Goal: Task Accomplishment & Management: Manage account settings

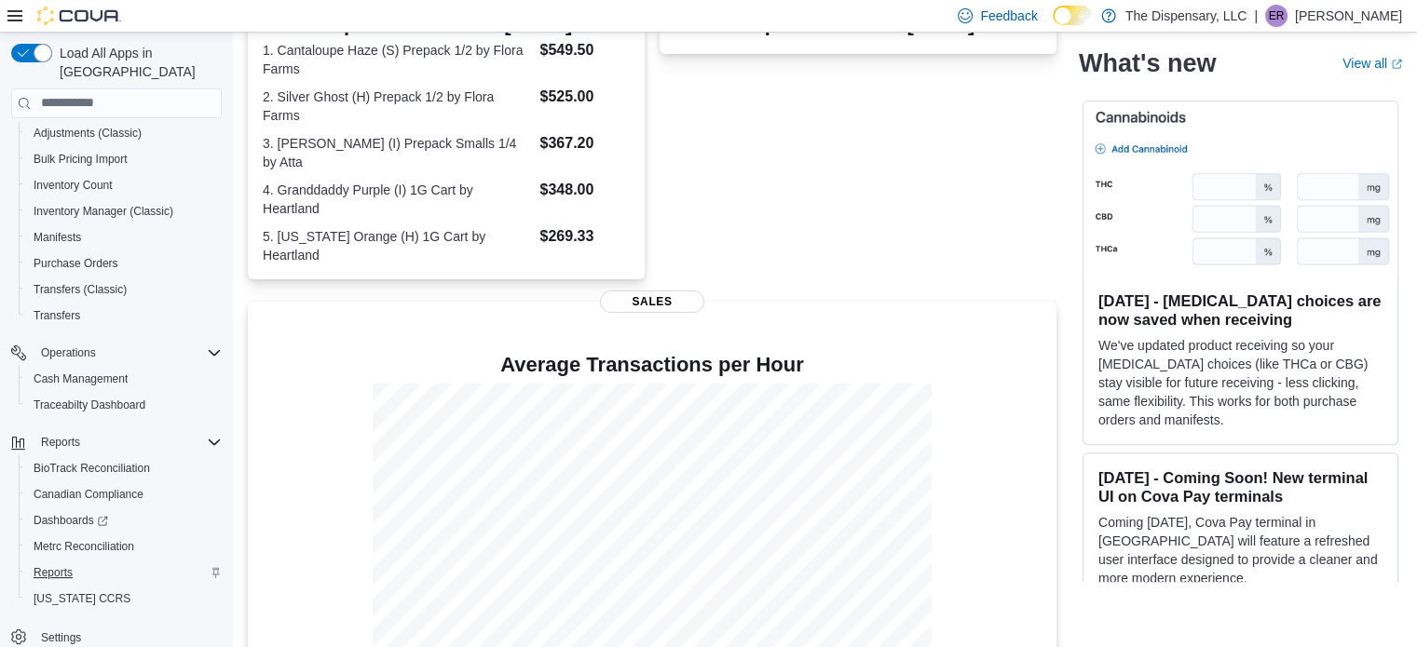
scroll to position [607, 0]
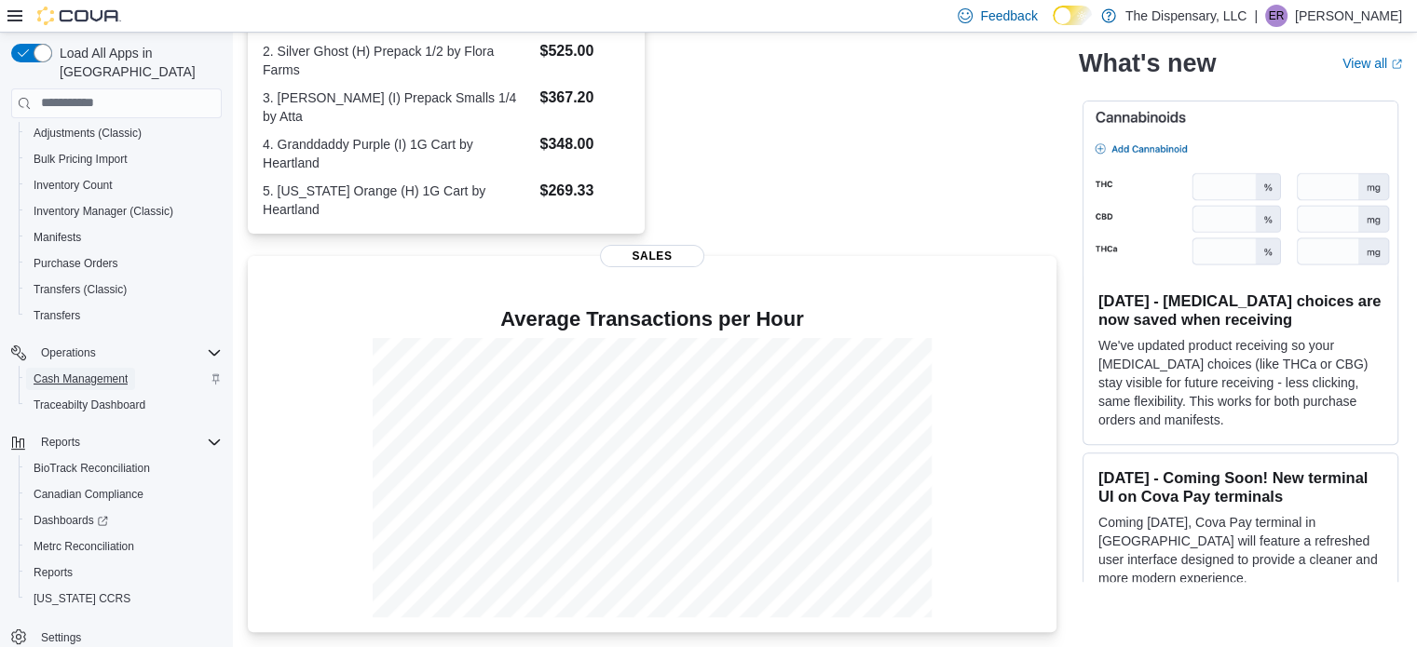
click at [94, 372] on span "Cash Management" at bounding box center [81, 379] width 94 height 15
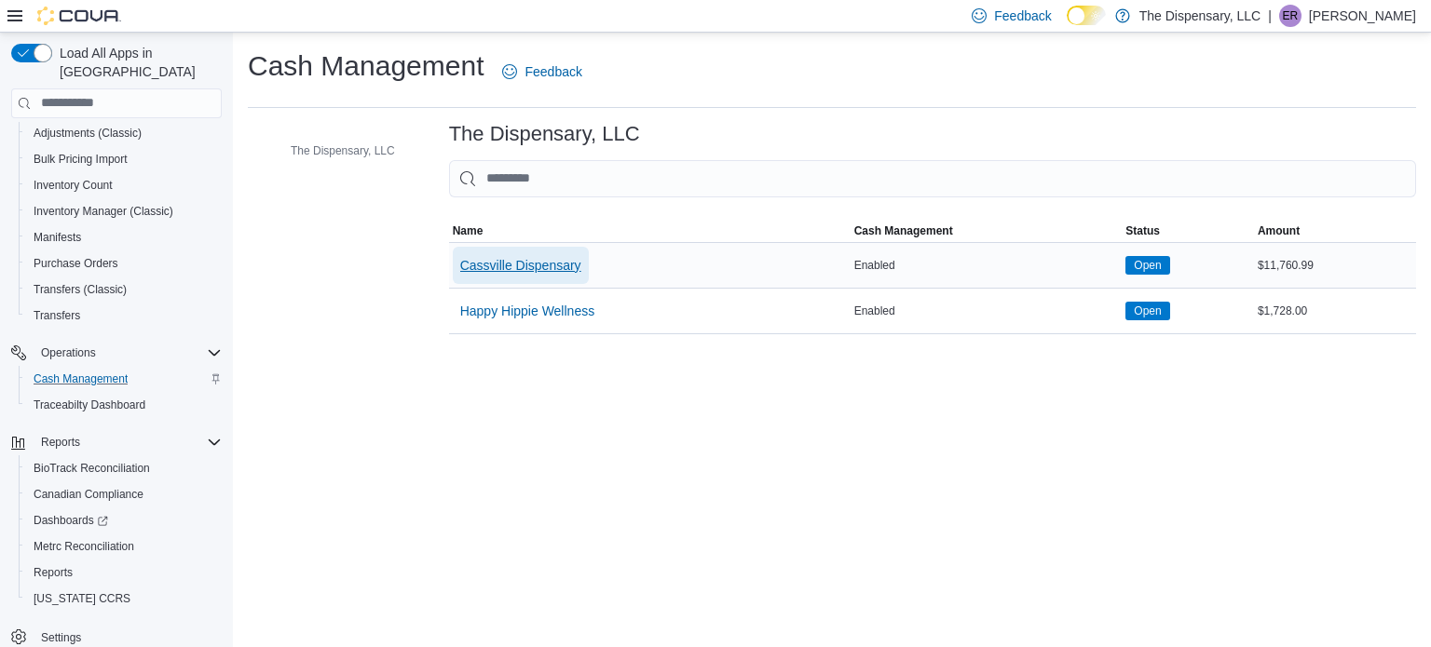
click at [484, 270] on span "Cassville Dispensary" at bounding box center [520, 265] width 121 height 19
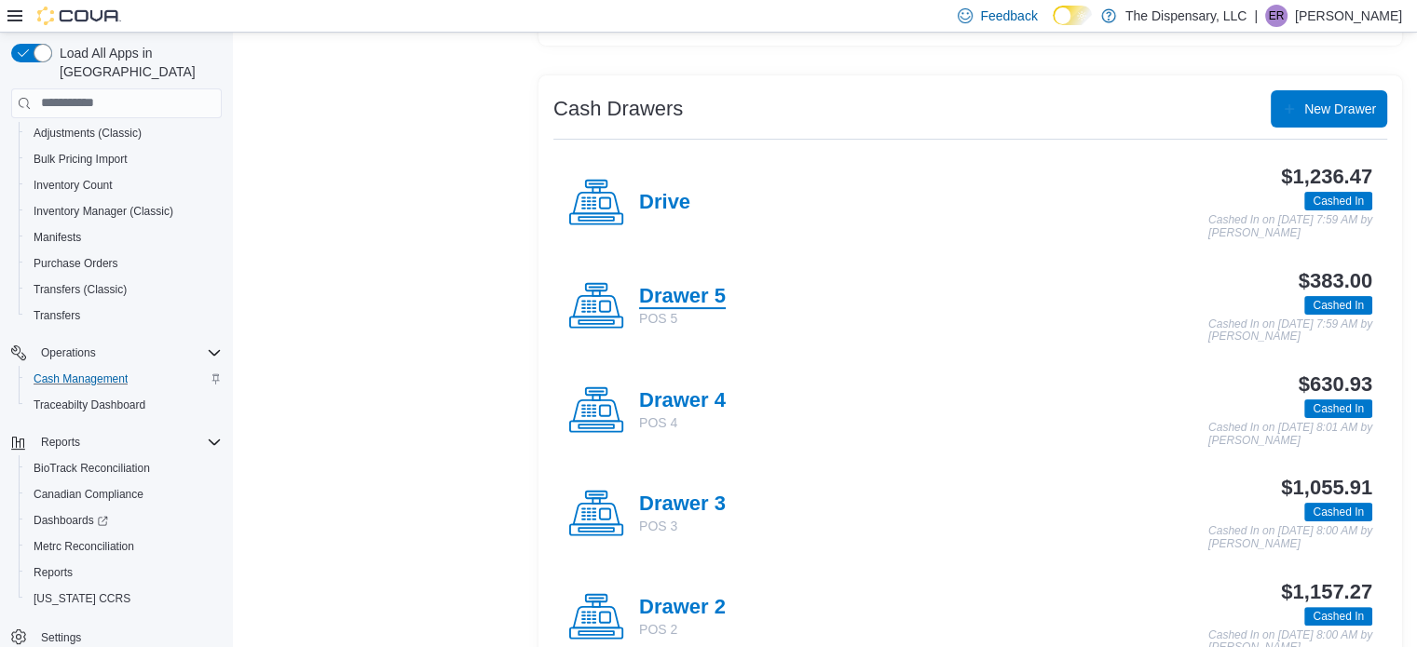
scroll to position [279, 0]
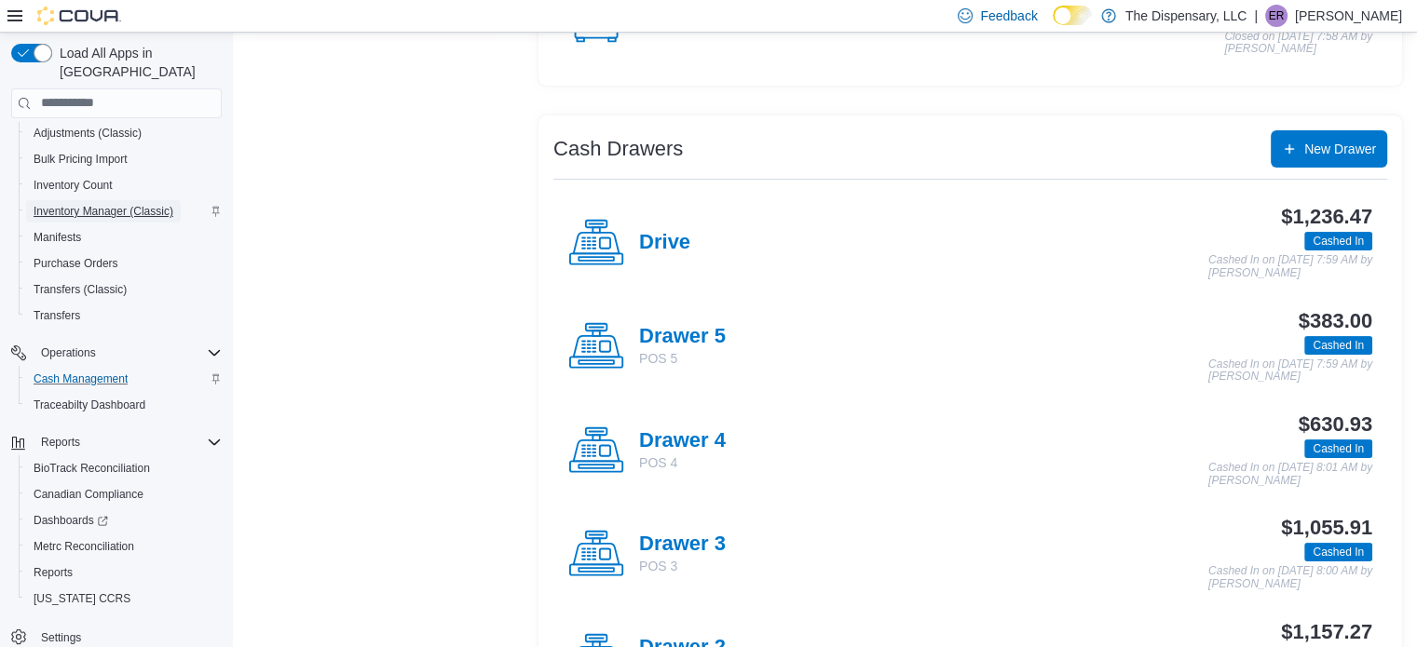
click at [149, 204] on span "Inventory Manager (Classic)" at bounding box center [104, 211] width 140 height 15
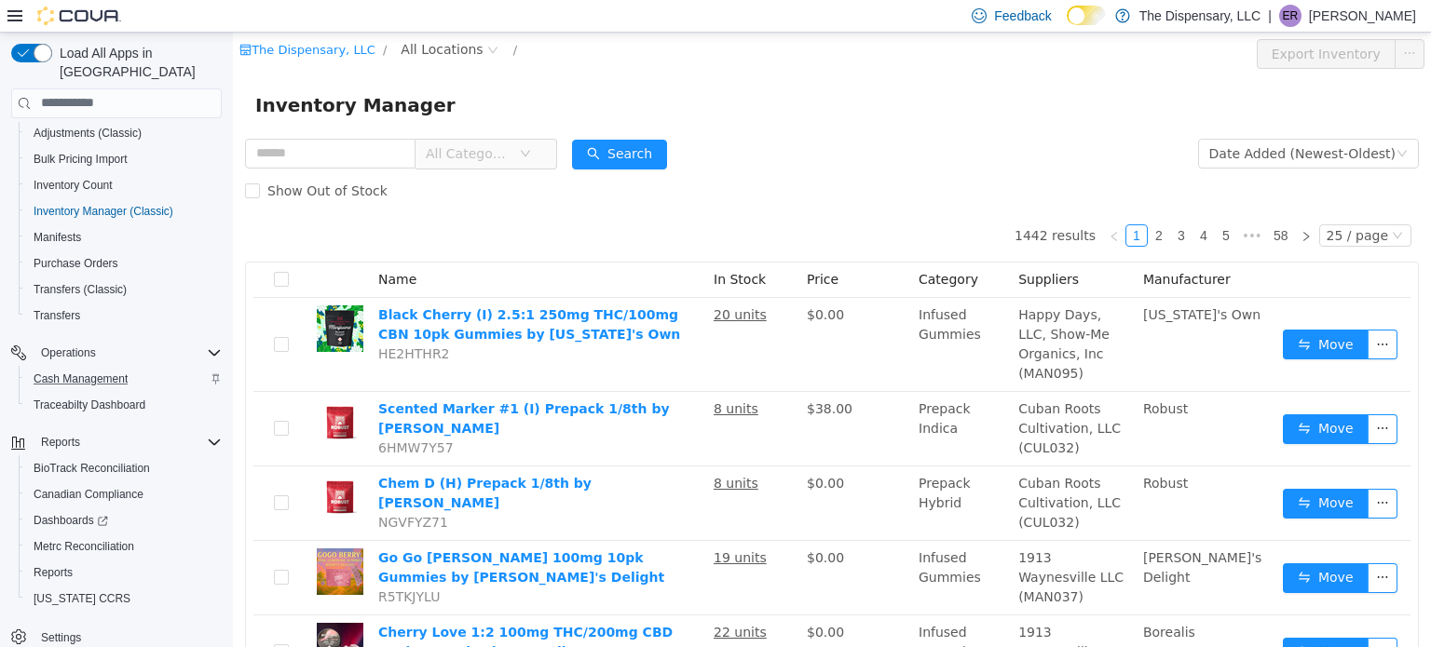
click at [488, 162] on span "All Categories" at bounding box center [468, 152] width 85 height 19
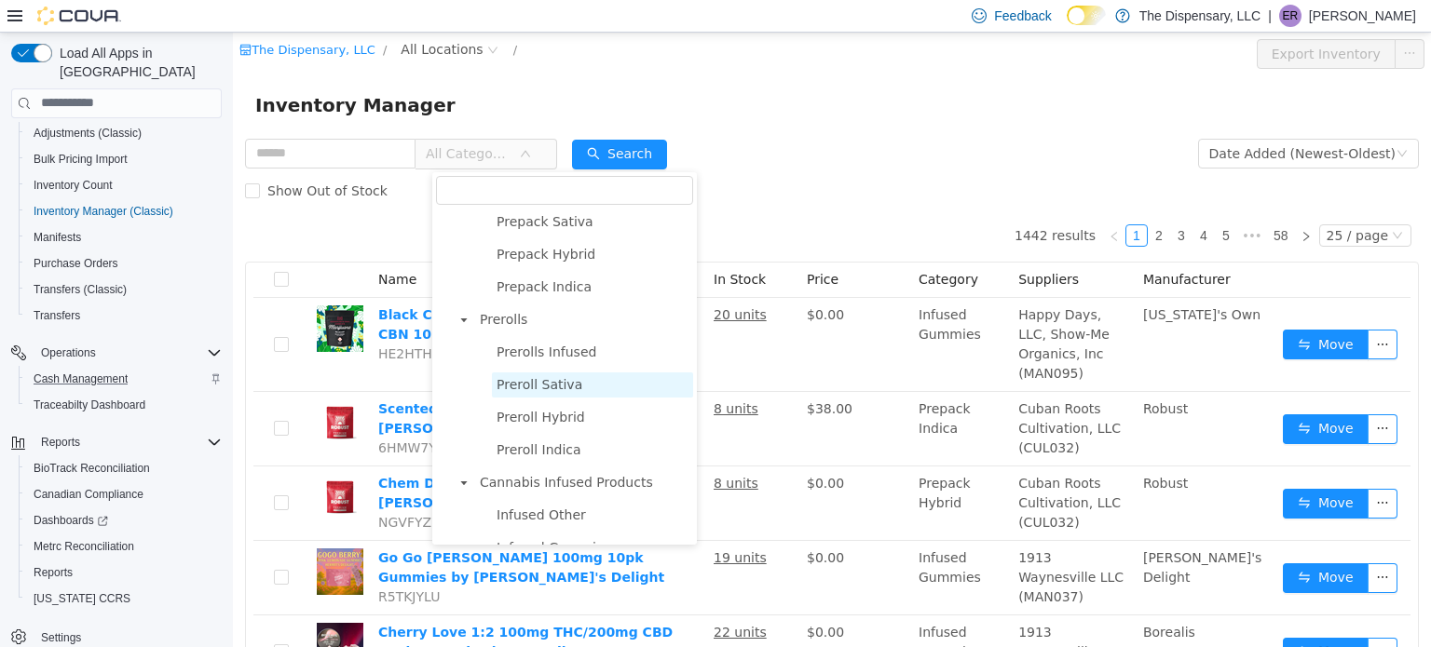
scroll to position [559, 0]
click at [493, 324] on span "Prerolls" at bounding box center [503, 316] width 47 height 15
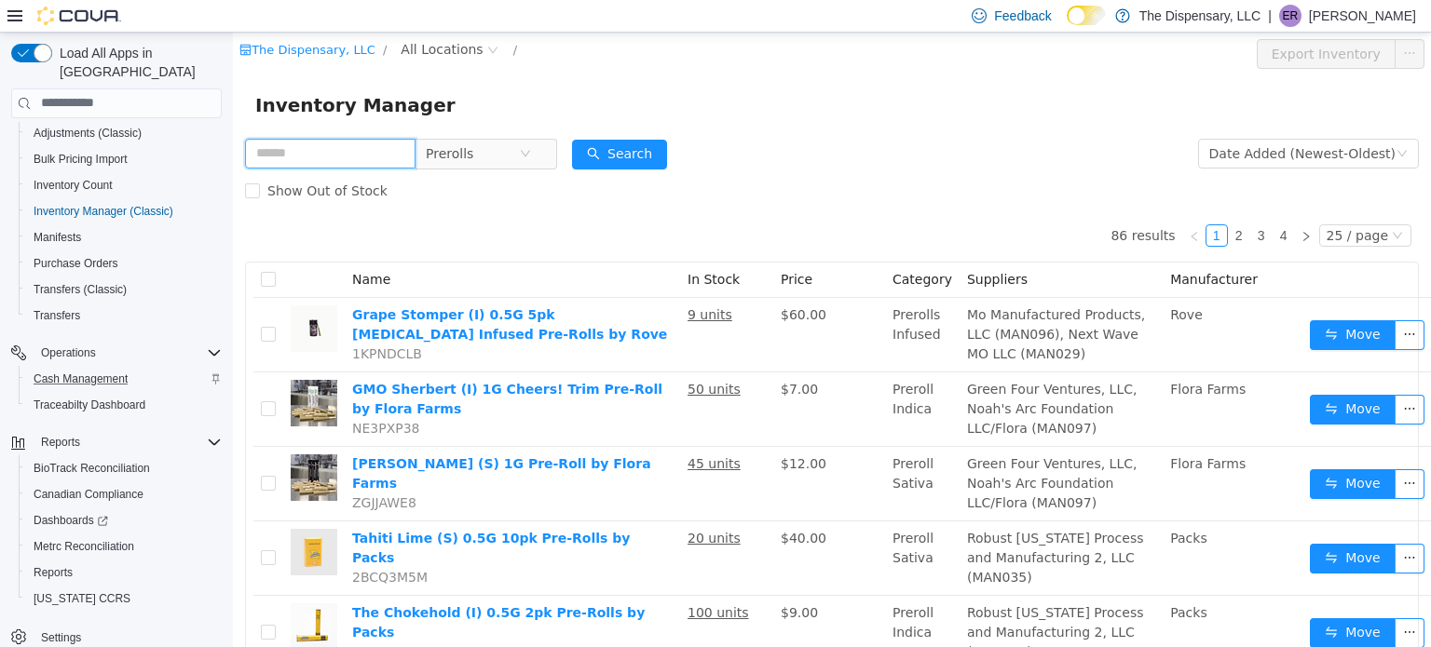
click at [302, 153] on input "text" at bounding box center [330, 153] width 170 height 30
click at [531, 149] on icon "icon: close-circle" at bounding box center [525, 152] width 11 height 11
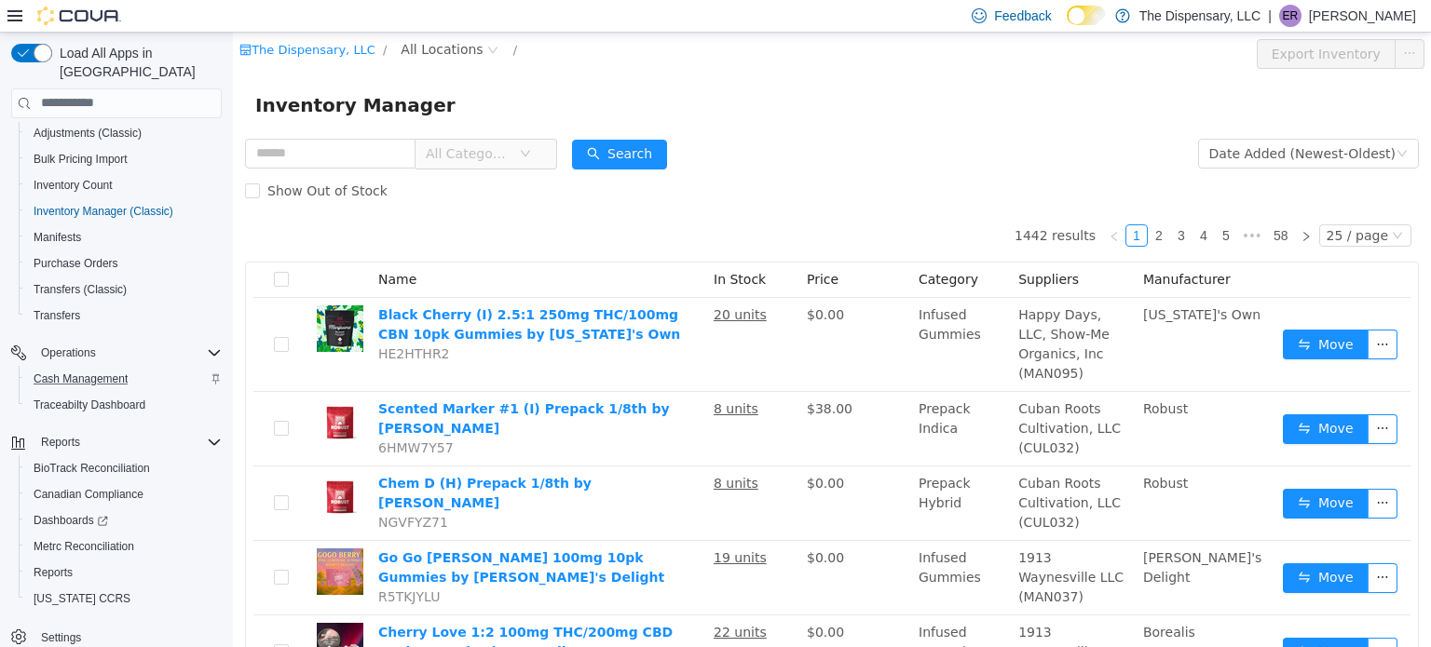
click at [510, 151] on span "All Categories" at bounding box center [468, 152] width 85 height 19
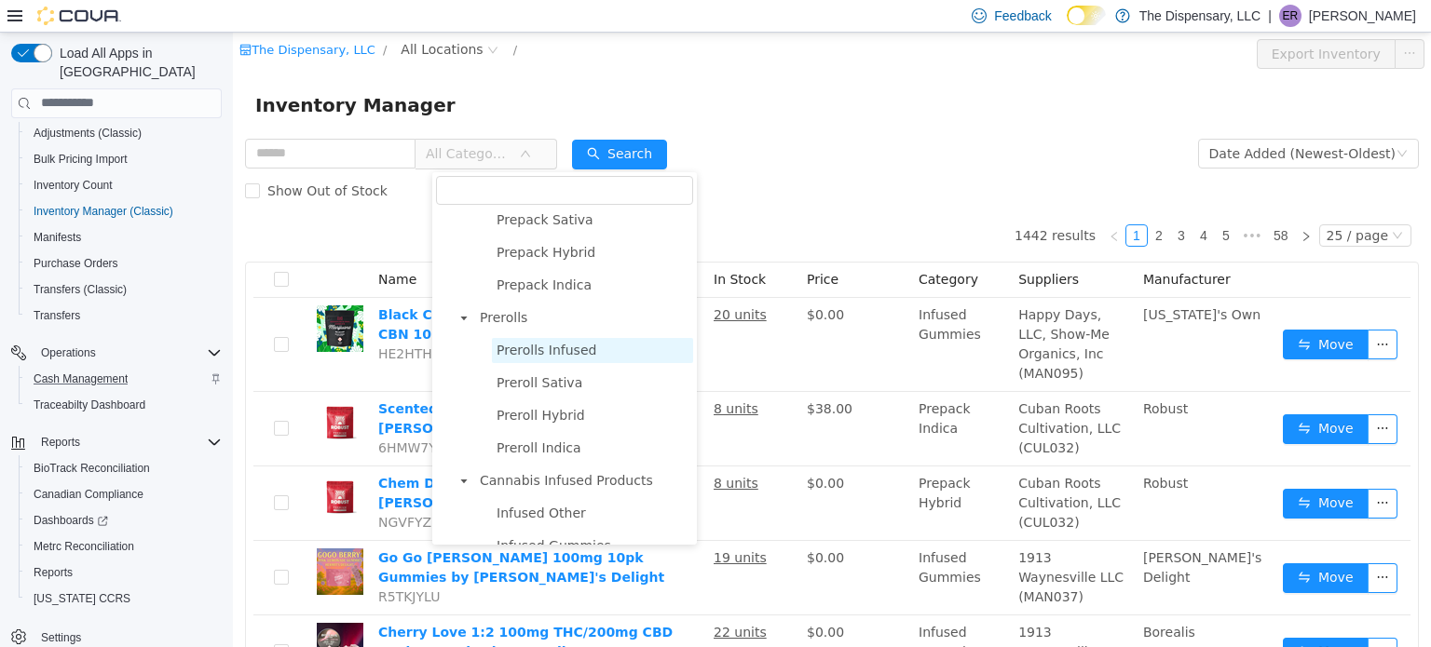
click at [576, 357] on span "Prerolls Infused" at bounding box center [546, 349] width 100 height 15
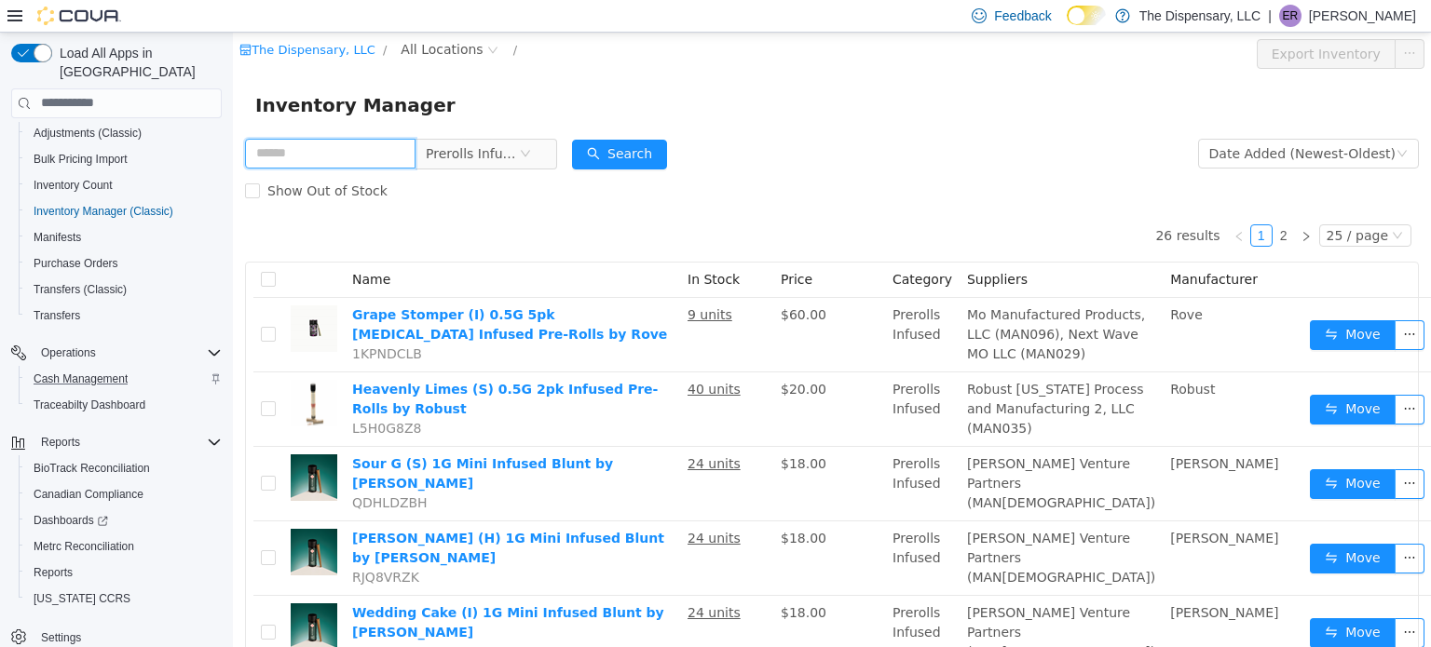
click at [353, 147] on input "text" at bounding box center [330, 153] width 170 height 30
type input "**"
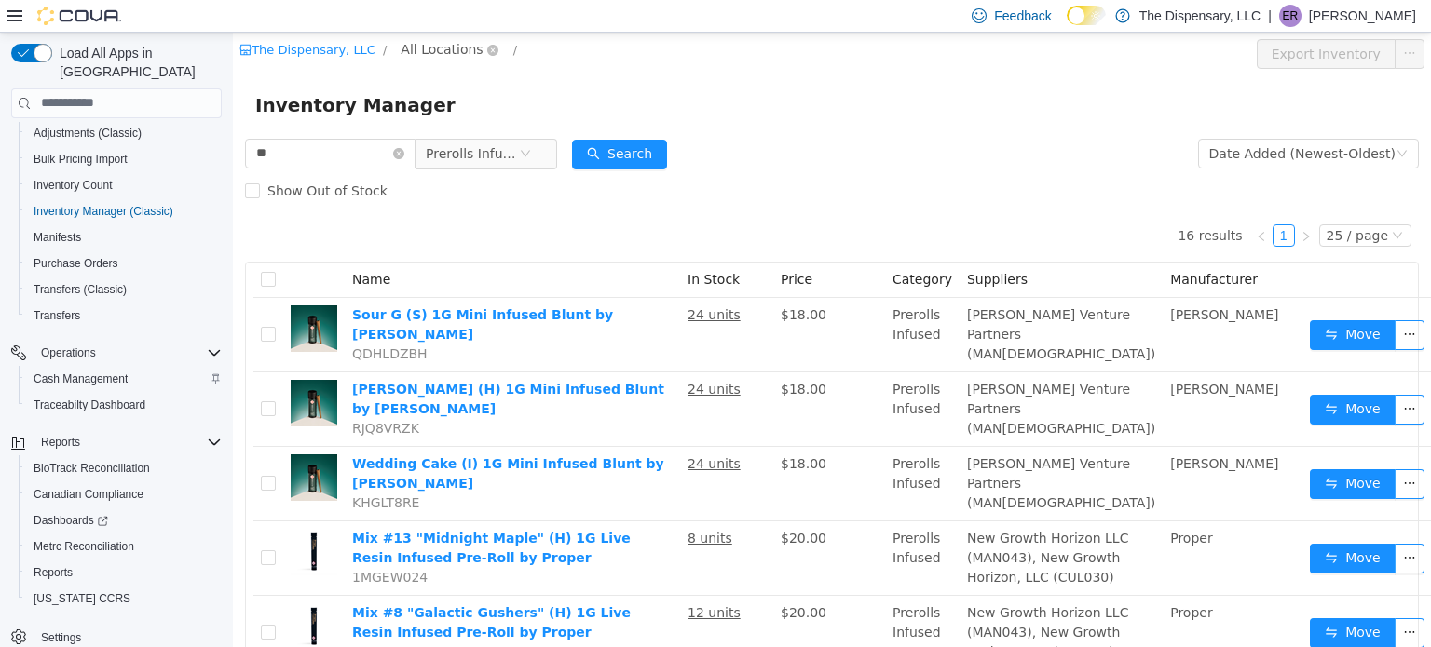
click at [428, 50] on span "All Locations" at bounding box center [441, 48] width 82 height 20
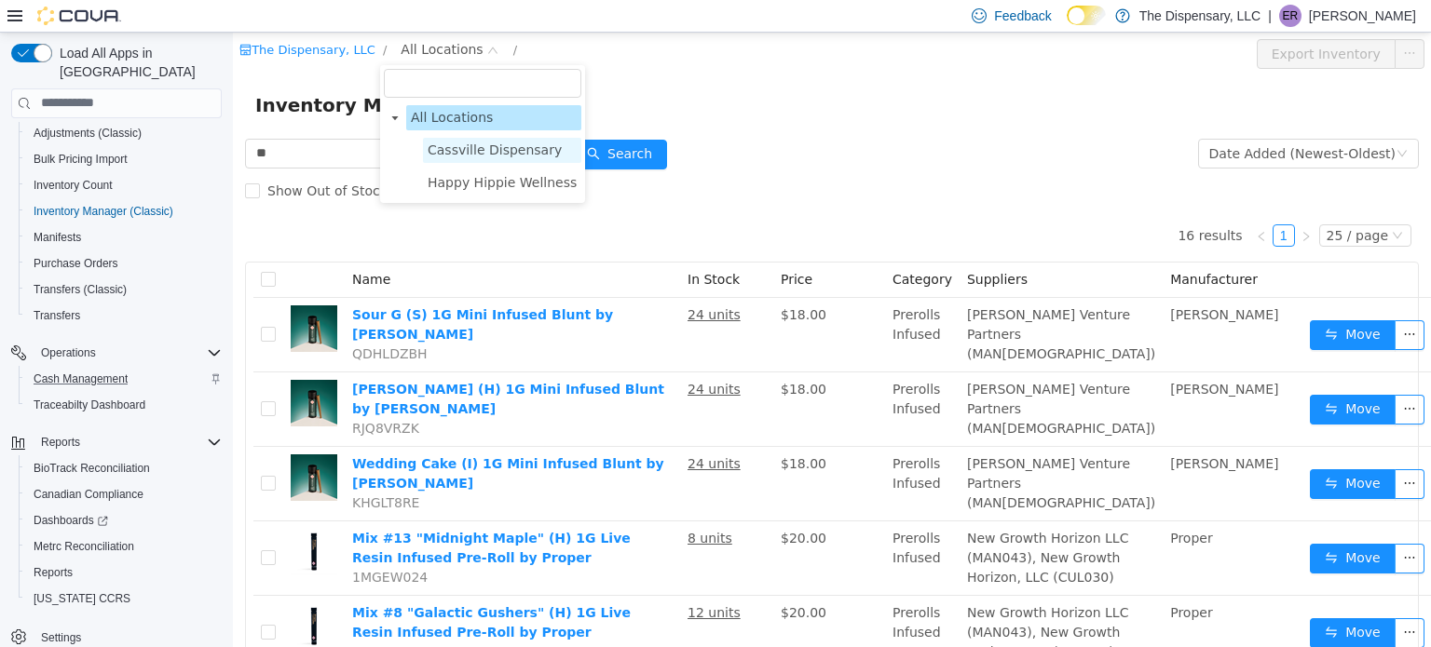
click at [489, 148] on span "Cassville Dispensary" at bounding box center [494, 149] width 134 height 15
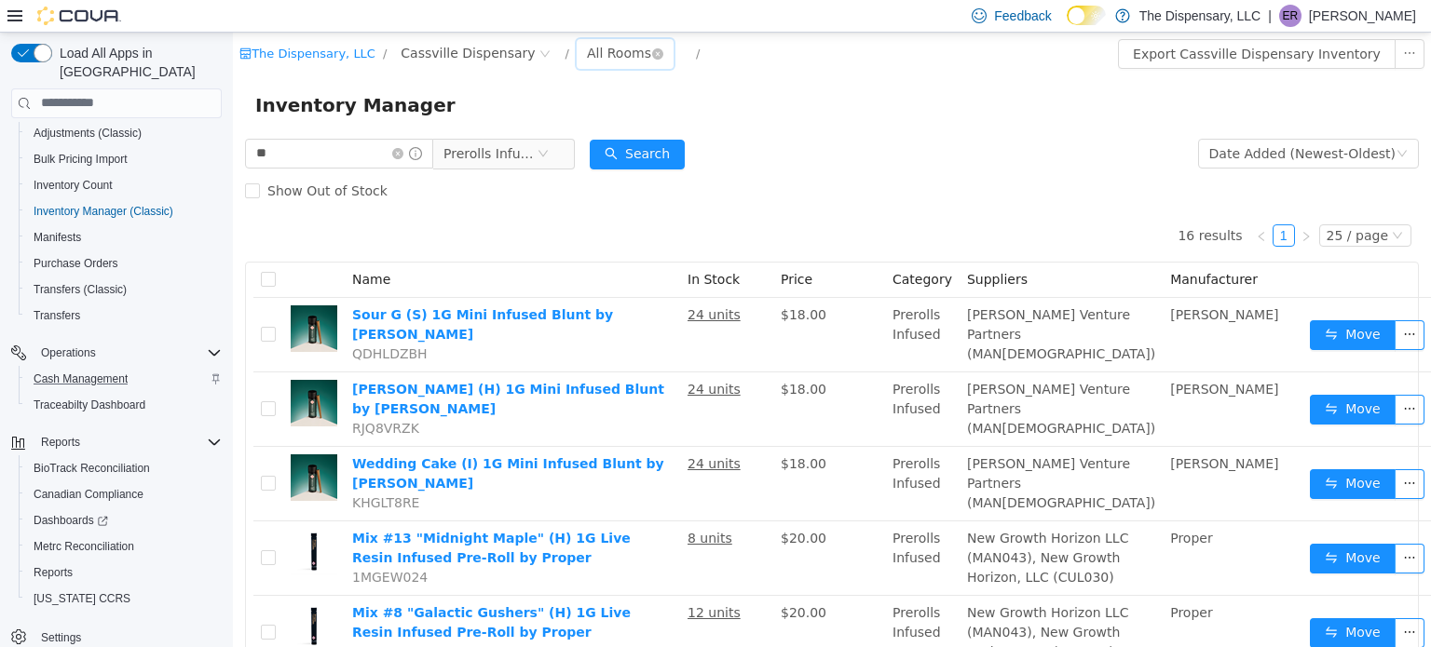
click at [587, 61] on div "All Rooms" at bounding box center [619, 52] width 64 height 28
click at [596, 145] on li "Back Room" at bounding box center [599, 150] width 112 height 30
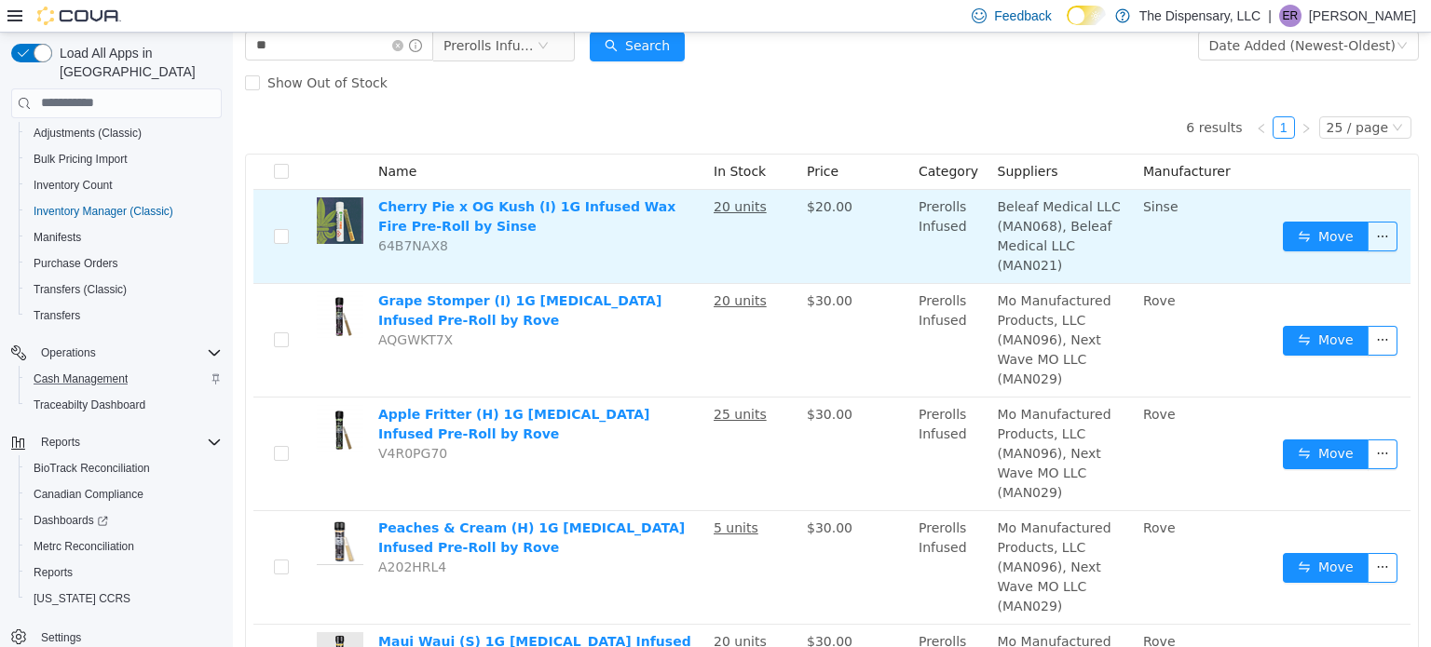
scroll to position [85, 0]
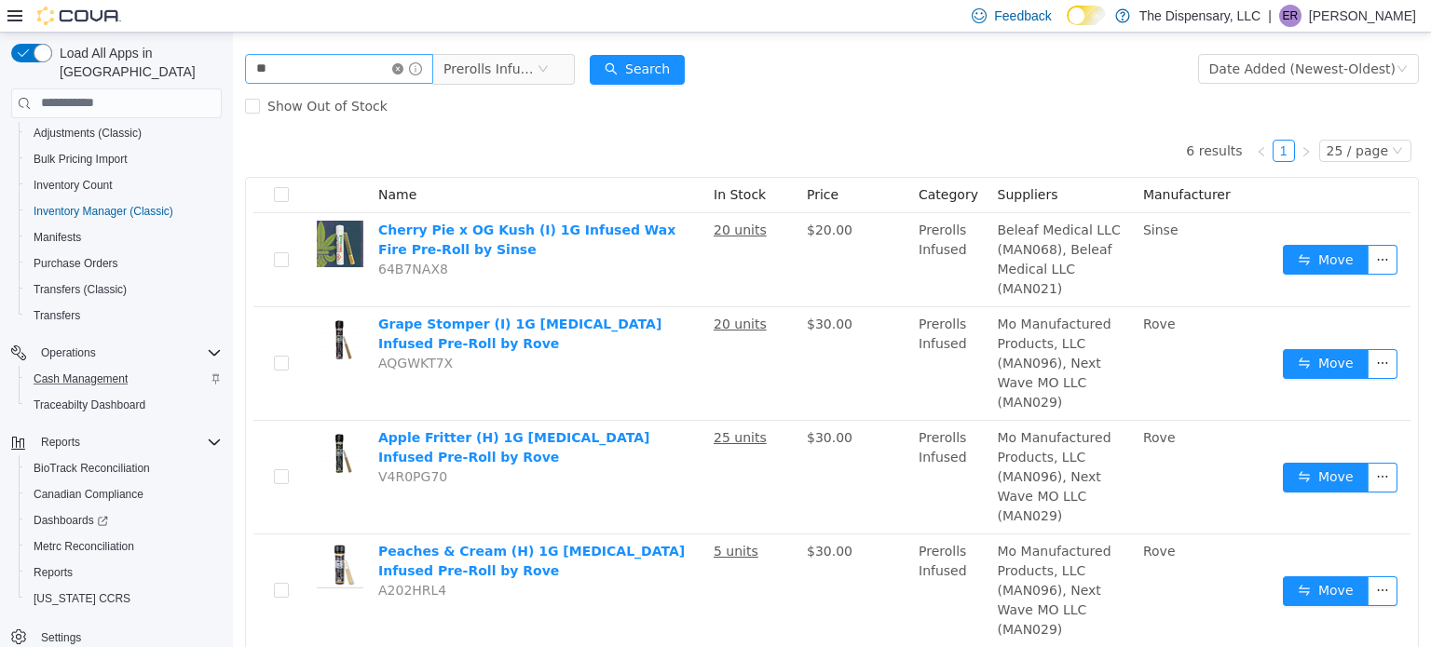
click at [403, 70] on icon "icon: close-circle" at bounding box center [397, 67] width 11 height 11
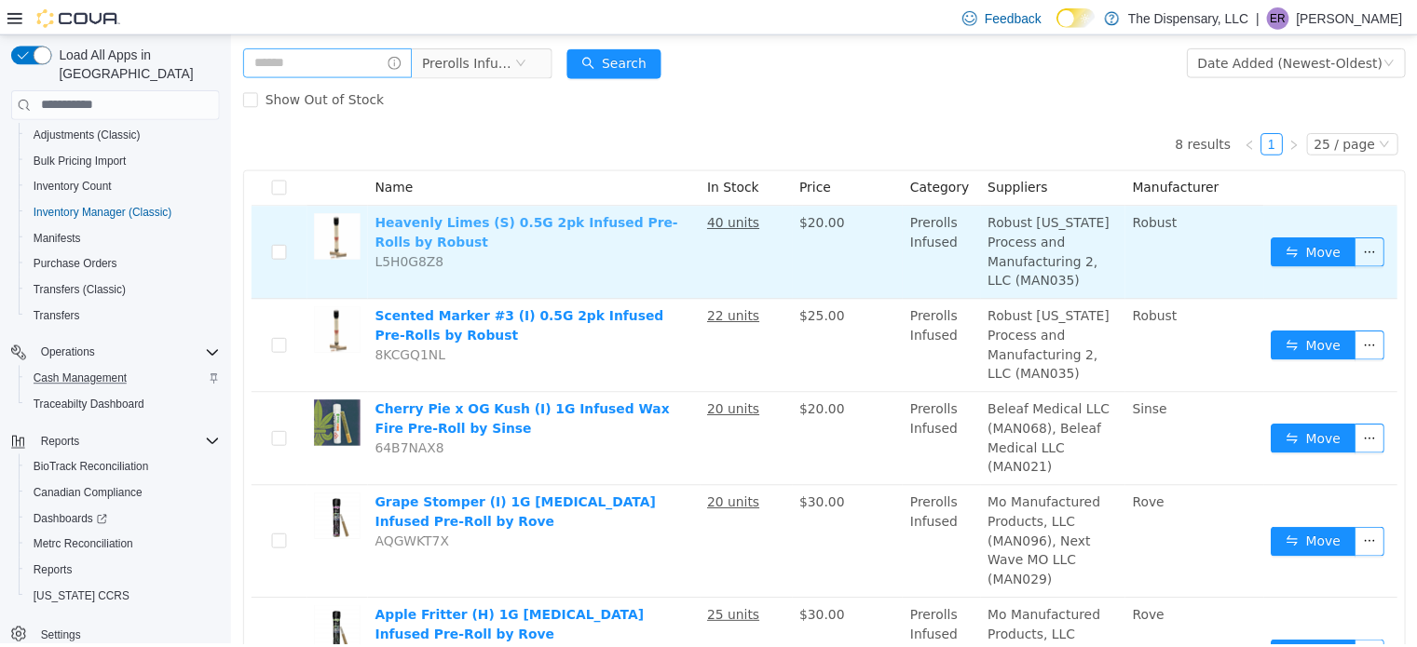
scroll to position [86, 0]
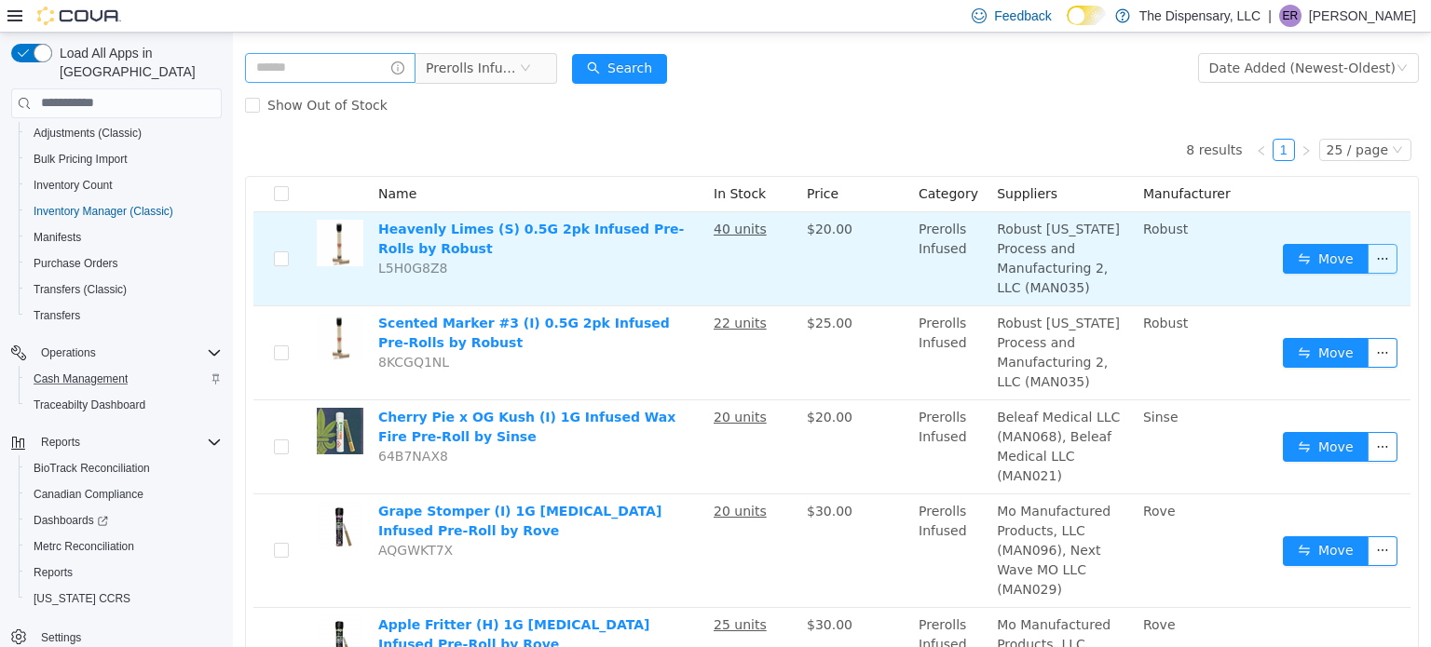
click at [1377, 250] on button "button" at bounding box center [1382, 258] width 30 height 30
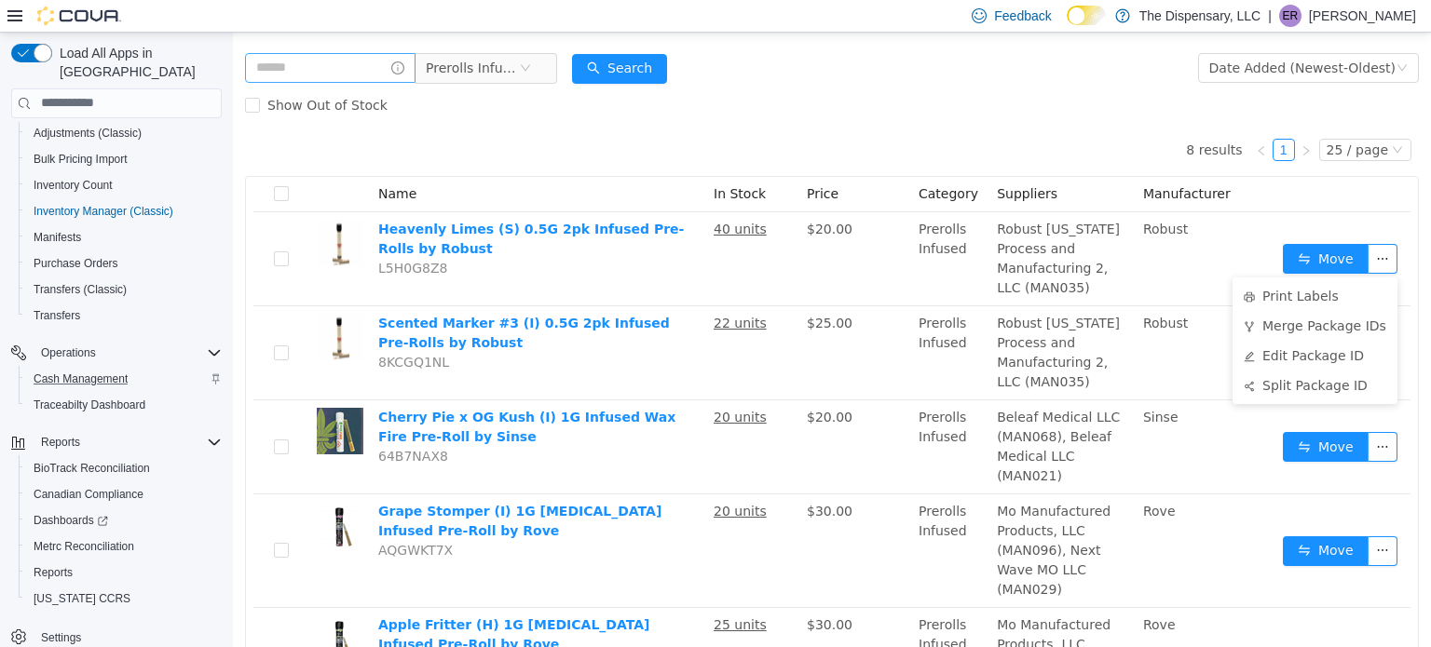
click at [1393, 208] on th at bounding box center [1342, 193] width 135 height 35
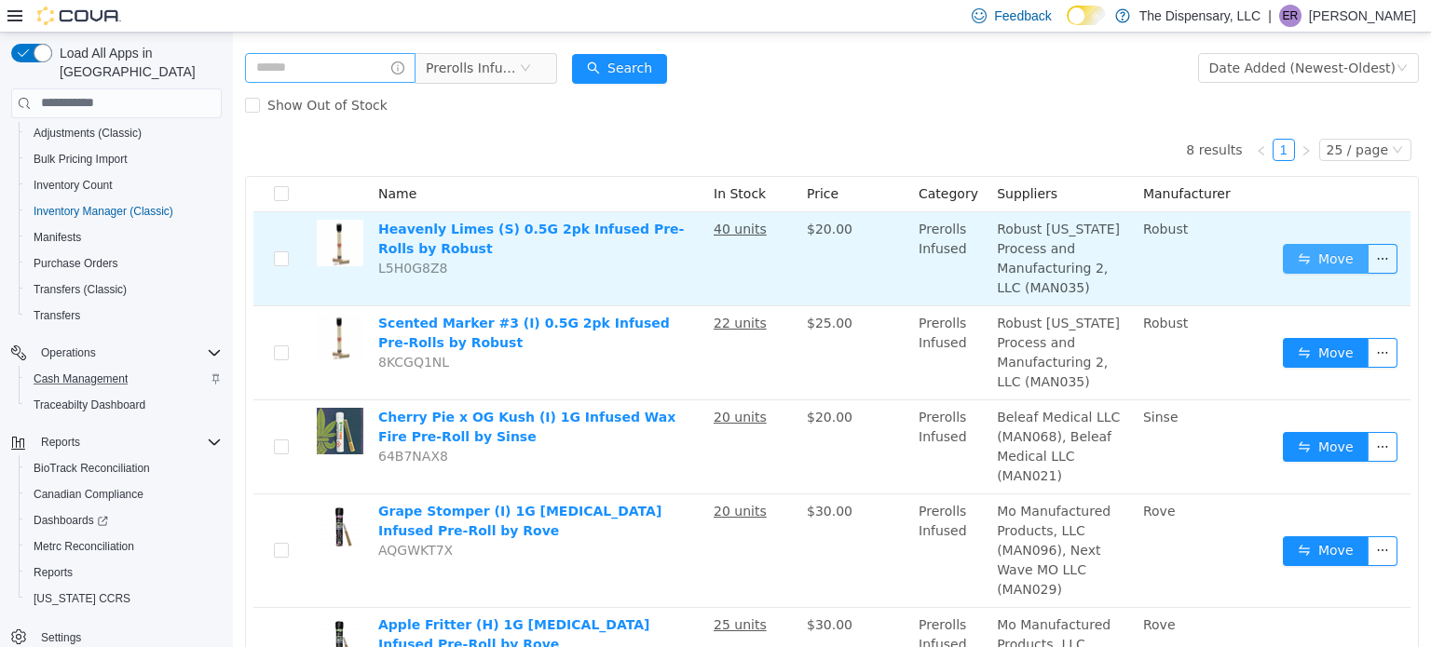
click at [1308, 262] on button "Move" at bounding box center [1325, 258] width 86 height 30
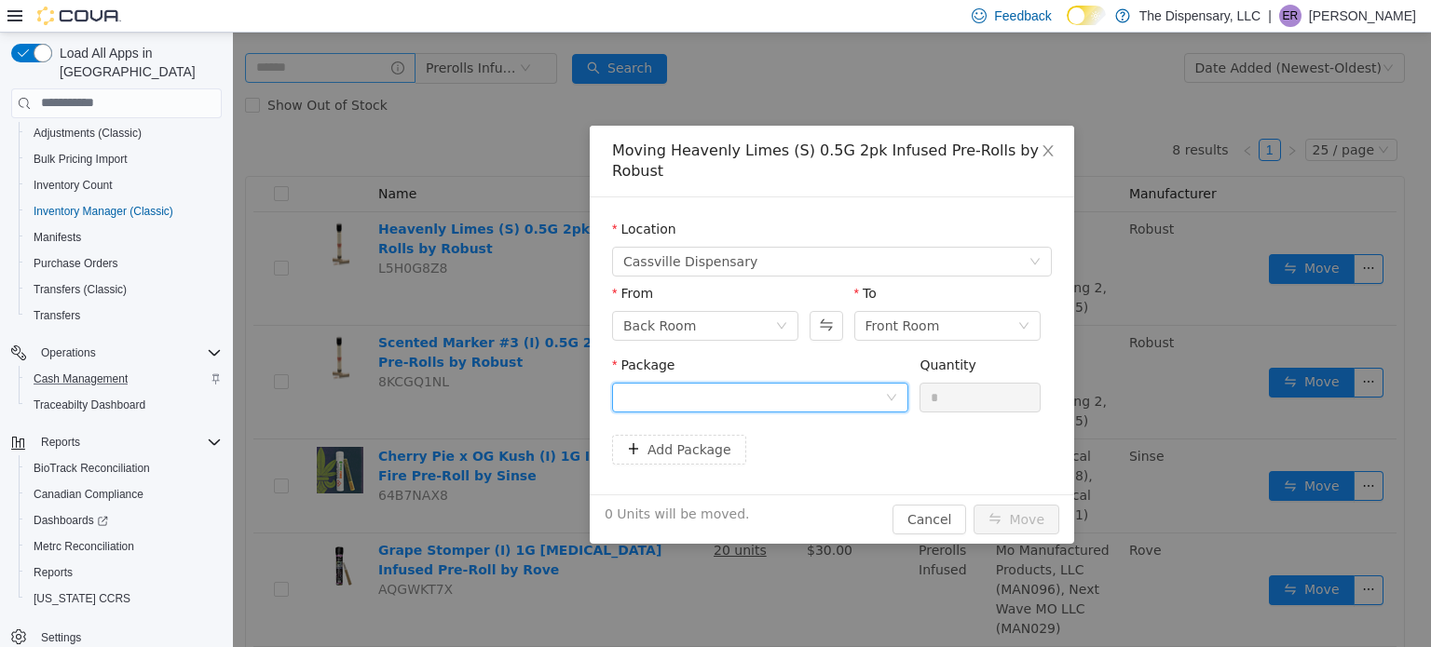
click at [832, 383] on div at bounding box center [754, 397] width 262 height 28
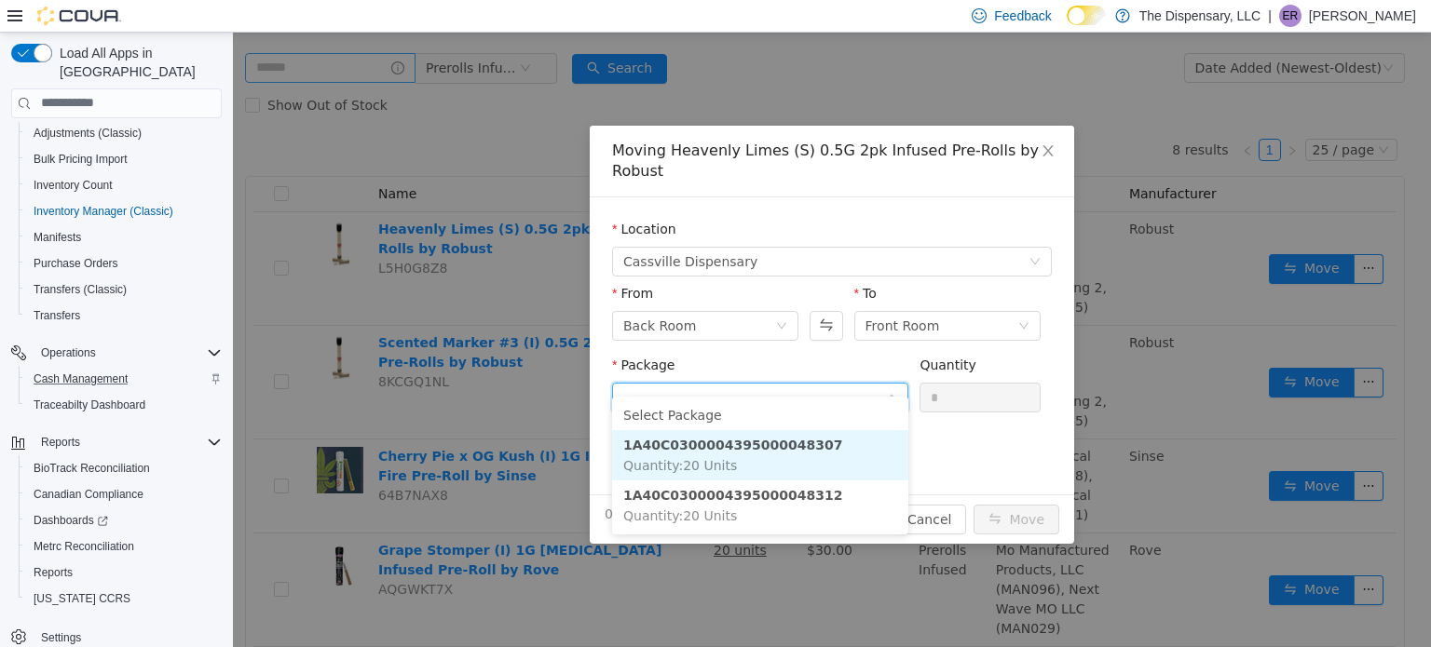
click at [832, 455] on li "1A40C0300004395000048307 Quantity : 20 Units" at bounding box center [760, 454] width 296 height 50
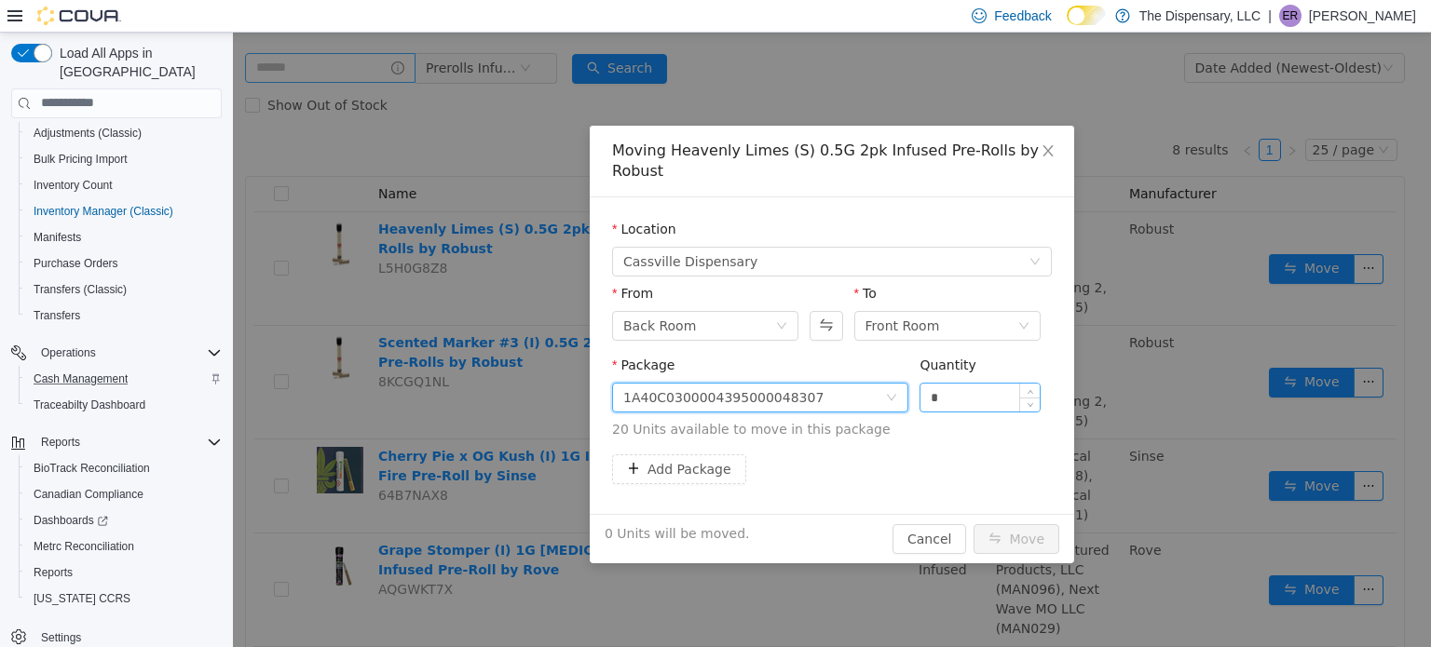
click at [921, 383] on input "*" at bounding box center [979, 397] width 119 height 28
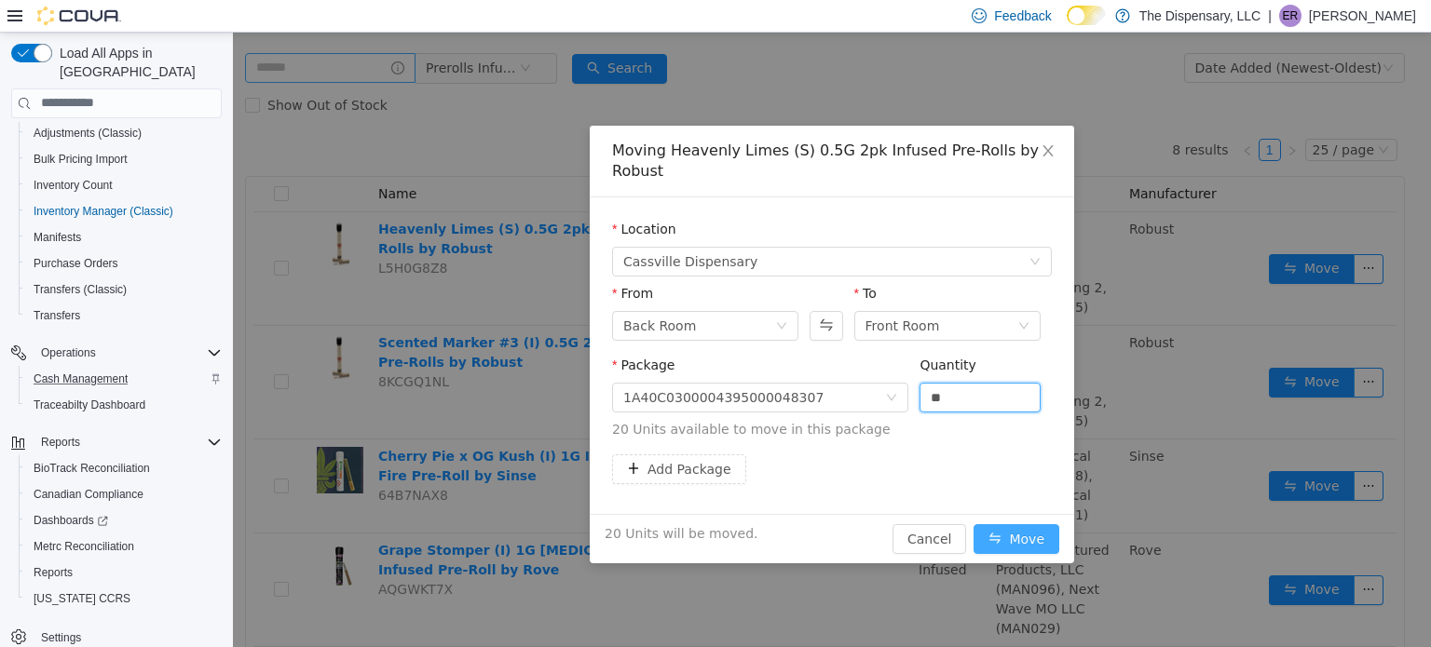
type input "**"
click at [1036, 523] on button "Move" at bounding box center [1016, 538] width 86 height 30
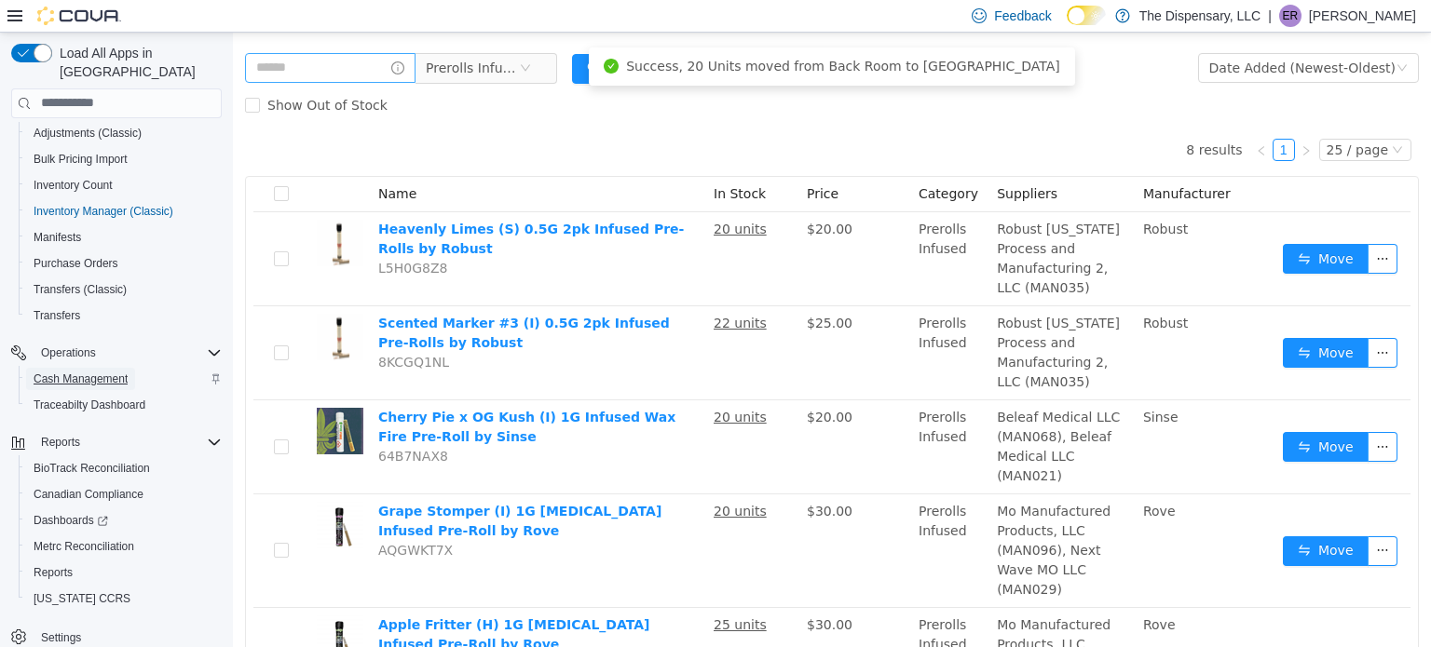
click at [115, 368] on span "Cash Management" at bounding box center [81, 379] width 94 height 22
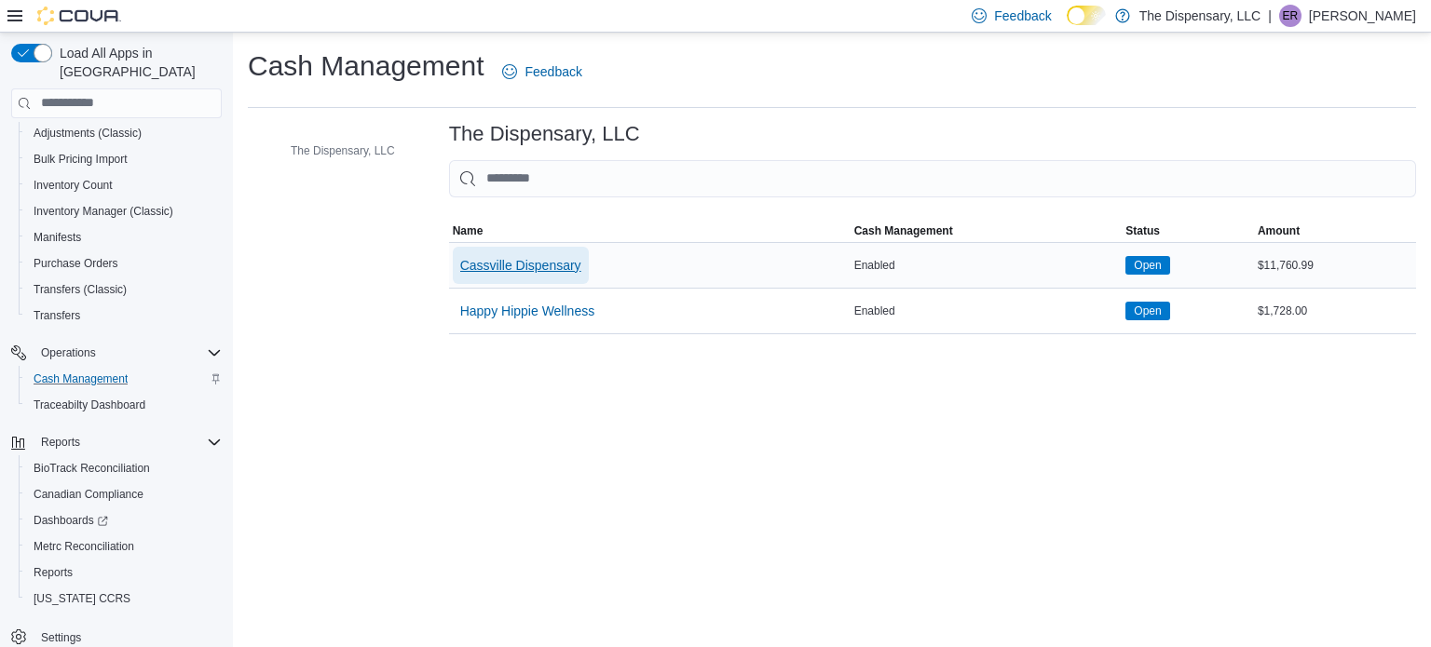
click at [548, 274] on span "Cassville Dispensary" at bounding box center [520, 265] width 121 height 19
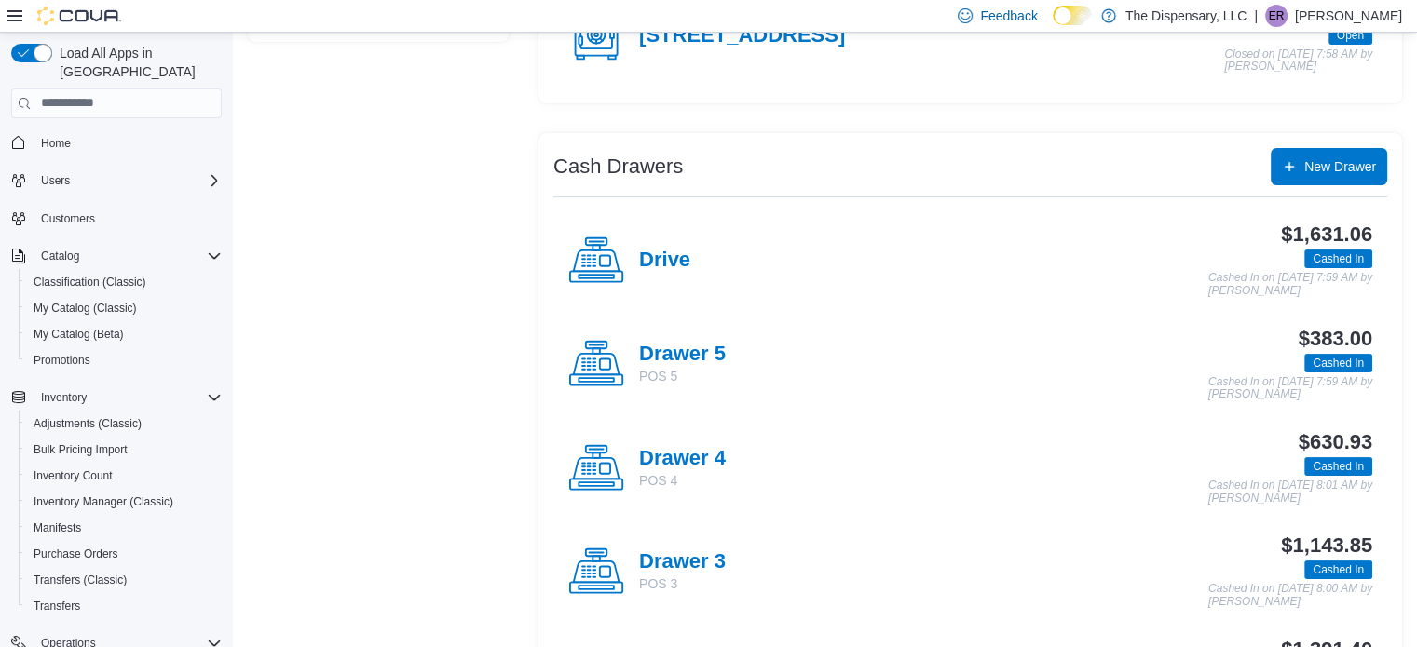
scroll to position [373, 0]
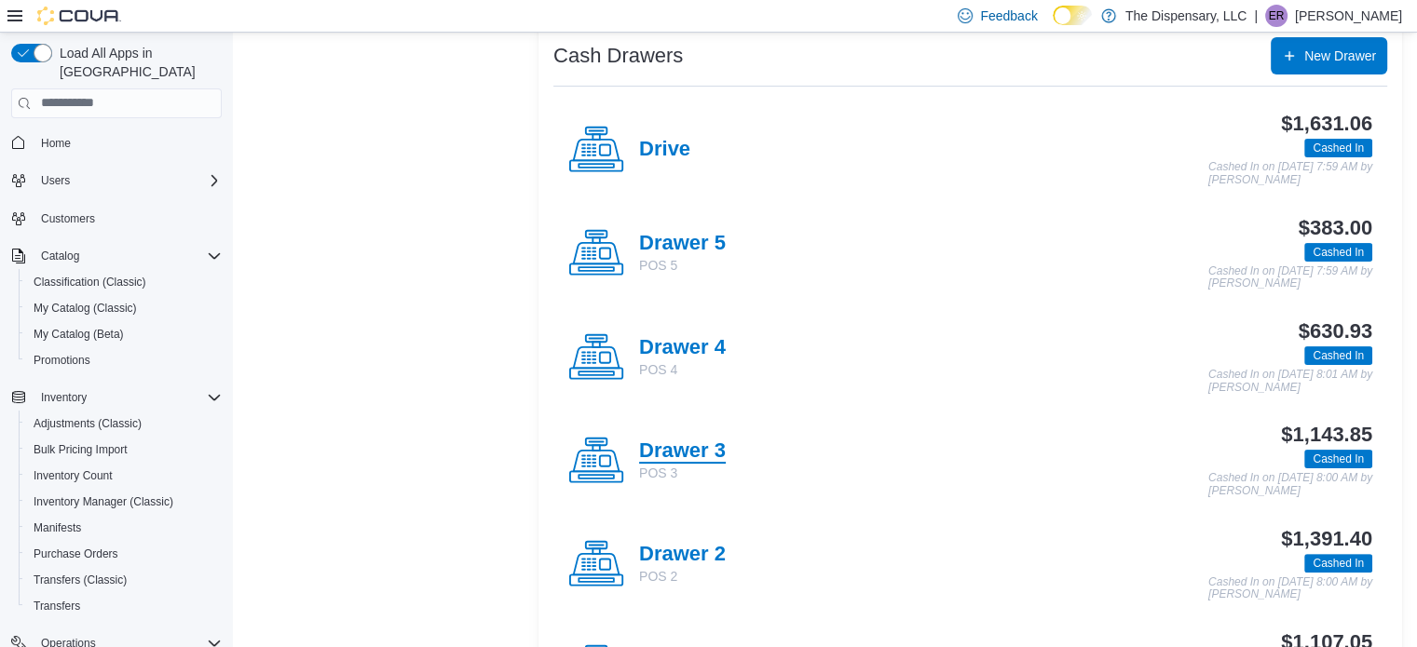
click at [697, 446] on h4 "Drawer 3" at bounding box center [682, 452] width 87 height 24
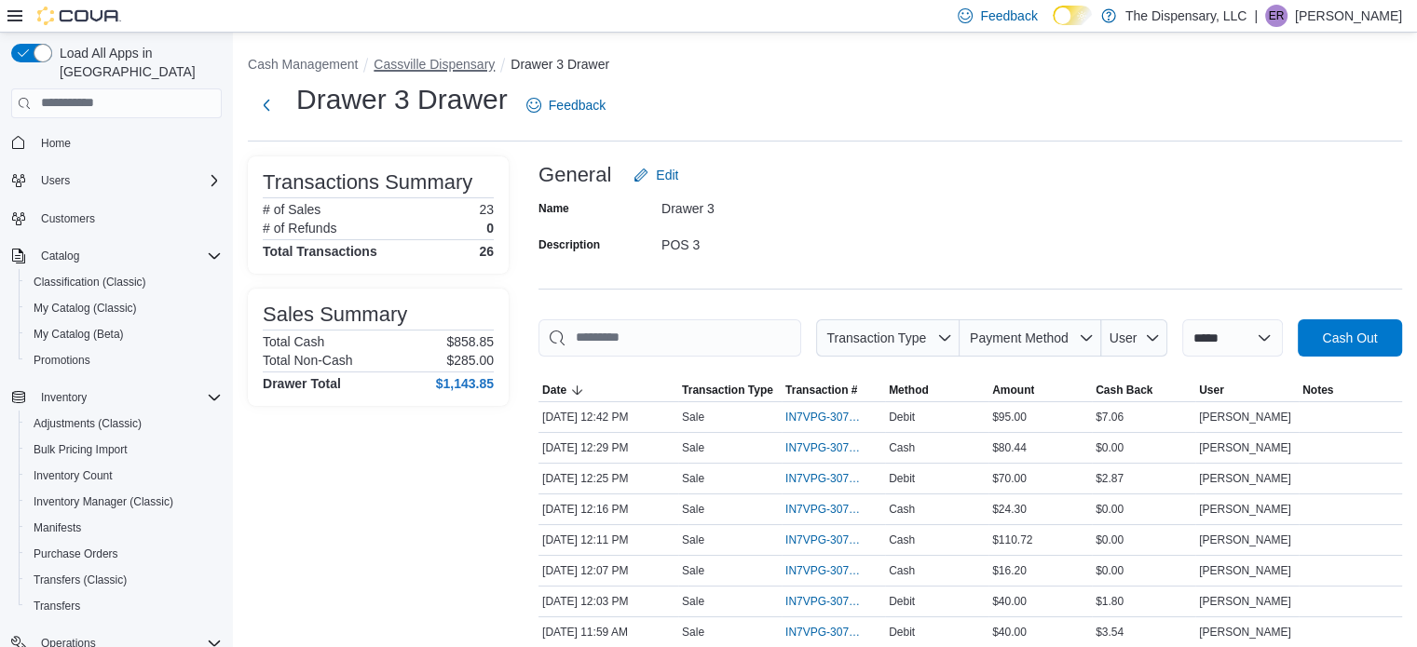
click at [454, 62] on button "Cassville Dispensary" at bounding box center [433, 64] width 121 height 15
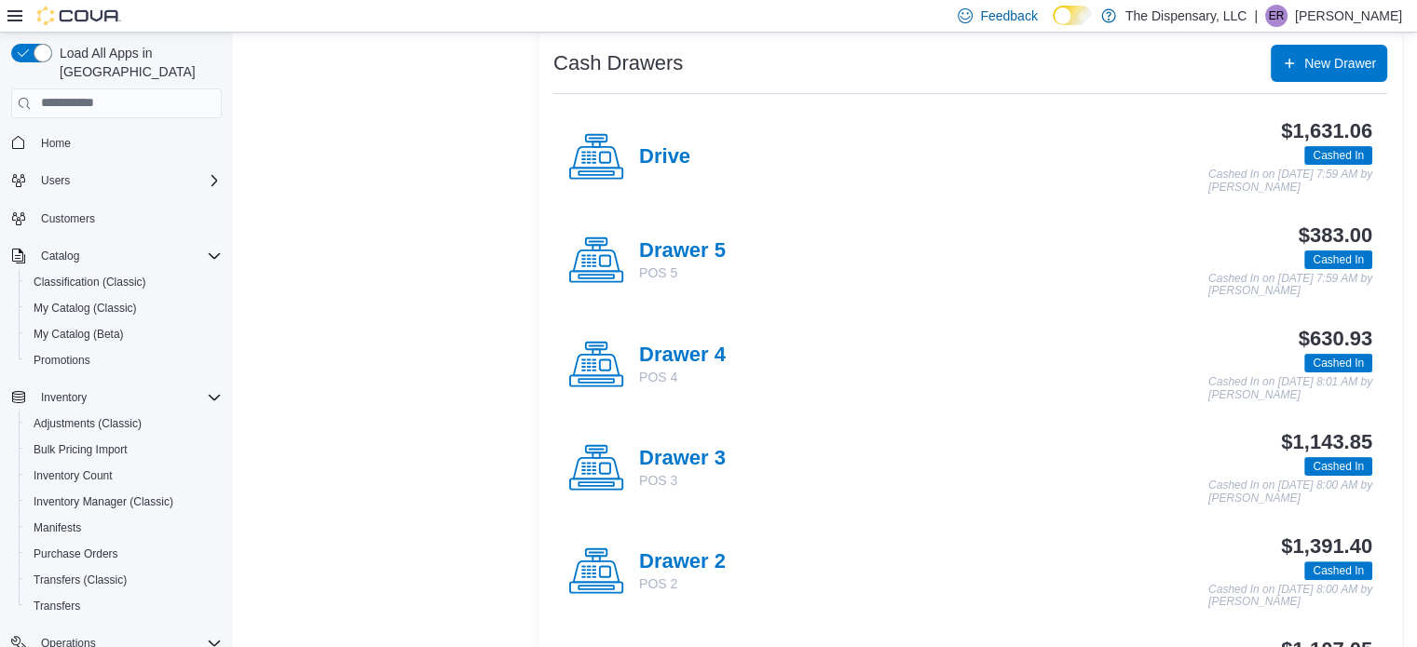
scroll to position [373, 0]
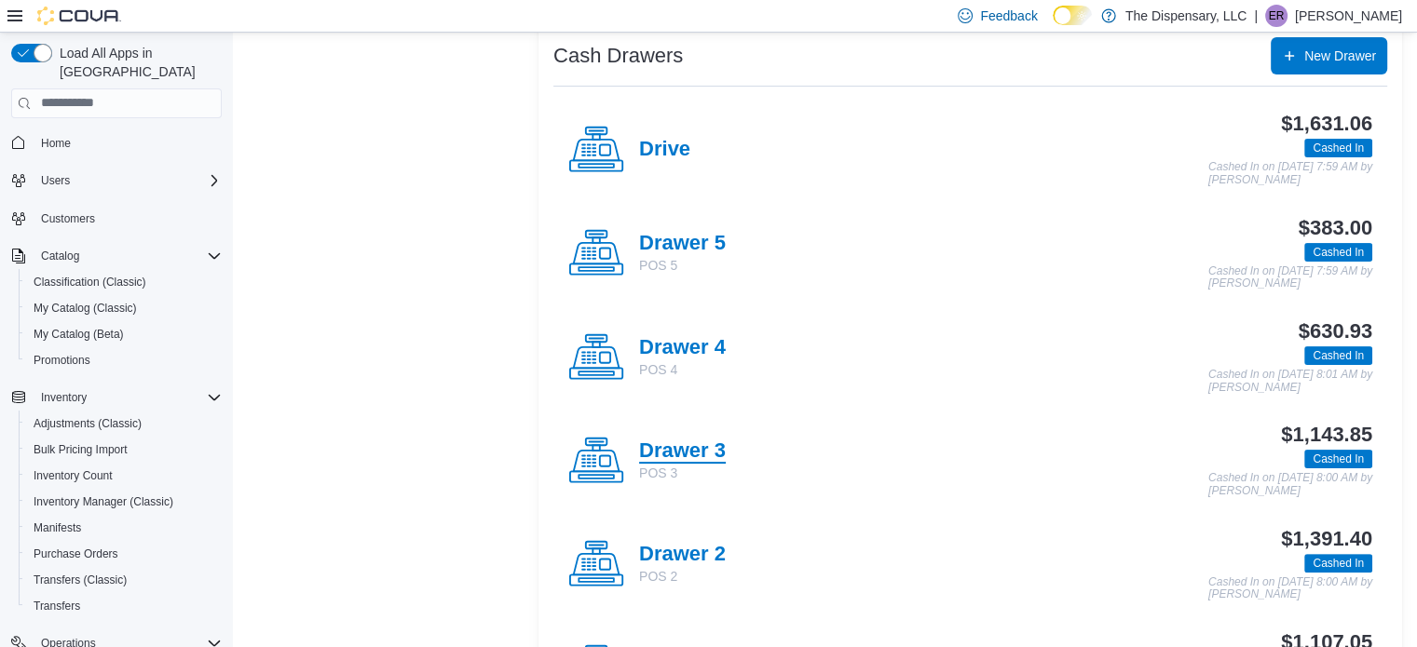
click at [684, 447] on h4 "Drawer 3" at bounding box center [682, 452] width 87 height 24
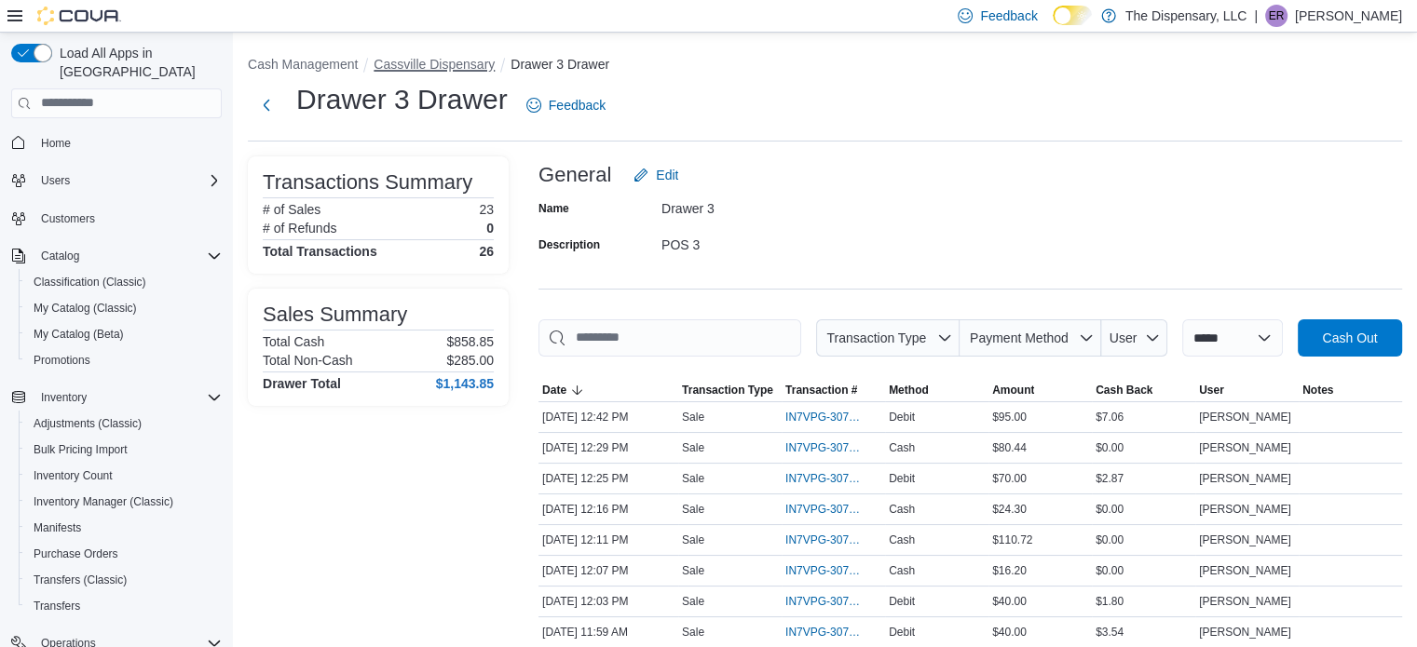
click at [440, 69] on button "Cassville Dispensary" at bounding box center [433, 64] width 121 height 15
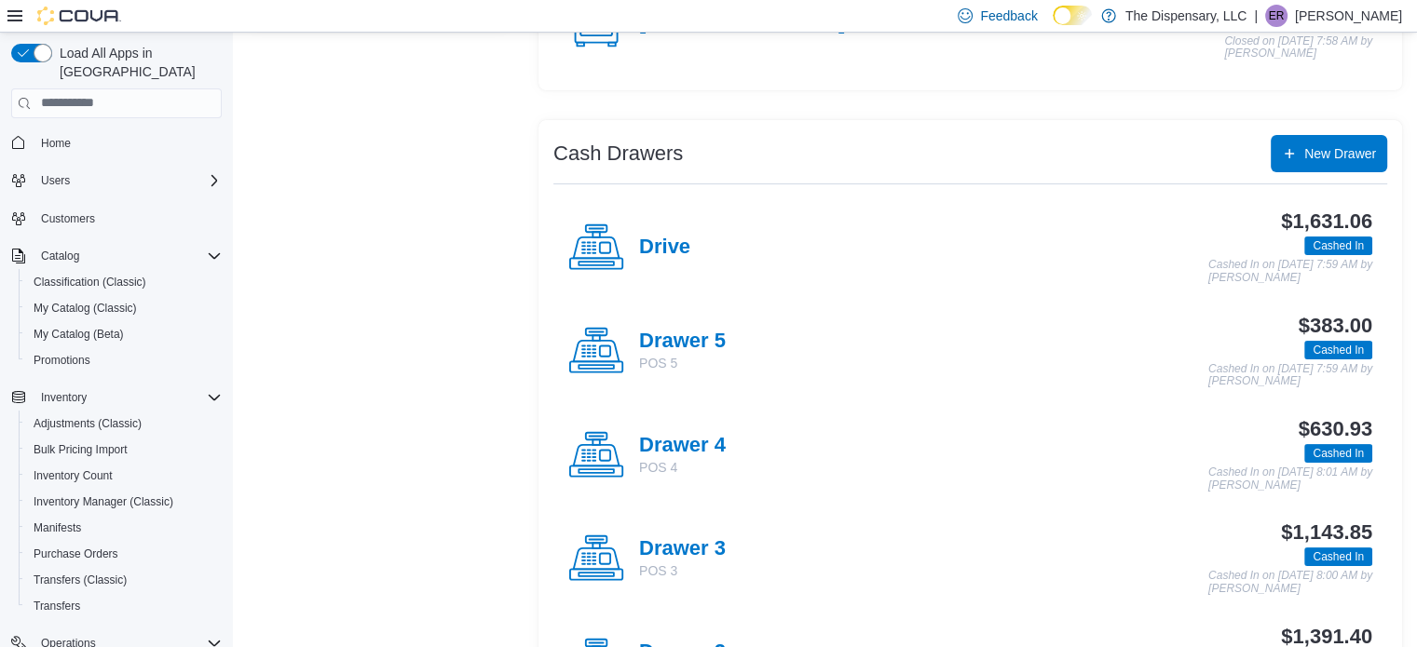
scroll to position [279, 0]
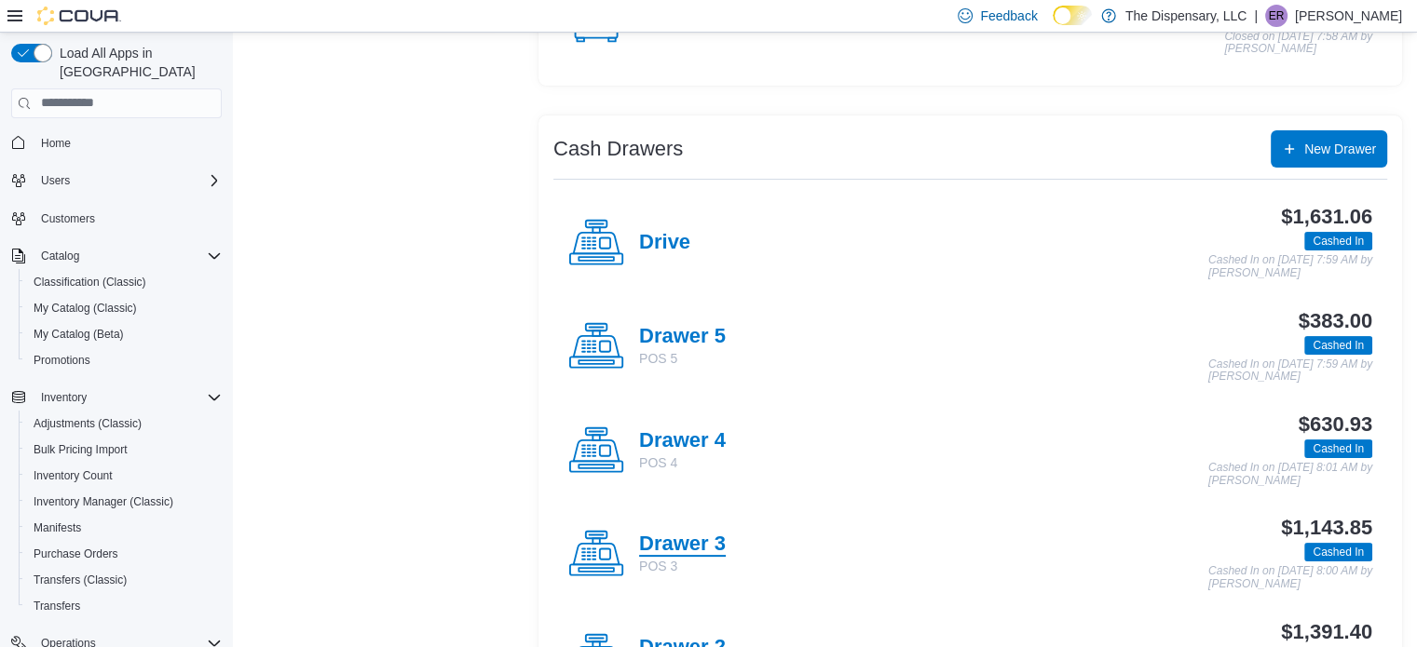
click at [652, 533] on h4 "Drawer 3" at bounding box center [682, 545] width 87 height 24
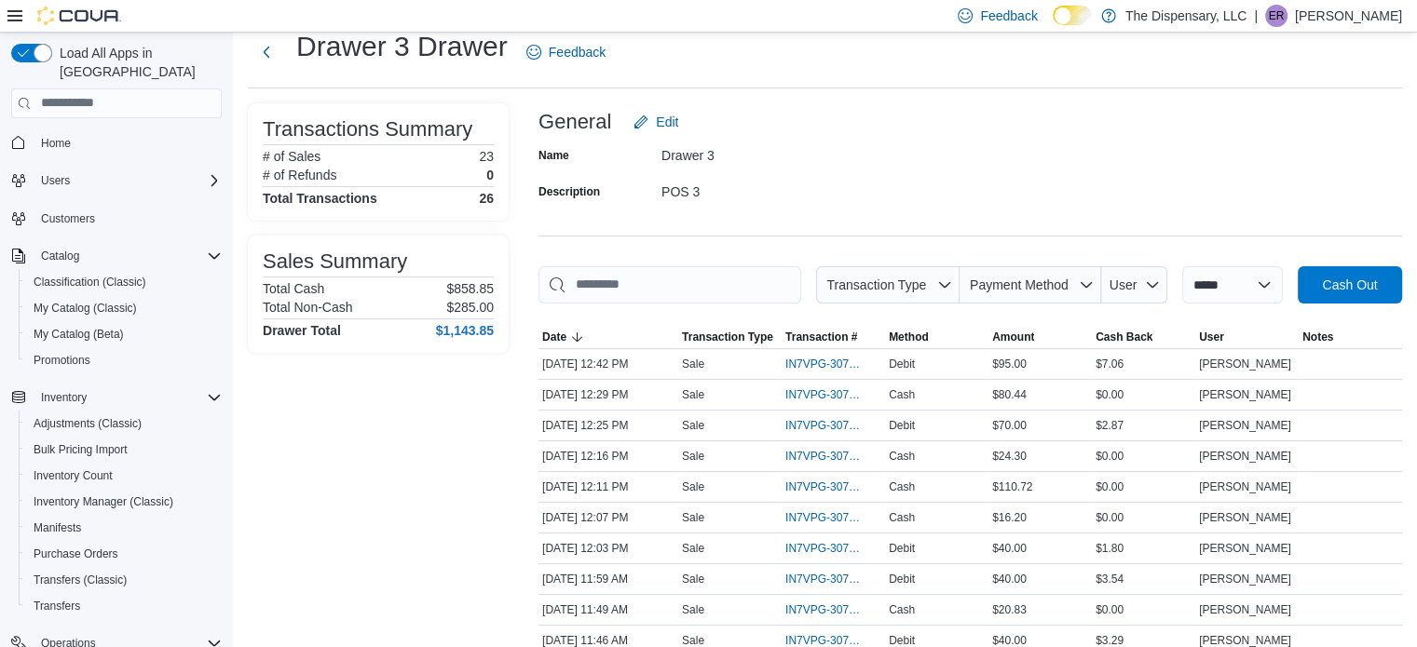
scroll to position [93, 0]
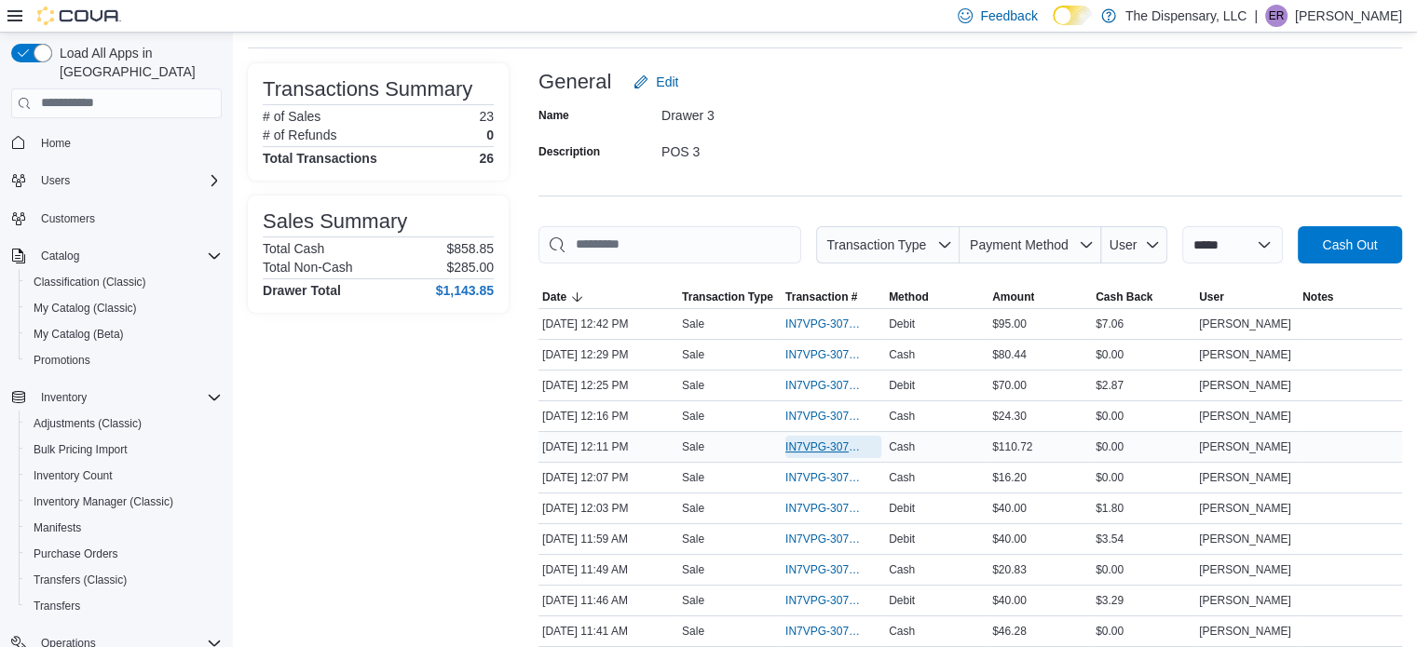
click at [834, 441] on span "IN7VPG-307812" at bounding box center [823, 447] width 77 height 15
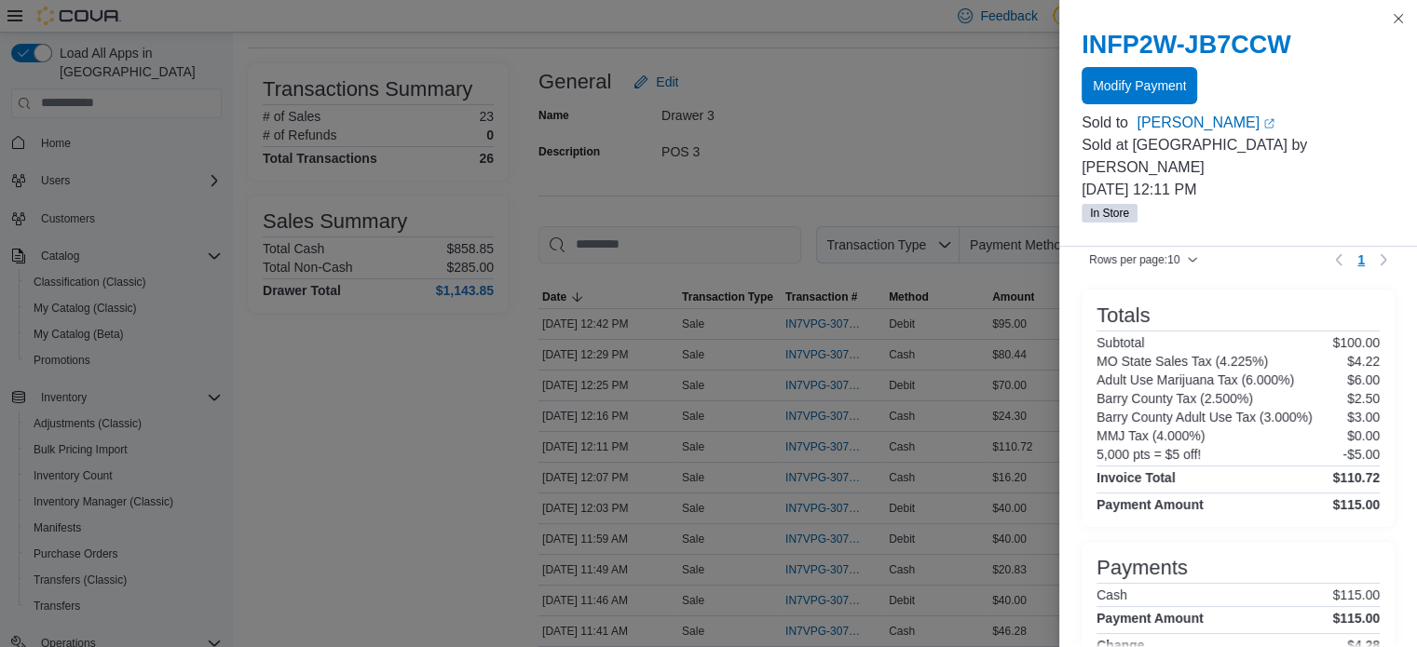
scroll to position [279, 0]
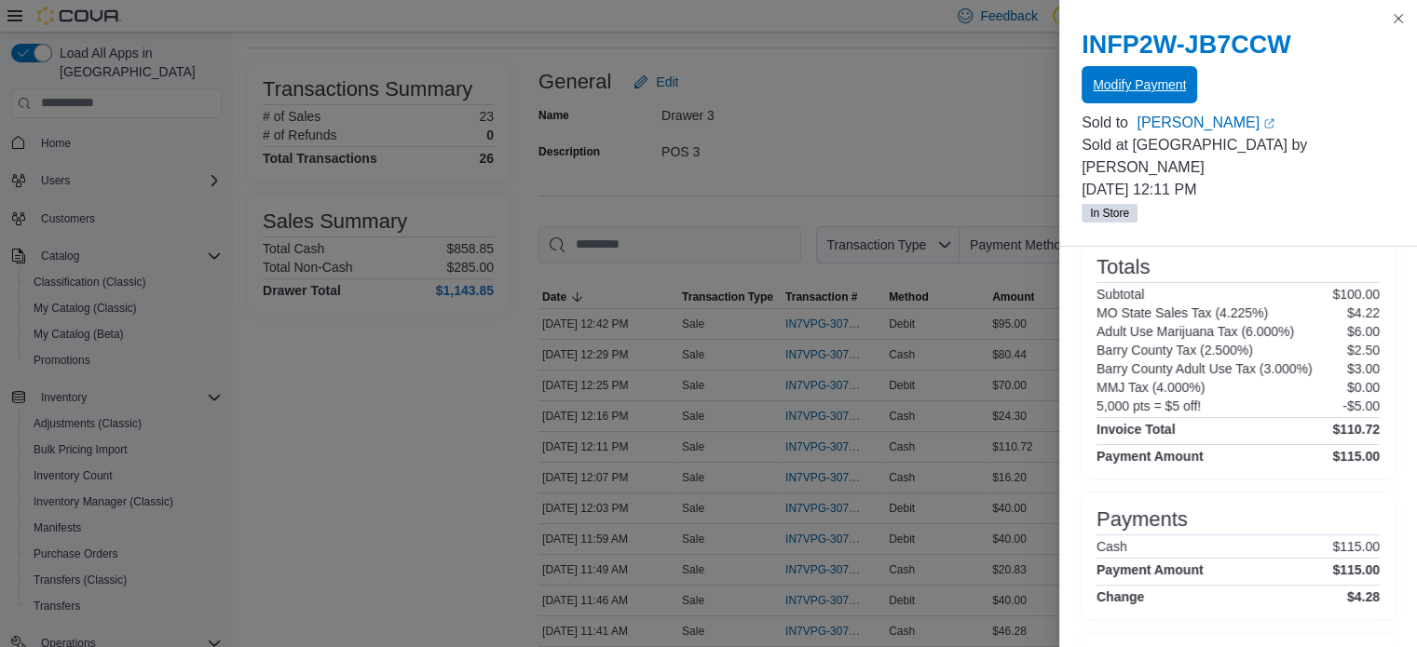
click at [1162, 95] on span "Modify Payment" at bounding box center [1138, 84] width 93 height 37
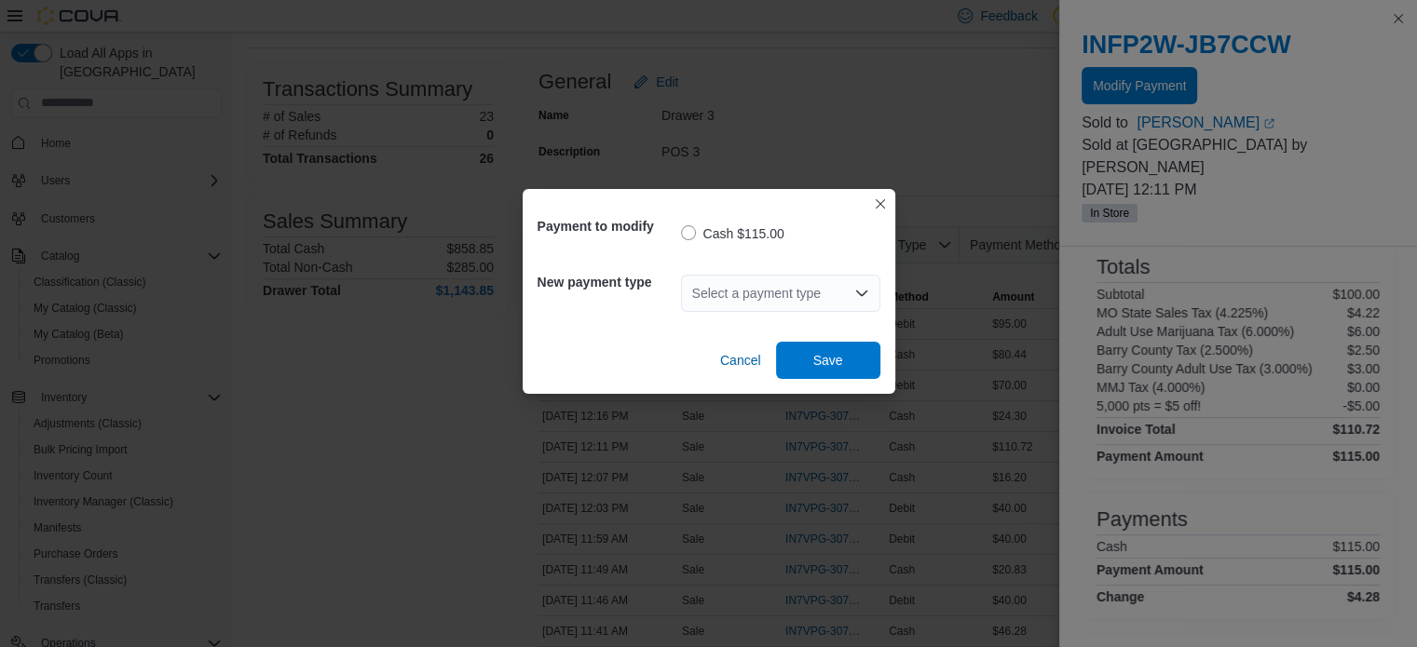
click at [848, 289] on div "Select a payment type" at bounding box center [780, 293] width 199 height 37
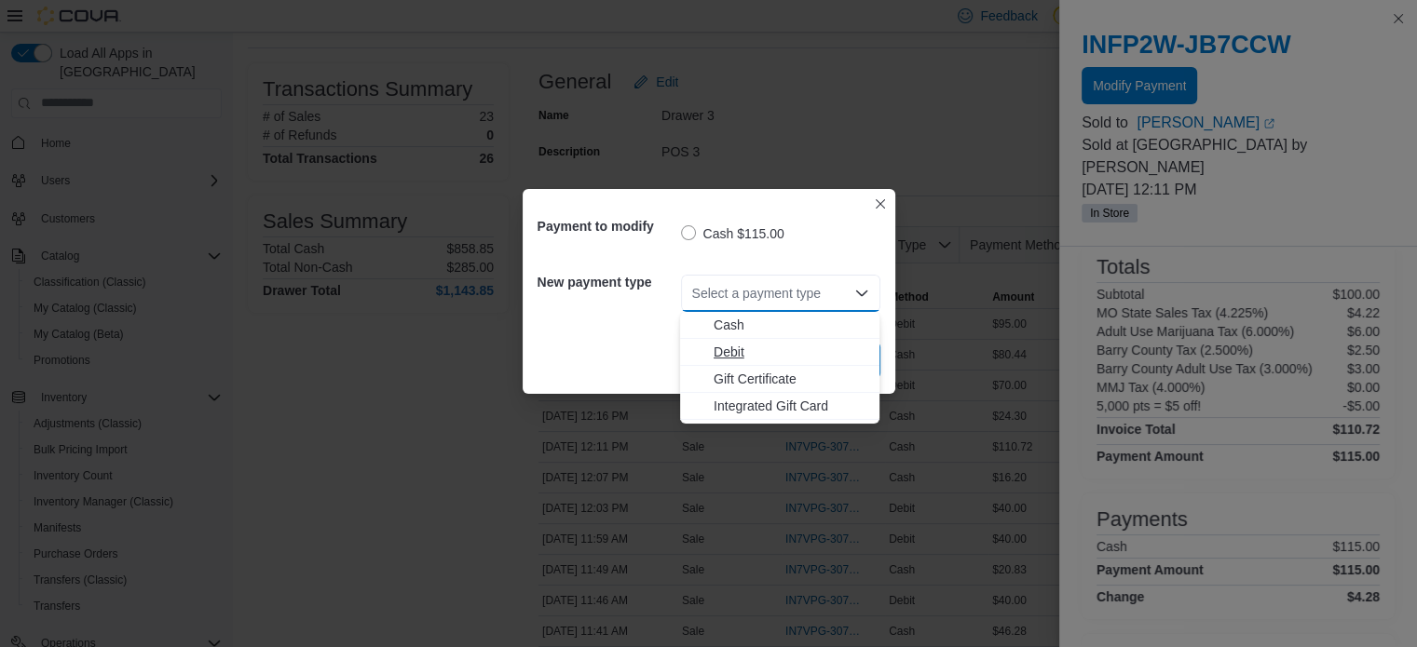
click at [737, 352] on span "Debit" at bounding box center [790, 352] width 155 height 19
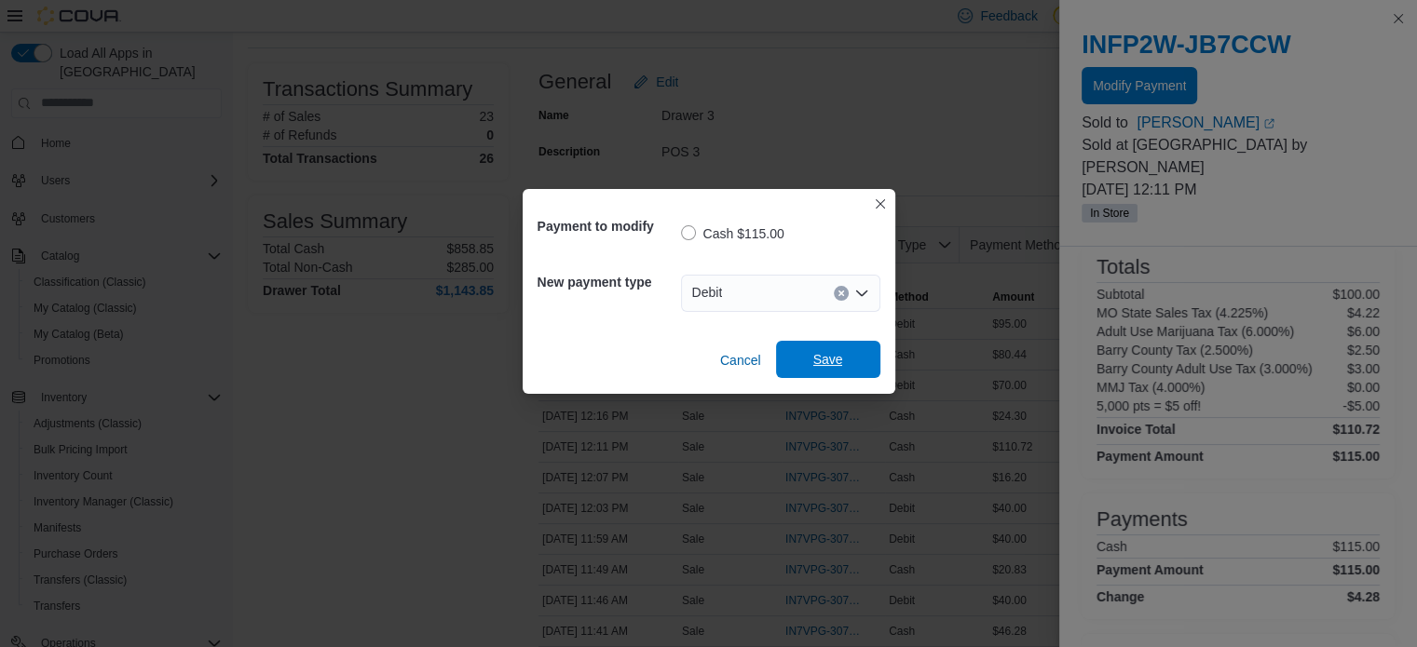
click at [830, 353] on span "Save" at bounding box center [828, 359] width 30 height 19
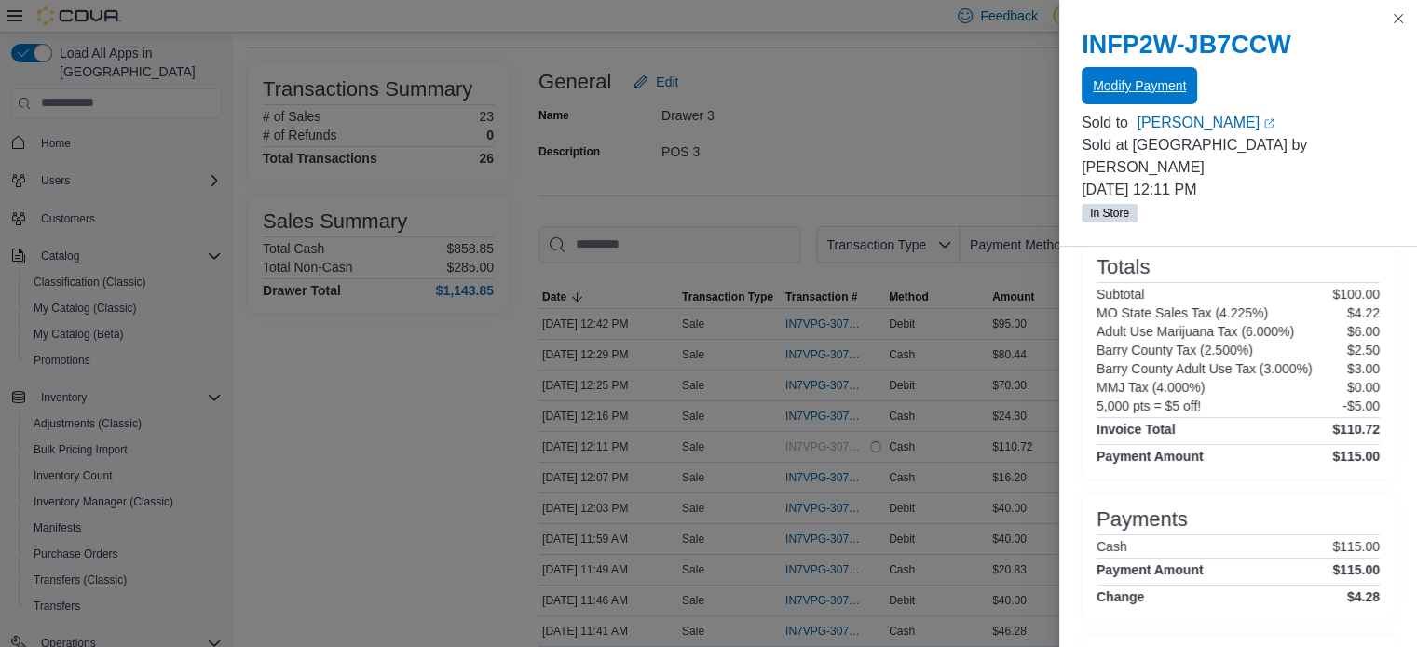
scroll to position [0, 0]
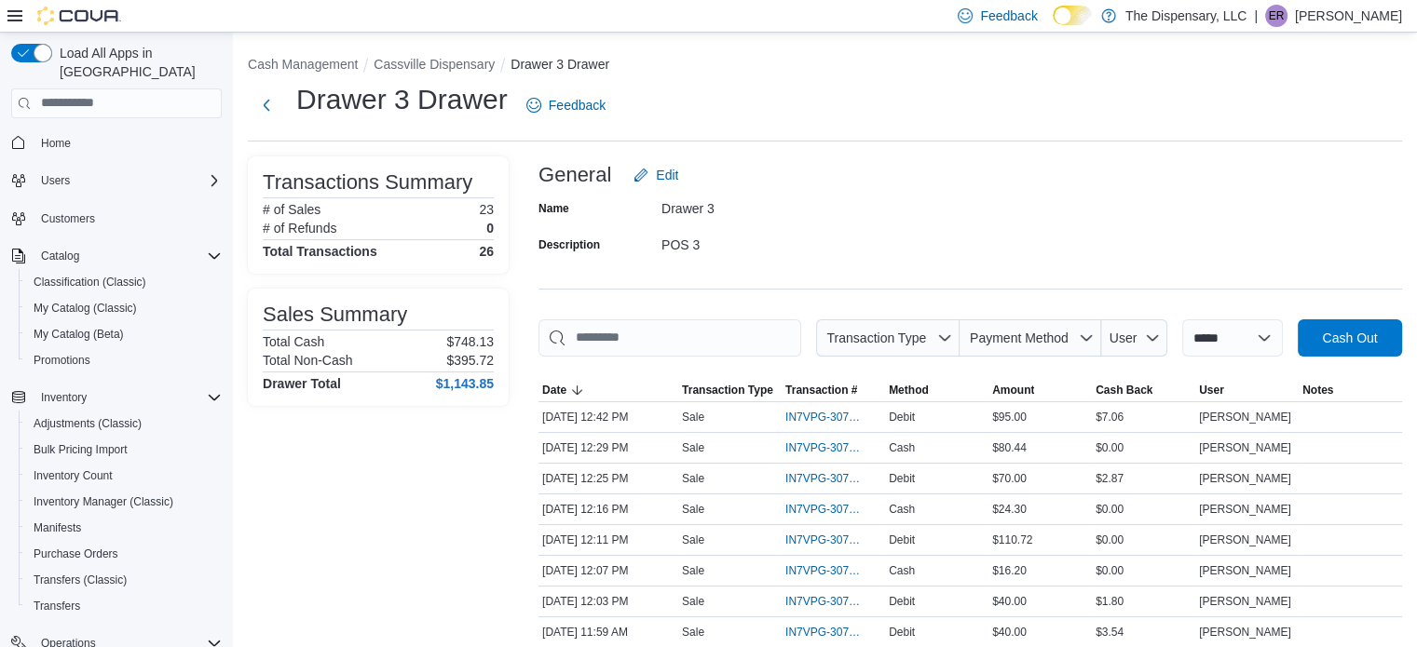
scroll to position [93, 0]
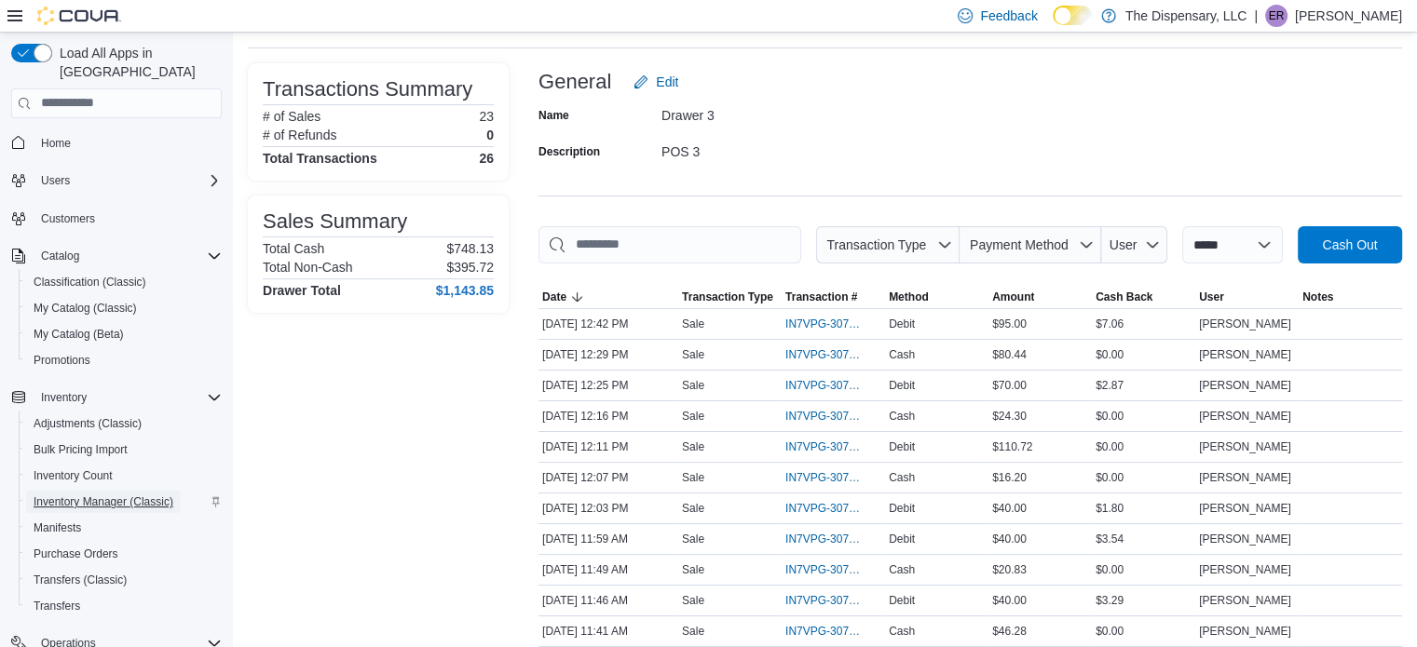
click at [135, 495] on span "Inventory Manager (Classic)" at bounding box center [104, 502] width 140 height 15
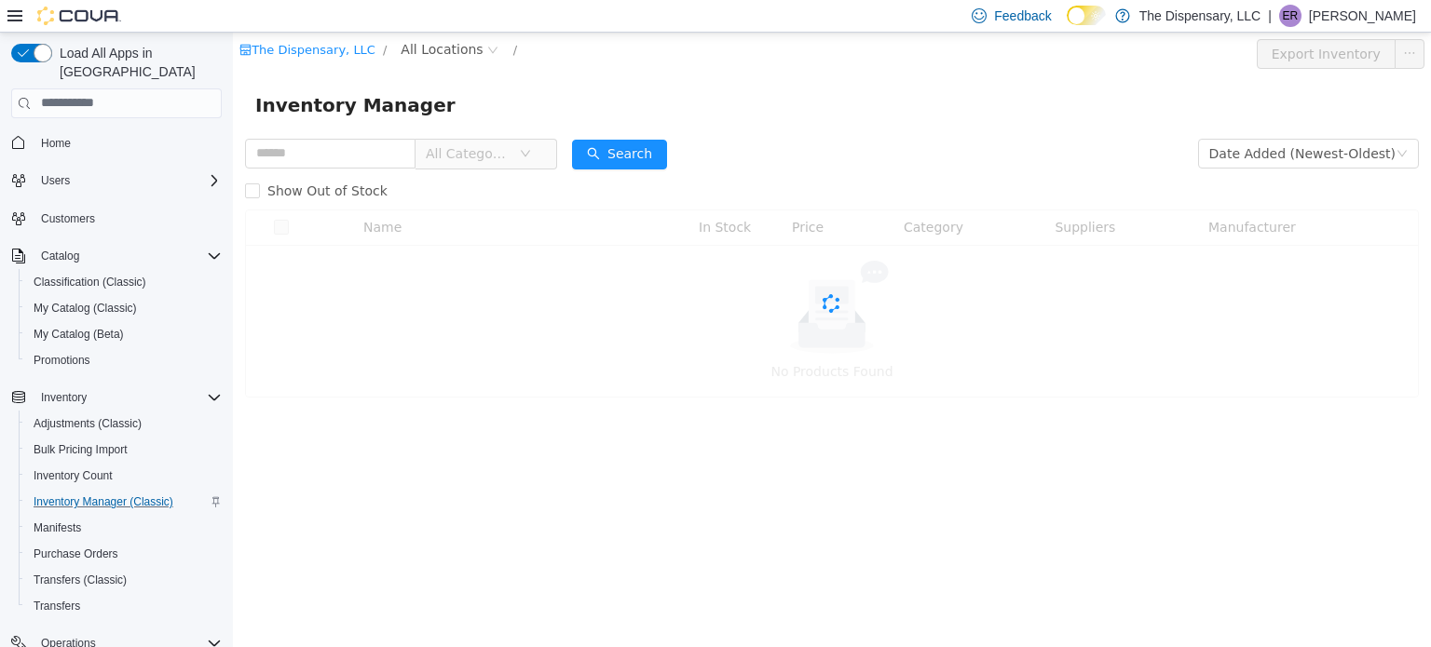
click at [392, 174] on div "Show Out of Stock" at bounding box center [832, 189] width 1174 height 37
click at [387, 156] on input "text" at bounding box center [330, 153] width 170 height 30
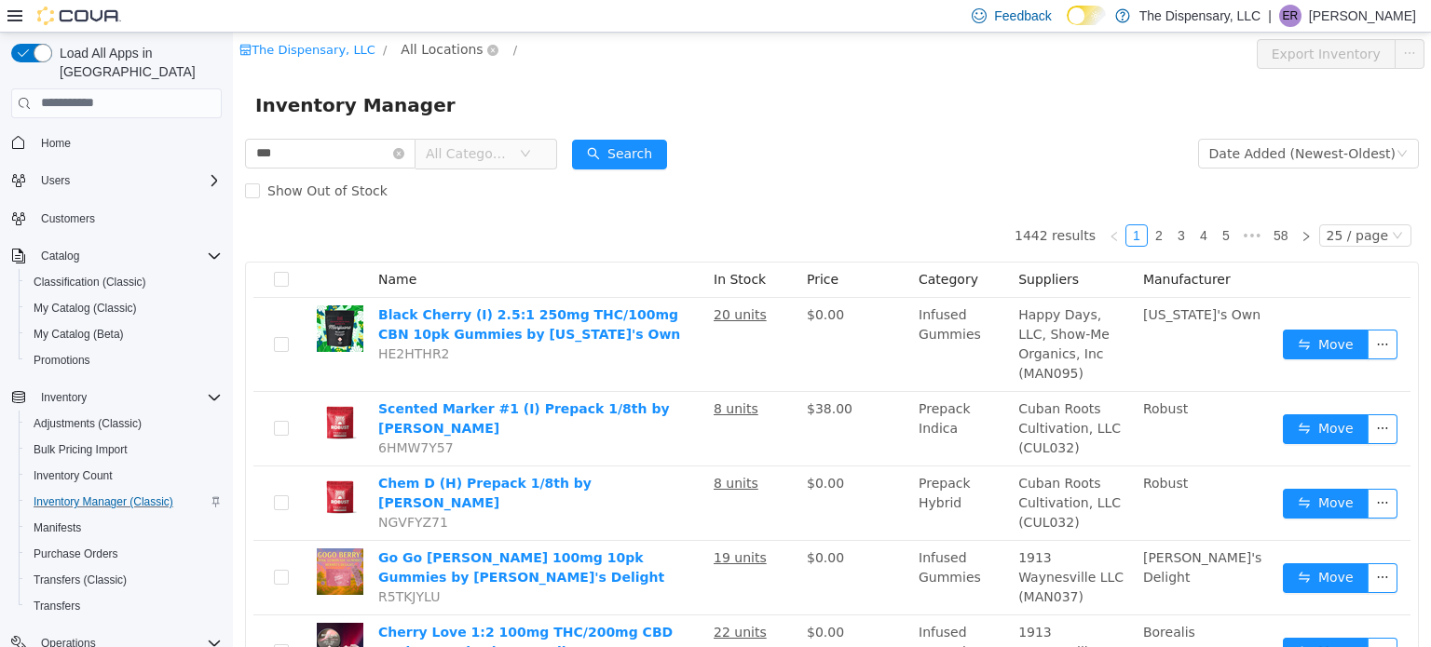
click at [438, 44] on span "All Locations" at bounding box center [441, 48] width 82 height 20
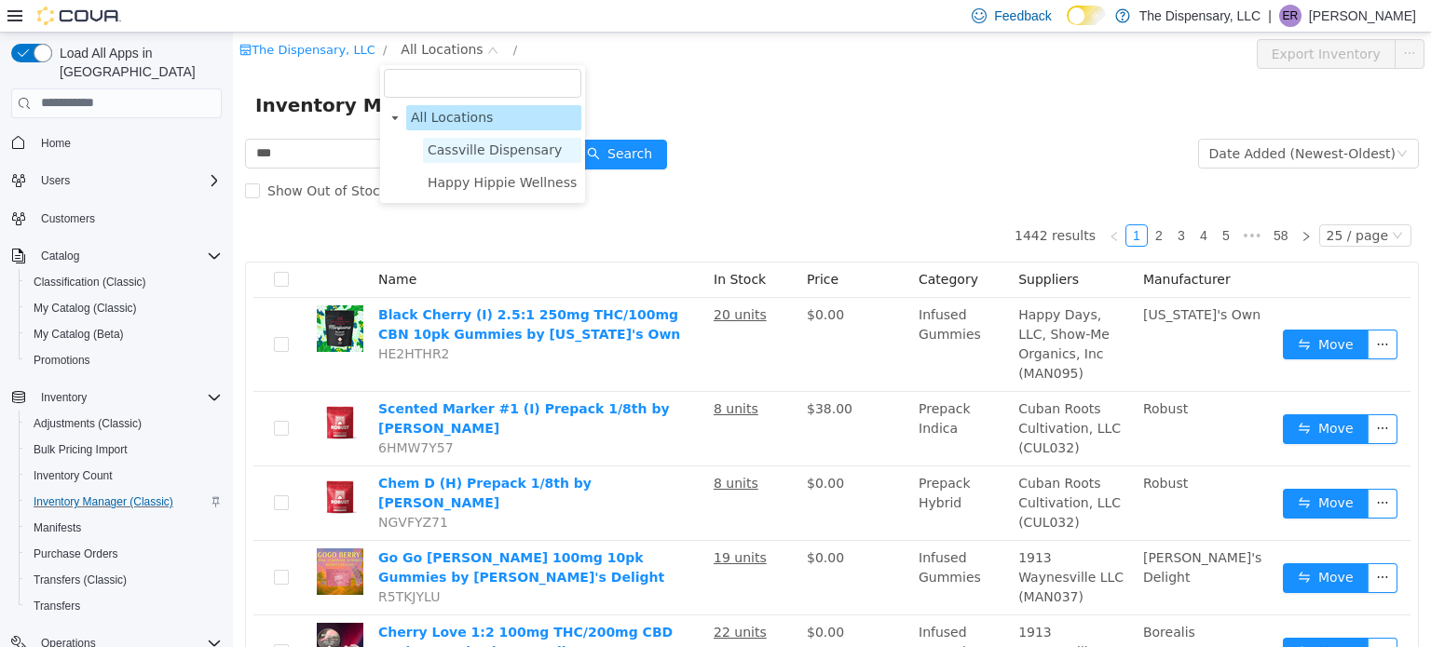
click at [488, 142] on span "Cassville Dispensary" at bounding box center [494, 149] width 134 height 15
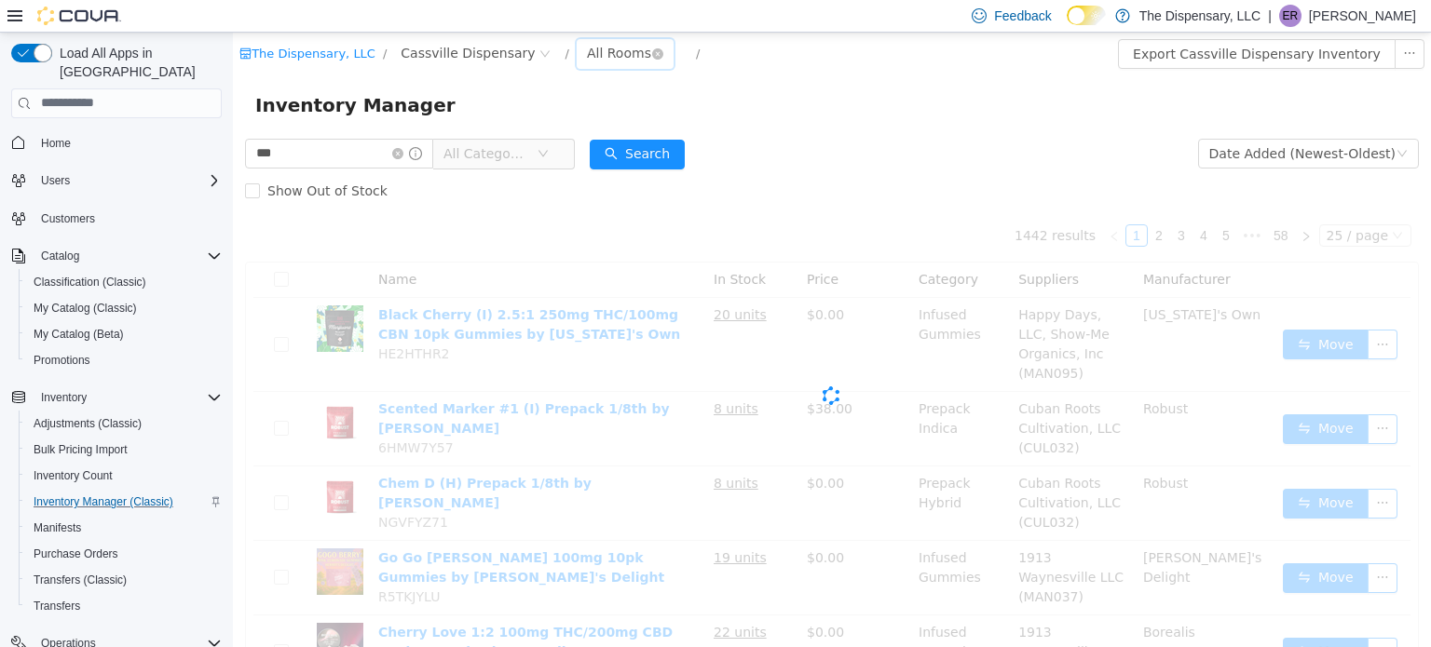
click at [587, 52] on div "All Rooms" at bounding box center [619, 52] width 64 height 28
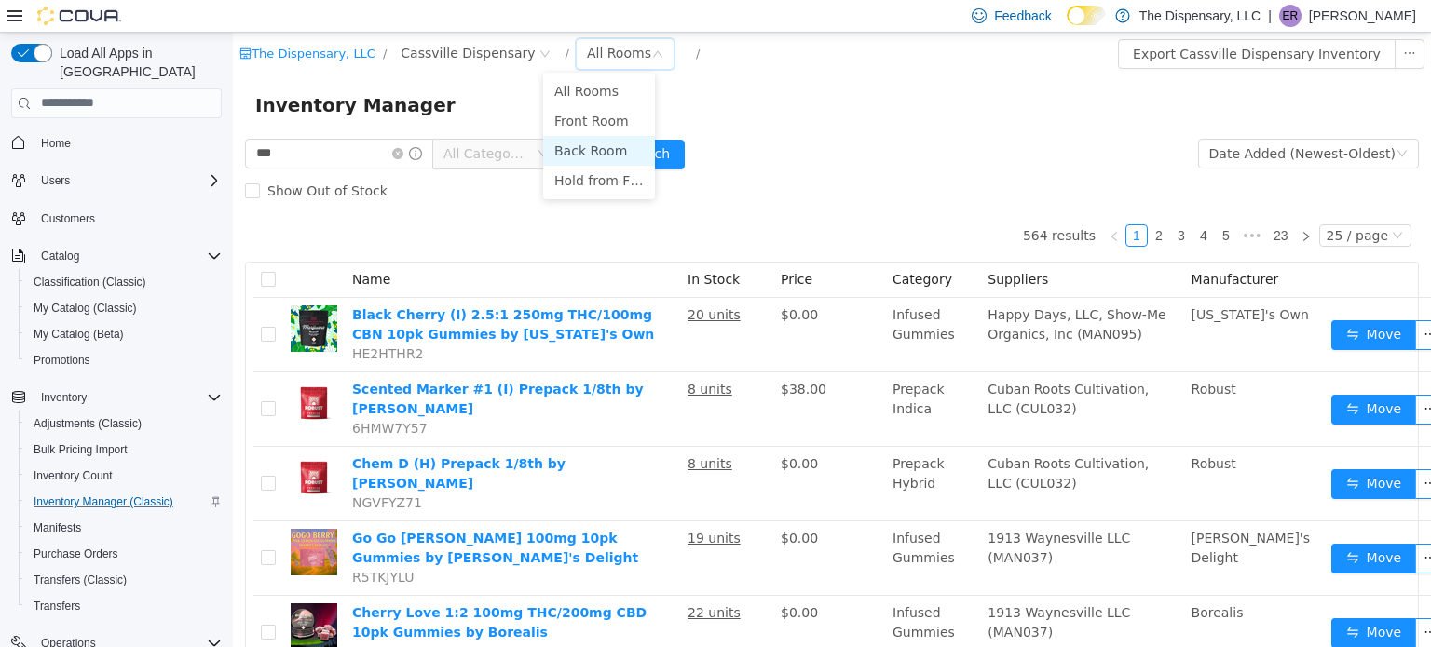
click at [592, 146] on li "Back Room" at bounding box center [599, 150] width 112 height 30
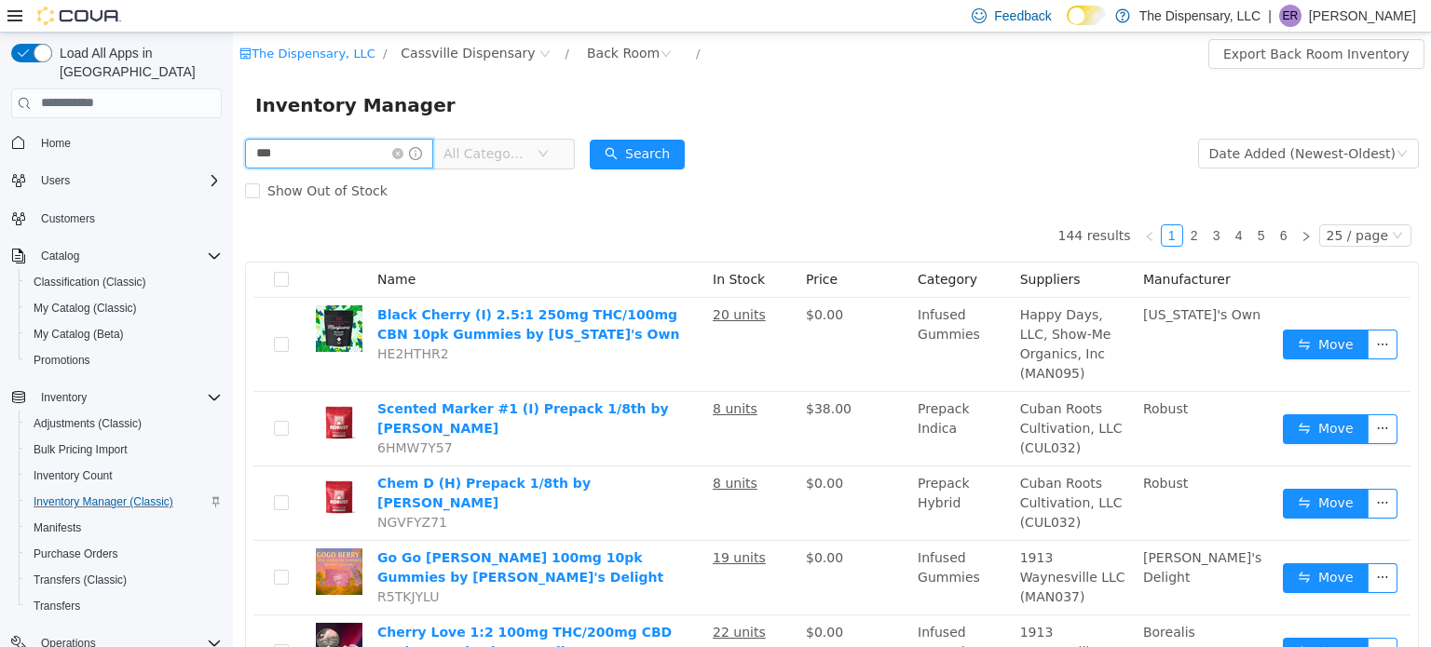
click at [346, 156] on input "***" at bounding box center [339, 153] width 188 height 30
type input "********"
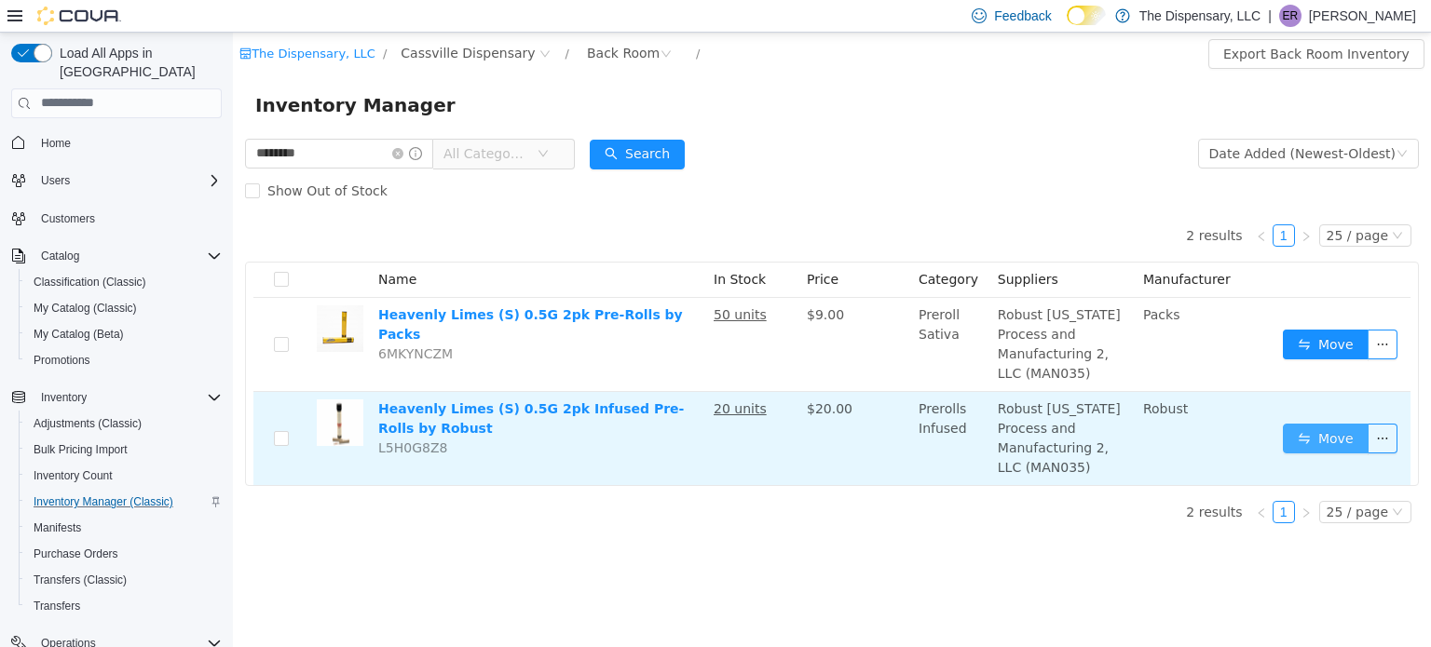
click at [1339, 442] on button "Move" at bounding box center [1325, 438] width 86 height 30
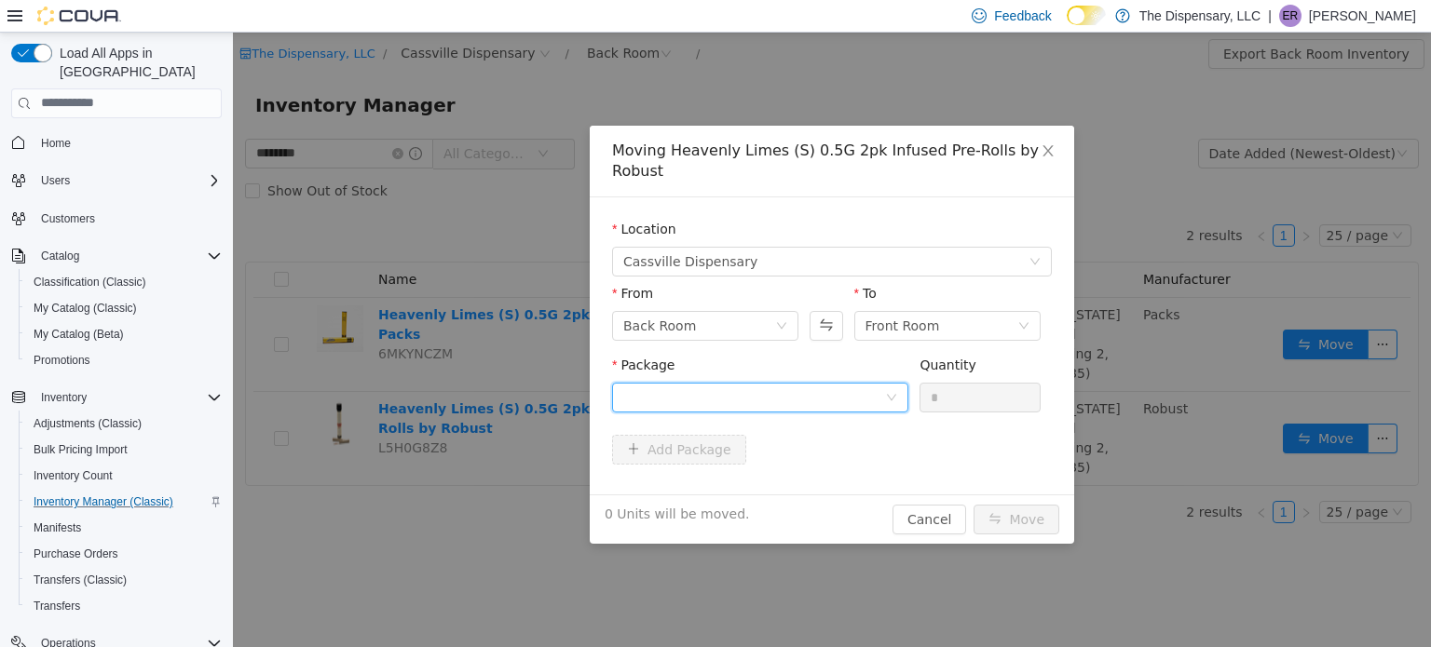
click at [853, 383] on div at bounding box center [754, 397] width 262 height 28
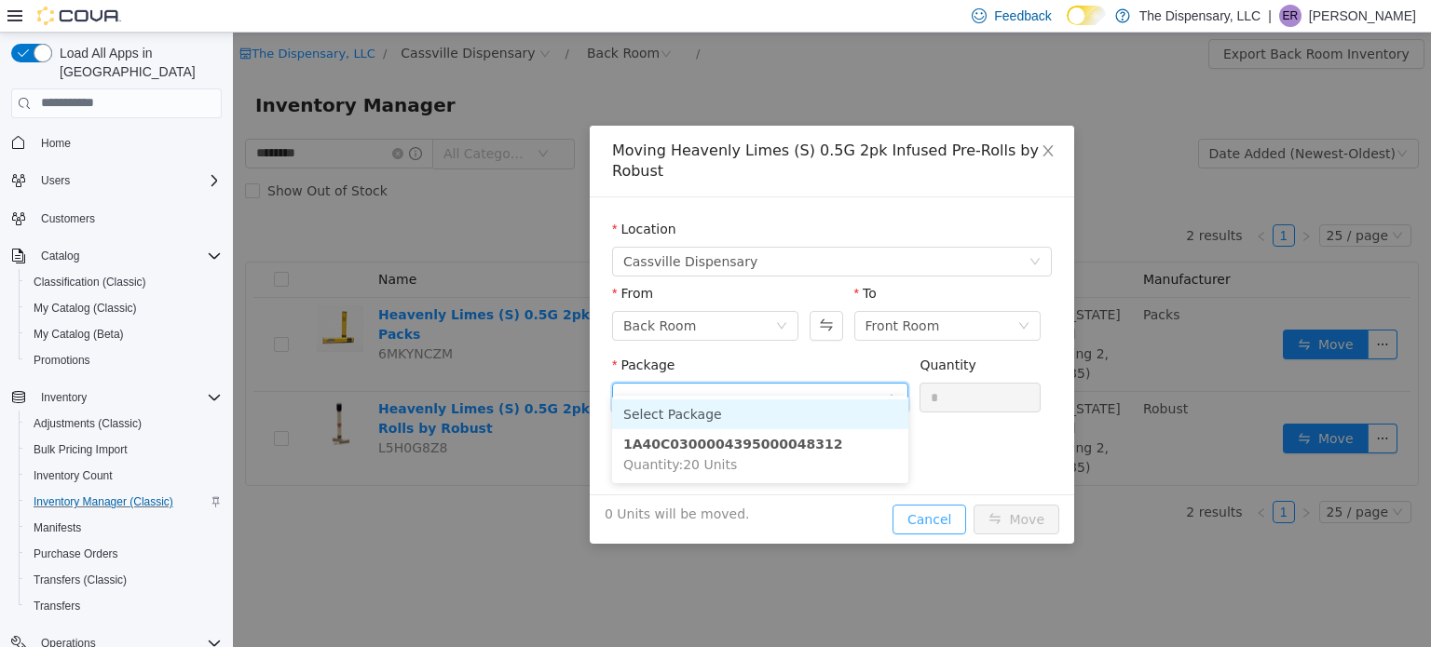
click at [948, 505] on div "Moving Heavenly Limes (S) 0.5G 2pk Infused Pre-Rolls by Robust Location Cassvil…" at bounding box center [832, 334] width 484 height 418
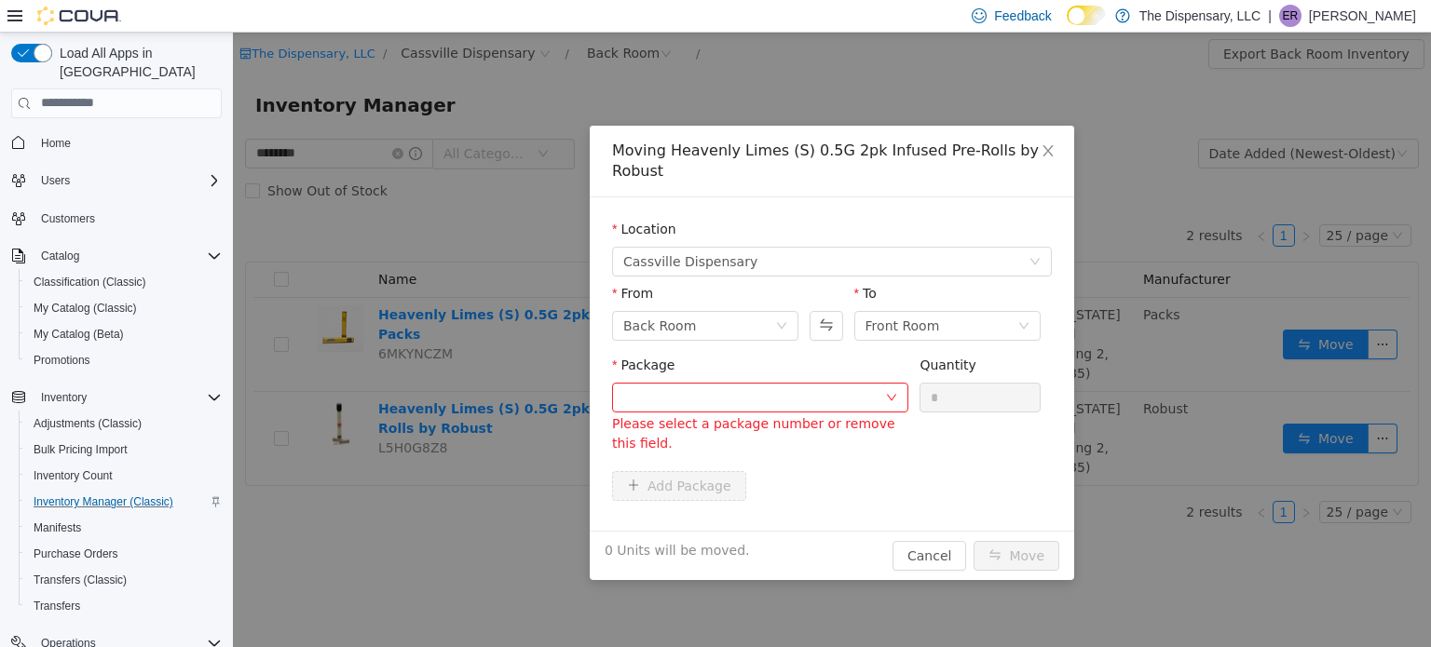
click at [1118, 147] on div "Moving Heavenly Limes (S) 0.5G 2pk Infused Pre-Rolls by Robust Location Cassvil…" at bounding box center [832, 339] width 1198 height 615
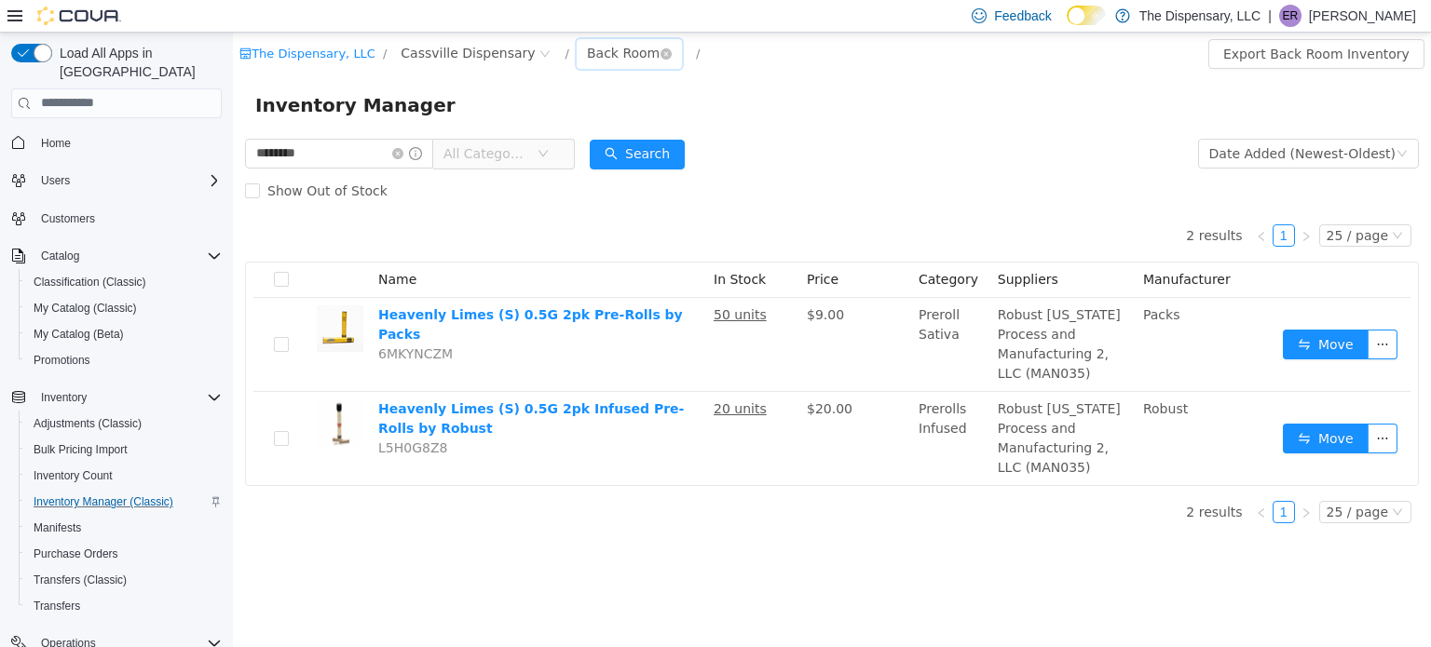
click at [604, 51] on div "Back Room" at bounding box center [623, 52] width 73 height 28
click at [591, 122] on li "Front Room" at bounding box center [599, 120] width 112 height 30
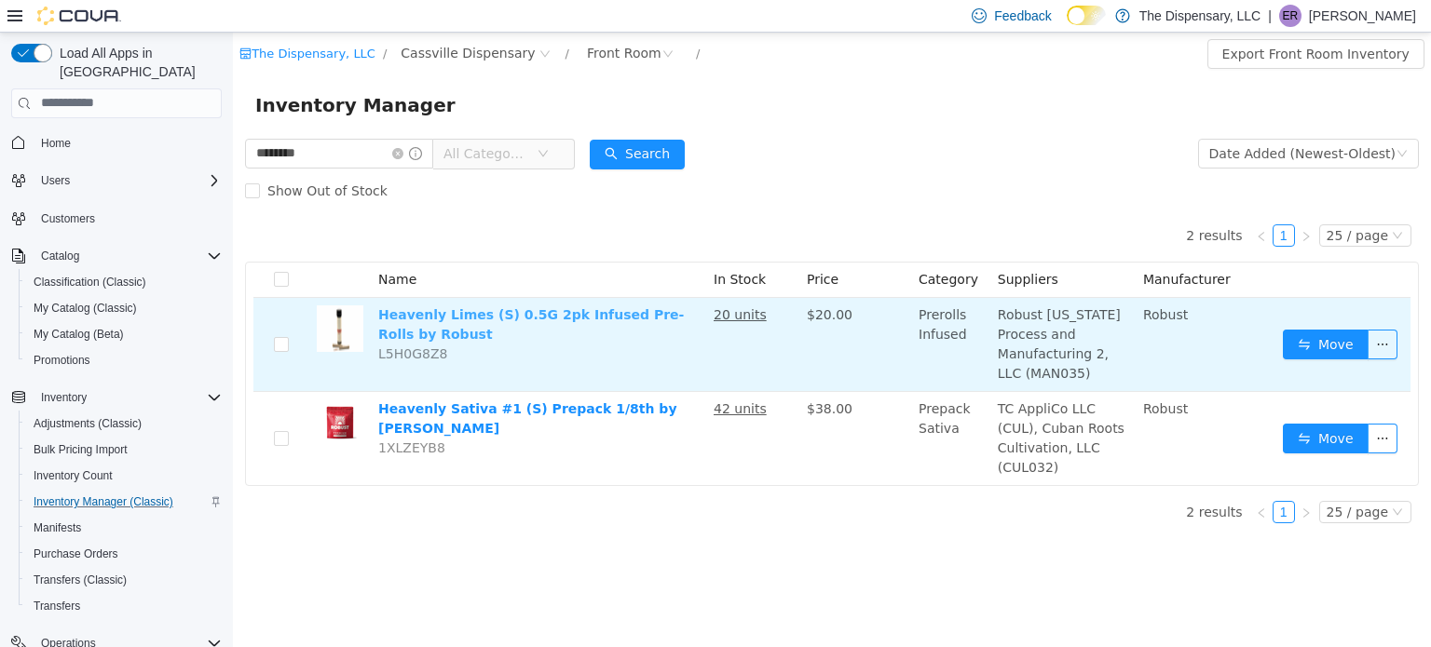
click at [631, 317] on link "Heavenly Limes (S) 0.5G 2pk Infused Pre-Rolls by Robust" at bounding box center [530, 323] width 305 height 34
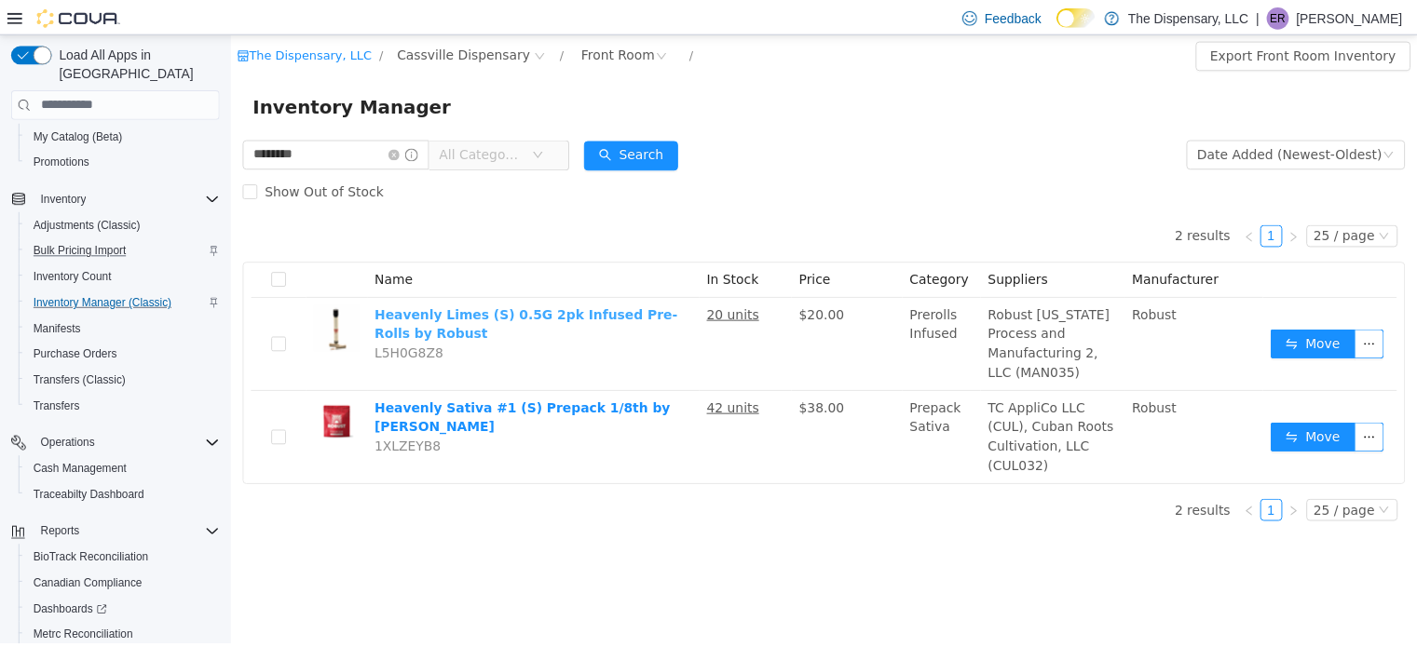
scroll to position [279, 0]
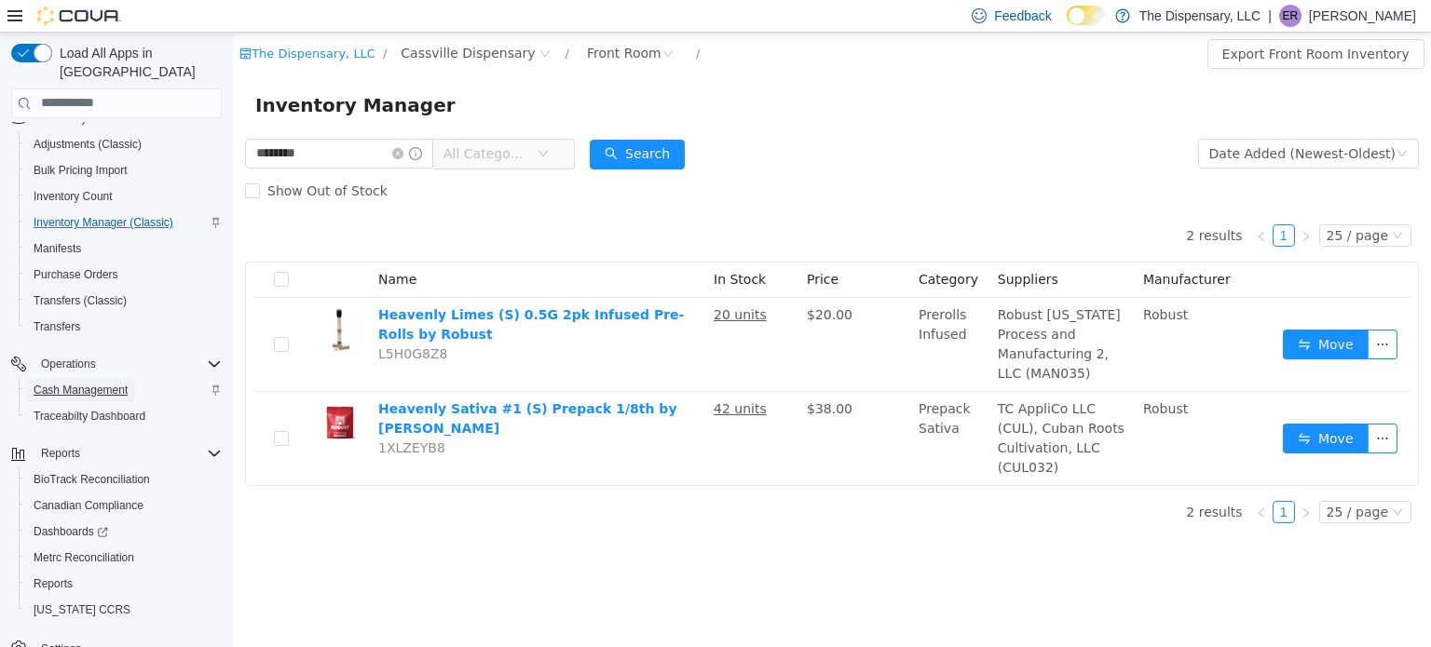
click at [129, 379] on link "Cash Management" at bounding box center [80, 390] width 109 height 22
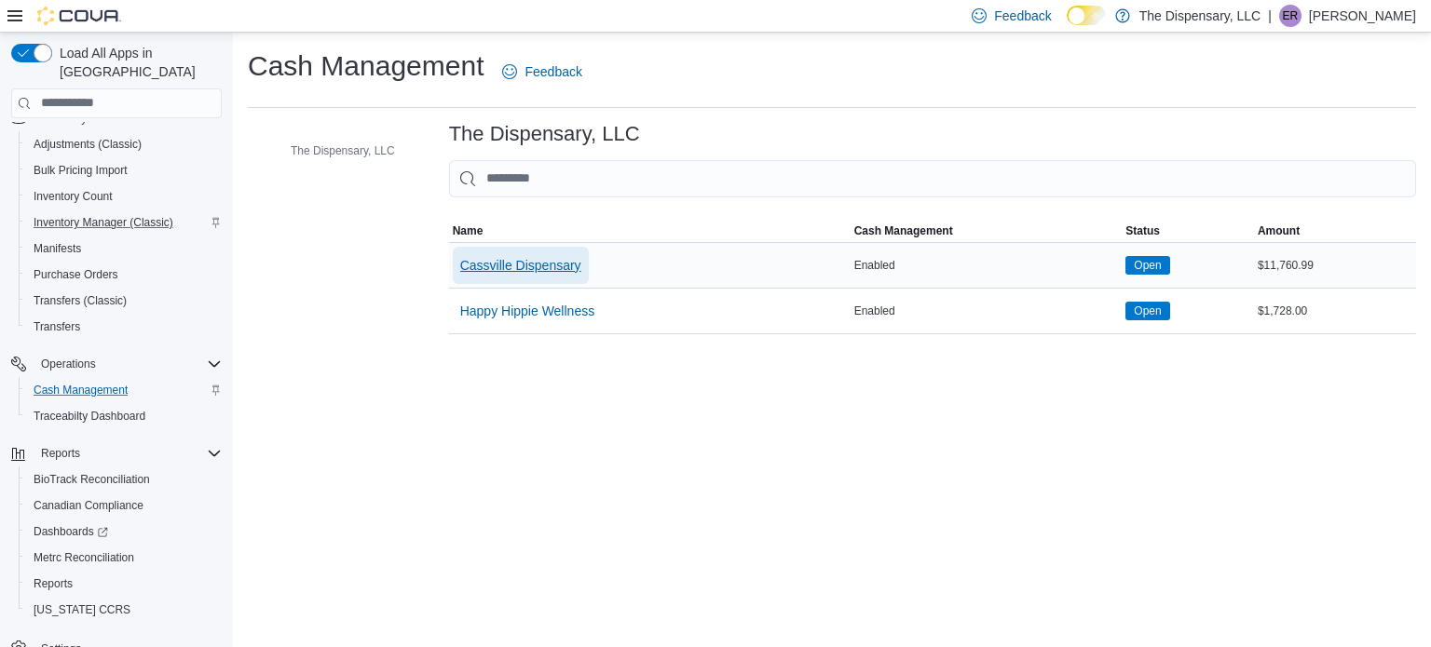
click at [522, 269] on span "Cassville Dispensary" at bounding box center [520, 265] width 121 height 19
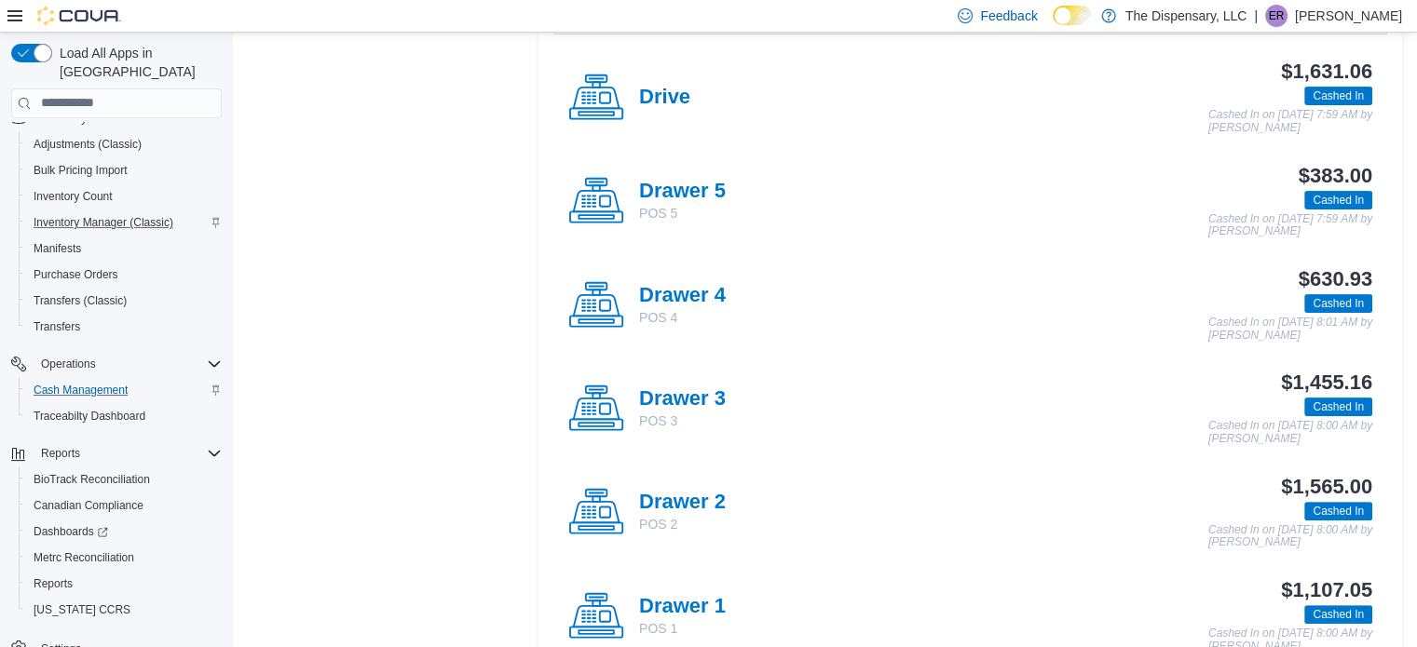
scroll to position [466, 0]
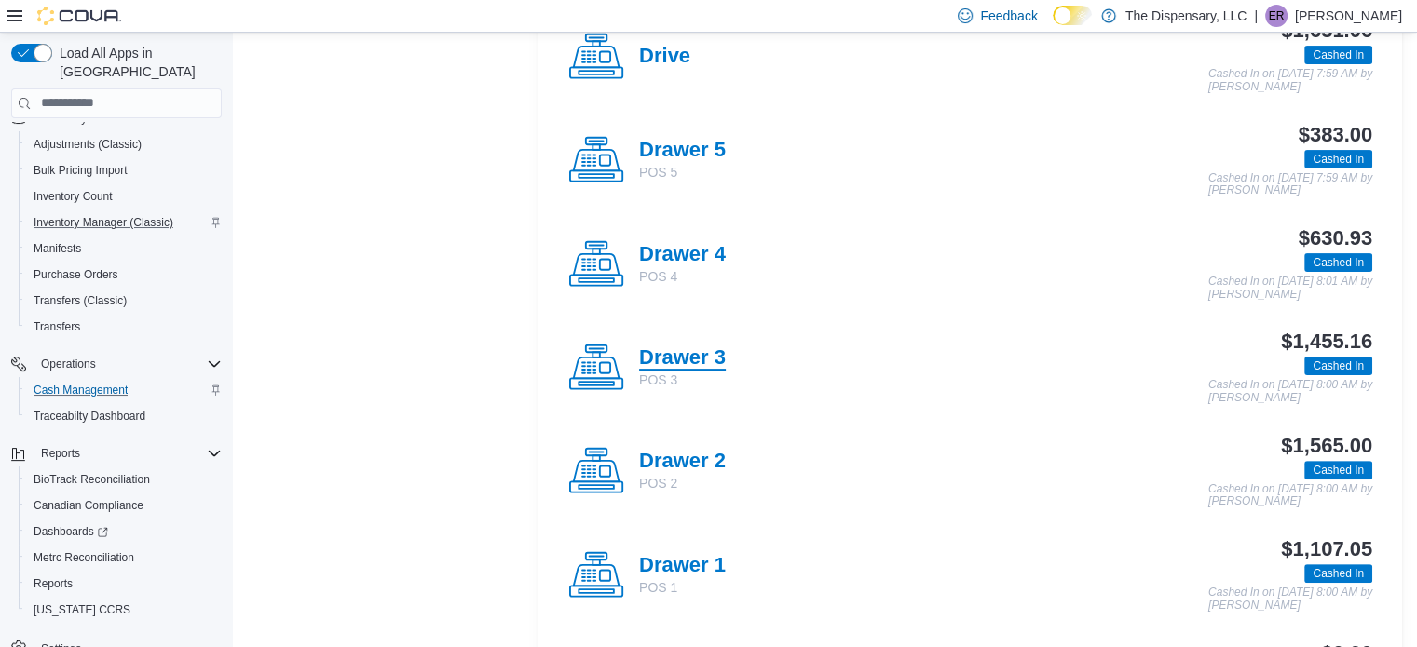
click at [687, 348] on h4 "Drawer 3" at bounding box center [682, 358] width 87 height 24
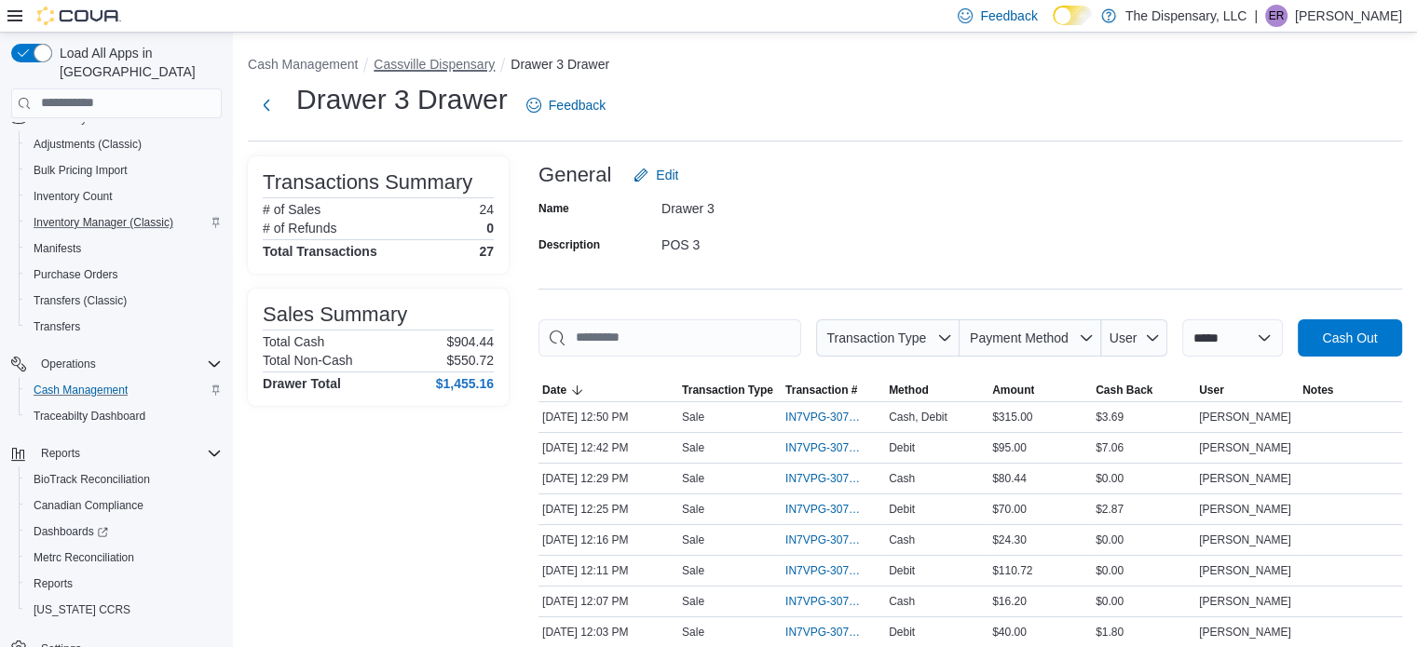
click at [418, 62] on button "Cassville Dispensary" at bounding box center [433, 64] width 121 height 15
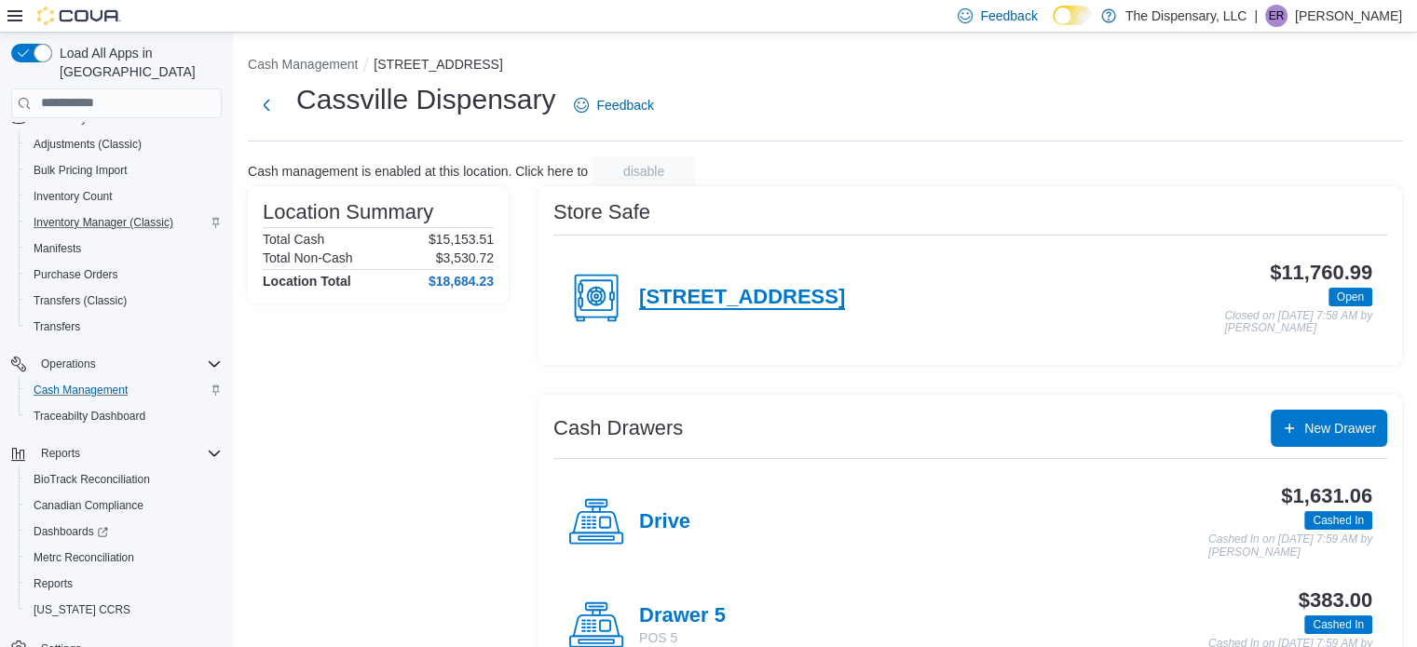
click at [796, 304] on h4 "[STREET_ADDRESS]" at bounding box center [742, 298] width 206 height 24
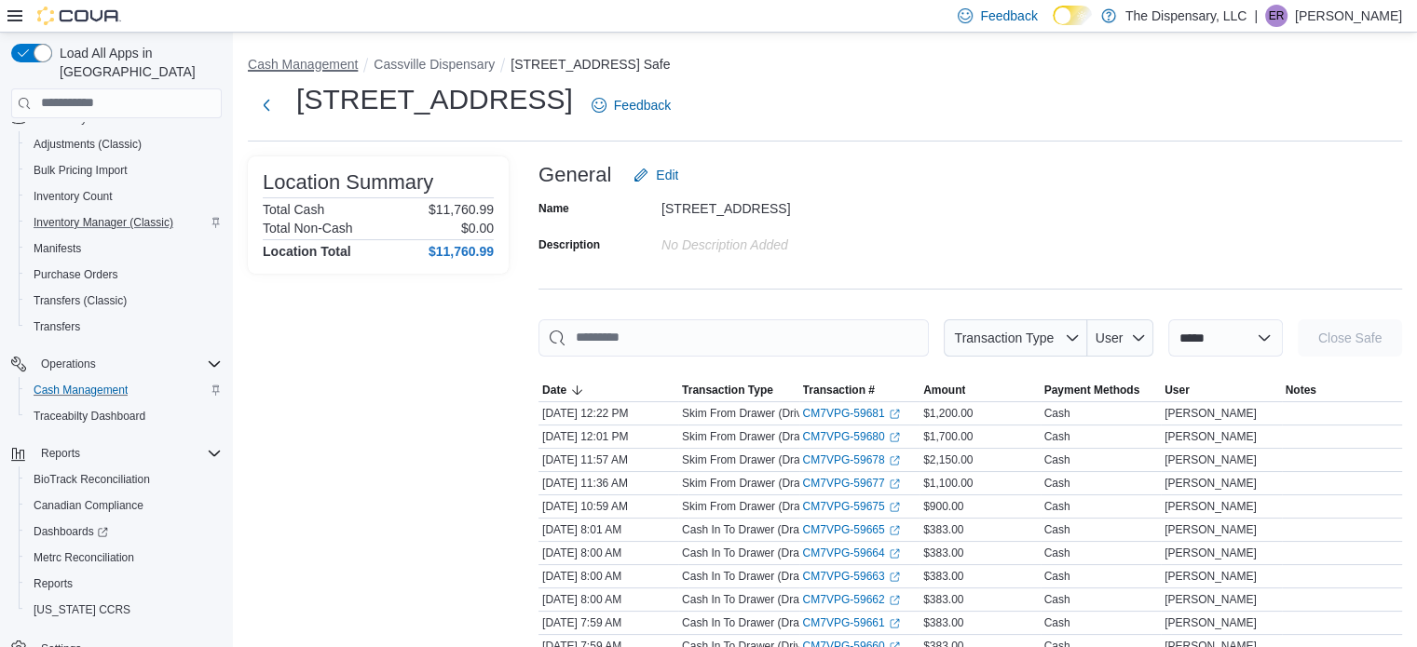
click at [332, 64] on button "Cash Management" at bounding box center [303, 64] width 110 height 15
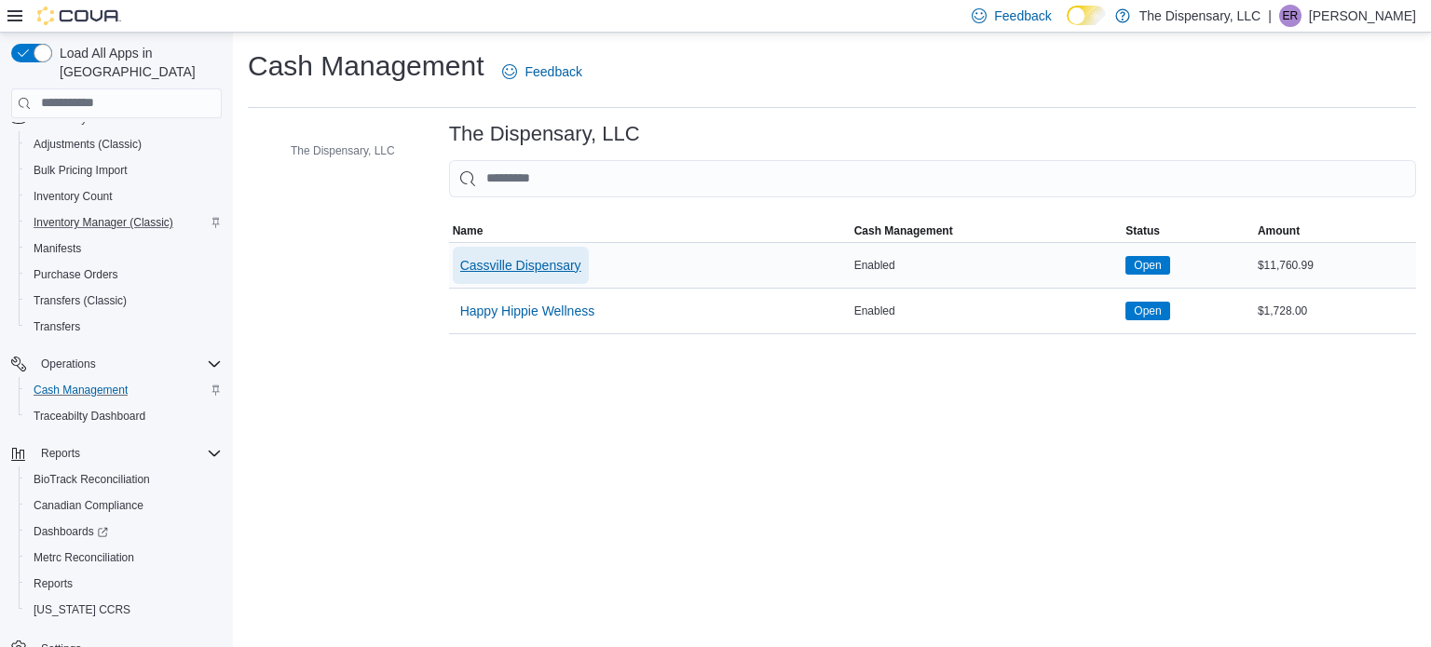
click at [514, 276] on span "Cassville Dispensary" at bounding box center [520, 265] width 121 height 37
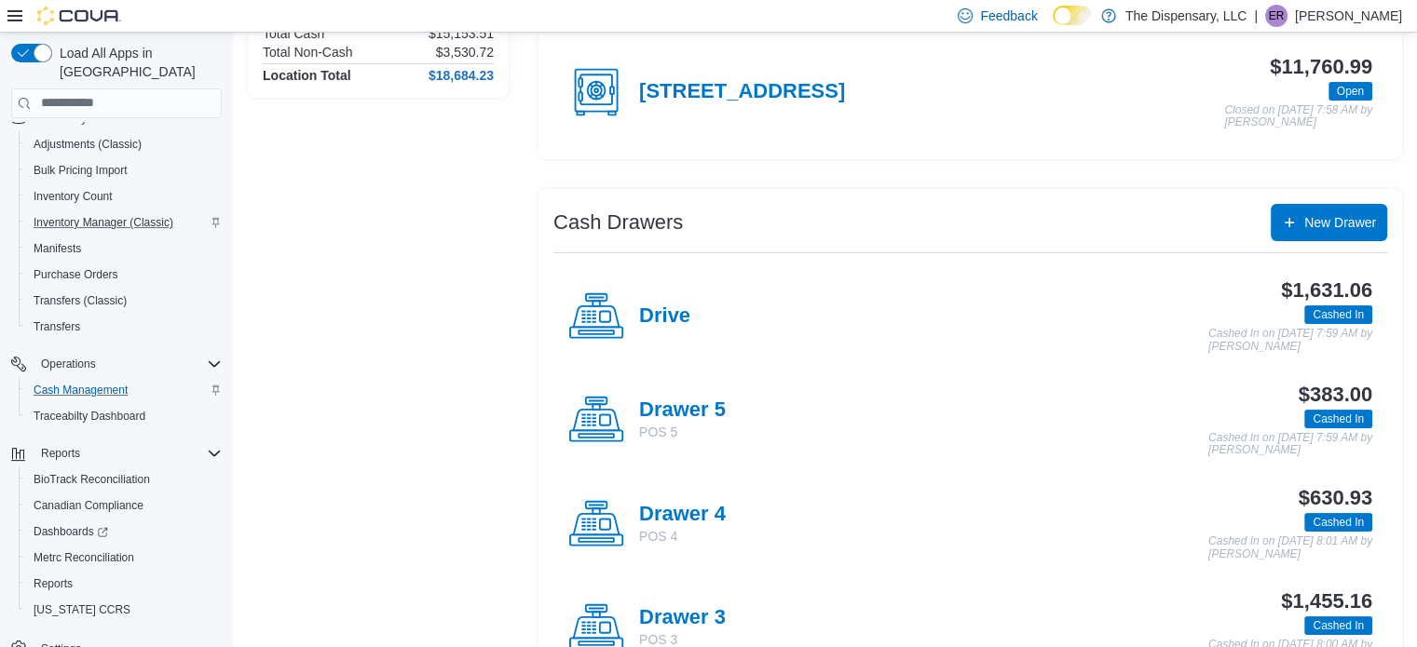
scroll to position [279, 0]
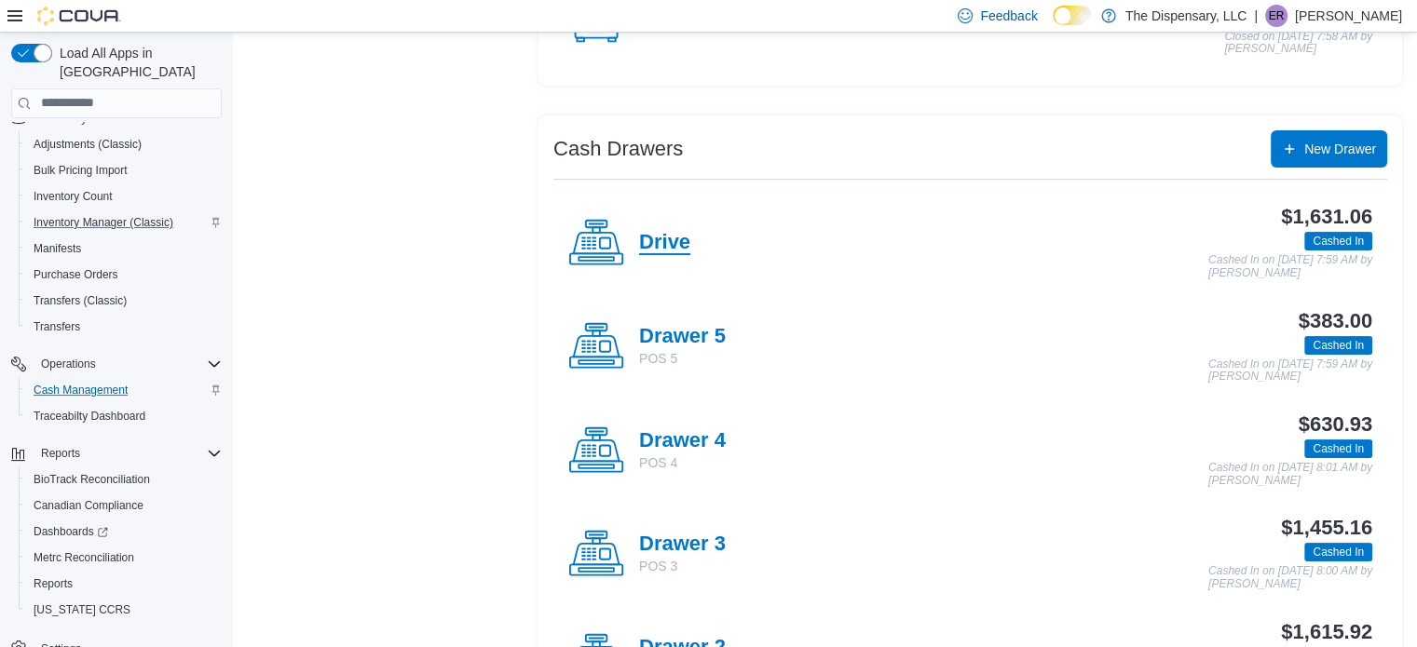
click at [664, 241] on h4 "Drive" at bounding box center [664, 243] width 51 height 24
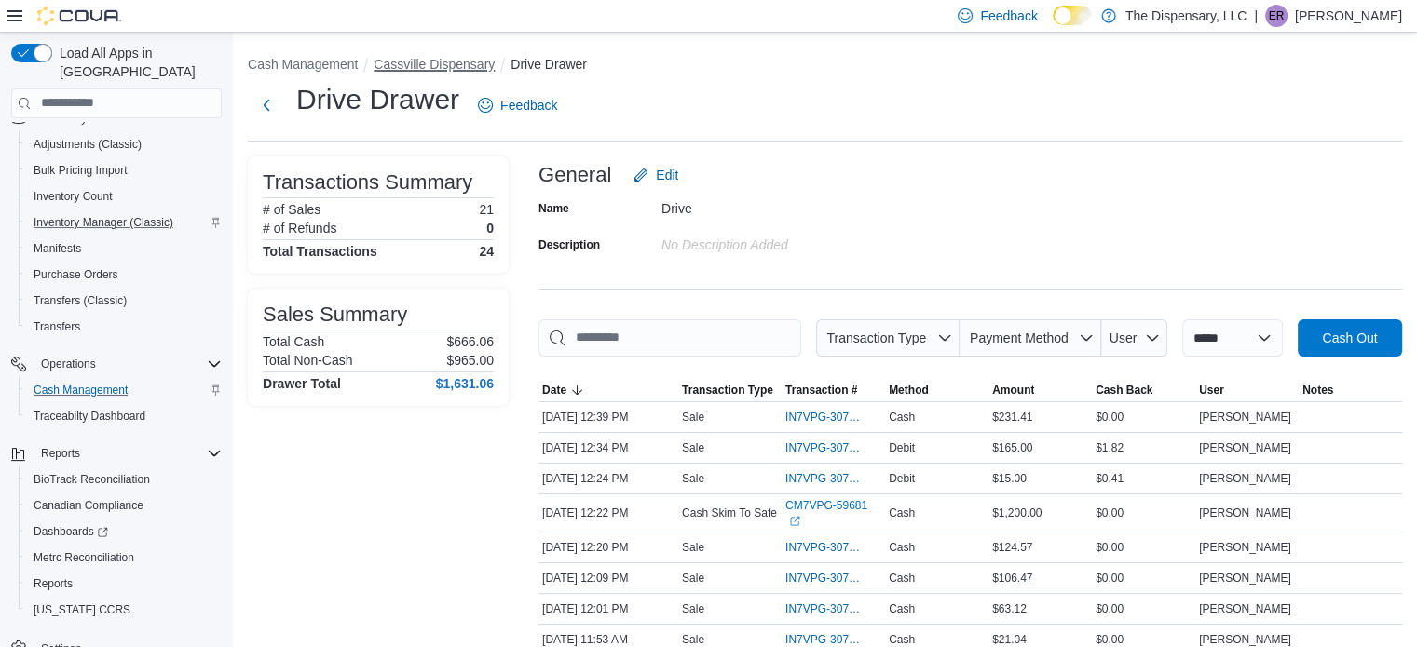
click at [437, 62] on button "Cassville Dispensary" at bounding box center [433, 64] width 121 height 15
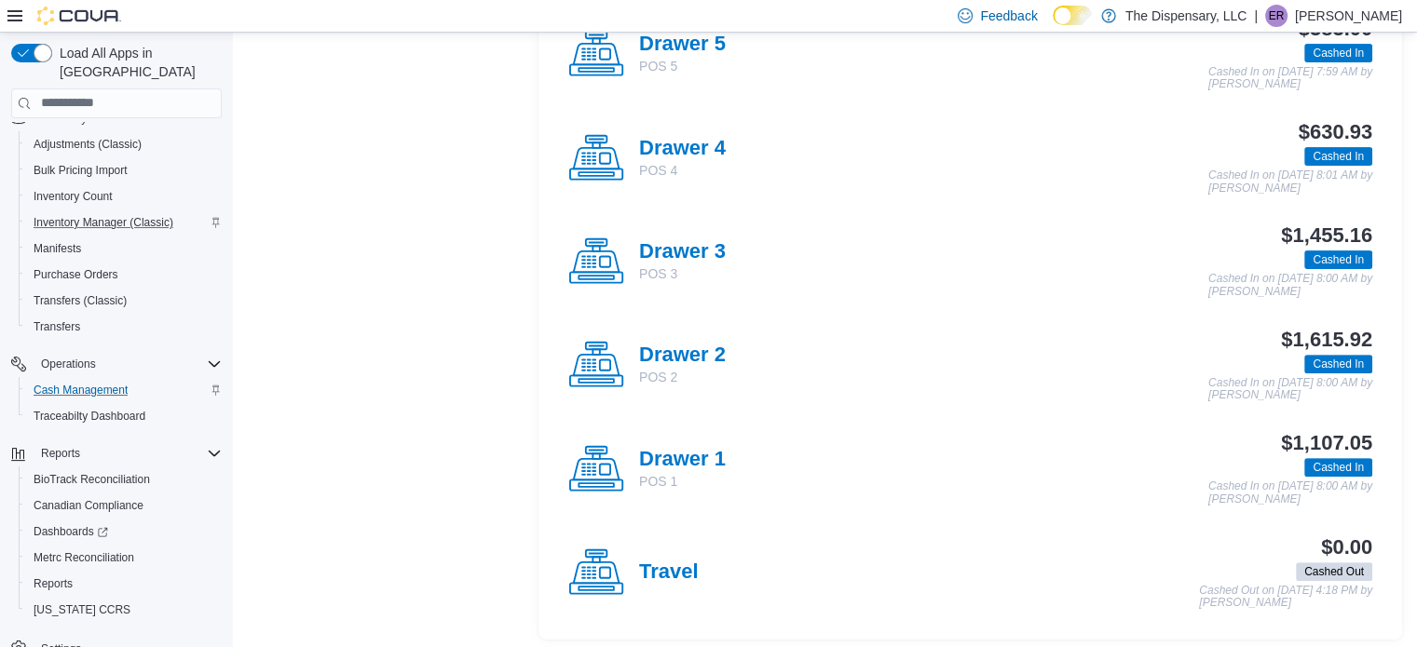
scroll to position [576, 0]
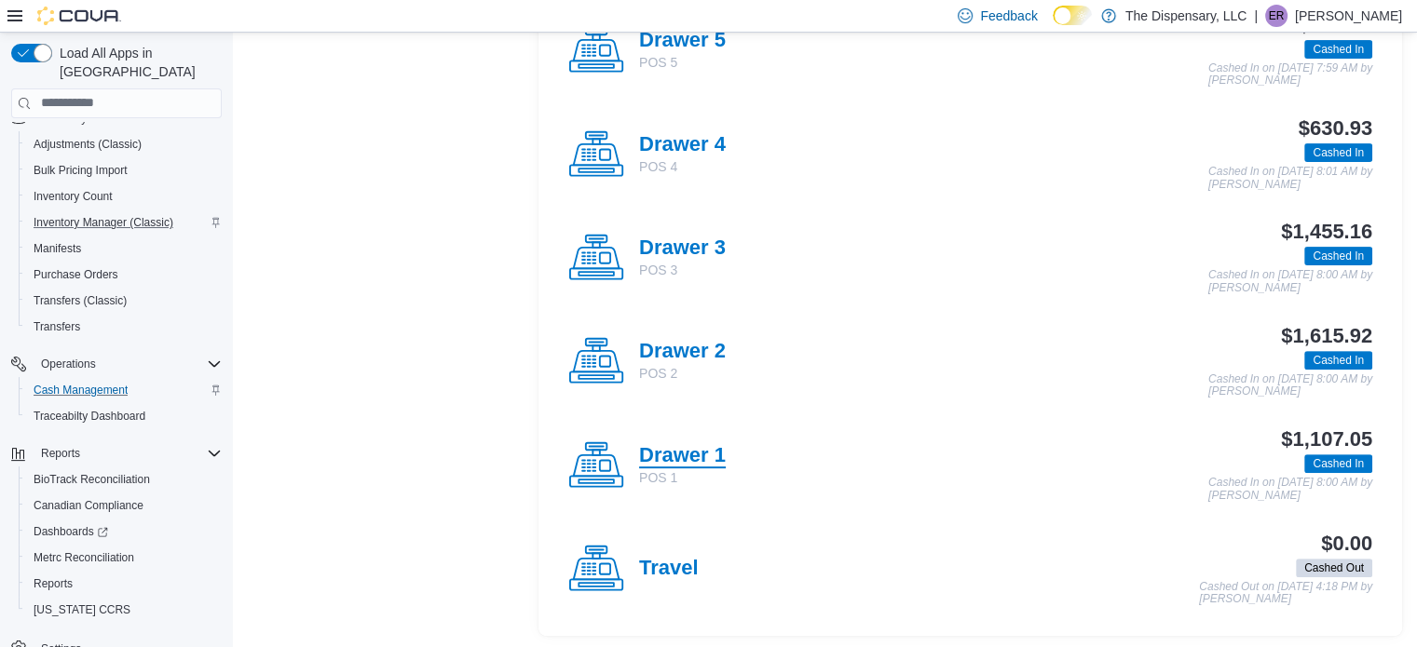
click at [689, 446] on h4 "Drawer 1" at bounding box center [682, 456] width 87 height 24
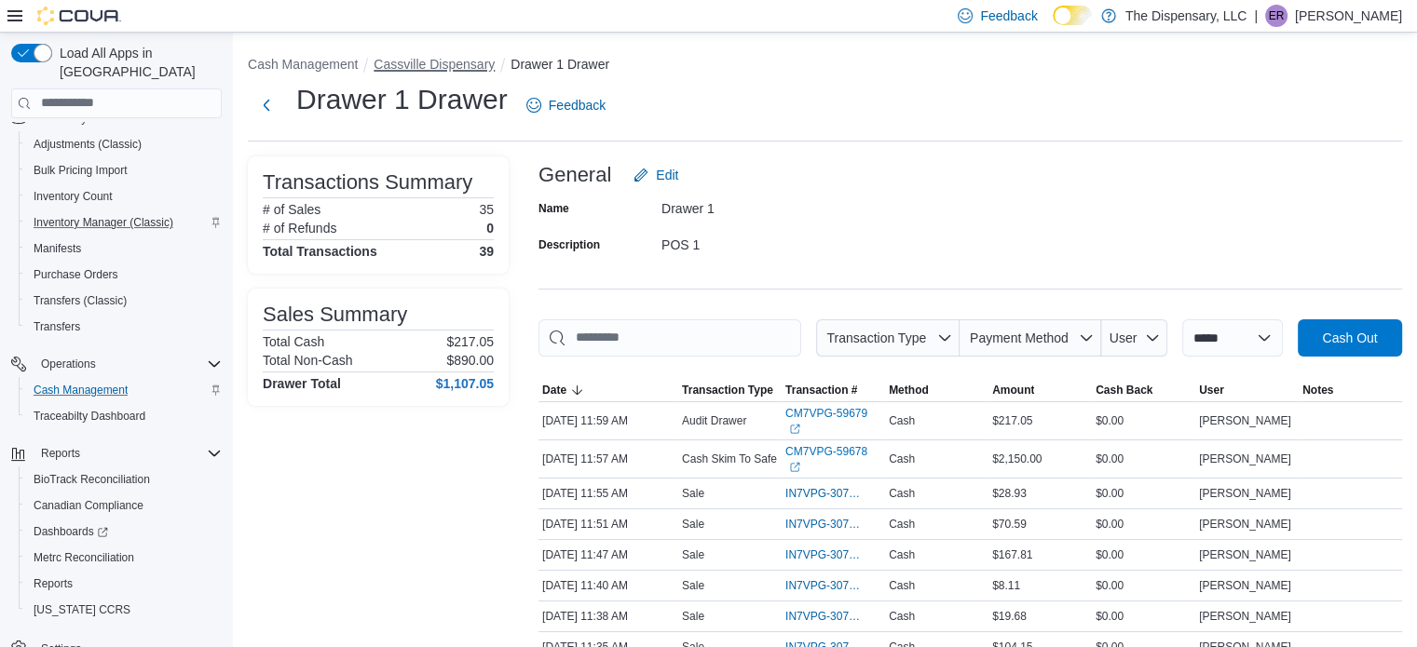
click at [476, 59] on button "Cassville Dispensary" at bounding box center [433, 64] width 121 height 15
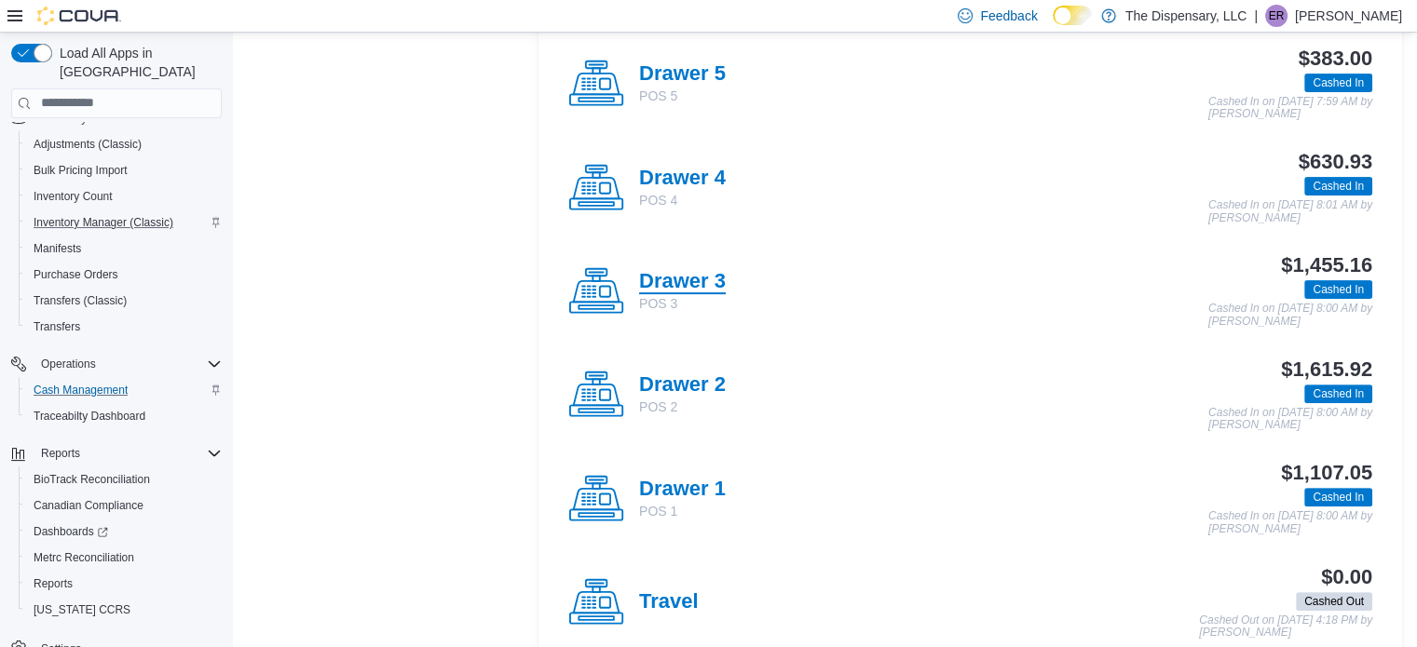
scroll to position [559, 0]
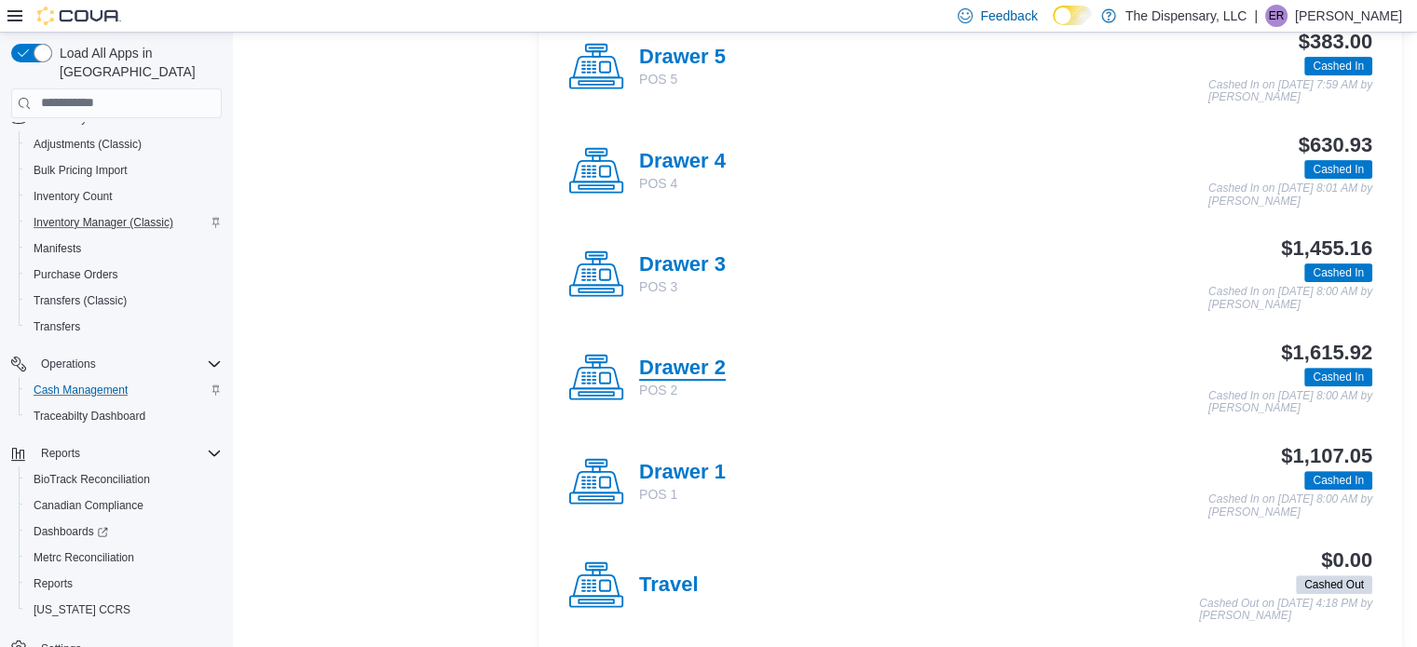
click at [689, 361] on h4 "Drawer 2" at bounding box center [682, 369] width 87 height 24
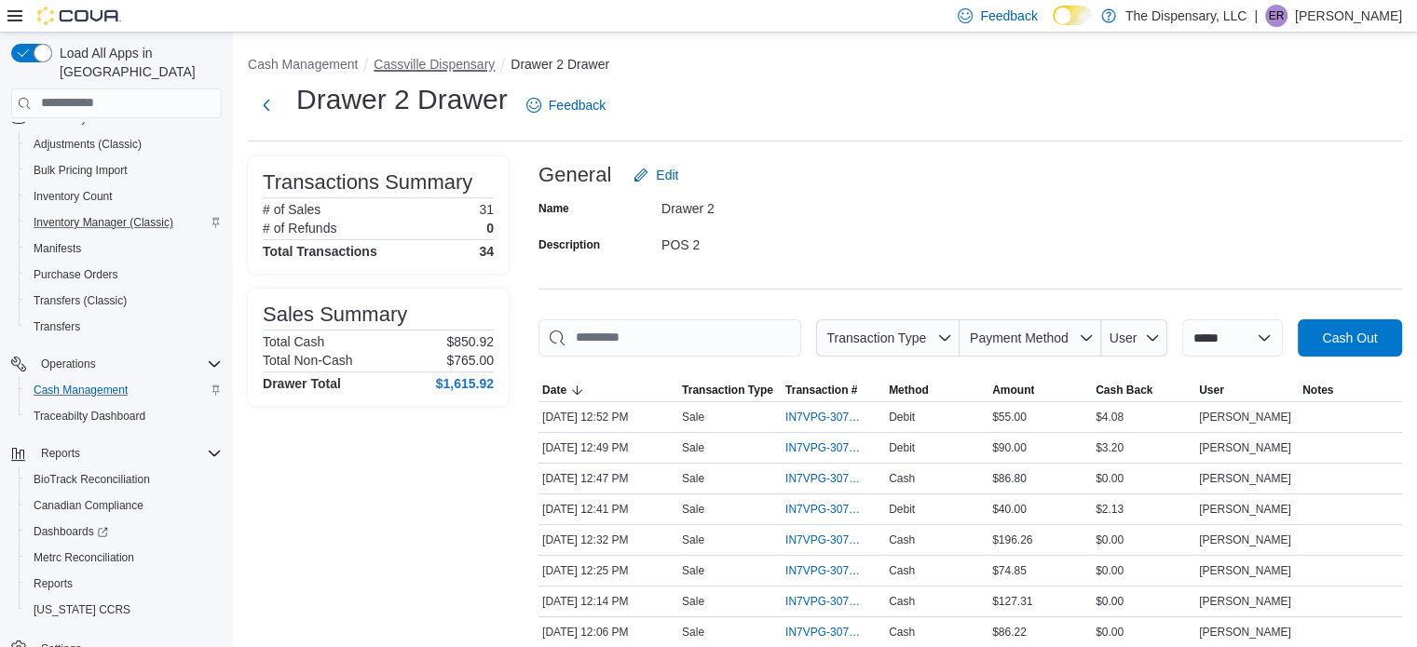
click at [465, 61] on button "Cassville Dispensary" at bounding box center [433, 64] width 121 height 15
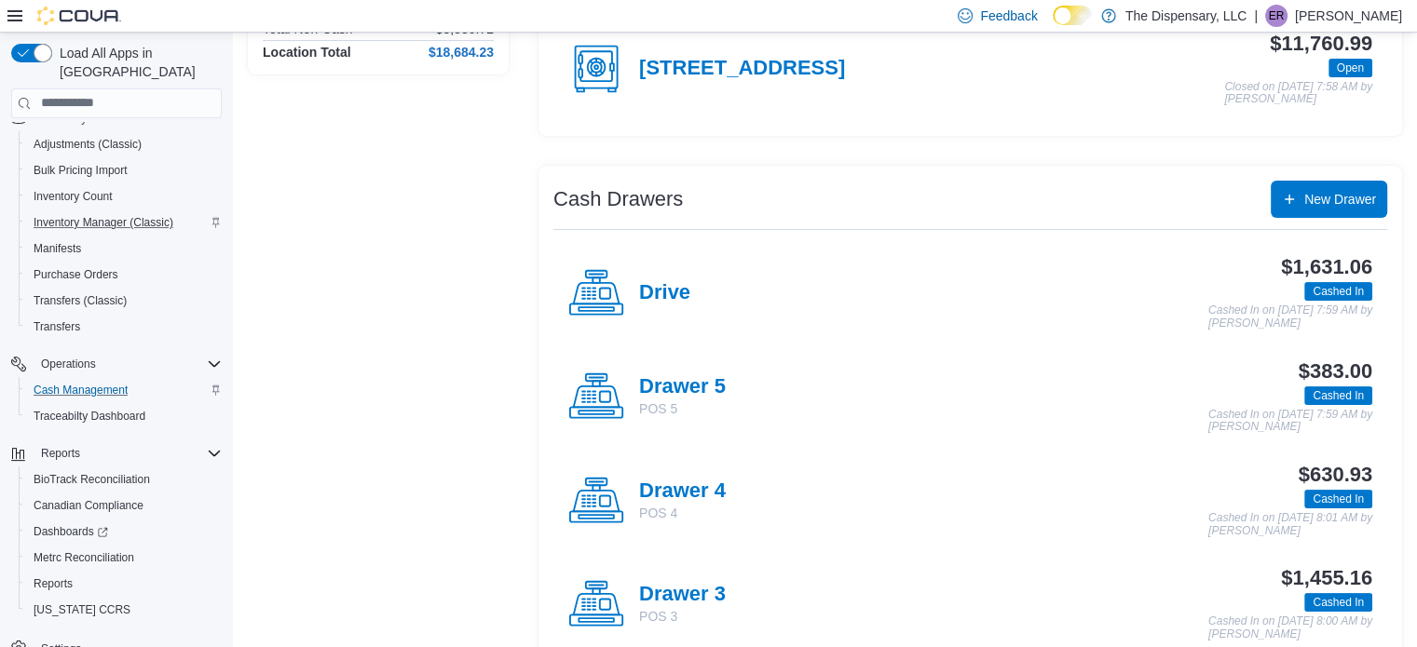
scroll to position [279, 0]
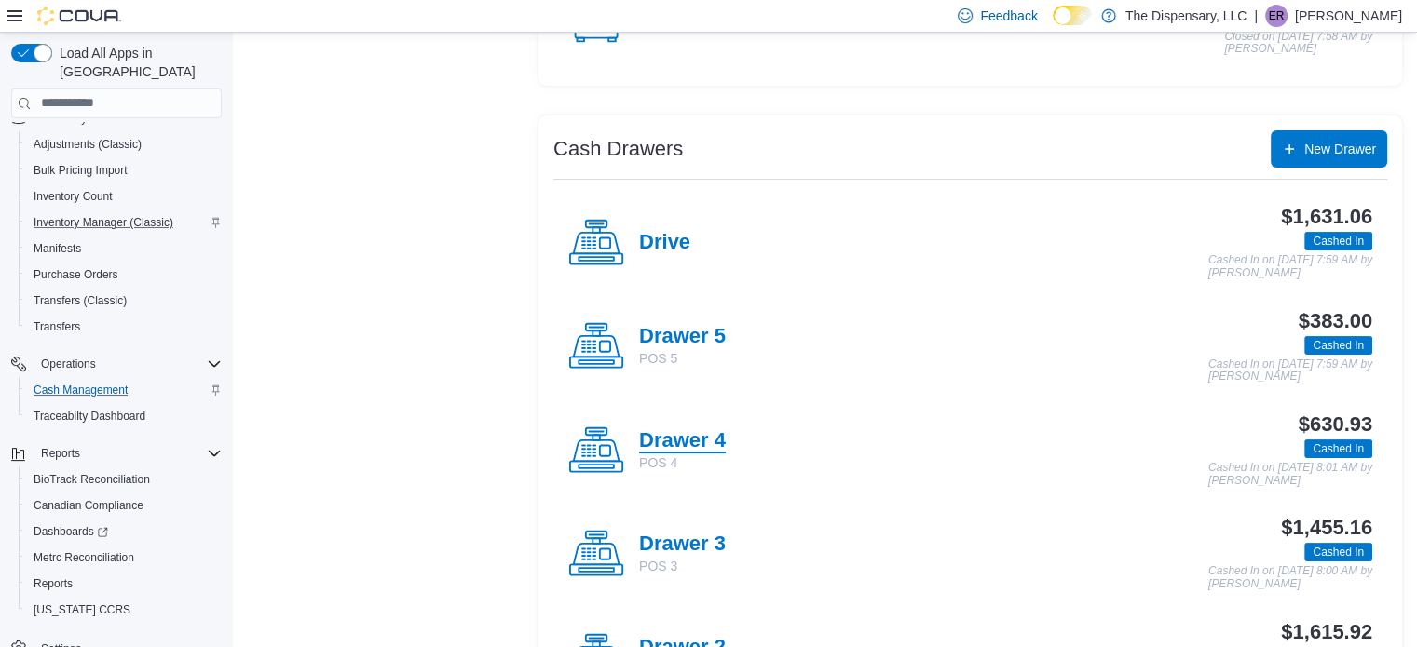
click at [709, 432] on h4 "Drawer 4" at bounding box center [682, 441] width 87 height 24
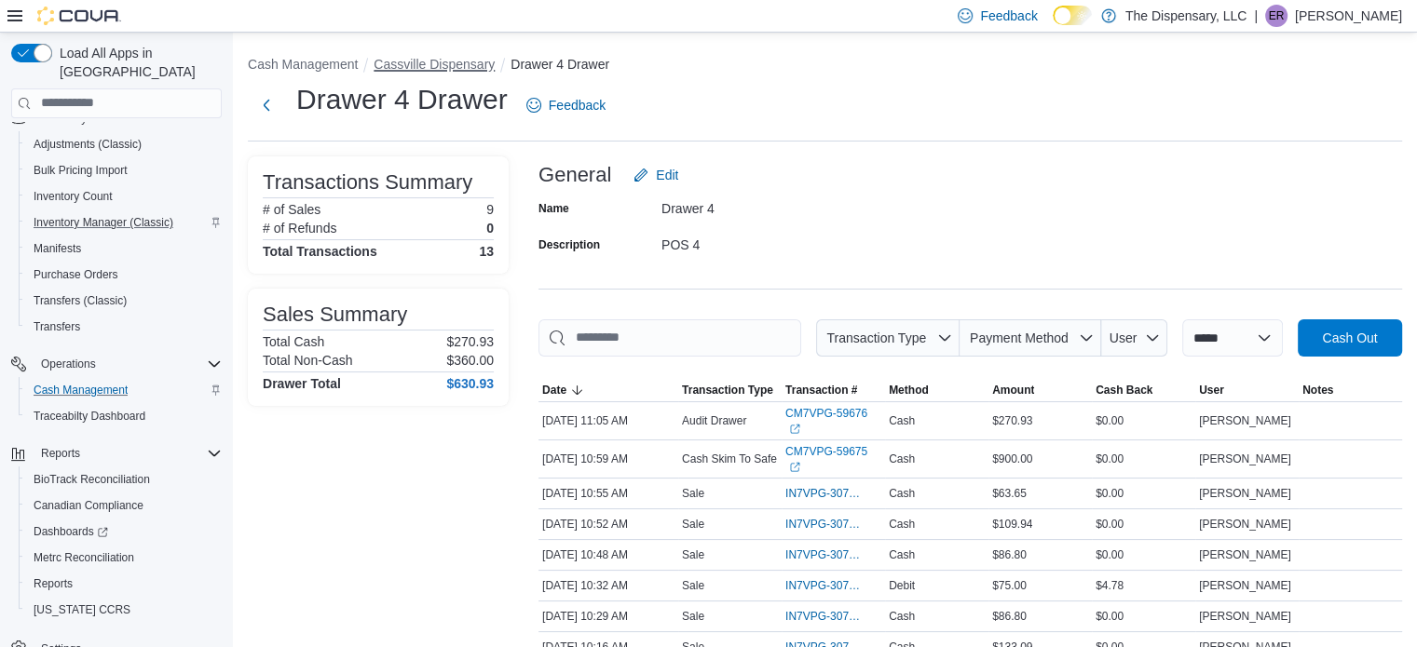
click at [472, 67] on button "Cassville Dispensary" at bounding box center [433, 64] width 121 height 15
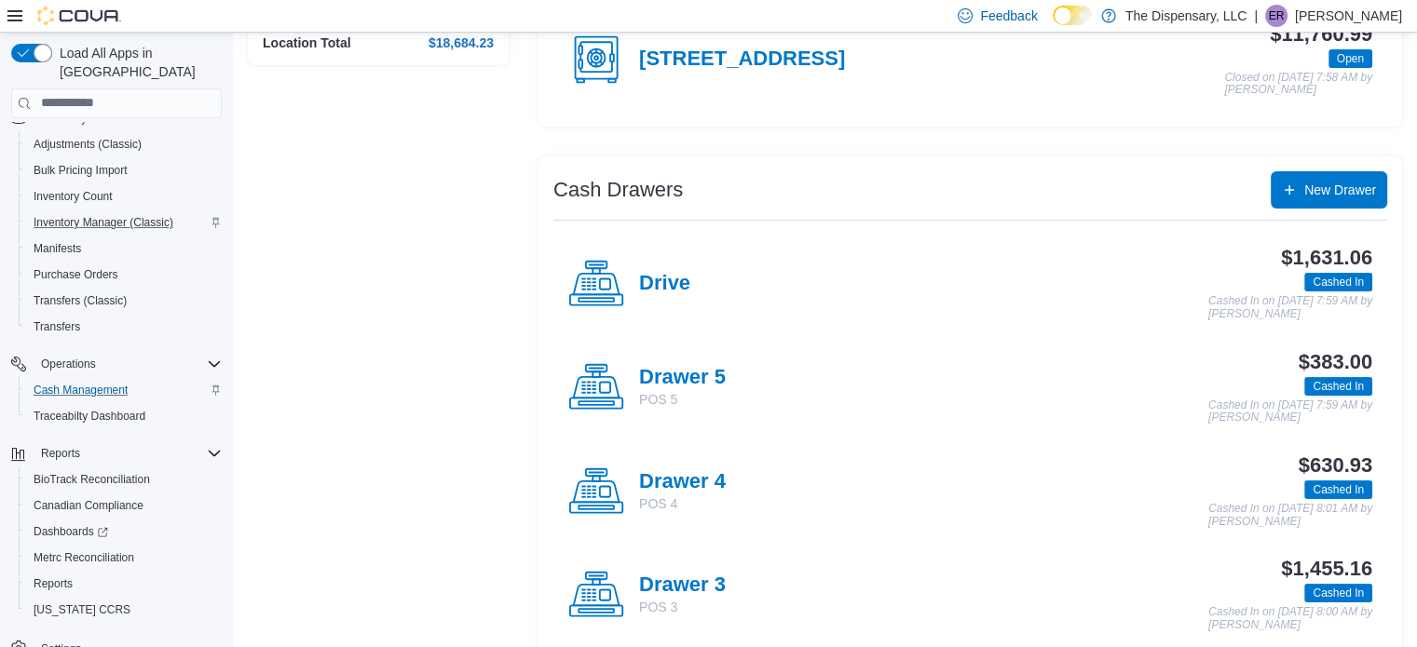
scroll to position [373, 0]
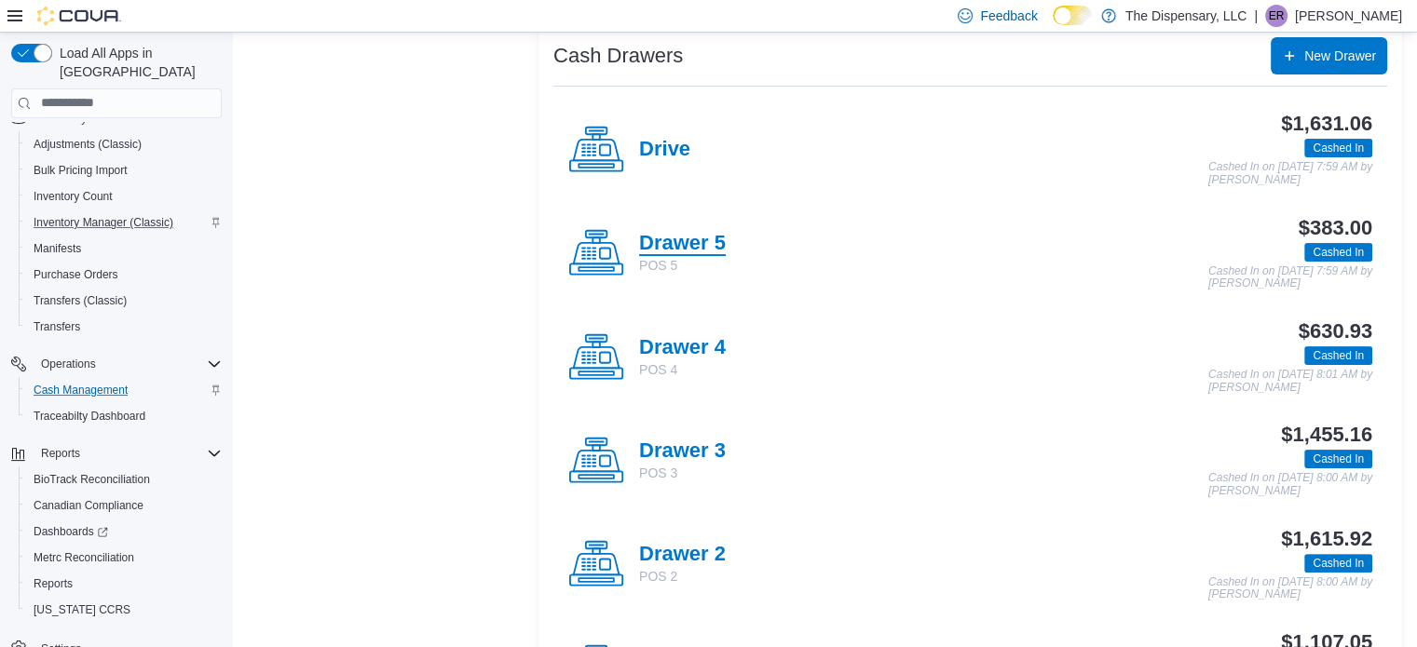
click at [694, 245] on h4 "Drawer 5" at bounding box center [682, 244] width 87 height 24
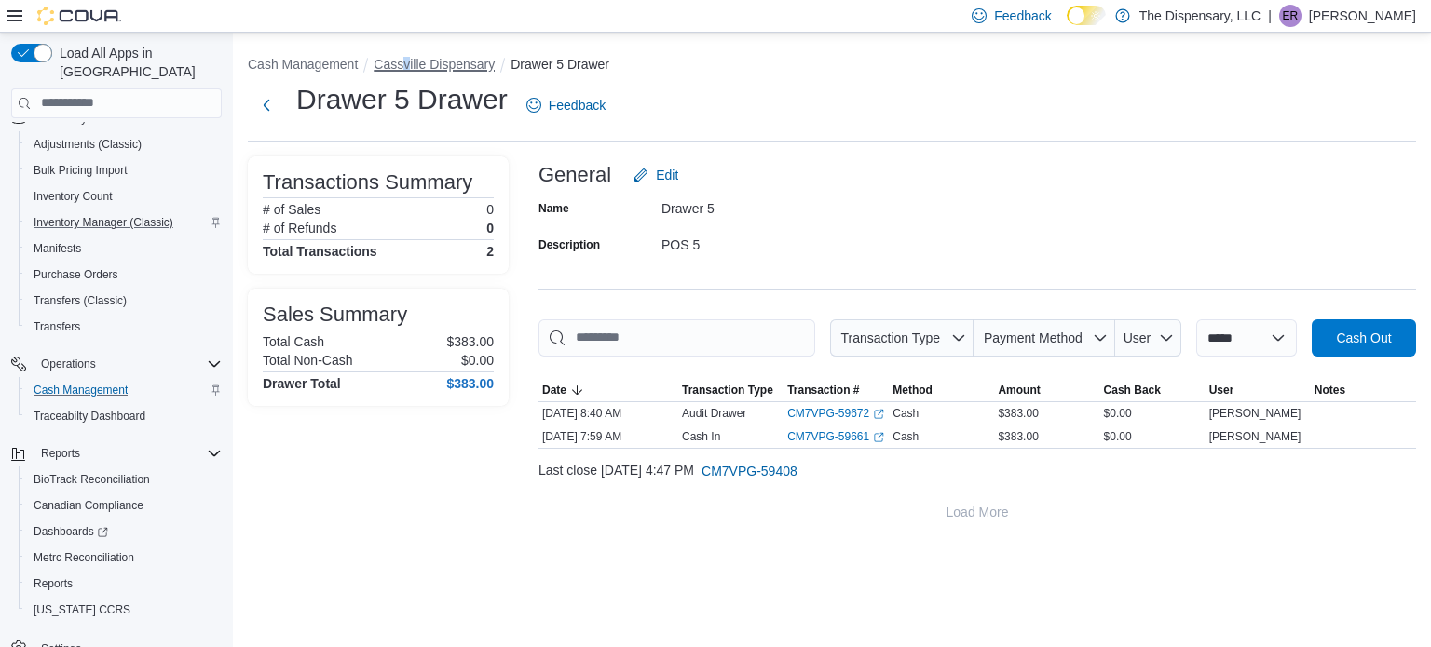
click at [409, 64] on button "Cassville Dispensary" at bounding box center [433, 64] width 121 height 15
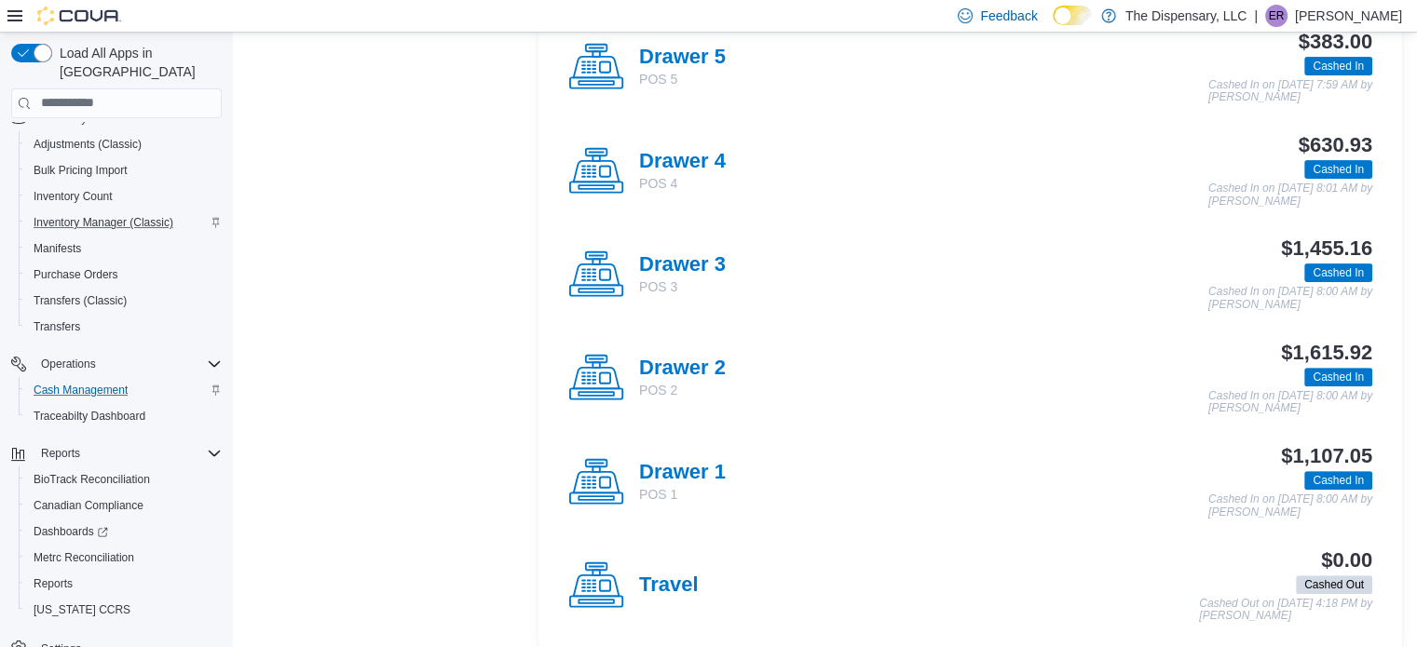
scroll to position [466, 0]
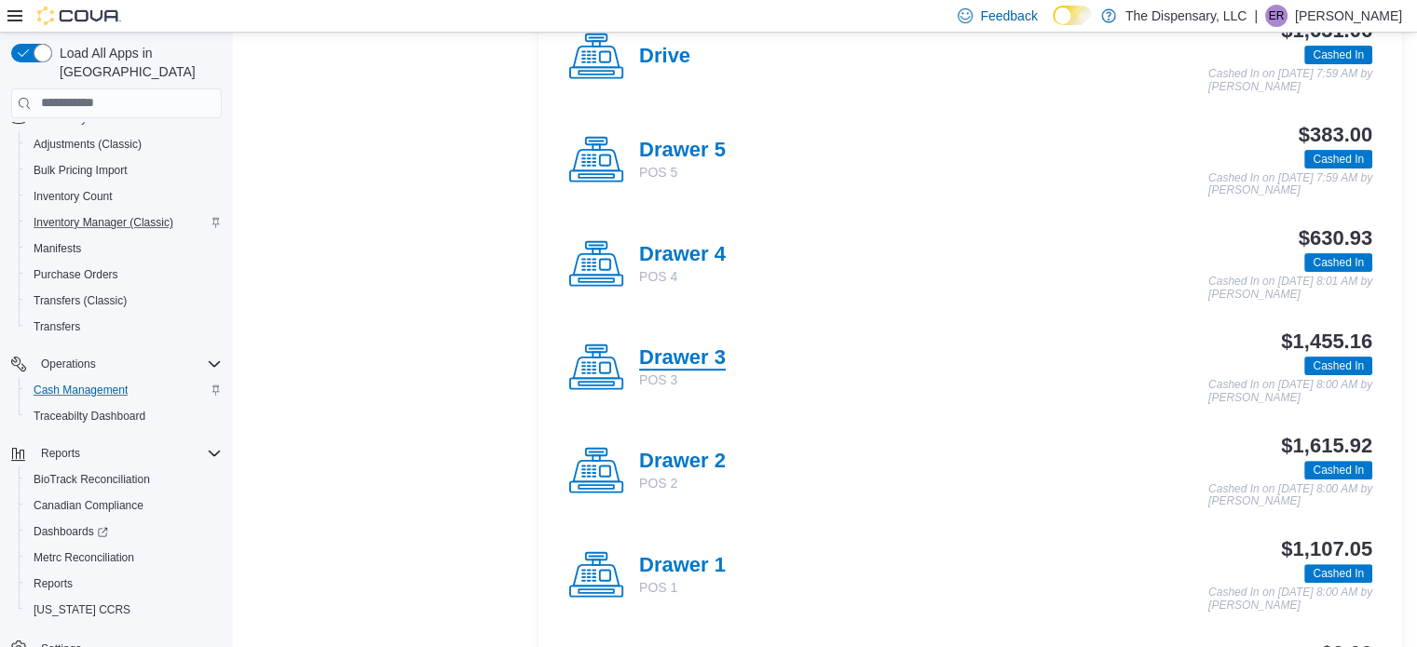
click at [709, 346] on h4 "Drawer 3" at bounding box center [682, 358] width 87 height 24
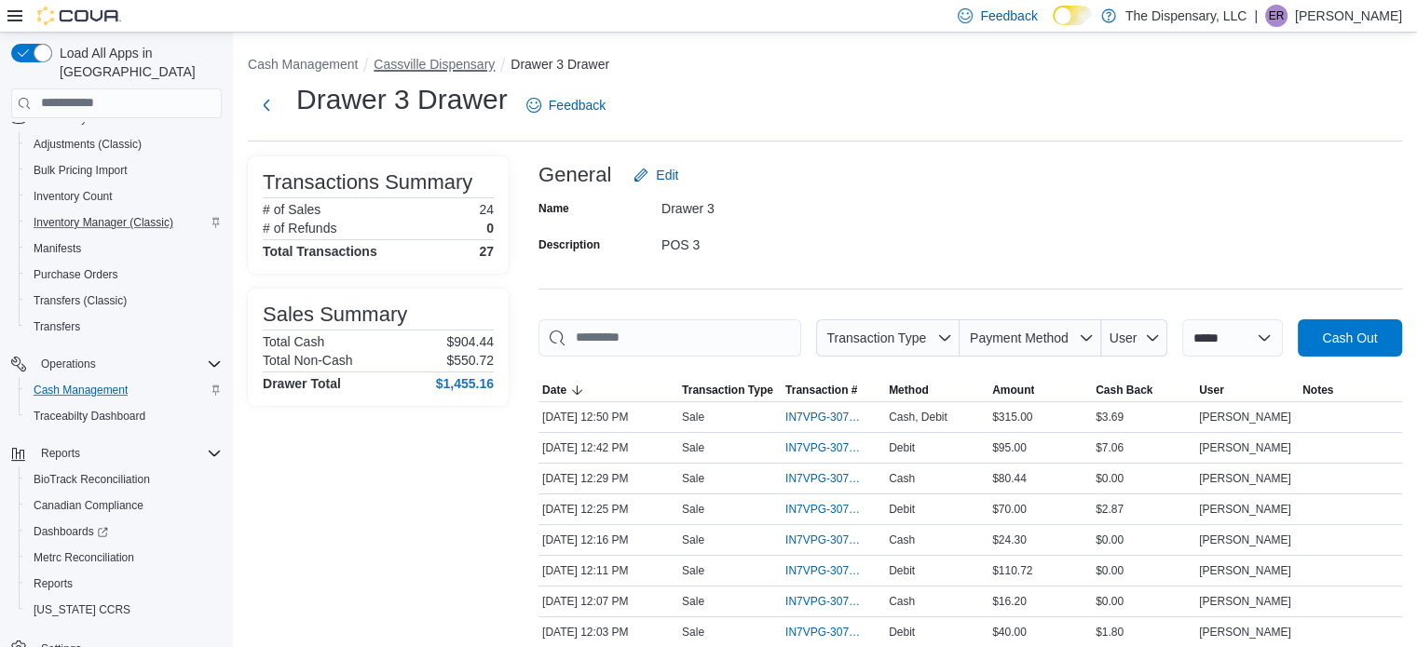
click at [400, 68] on button "Cassville Dispensary" at bounding box center [433, 64] width 121 height 15
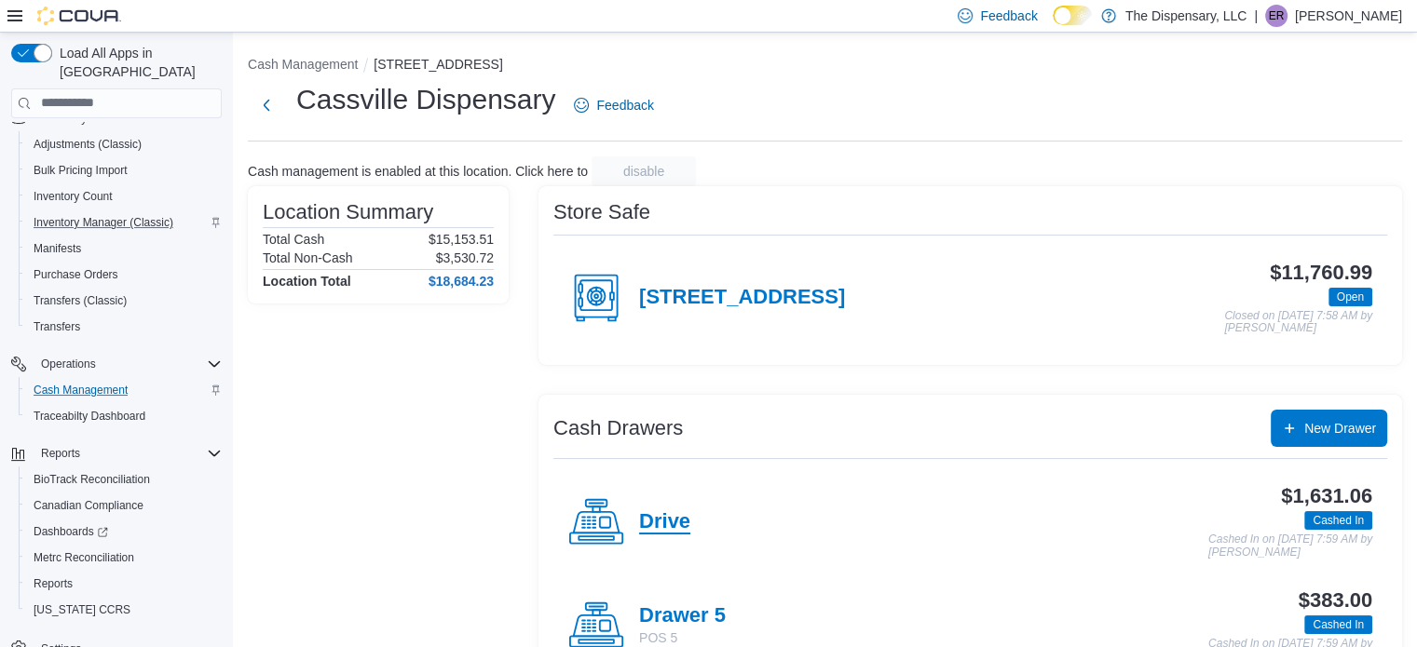
click at [668, 513] on h4 "Drive" at bounding box center [664, 522] width 51 height 24
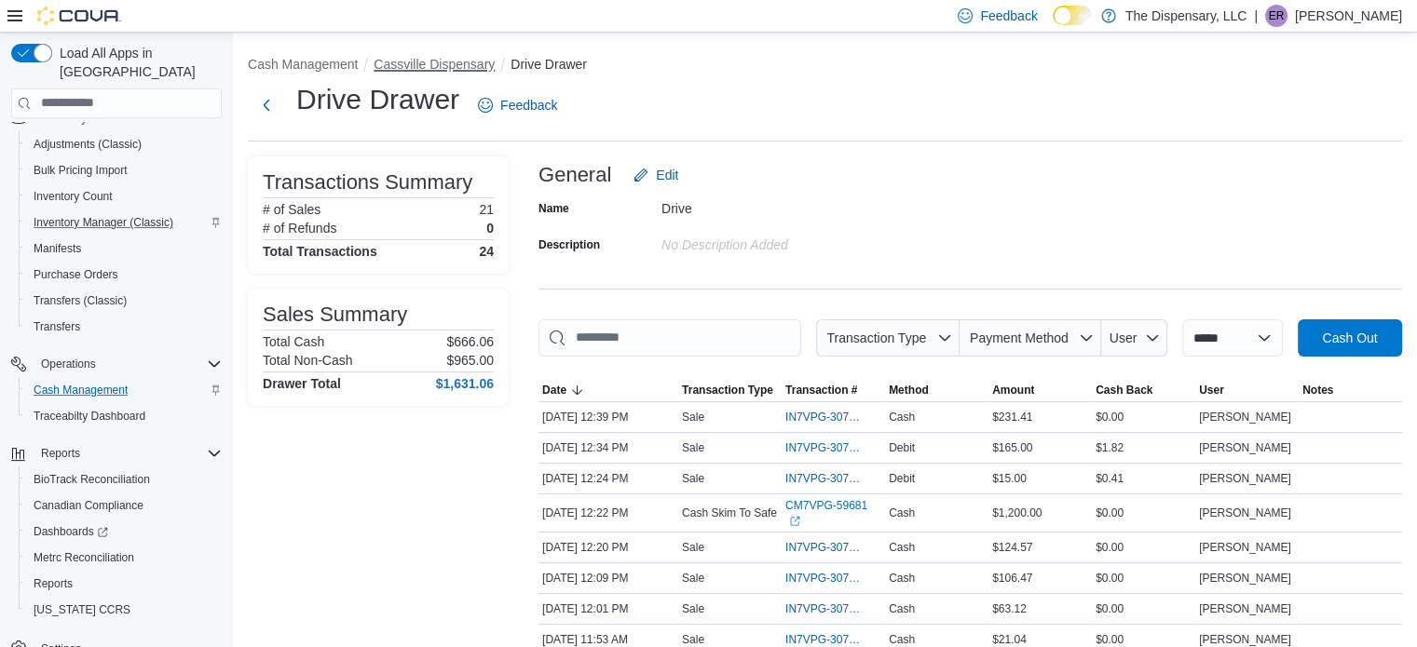
click at [462, 68] on button "Cassville Dispensary" at bounding box center [433, 64] width 121 height 15
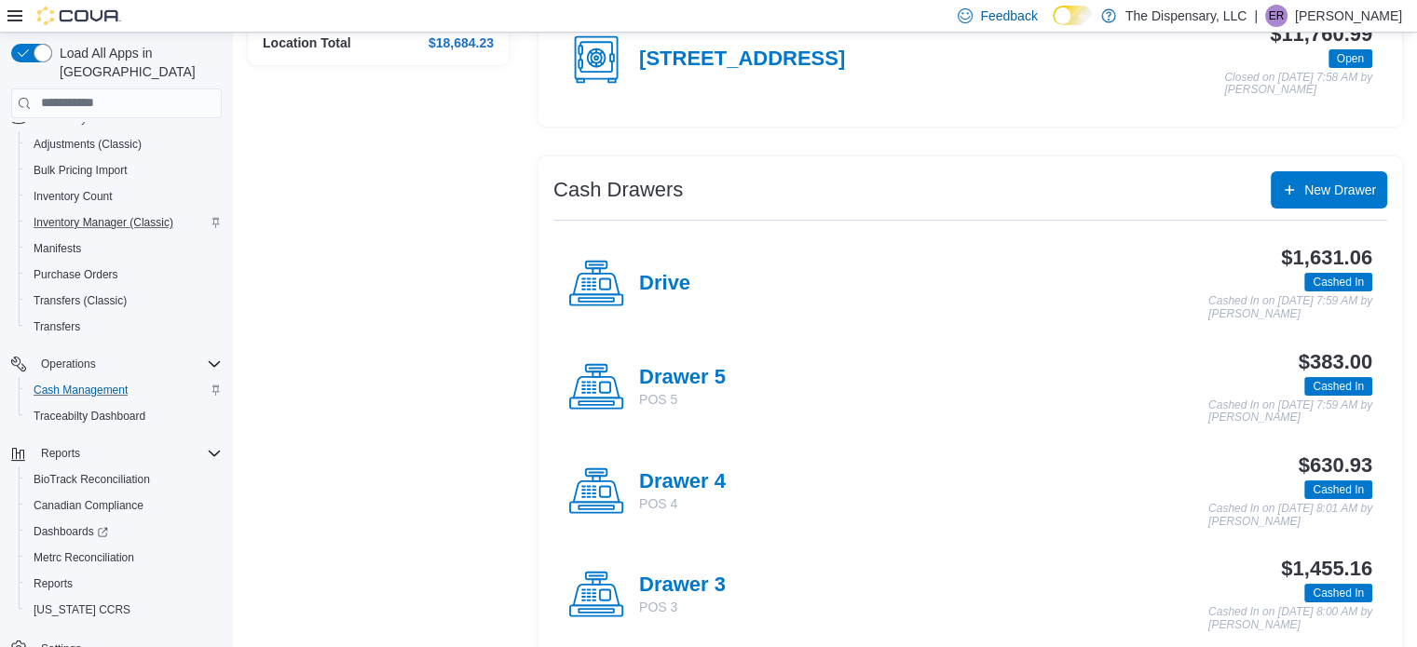
scroll to position [279, 0]
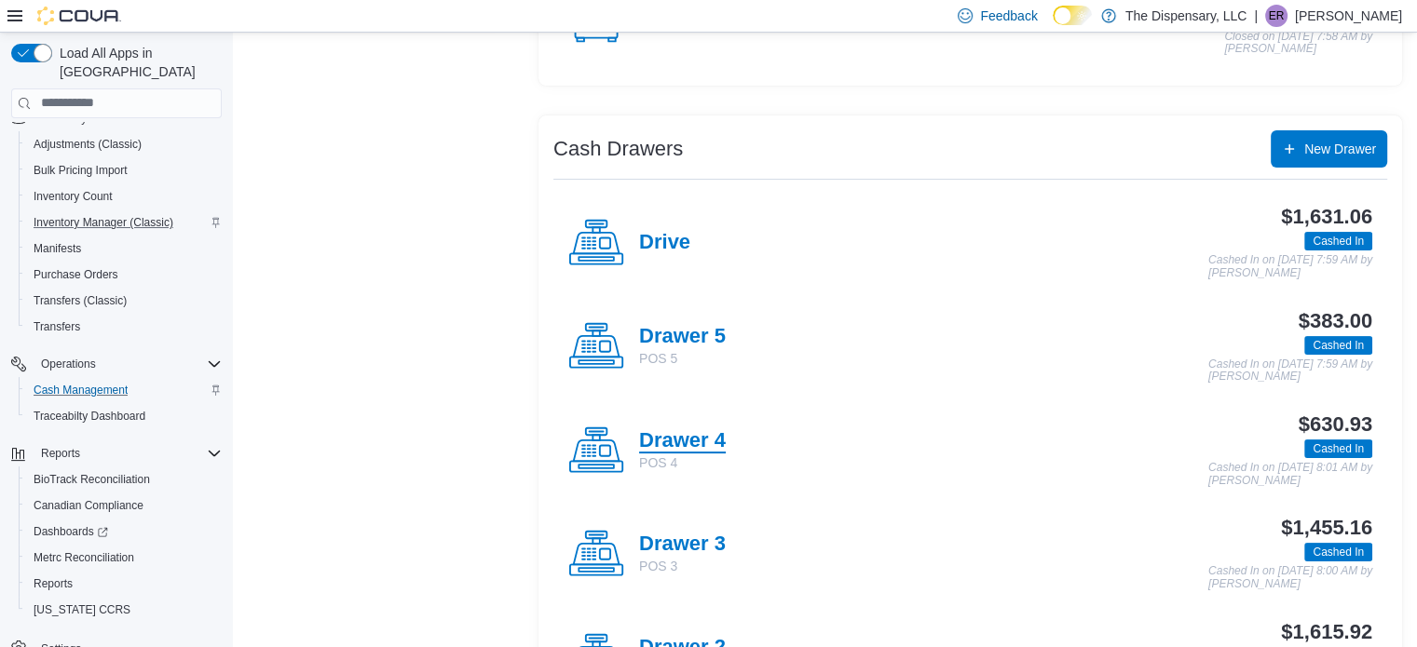
click at [719, 436] on h4 "Drawer 4" at bounding box center [682, 441] width 87 height 24
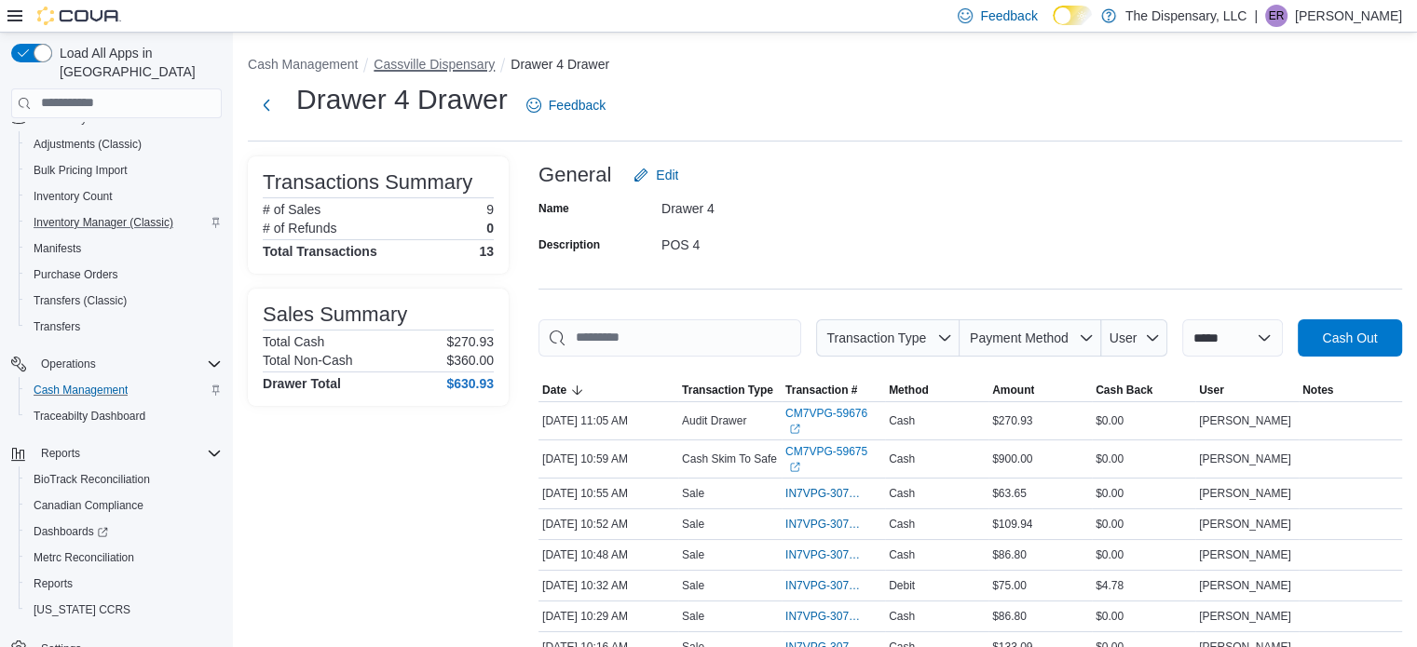
click at [458, 68] on button "Cassville Dispensary" at bounding box center [433, 64] width 121 height 15
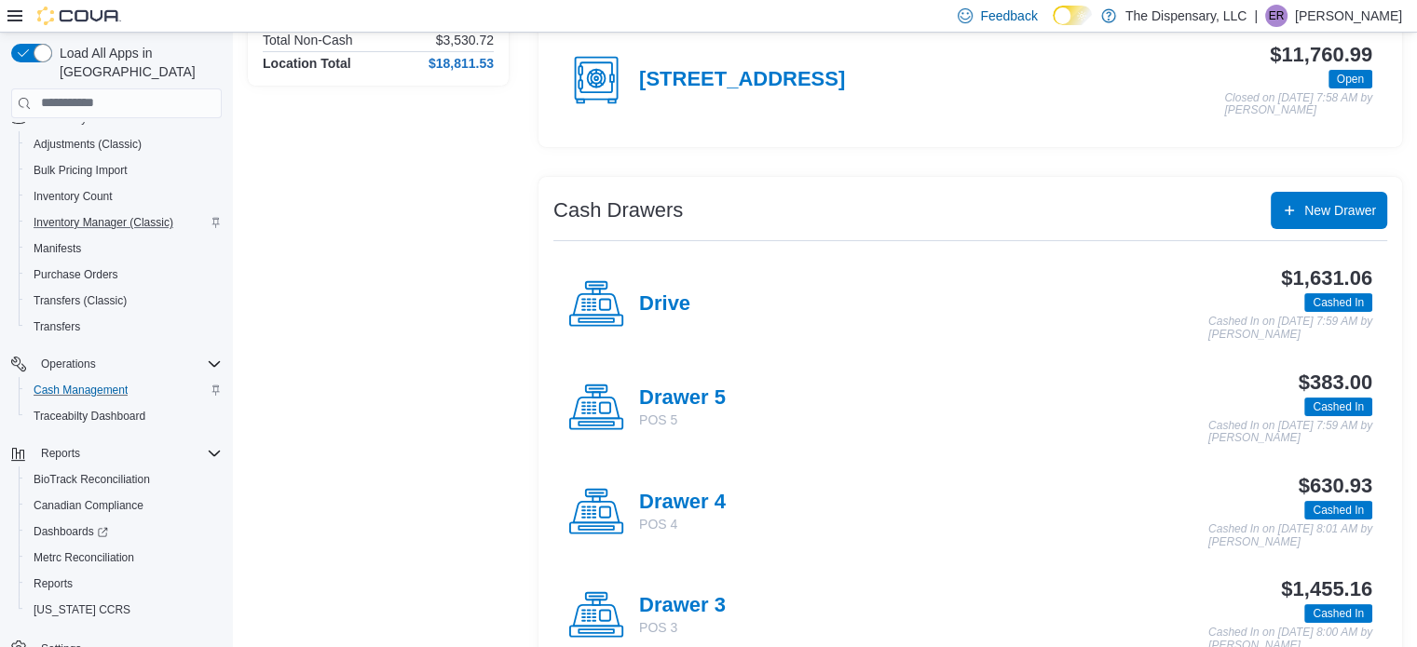
scroll to position [279, 0]
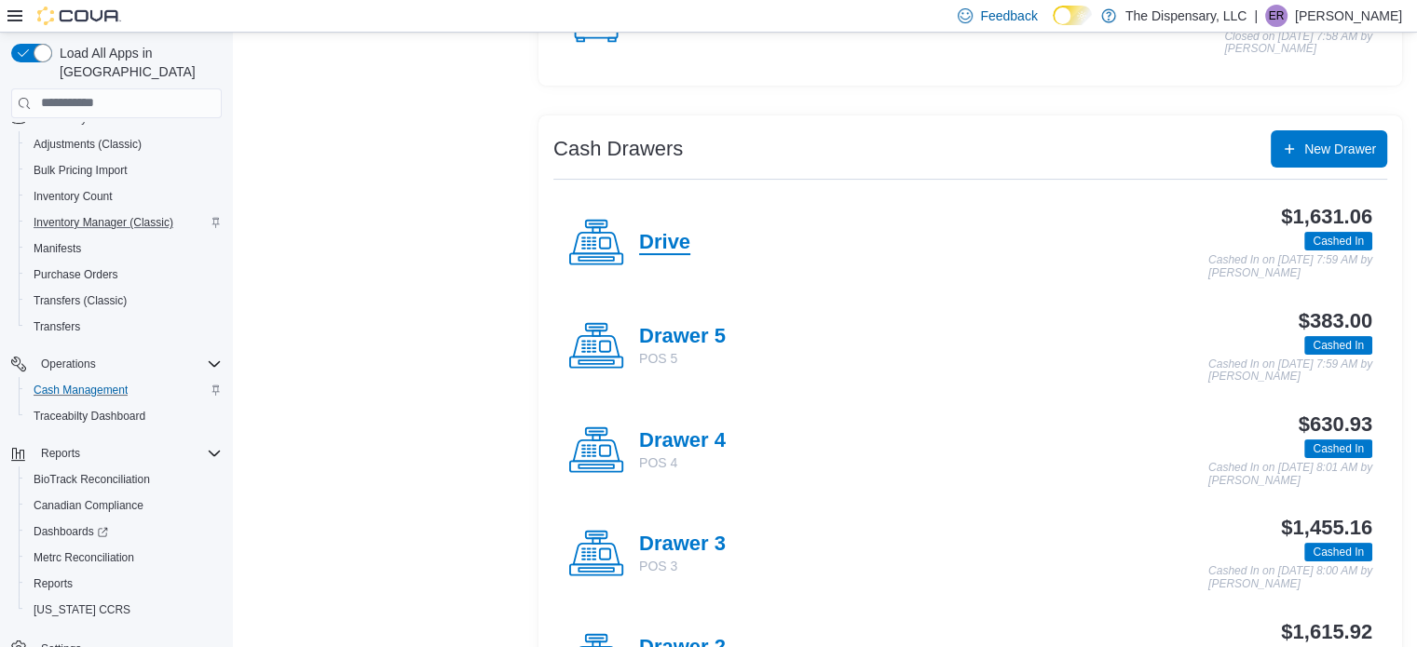
click at [669, 242] on h4 "Drive" at bounding box center [664, 243] width 51 height 24
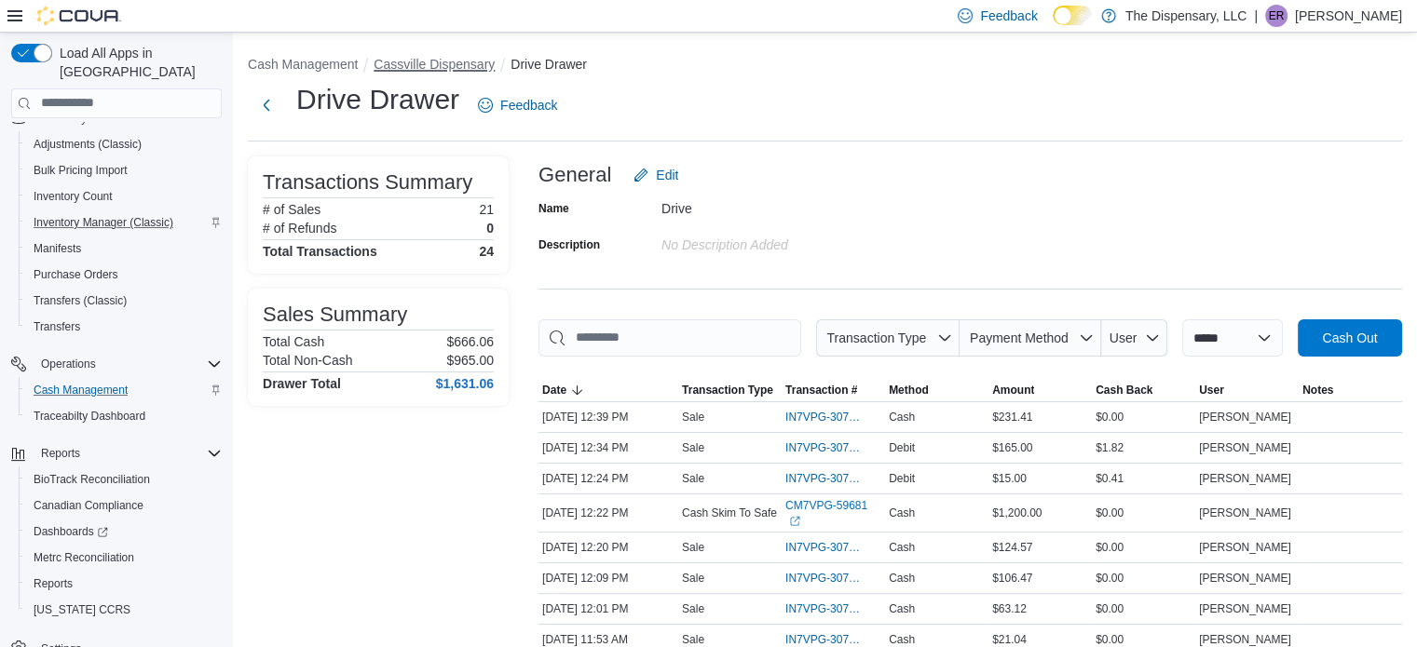
click at [457, 66] on button "Cassville Dispensary" at bounding box center [433, 64] width 121 height 15
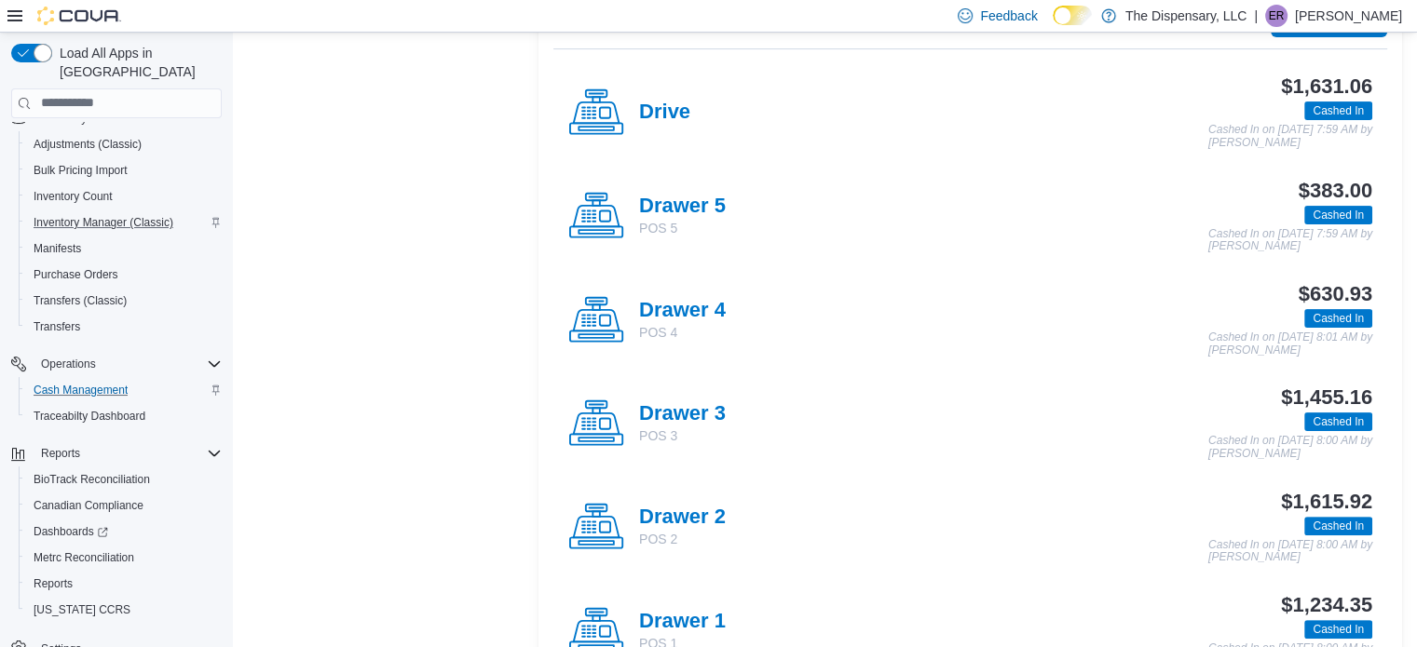
scroll to position [466, 0]
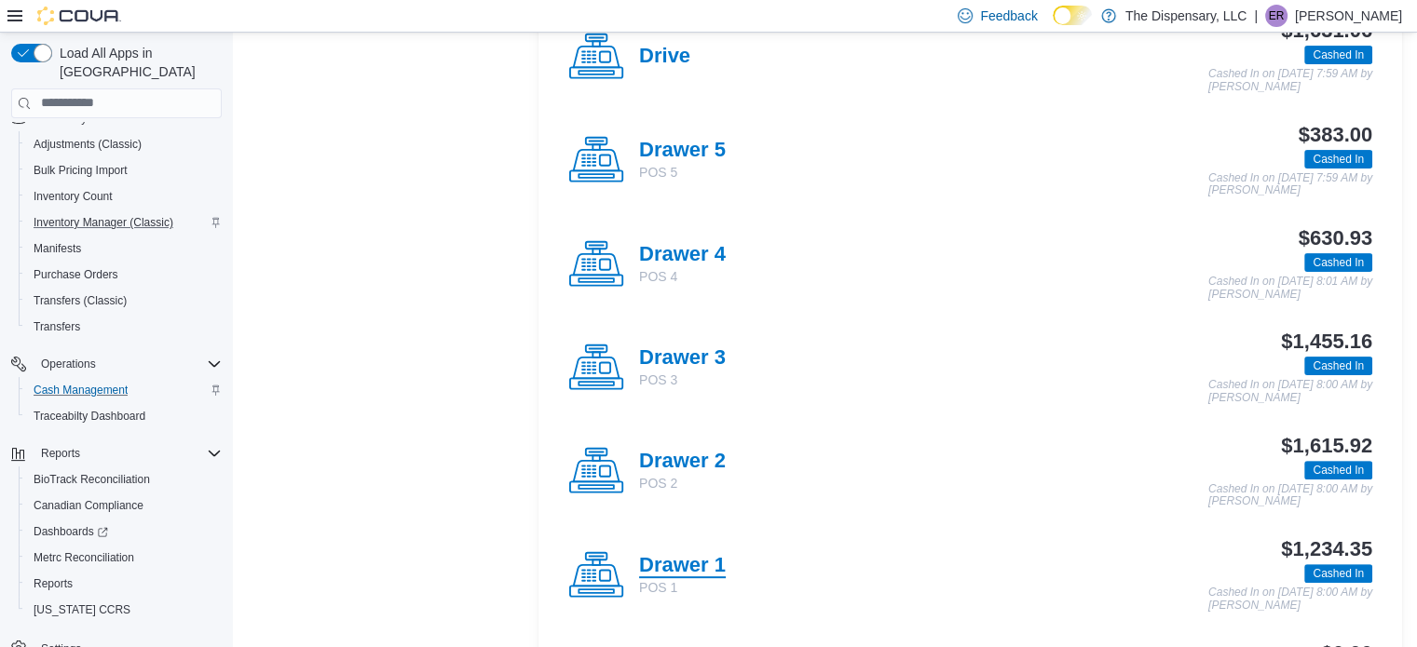
click at [722, 565] on h4 "Drawer 1" at bounding box center [682, 566] width 87 height 24
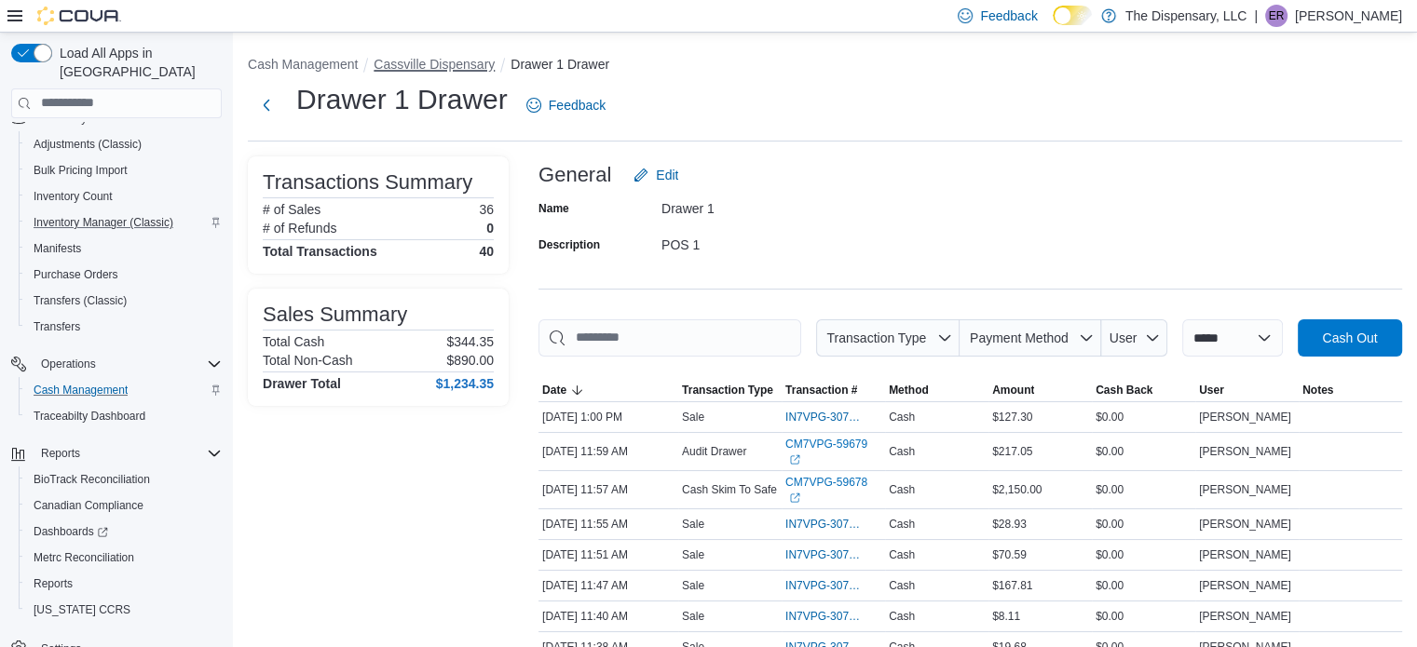
click at [451, 66] on button "Cassville Dispensary" at bounding box center [433, 64] width 121 height 15
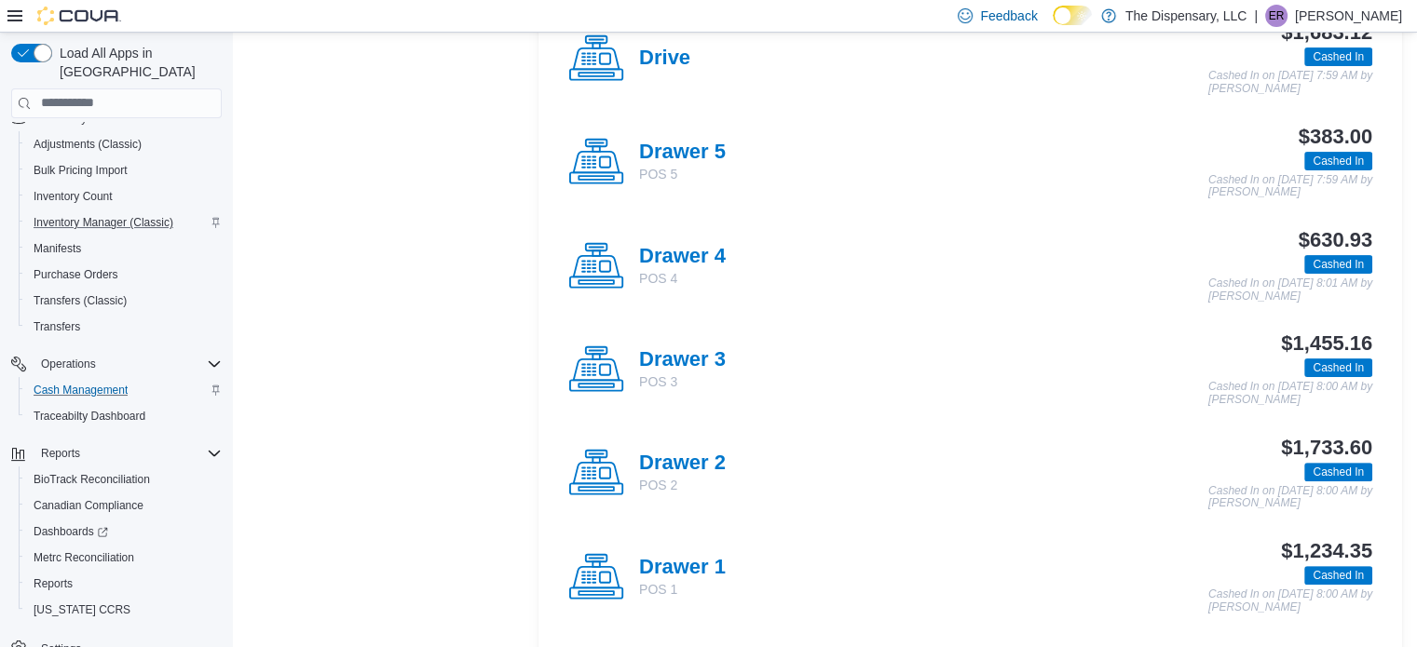
scroll to position [466, 0]
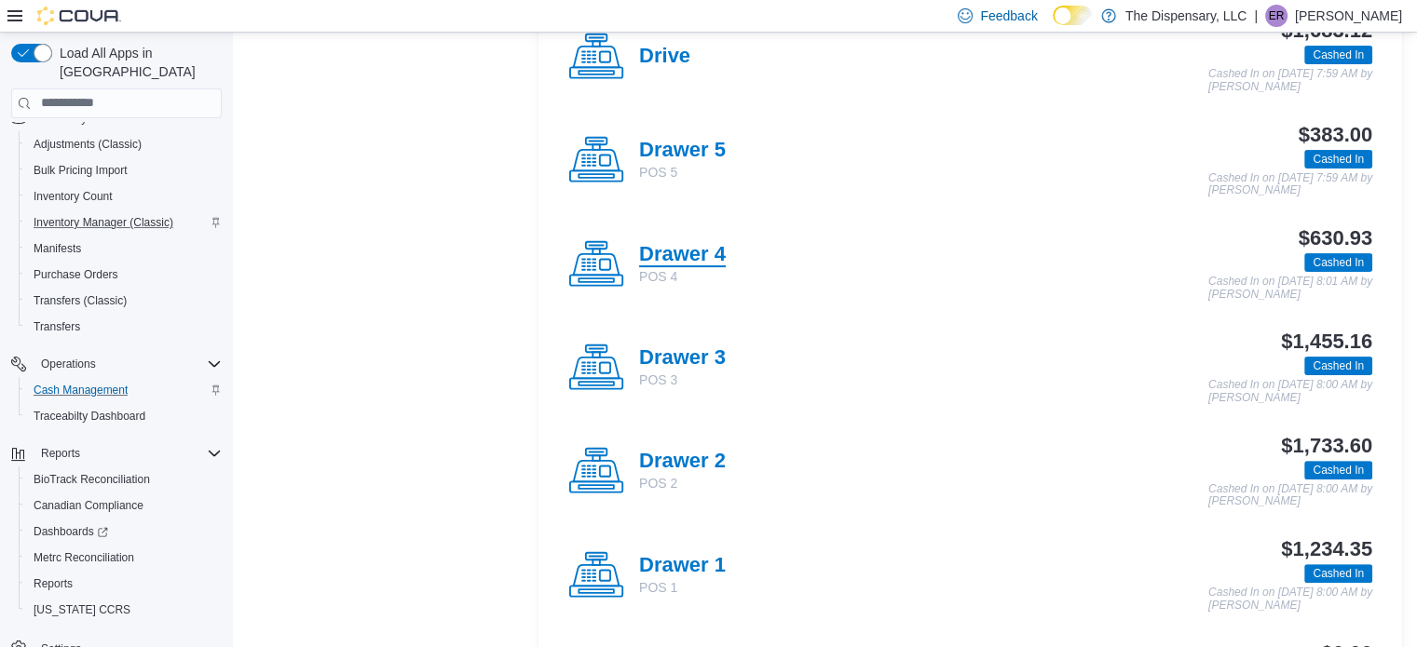
click at [717, 243] on h4 "Drawer 4" at bounding box center [682, 255] width 87 height 24
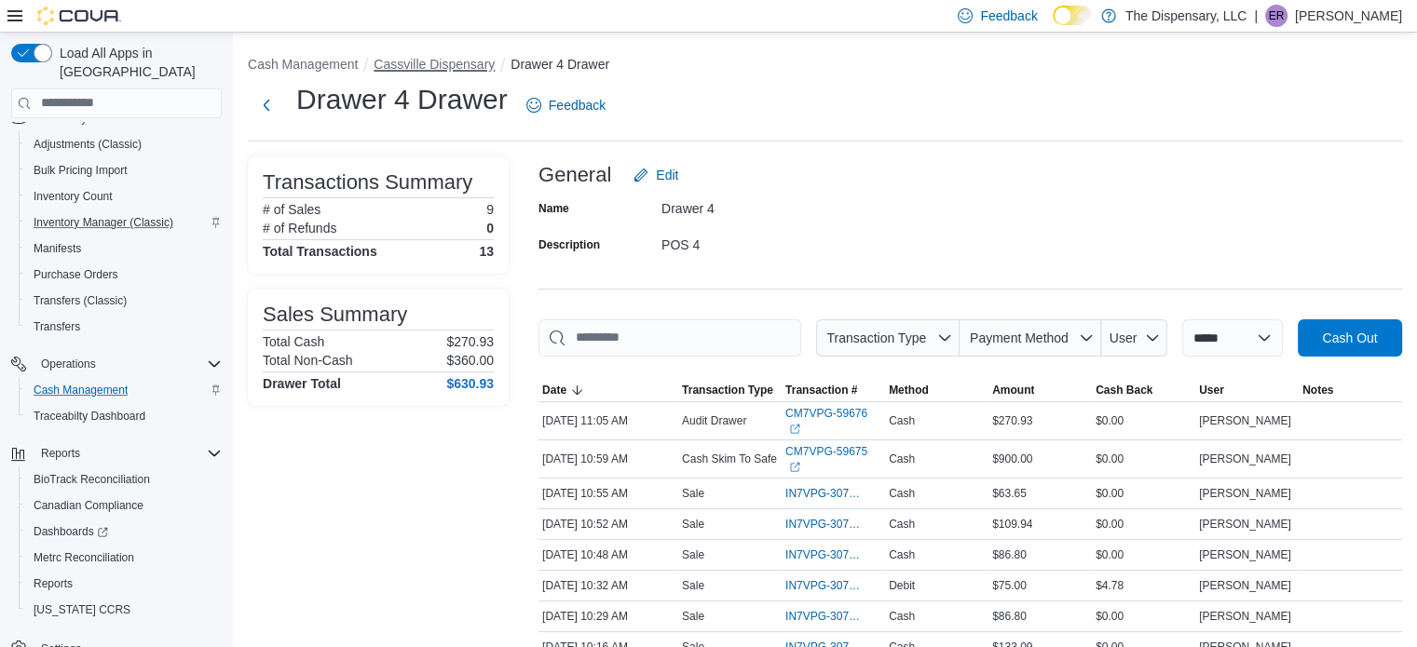
click at [445, 66] on button "Cassville Dispensary" at bounding box center [433, 64] width 121 height 15
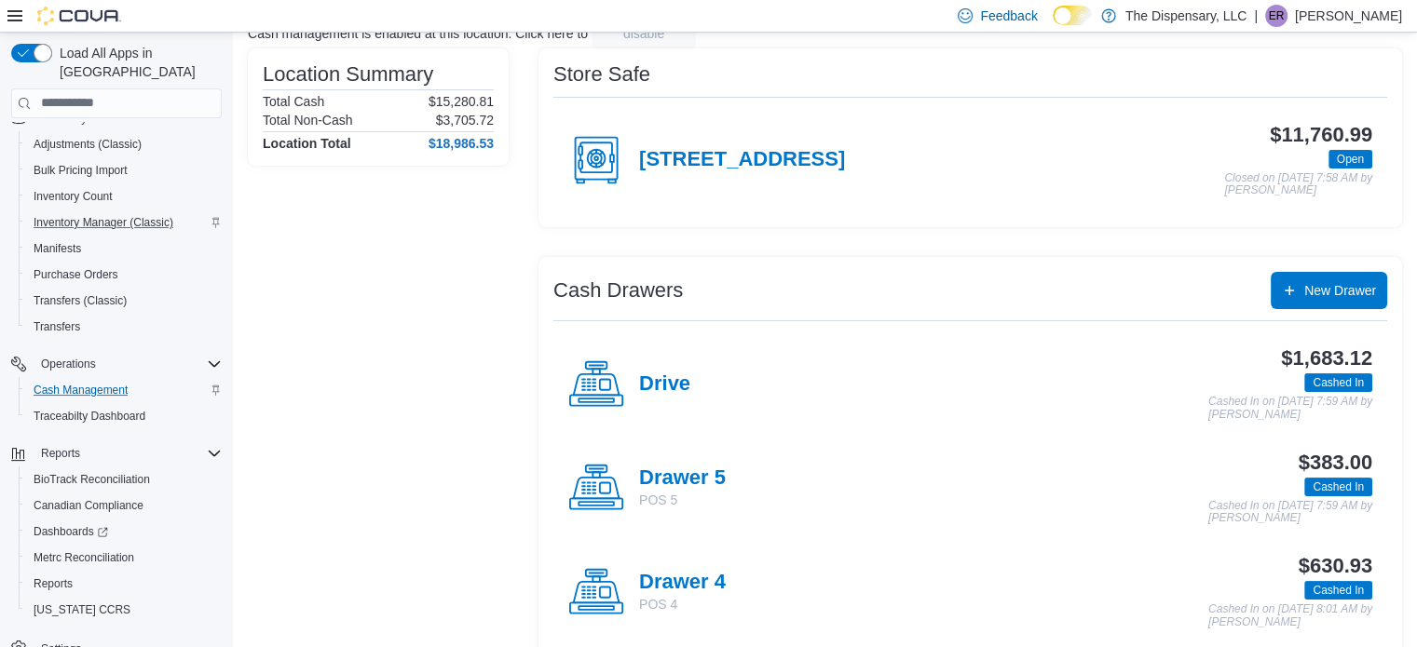
scroll to position [373, 0]
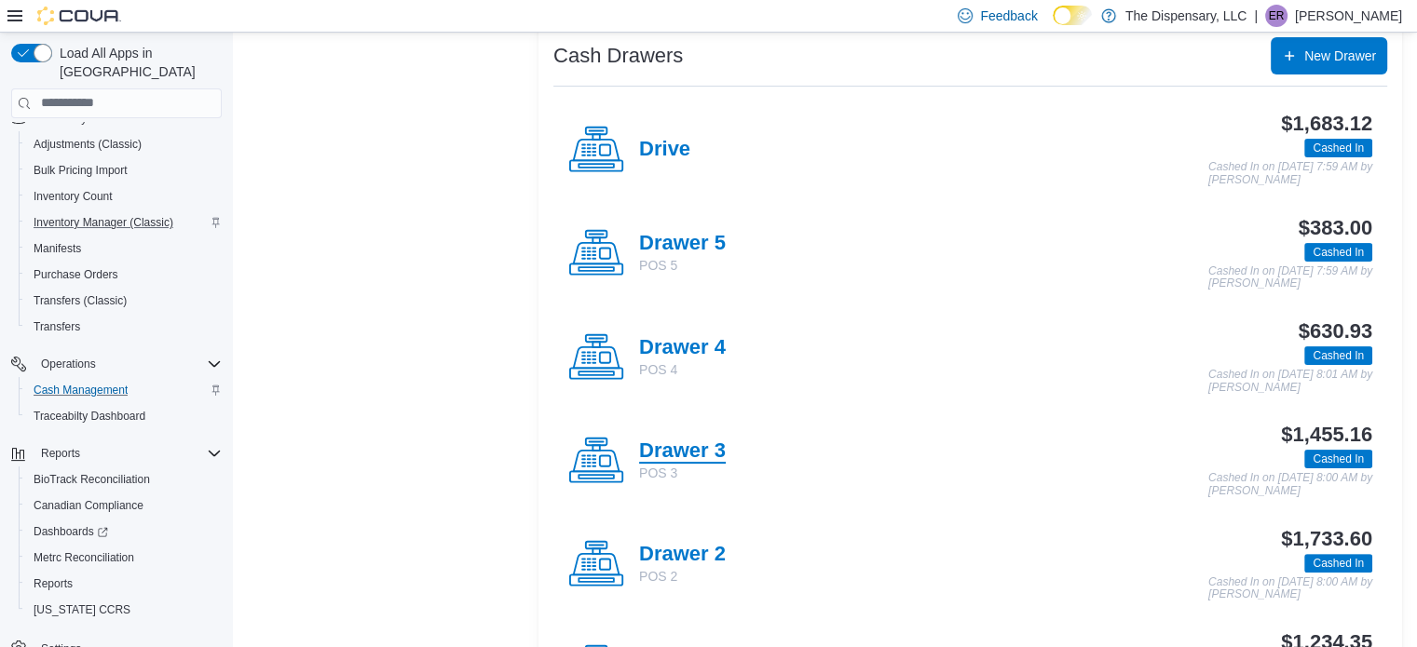
click at [704, 446] on h4 "Drawer 3" at bounding box center [682, 452] width 87 height 24
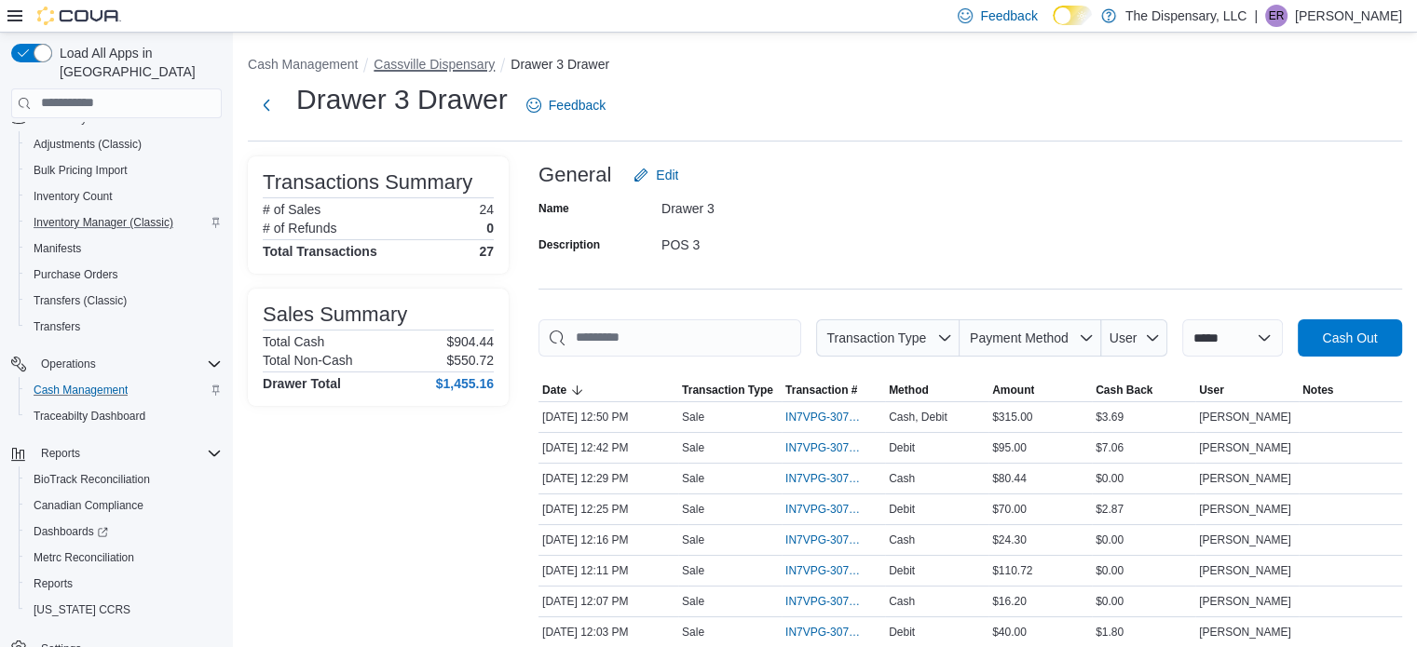
click at [410, 65] on button "Cassville Dispensary" at bounding box center [433, 64] width 121 height 15
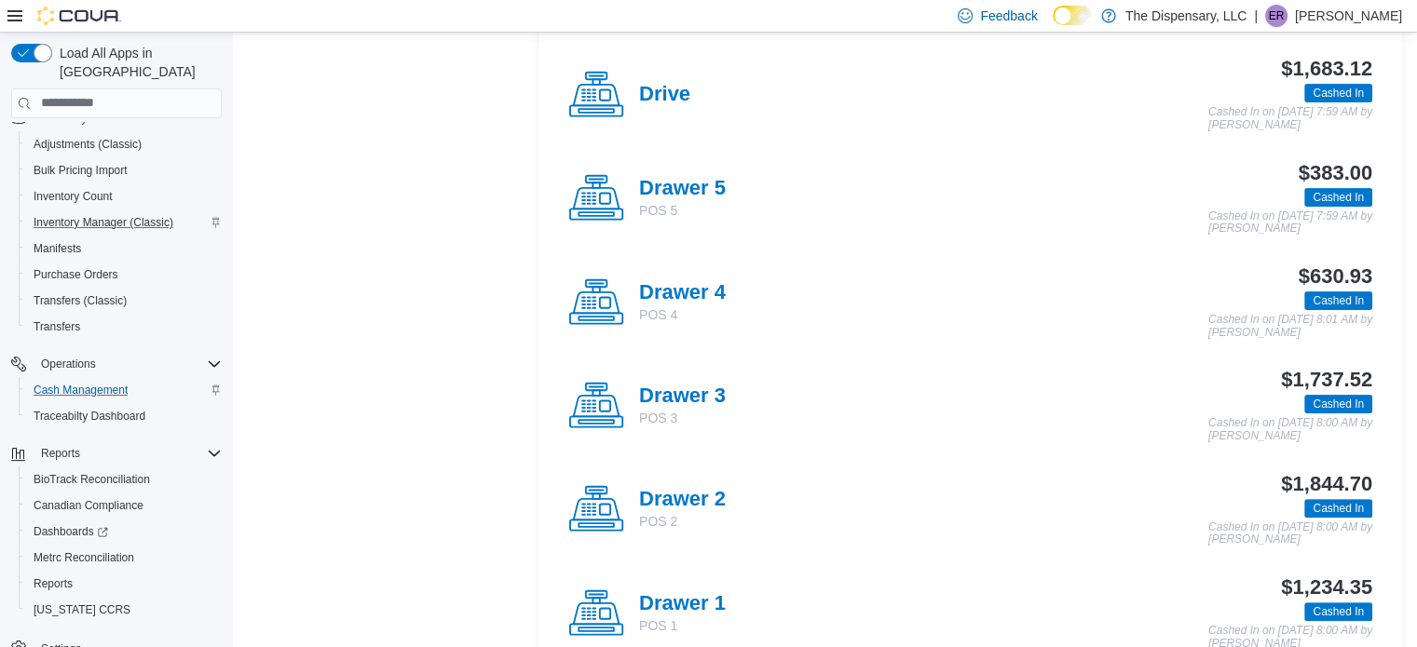
scroll to position [466, 0]
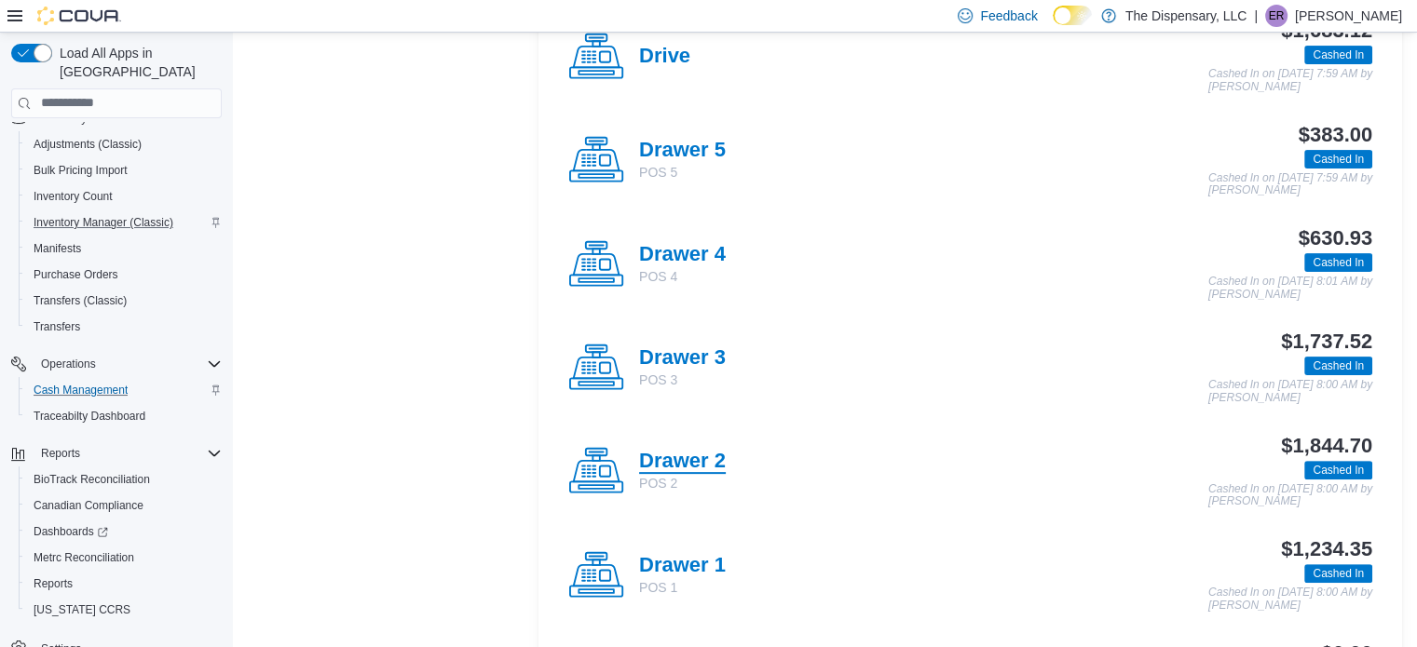
click at [678, 455] on h4 "Drawer 2" at bounding box center [682, 462] width 87 height 24
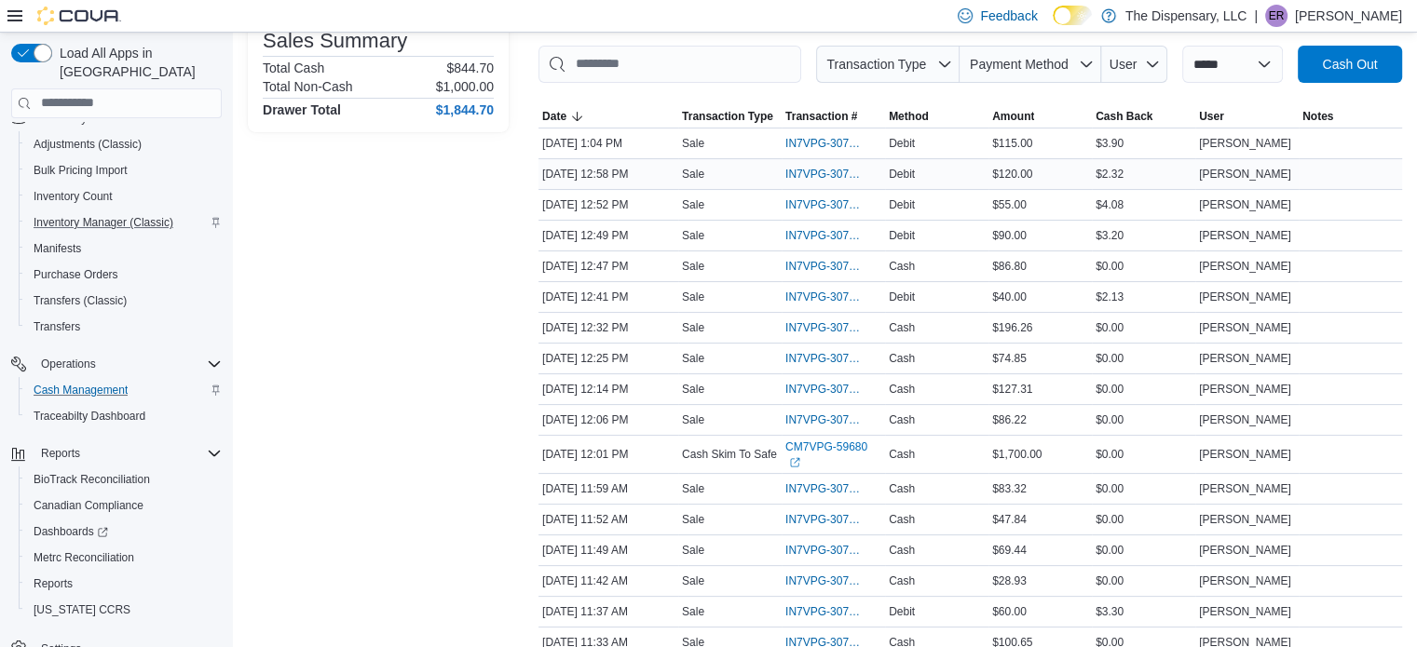
scroll to position [279, 0]
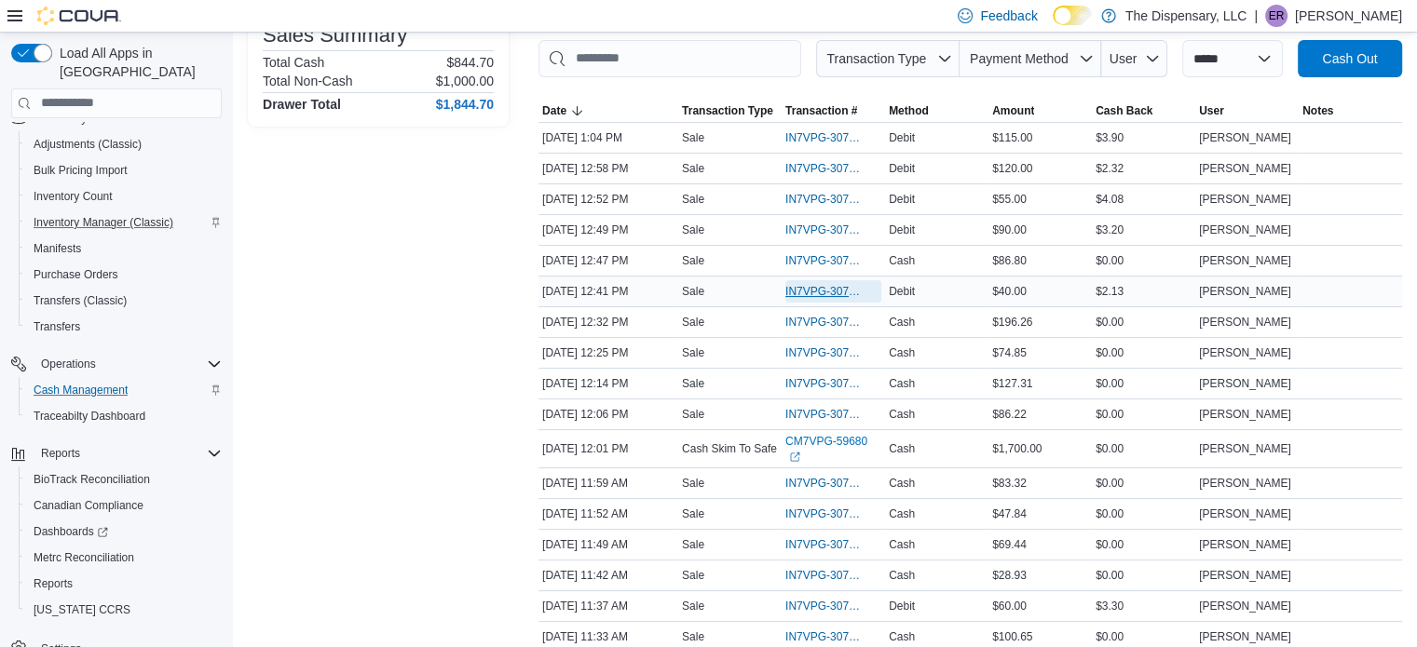
click at [828, 284] on span "IN7VPG-307824" at bounding box center [823, 291] width 77 height 15
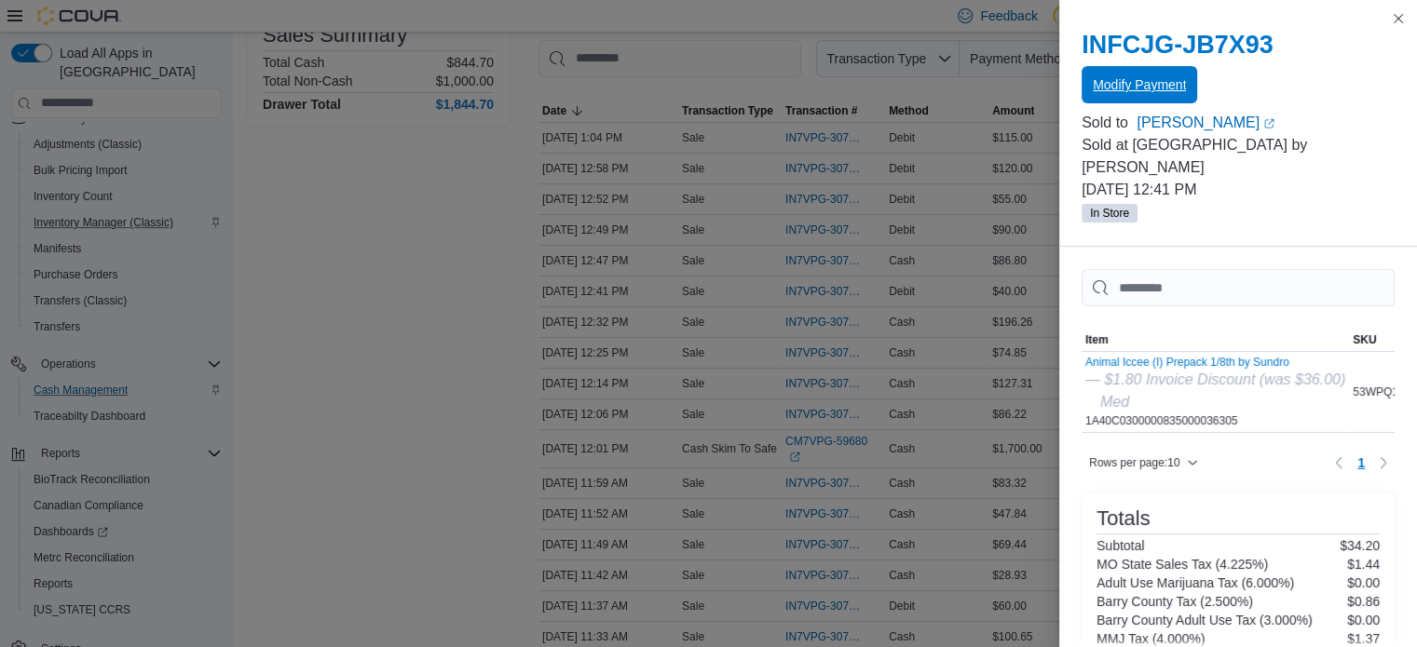
click at [1174, 84] on span "Modify Payment" at bounding box center [1138, 84] width 93 height 19
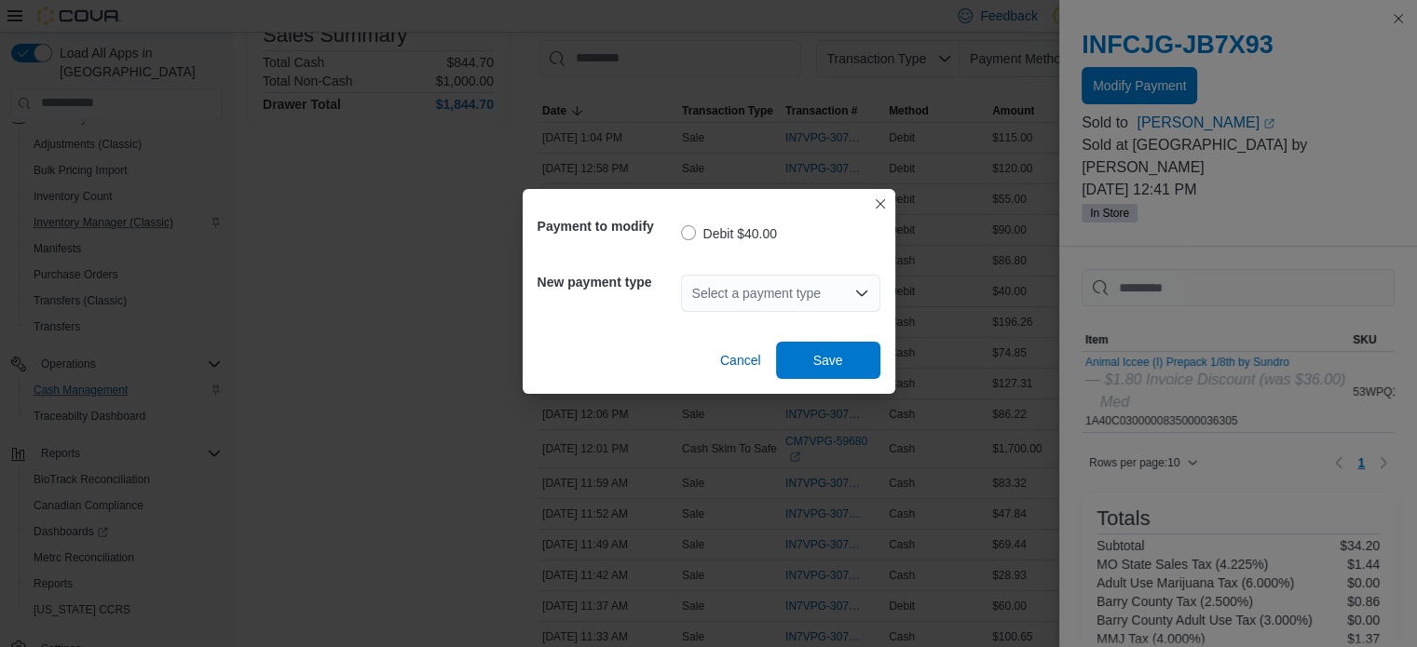
click at [821, 300] on div "Select a payment type" at bounding box center [780, 293] width 199 height 37
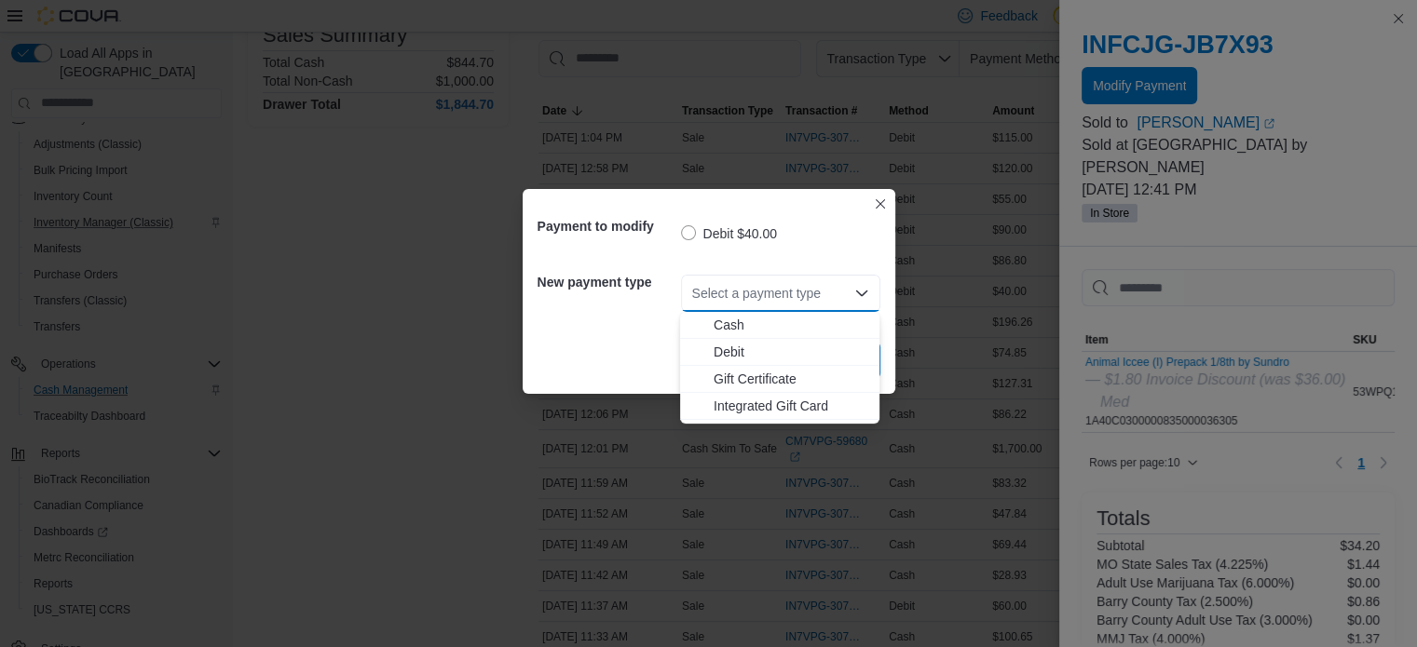
click at [731, 331] on span "Cash" at bounding box center [790, 325] width 155 height 19
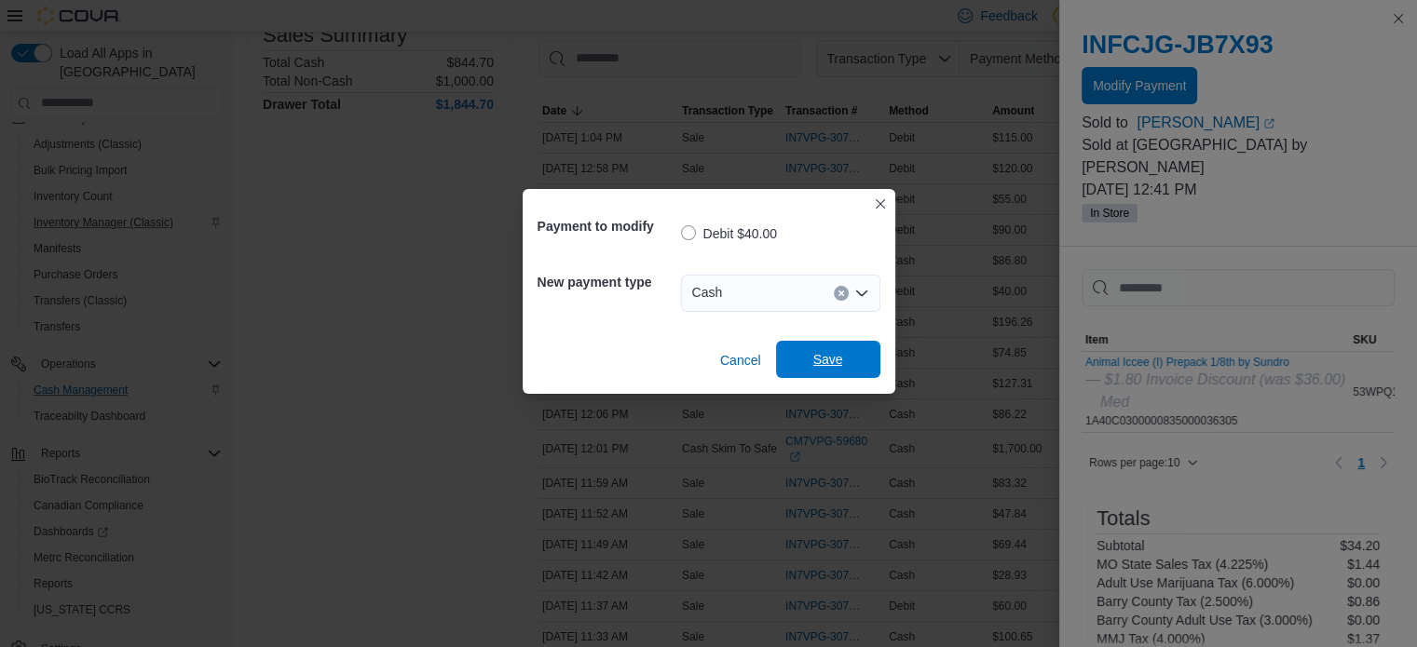
click at [848, 365] on span "Save" at bounding box center [828, 359] width 82 height 37
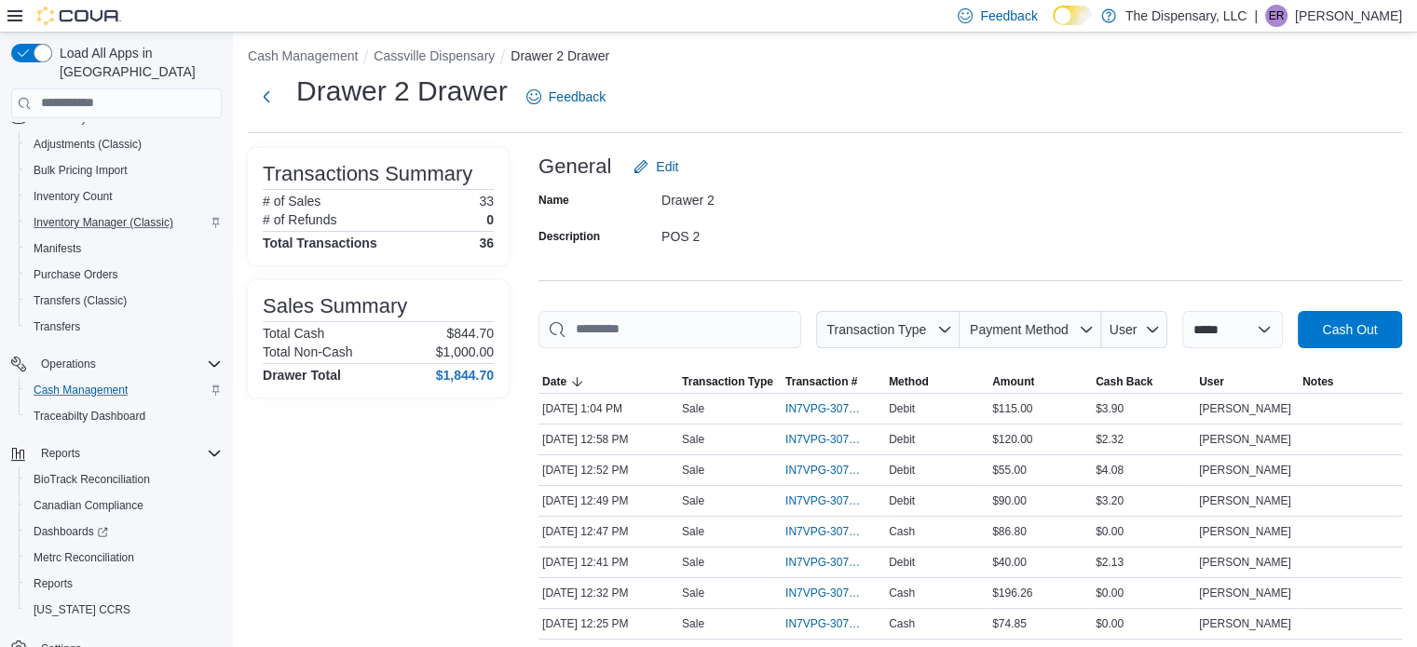
scroll to position [0, 0]
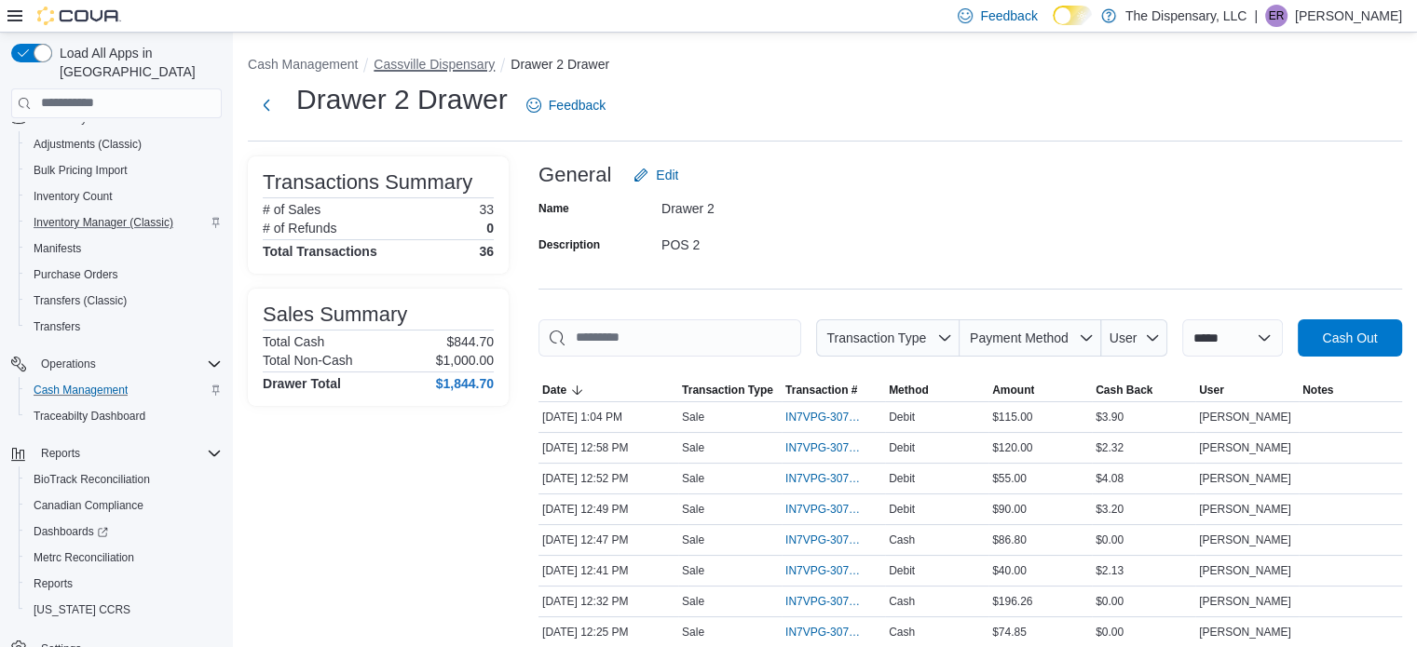
click at [444, 61] on button "Cassville Dispensary" at bounding box center [433, 64] width 121 height 15
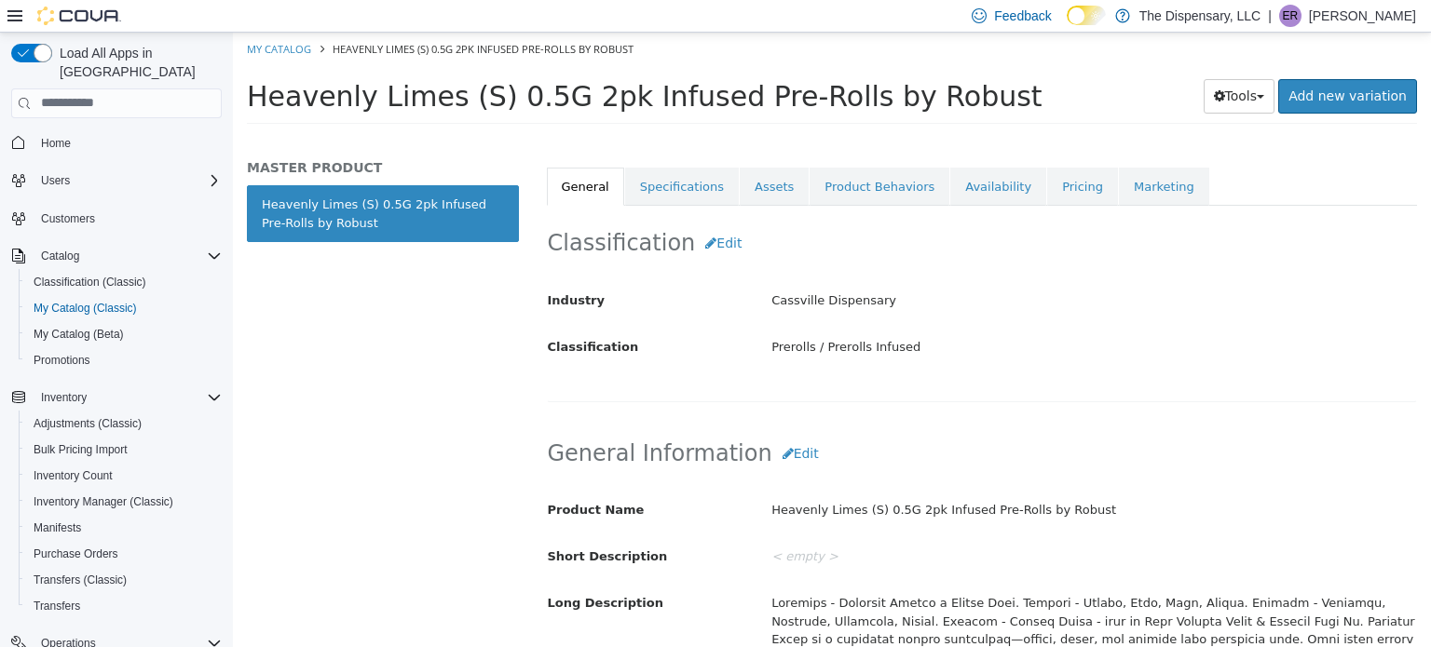
scroll to position [279, 0]
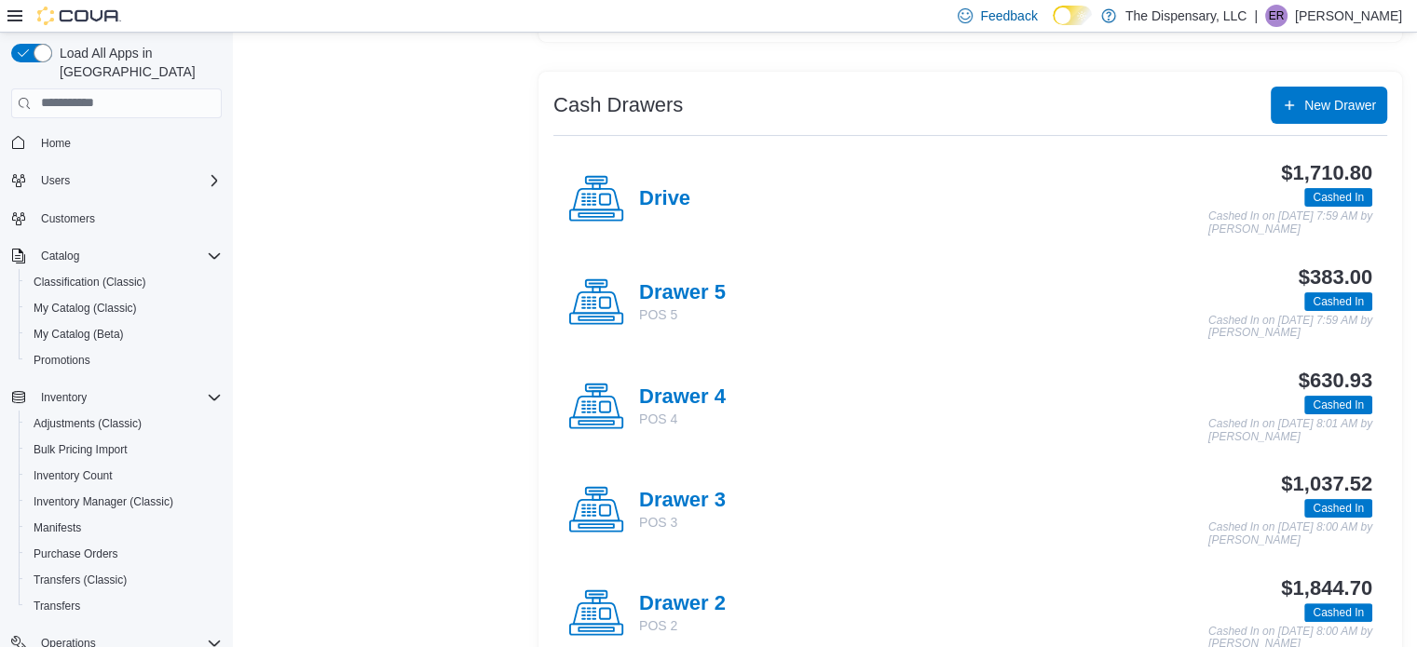
scroll to position [466, 0]
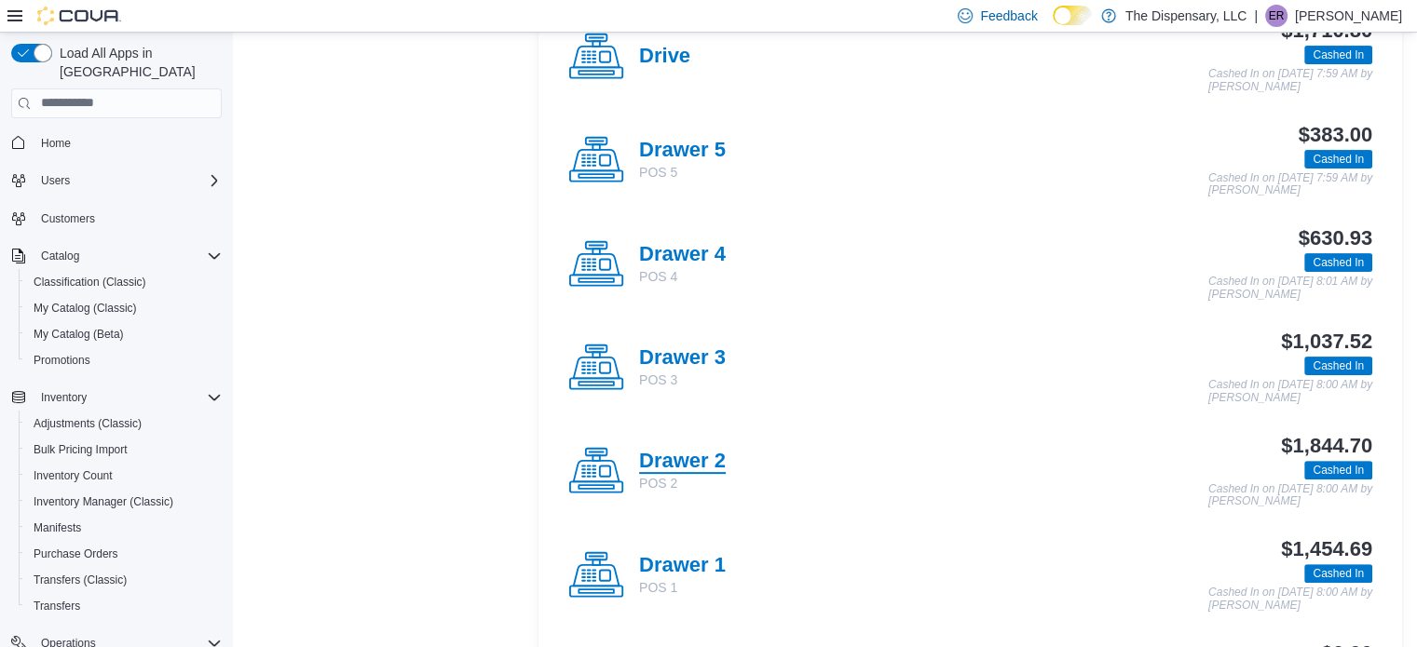
click at [691, 458] on h4 "Drawer 2" at bounding box center [682, 462] width 87 height 24
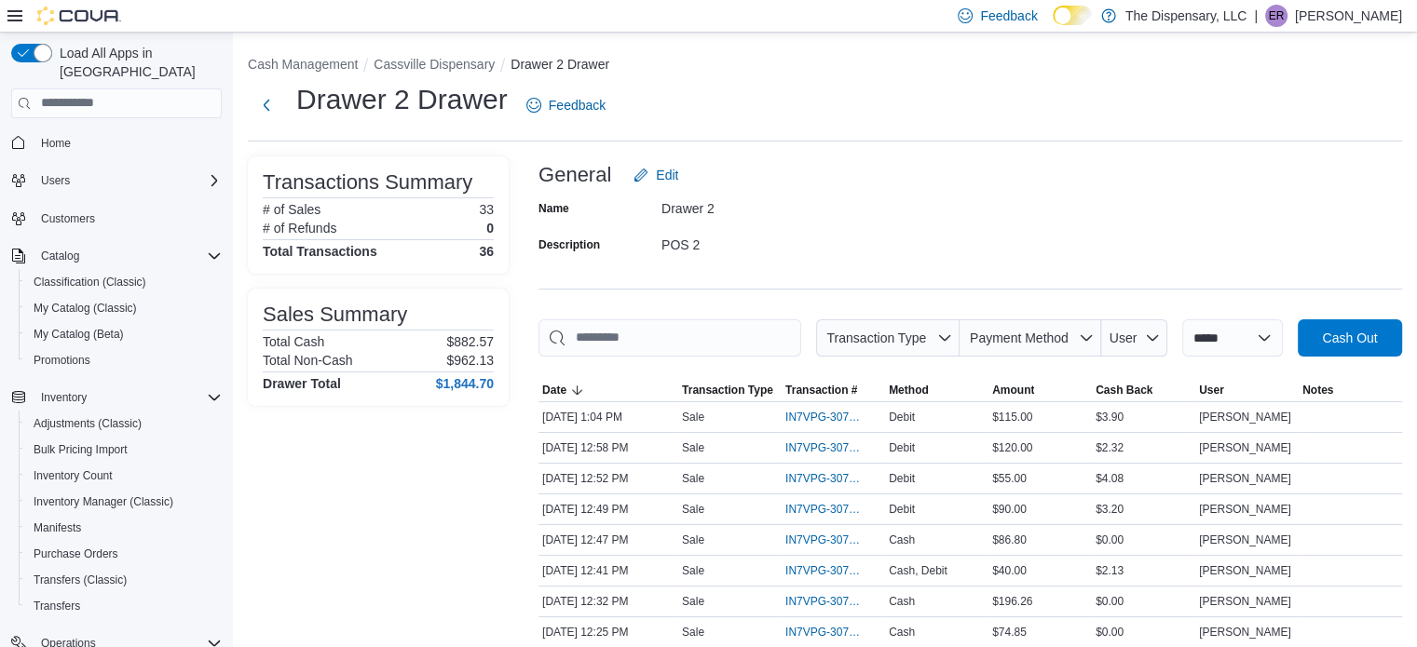
click at [436, 72] on li "Cassville Dispensary" at bounding box center [441, 64] width 137 height 19
click at [445, 61] on button "Cassville Dispensary" at bounding box center [433, 64] width 121 height 15
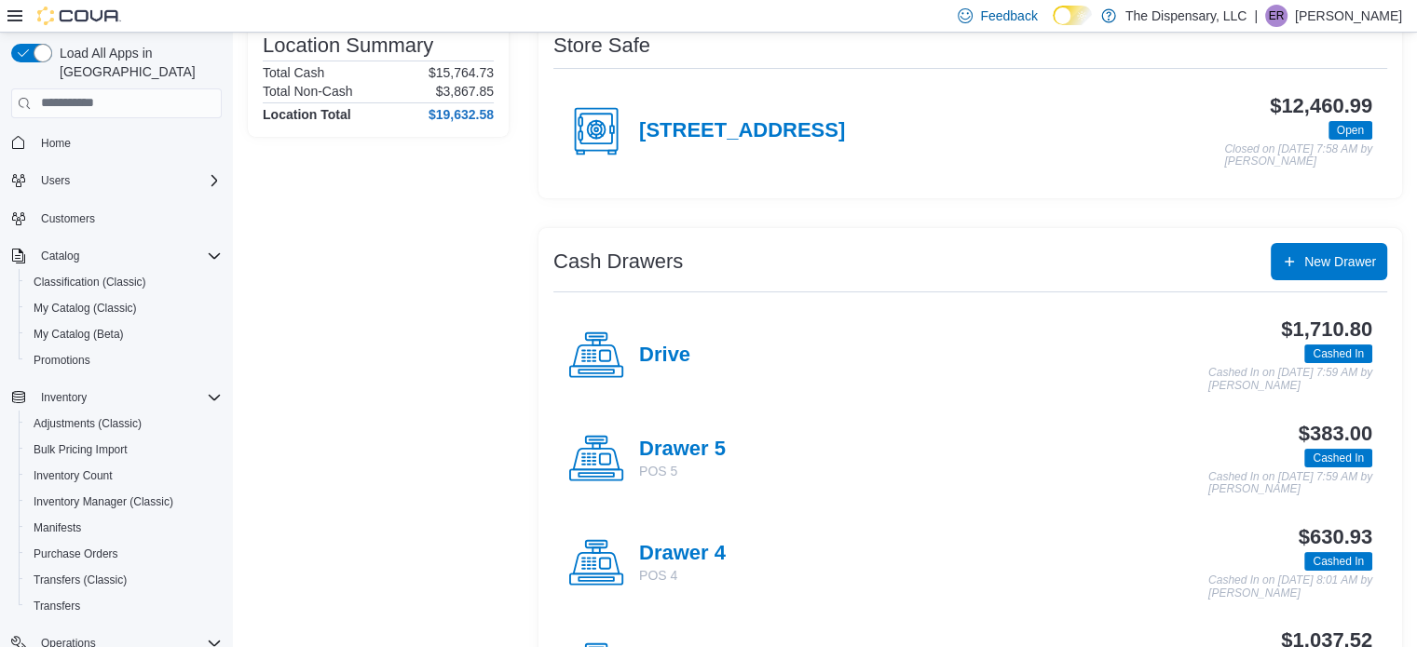
scroll to position [186, 0]
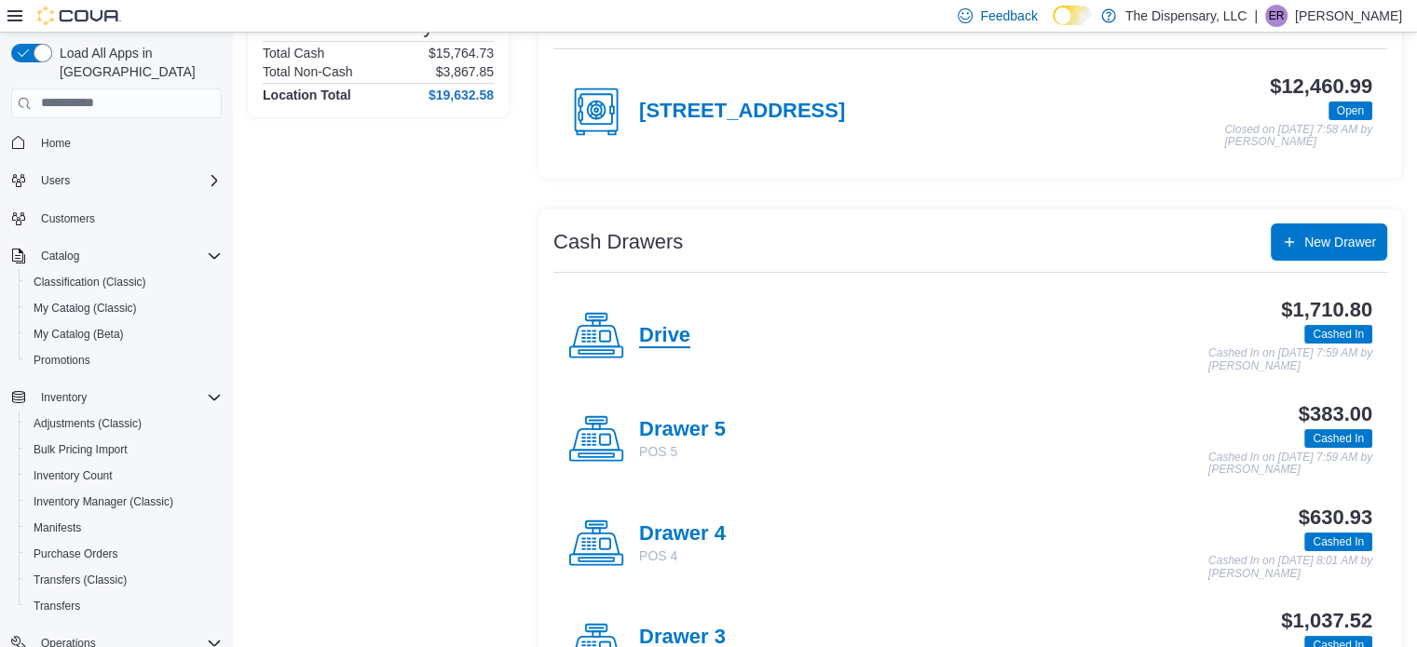
click at [660, 339] on h4 "Drive" at bounding box center [664, 336] width 51 height 24
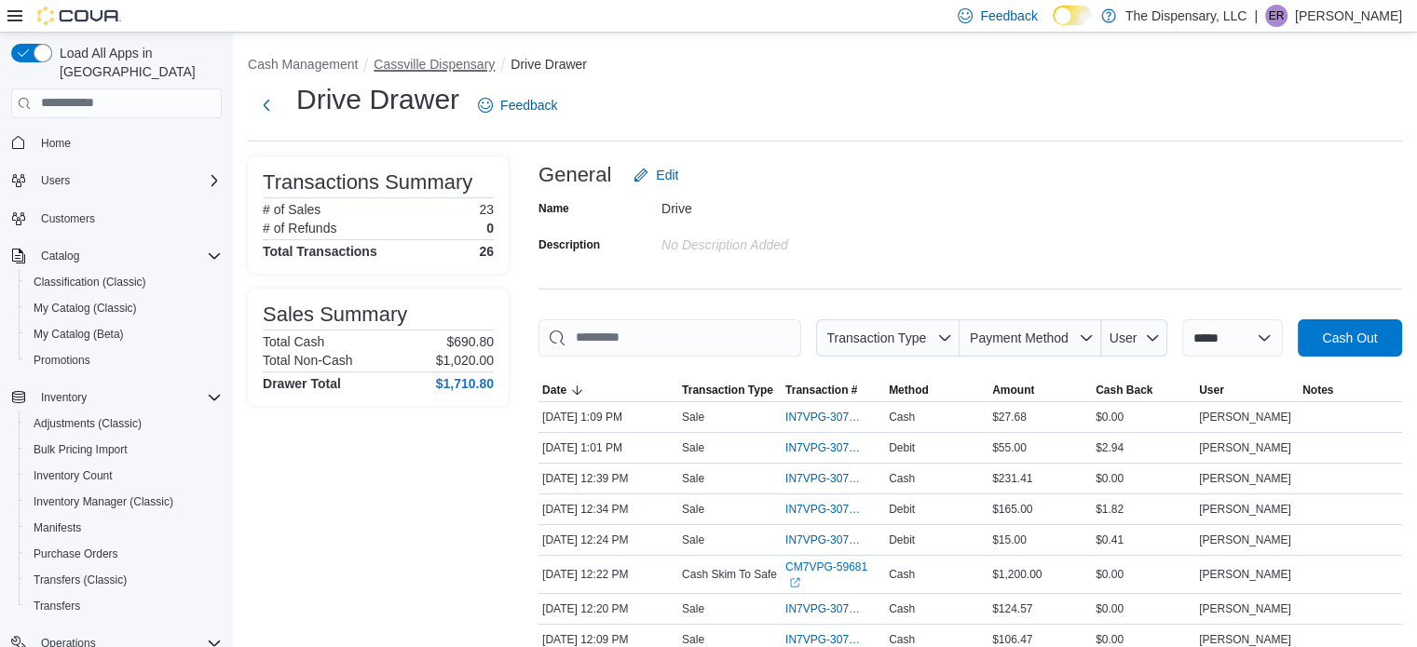
click at [451, 70] on button "Cassville Dispensary" at bounding box center [433, 64] width 121 height 15
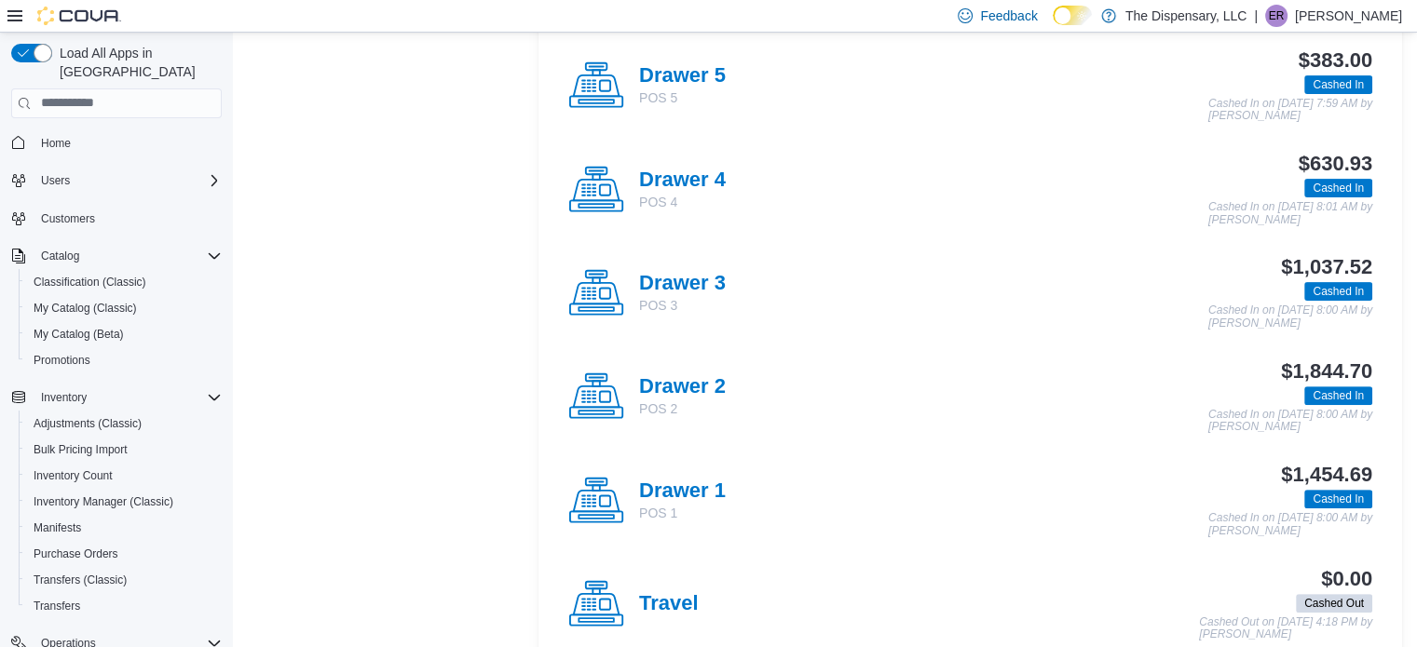
scroll to position [559, 0]
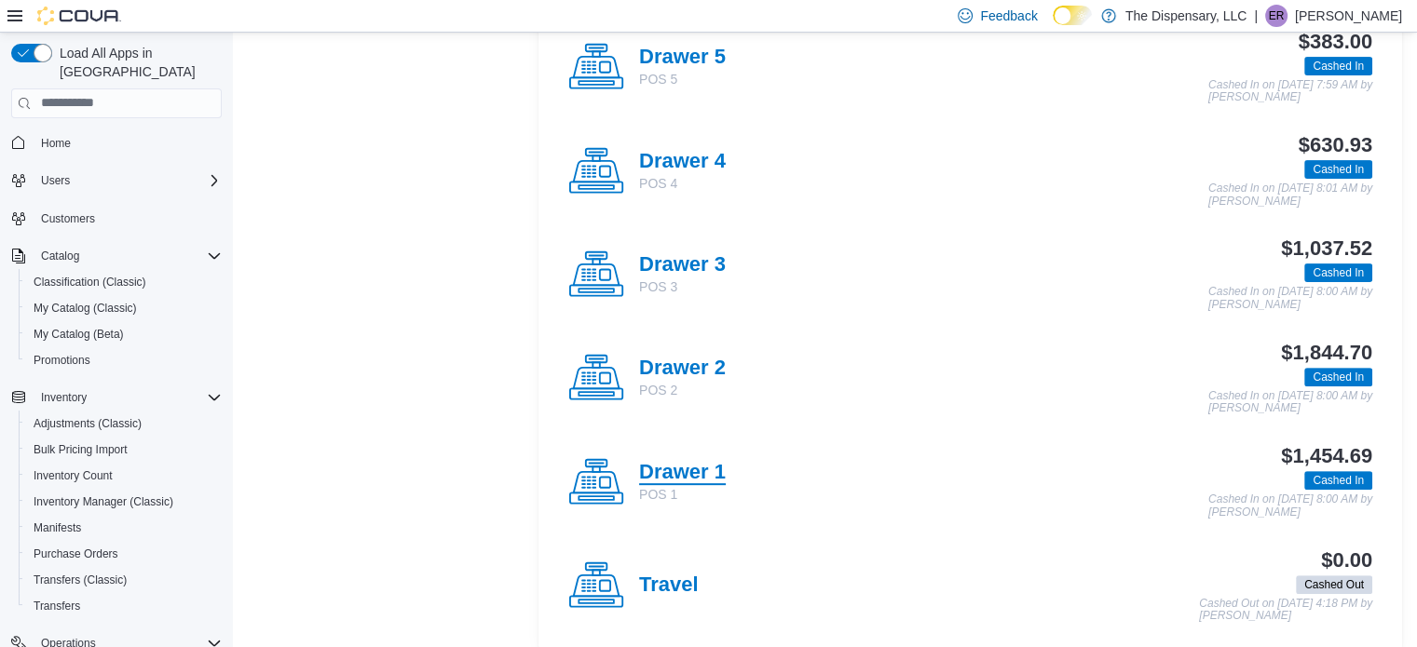
click at [712, 464] on h4 "Drawer 1" at bounding box center [682, 473] width 87 height 24
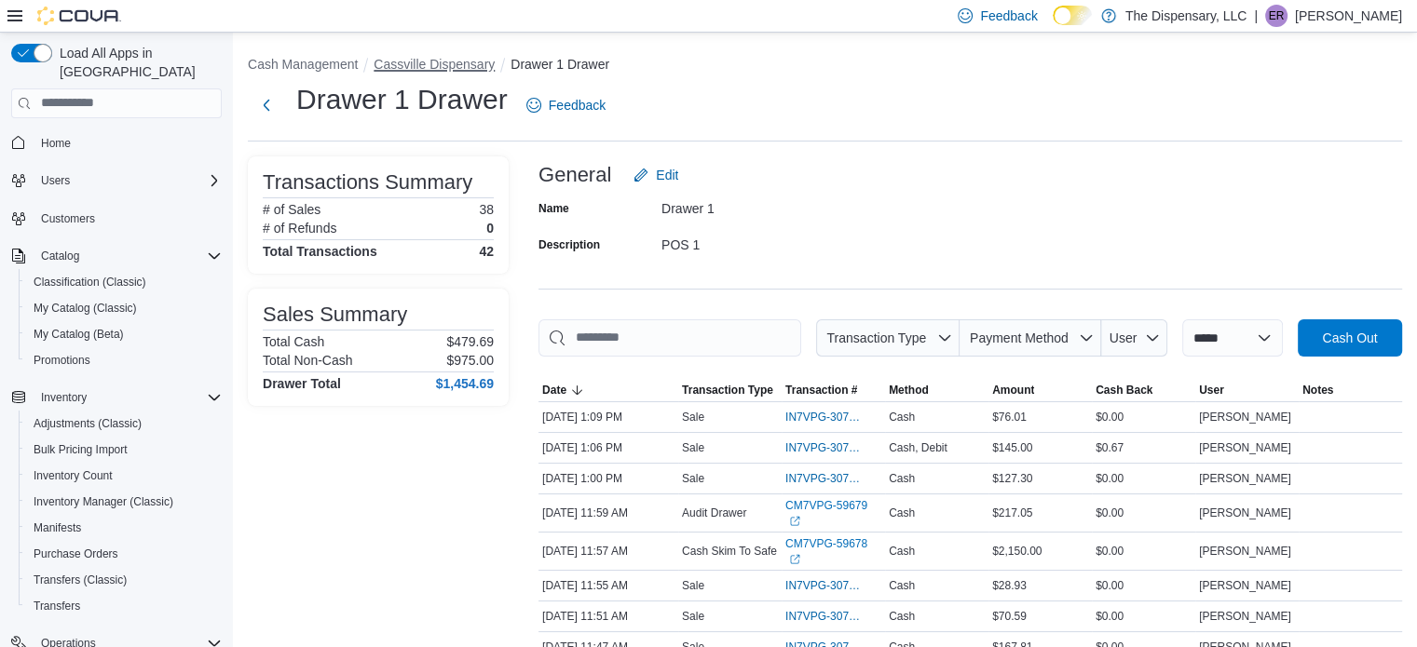
click at [477, 64] on button "Cassville Dispensary" at bounding box center [433, 64] width 121 height 15
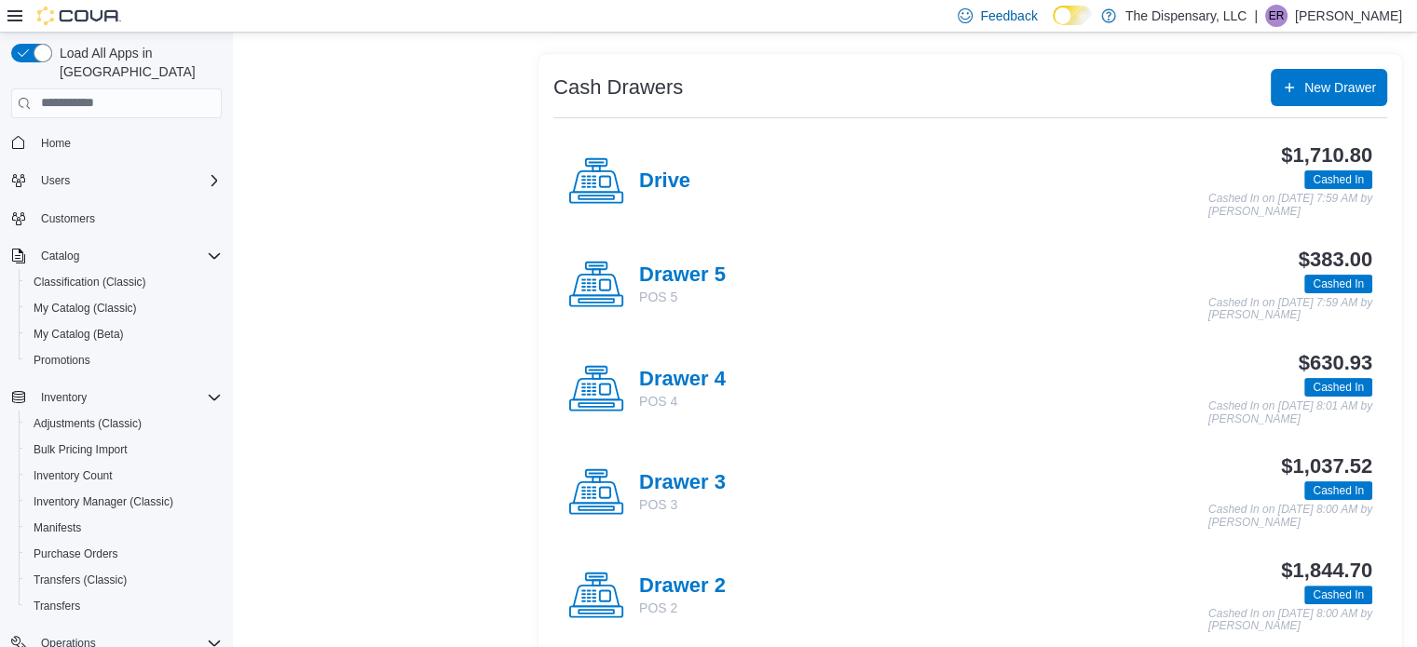
scroll to position [466, 0]
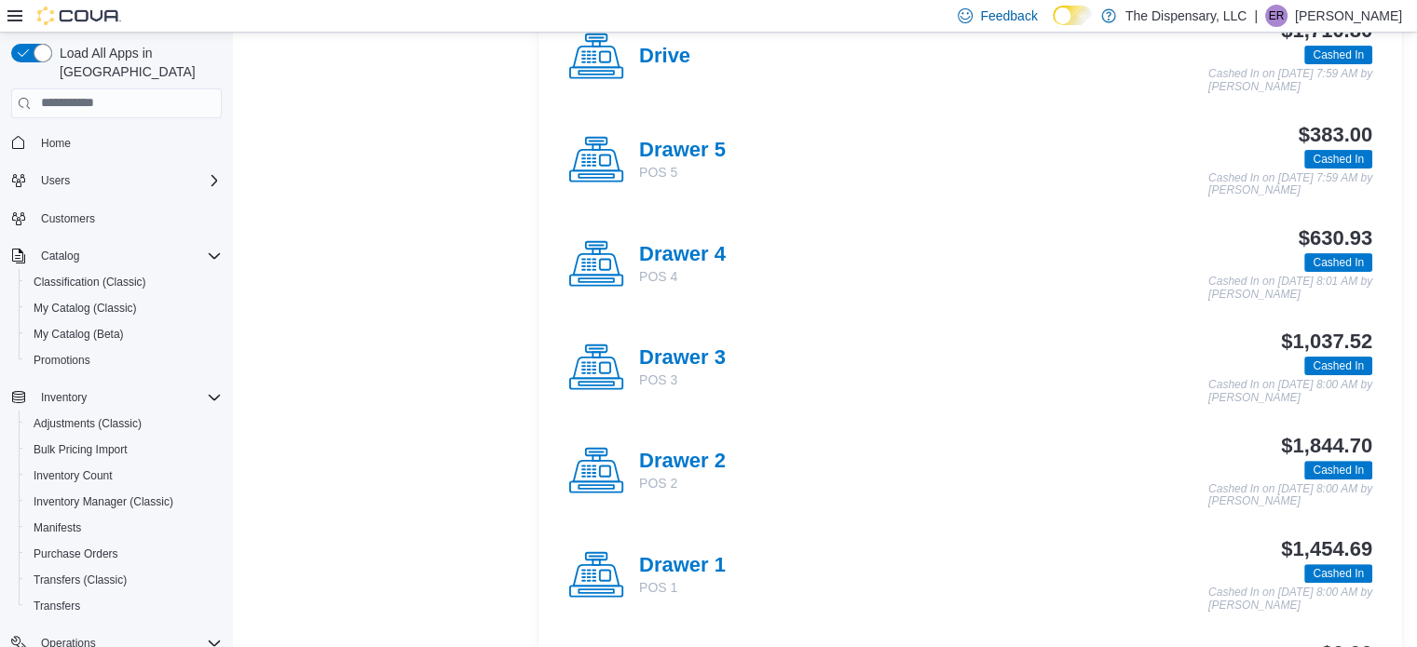
click at [701, 343] on div "Drawer 3 POS 3" at bounding box center [646, 368] width 157 height 56
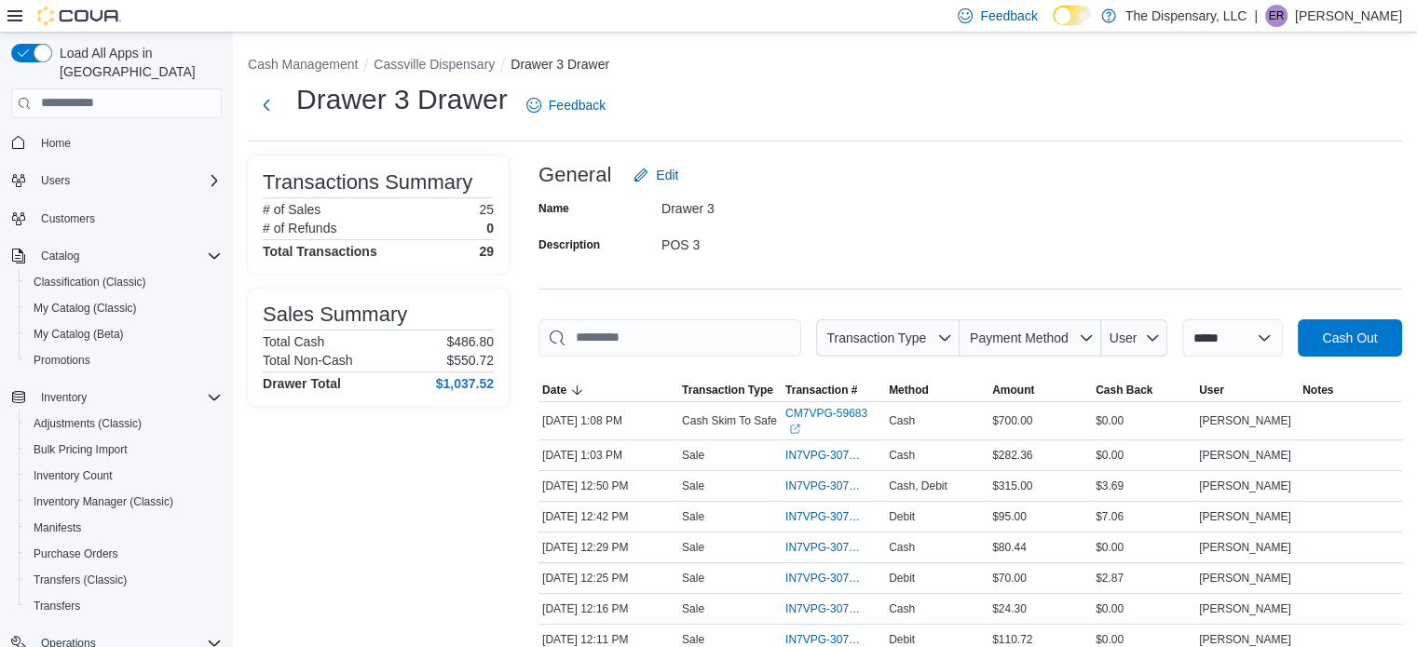
click at [428, 73] on li "Cassville Dispensary" at bounding box center [441, 64] width 137 height 19
click at [437, 66] on button "Cassville Dispensary" at bounding box center [433, 64] width 121 height 15
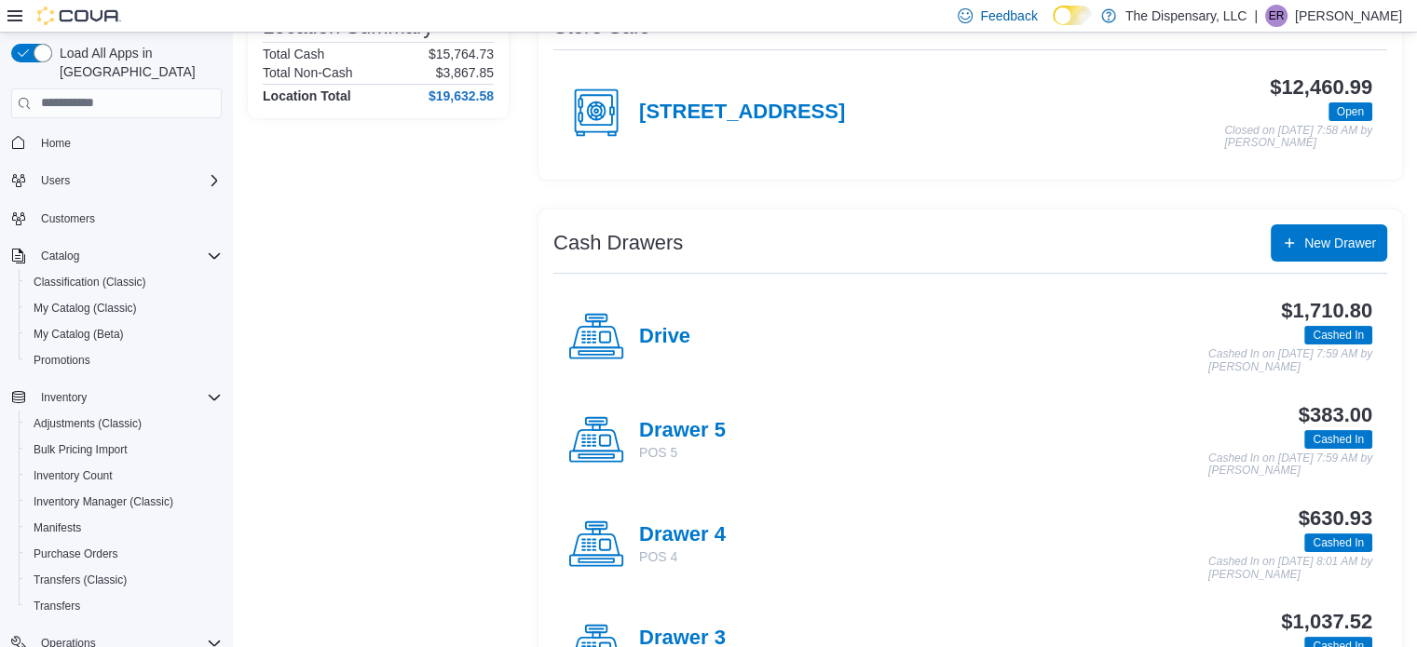
scroll to position [186, 0]
click at [668, 337] on h4 "Drive" at bounding box center [664, 336] width 51 height 24
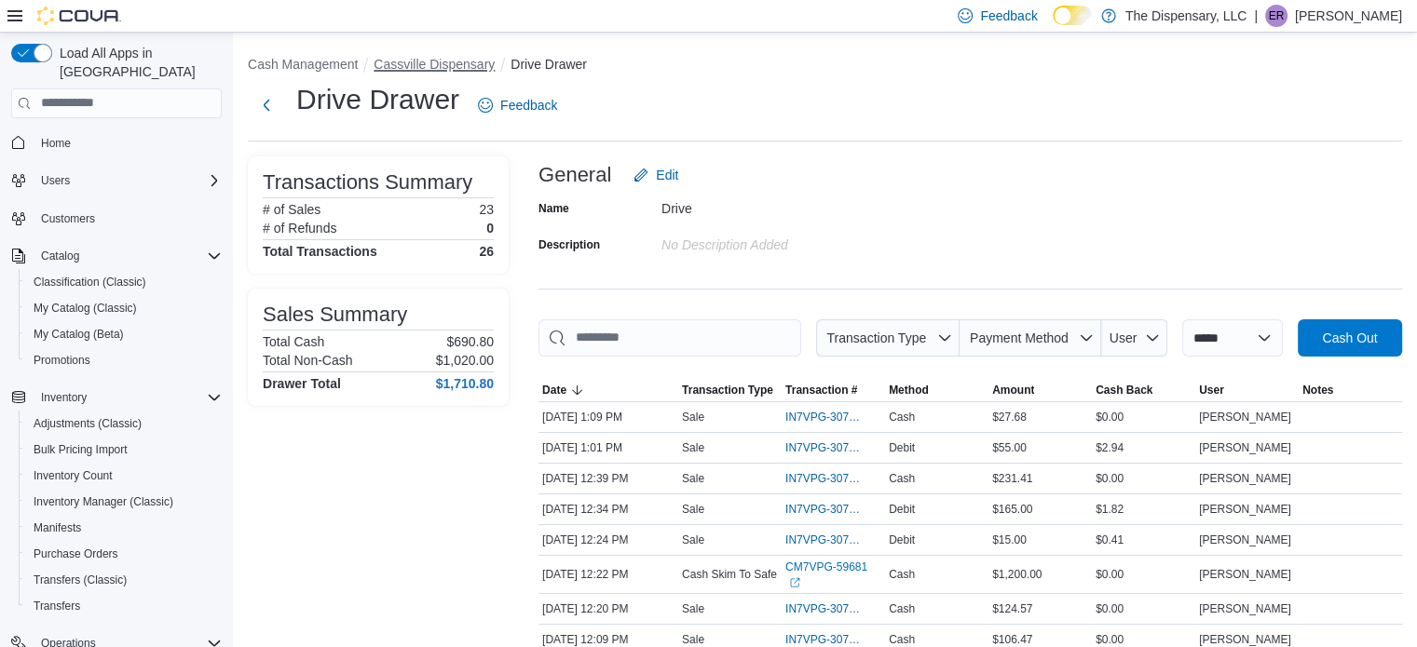
click at [443, 60] on button "Cassville Dispensary" at bounding box center [433, 64] width 121 height 15
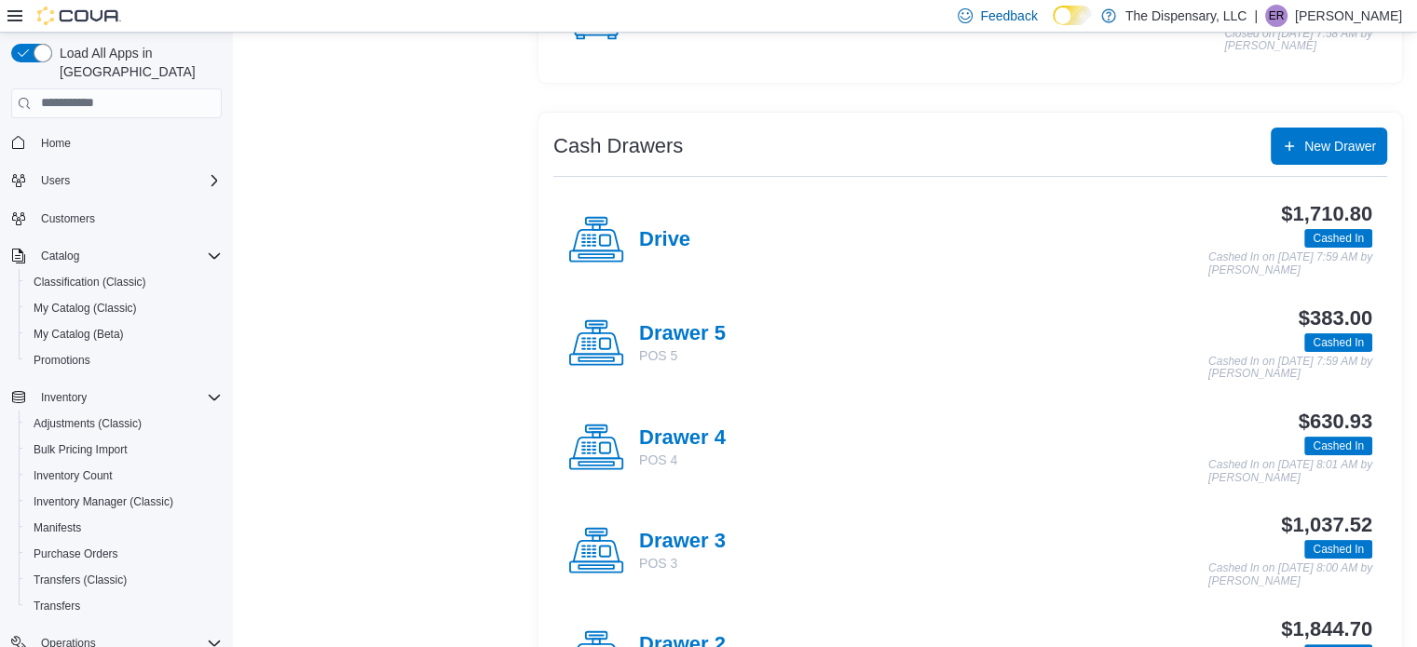
scroll to position [279, 0]
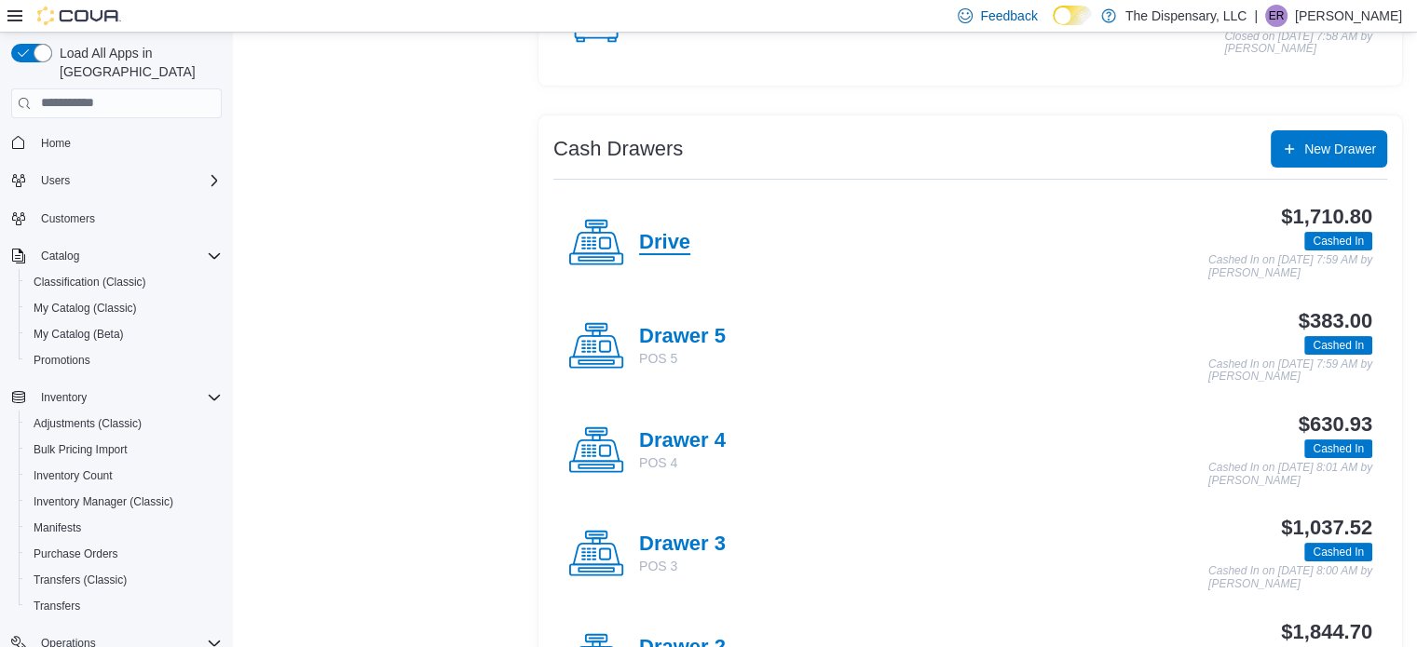
click at [660, 232] on h4 "Drive" at bounding box center [664, 243] width 51 height 24
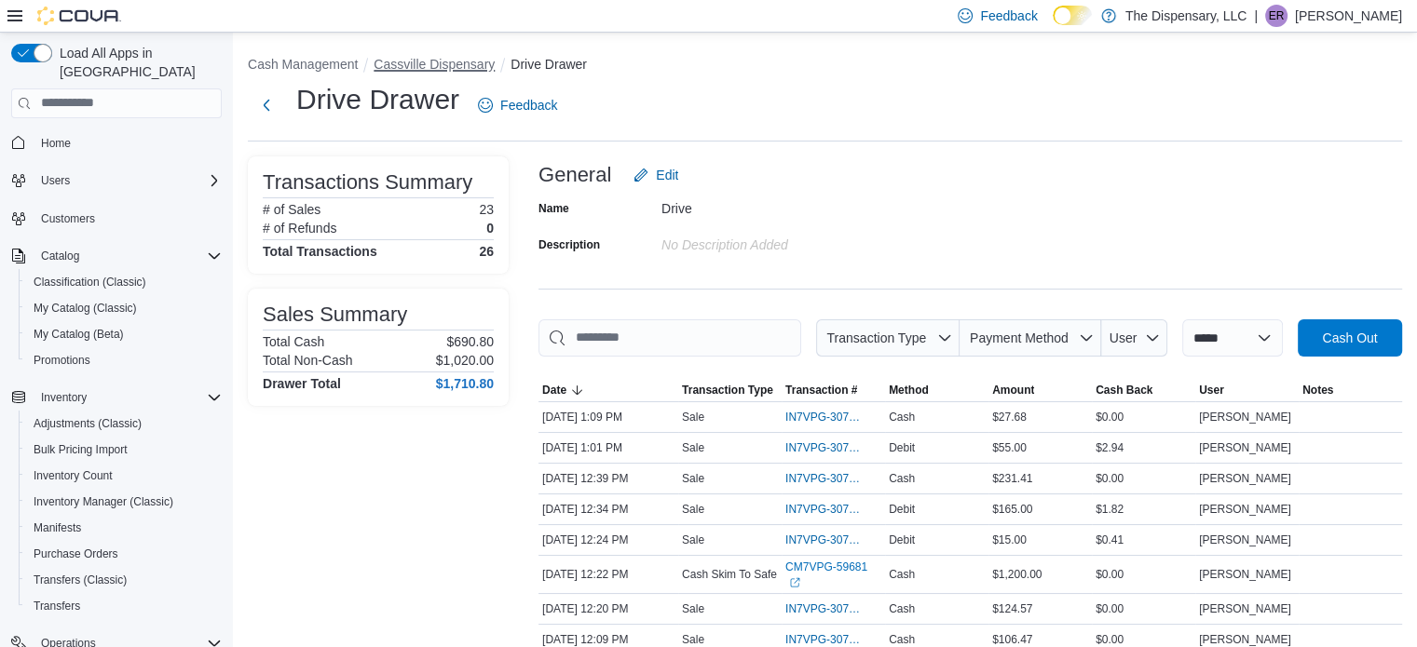
click at [470, 59] on button "Cassville Dispensary" at bounding box center [433, 64] width 121 height 15
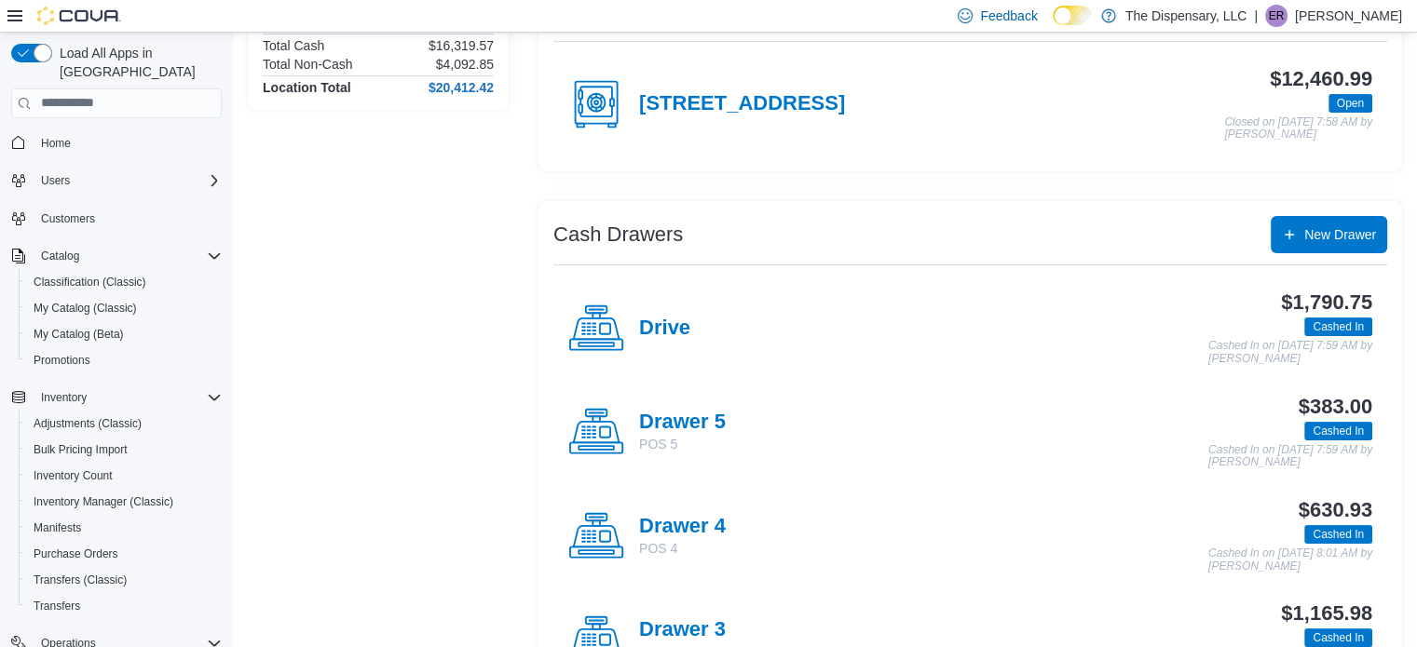
scroll to position [279, 0]
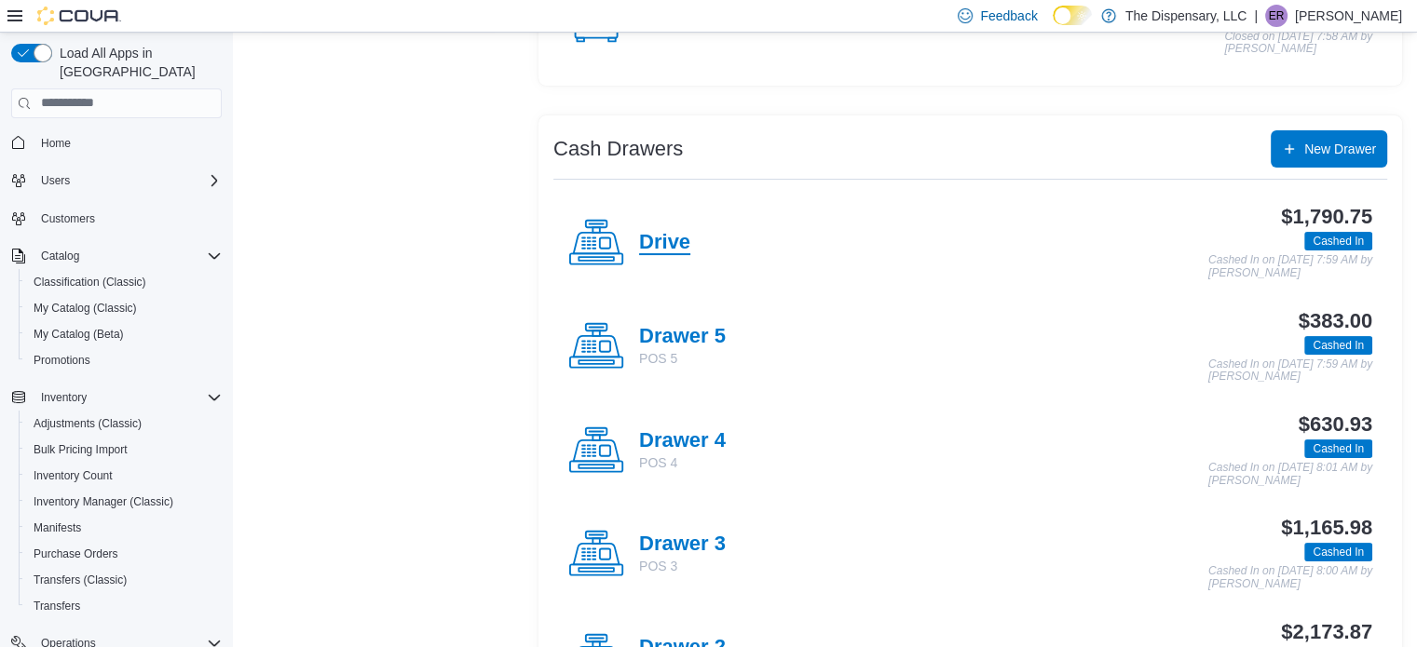
click at [678, 236] on h4 "Drive" at bounding box center [664, 243] width 51 height 24
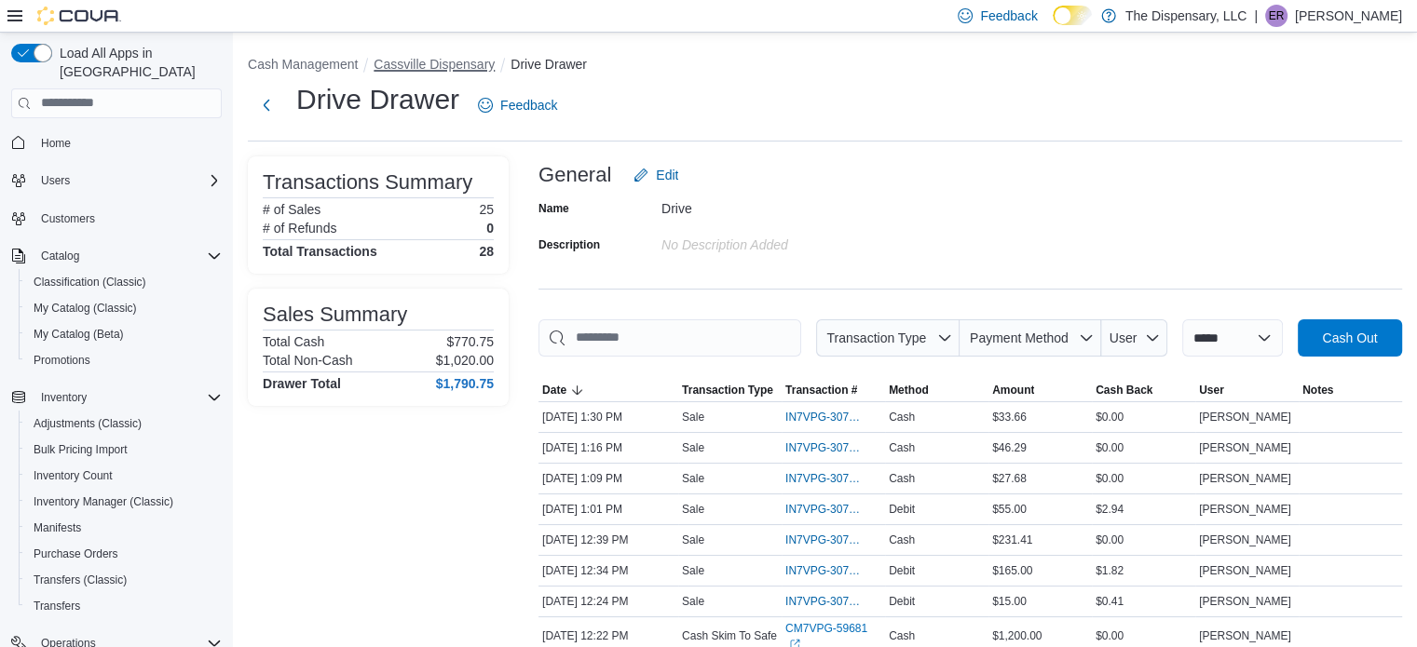
click at [473, 65] on button "Cassville Dispensary" at bounding box center [433, 64] width 121 height 15
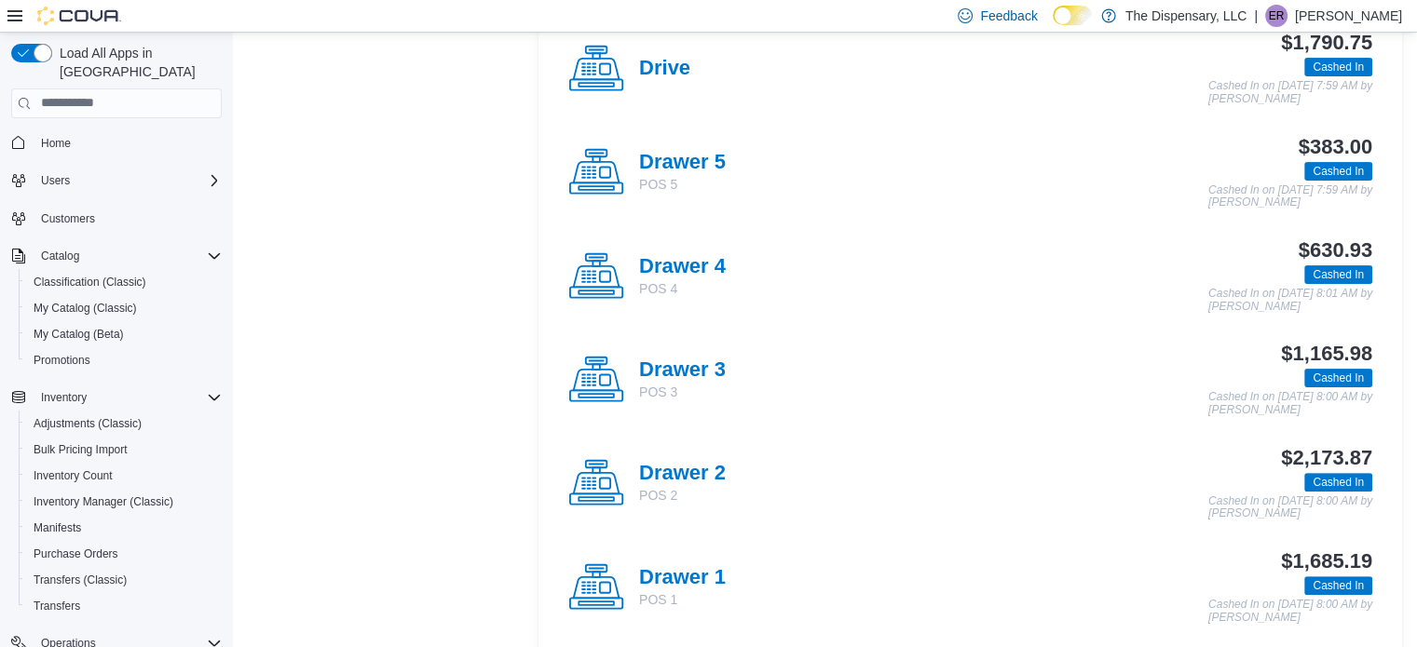
scroll to position [466, 0]
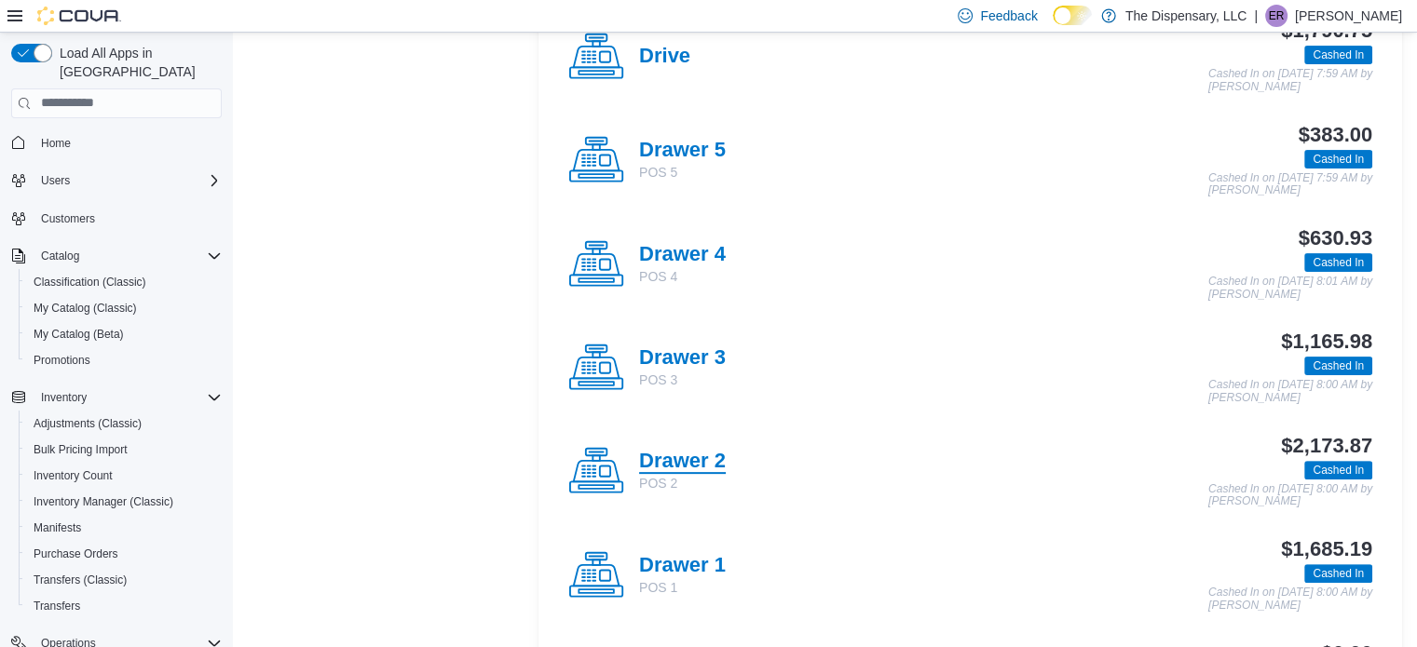
click at [693, 459] on h4 "Drawer 2" at bounding box center [682, 462] width 87 height 24
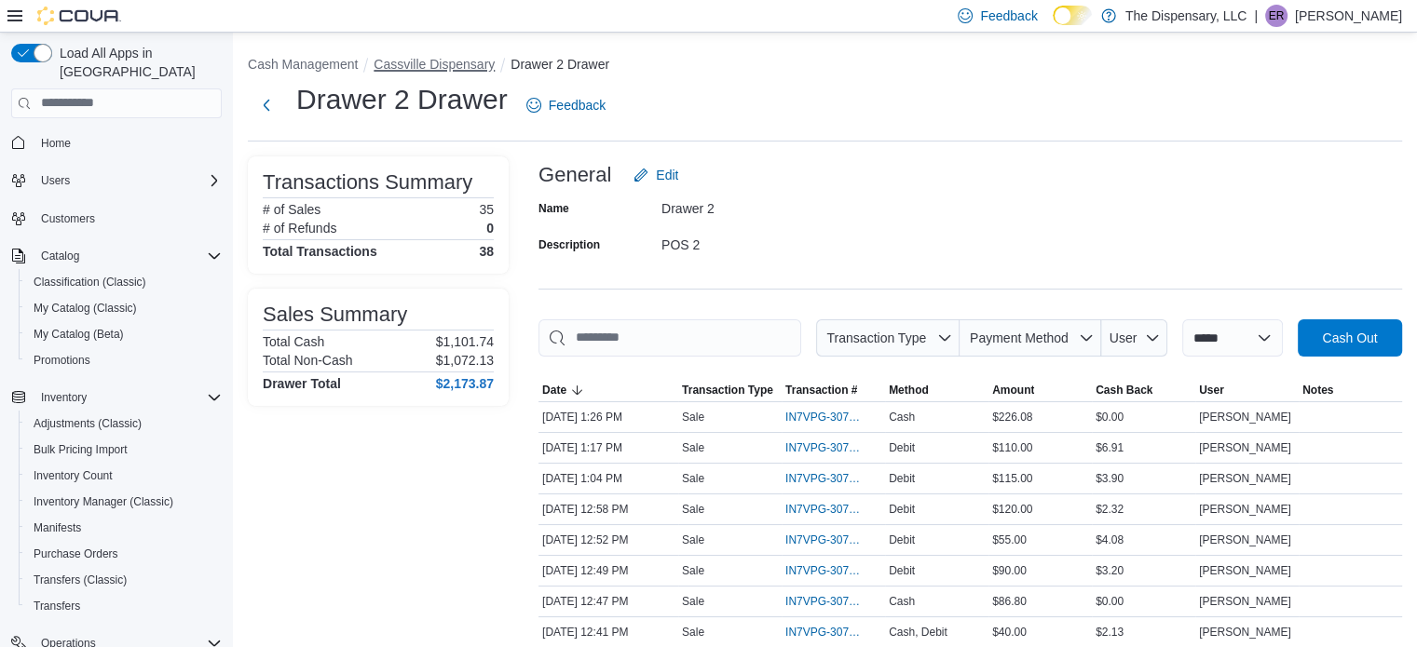
click at [469, 64] on button "Cassville Dispensary" at bounding box center [433, 64] width 121 height 15
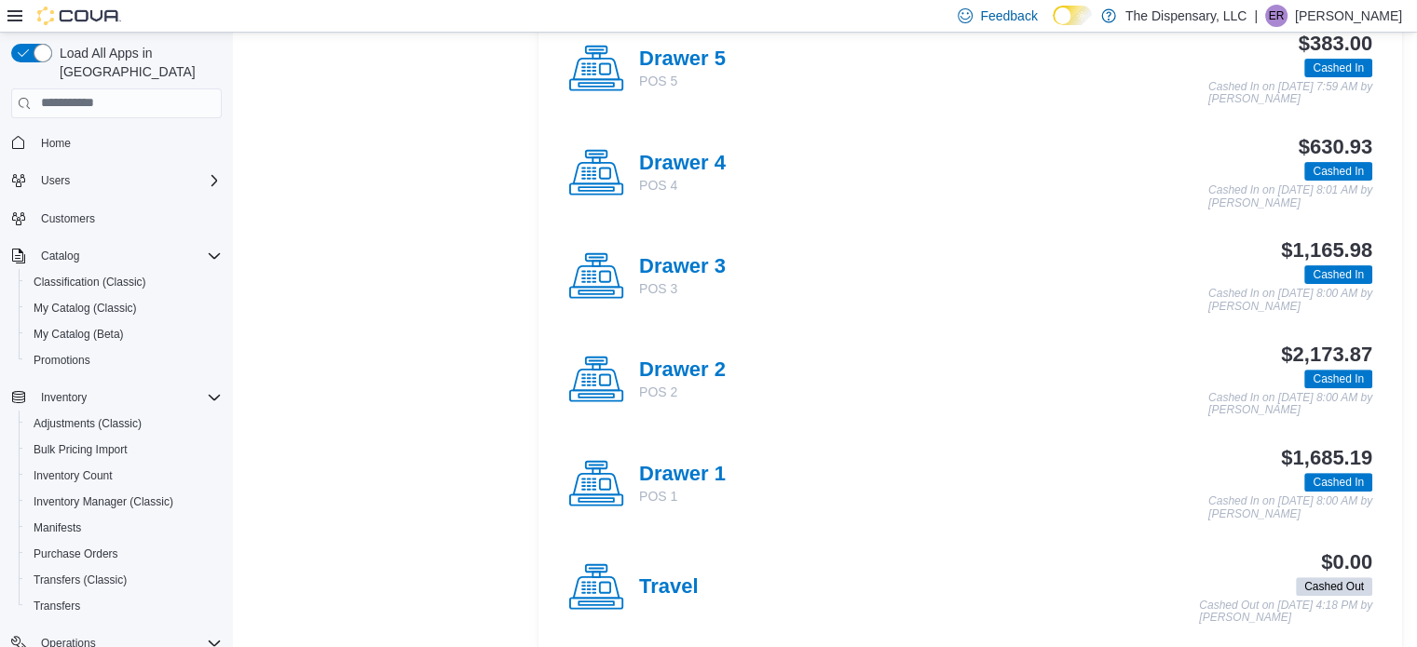
scroll to position [576, 0]
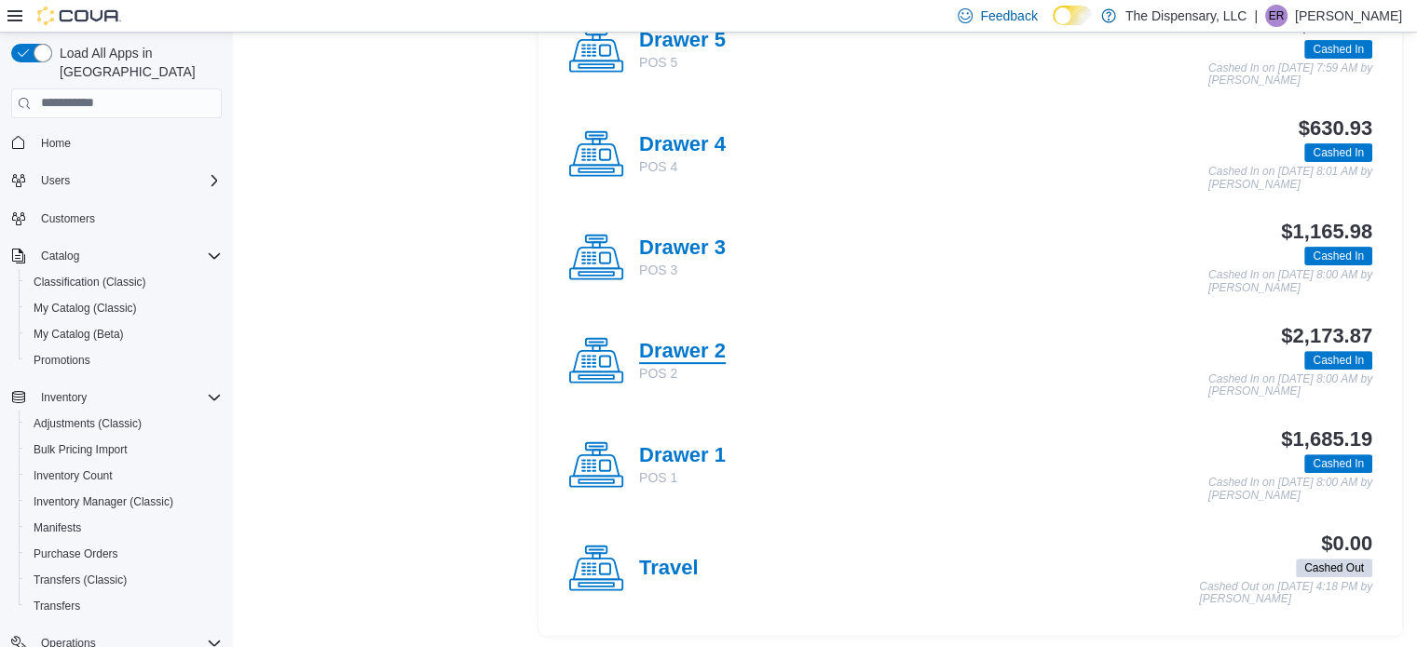
click at [685, 348] on h4 "Drawer 2" at bounding box center [682, 352] width 87 height 24
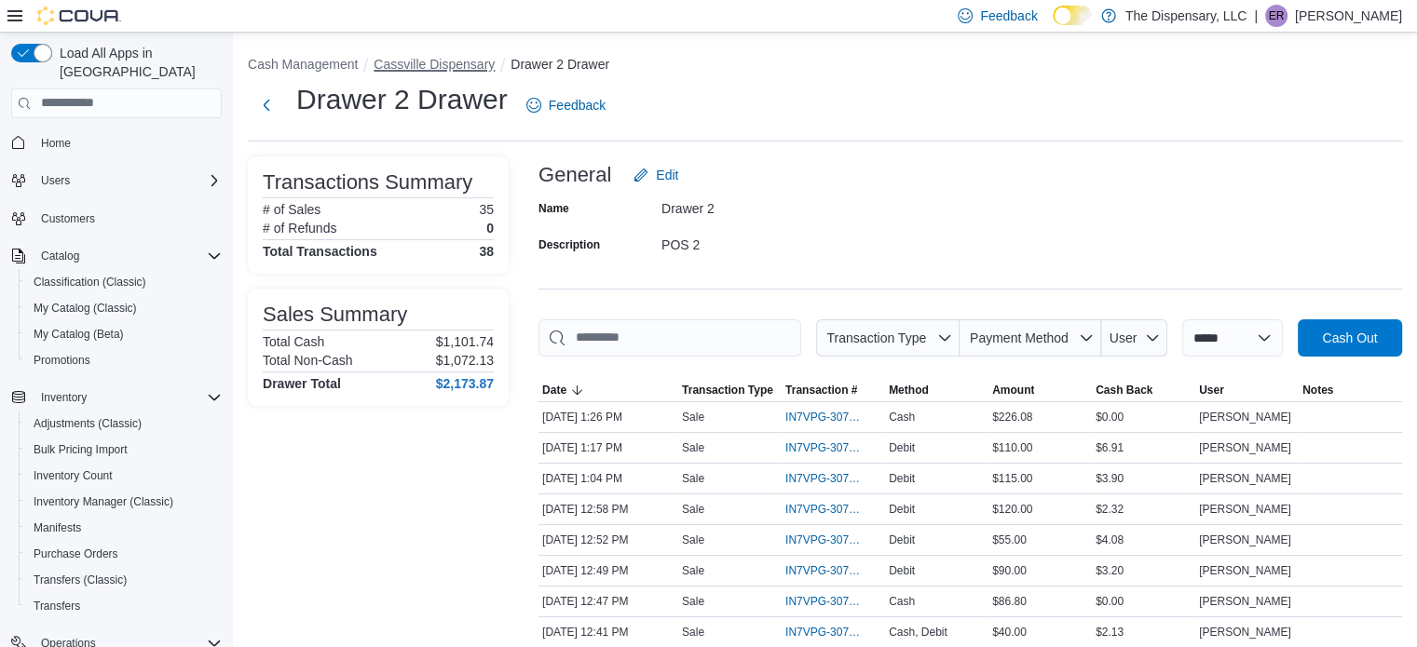
click at [474, 70] on button "Cassville Dispensary" at bounding box center [433, 64] width 121 height 15
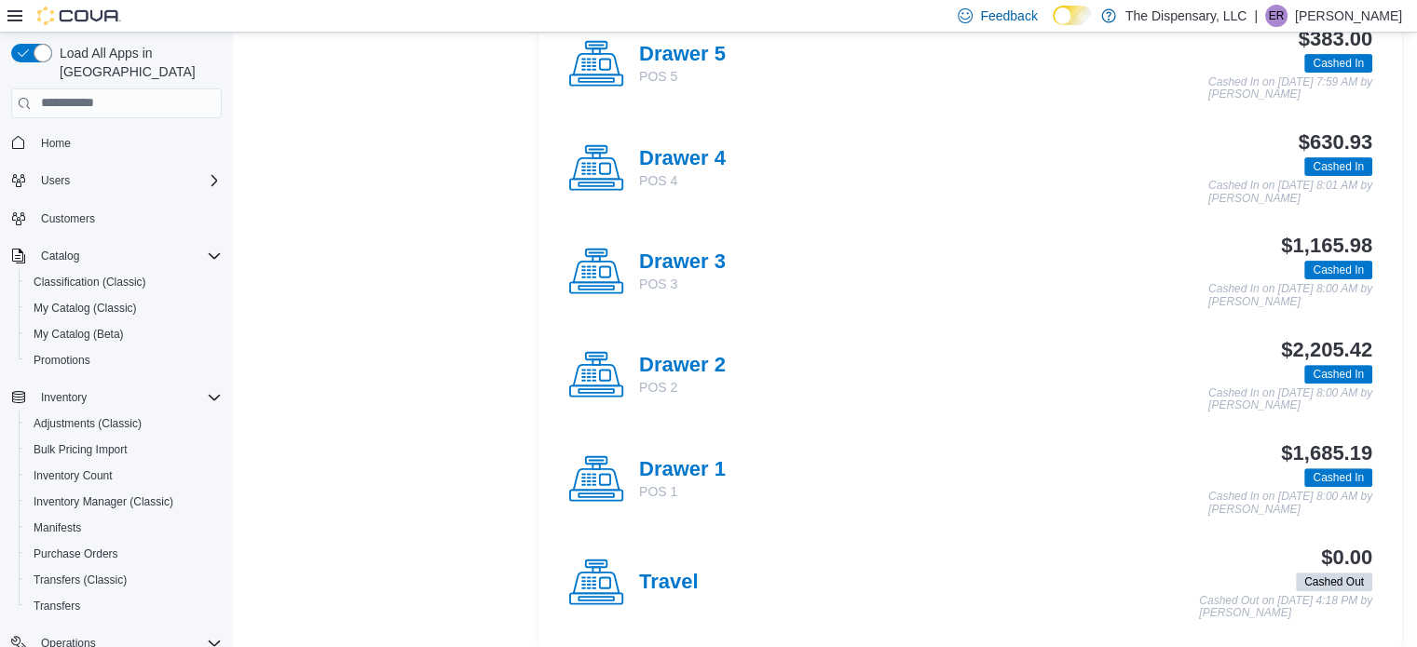
scroll to position [576, 0]
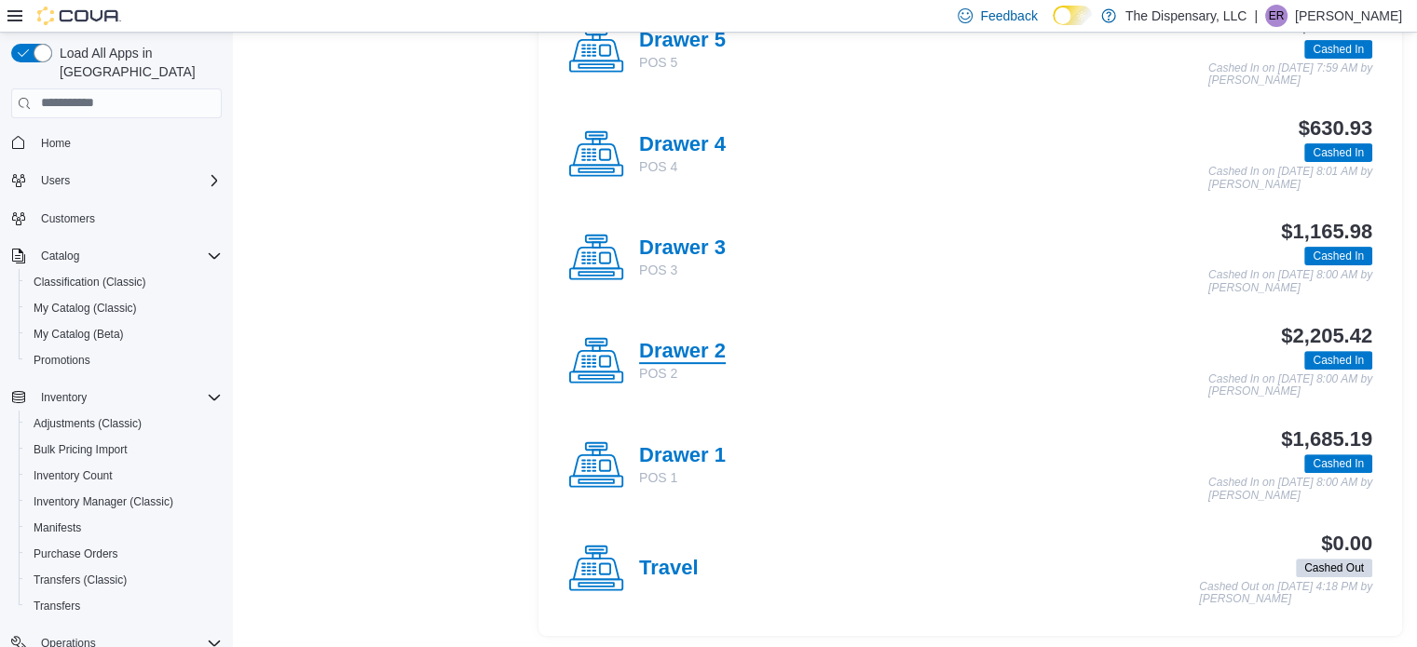
click at [681, 349] on h4 "Drawer 2" at bounding box center [682, 352] width 87 height 24
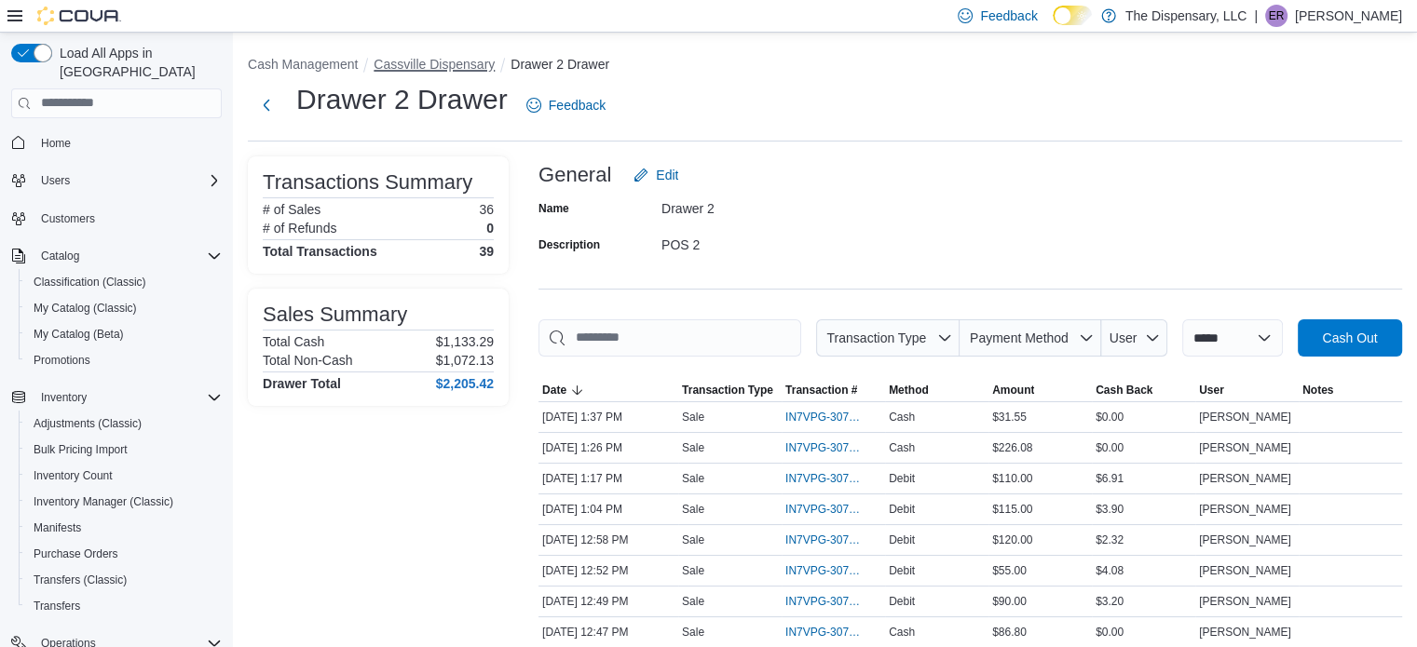
click at [492, 62] on button "Cassville Dispensary" at bounding box center [433, 64] width 121 height 15
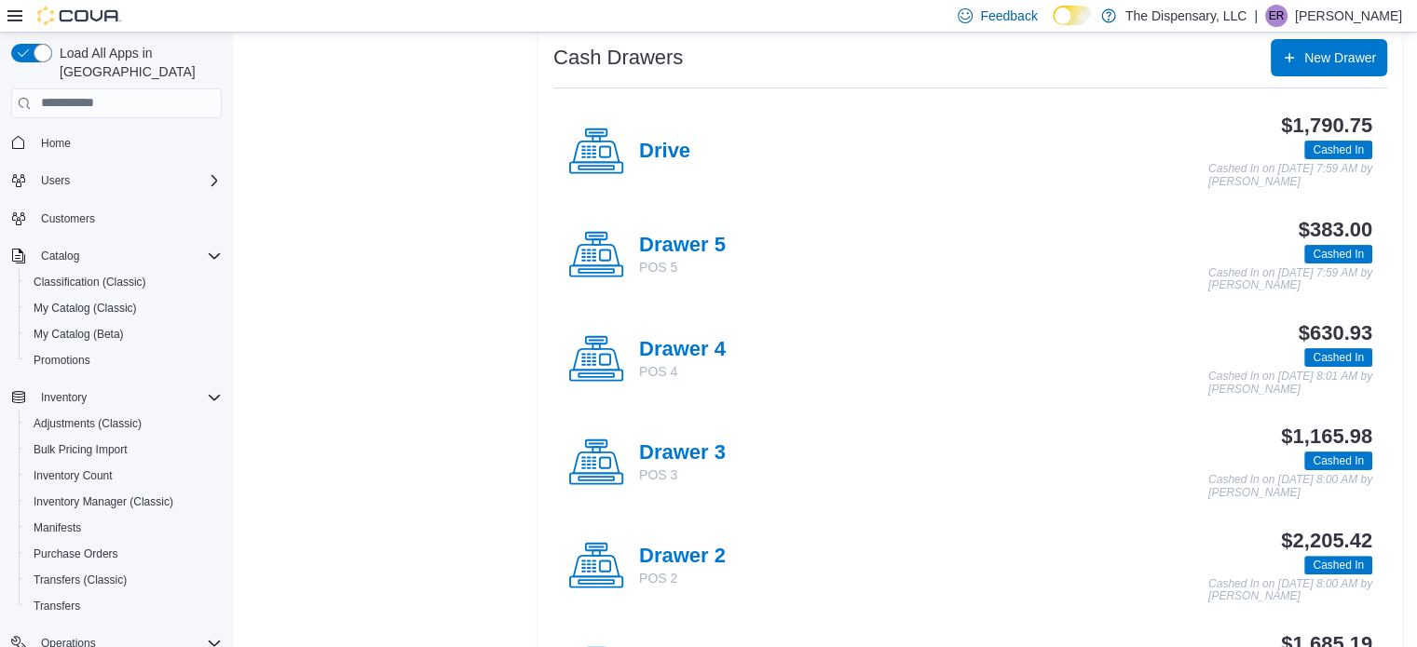
scroll to position [482, 0]
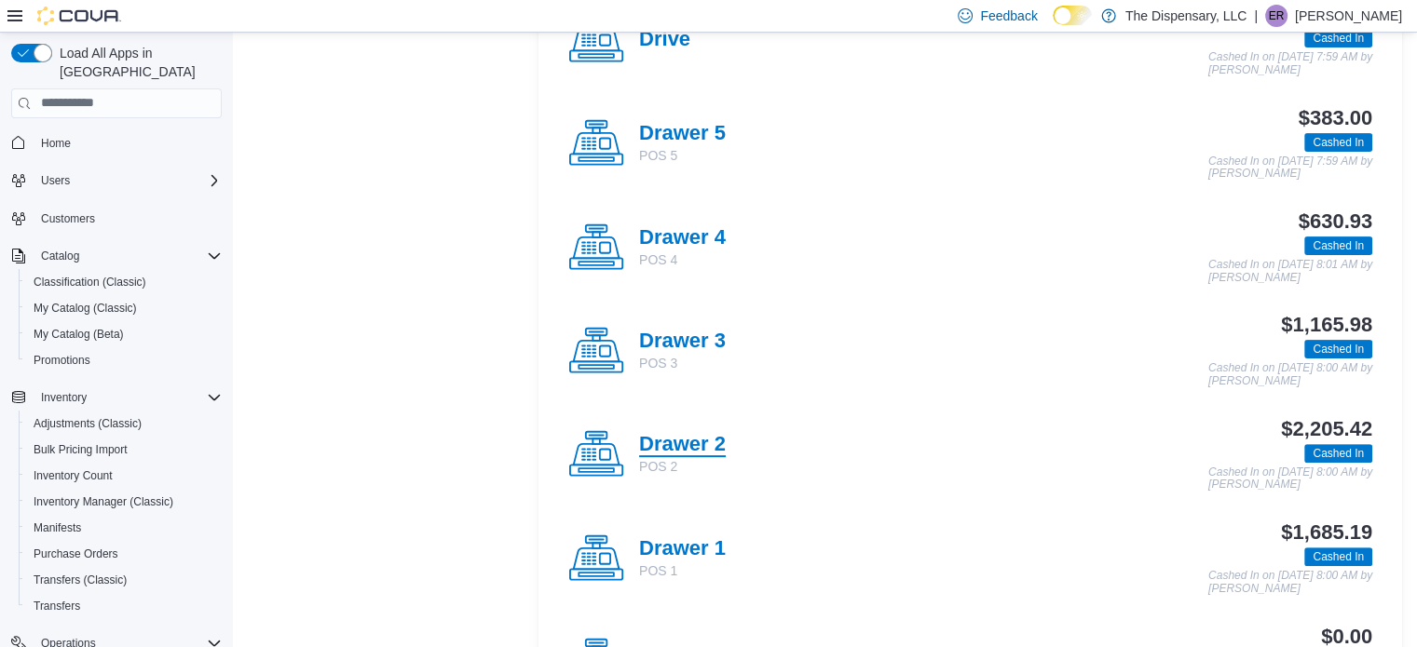
click at [674, 439] on h4 "Drawer 2" at bounding box center [682, 445] width 87 height 24
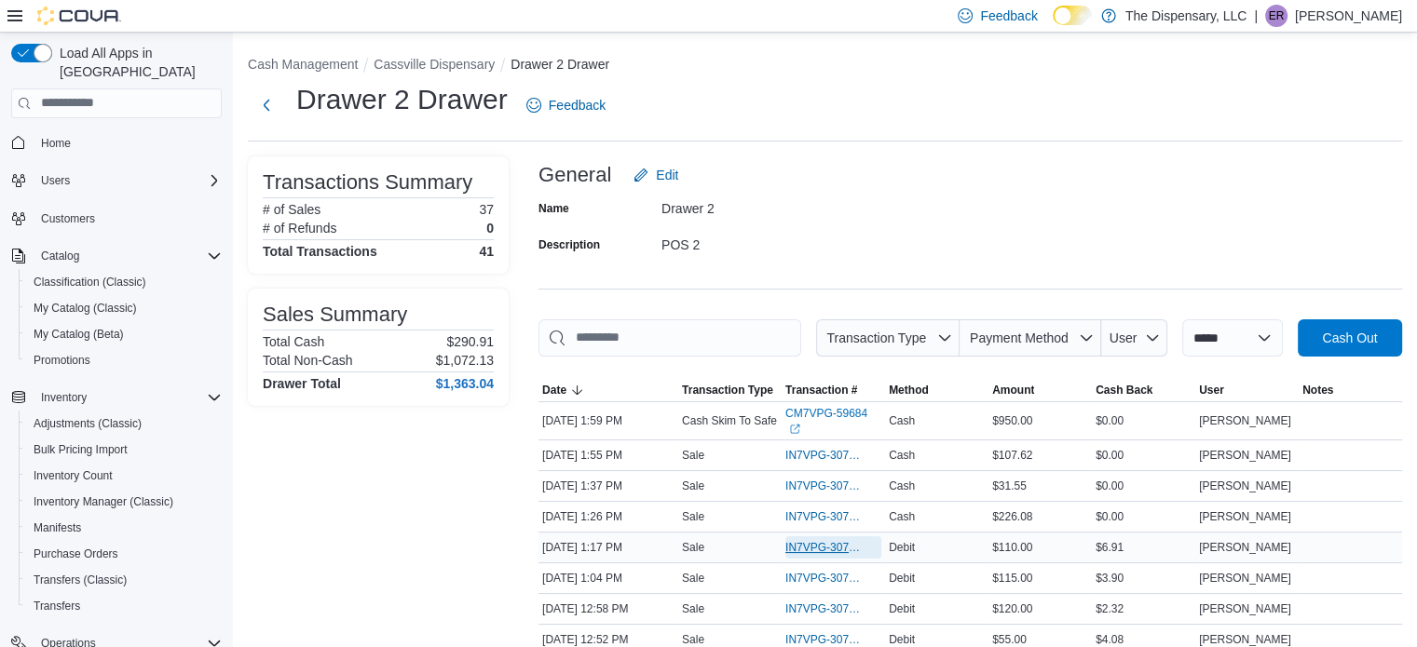
click at [835, 540] on span "IN7VPG-307840" at bounding box center [823, 547] width 77 height 15
drag, startPoint x: 436, startPoint y: 357, endPoint x: 509, endPoint y: 359, distance: 72.7
click at [1034, 342] on span "Payment Method" at bounding box center [1019, 338] width 99 height 15
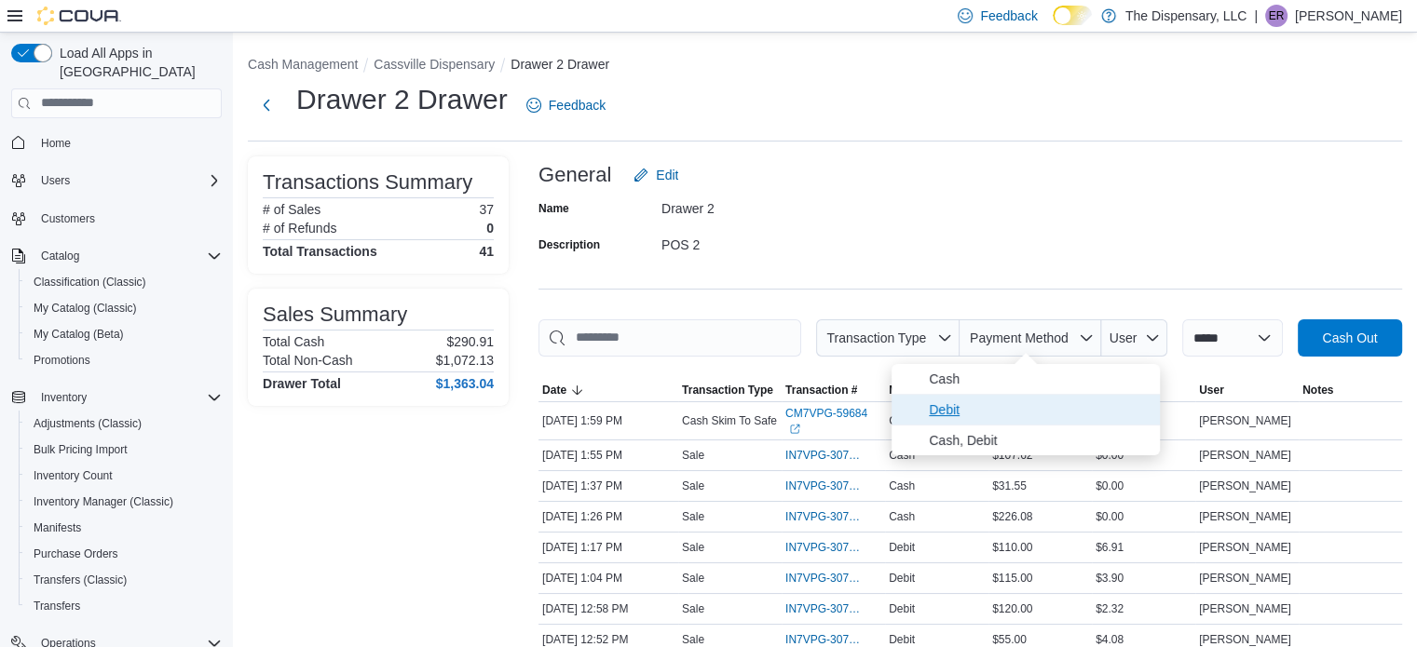
click at [952, 417] on span "Debit" at bounding box center [1039, 410] width 220 height 22
type input "**********"
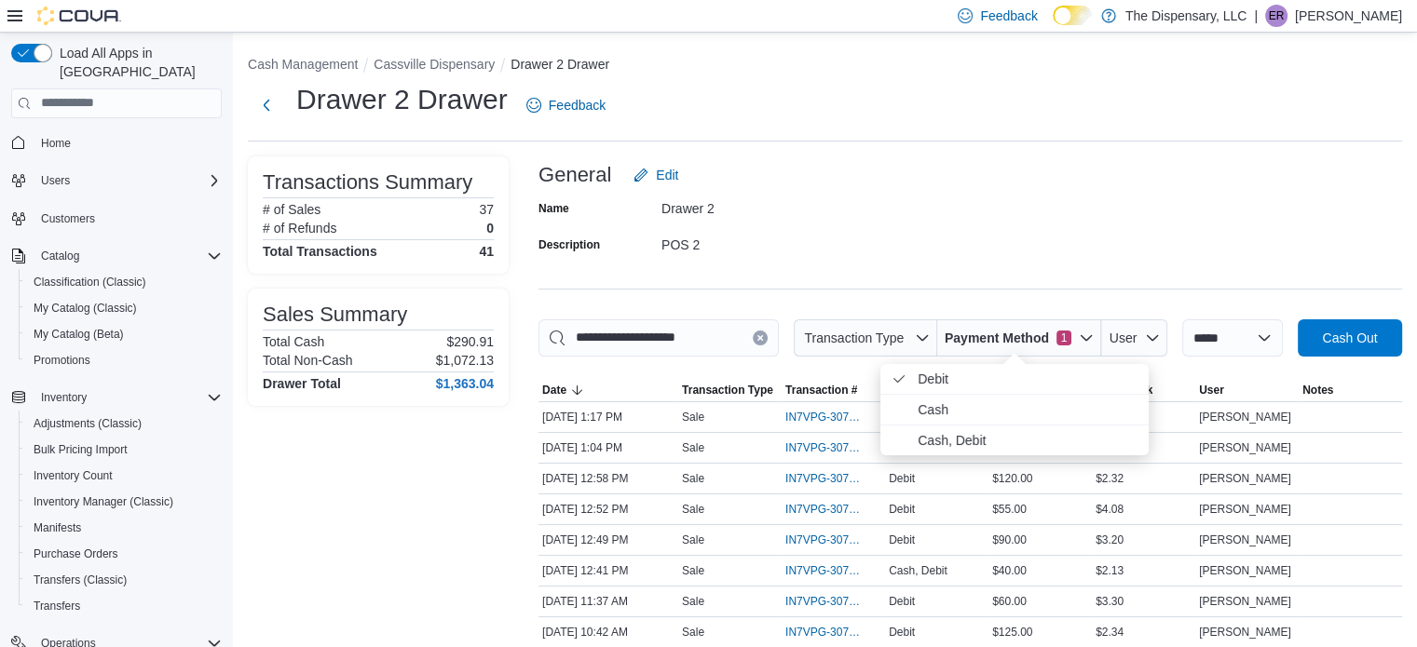
click at [1052, 237] on div "Name Drawer 2 Description POS 2" at bounding box center [969, 226] width 863 height 65
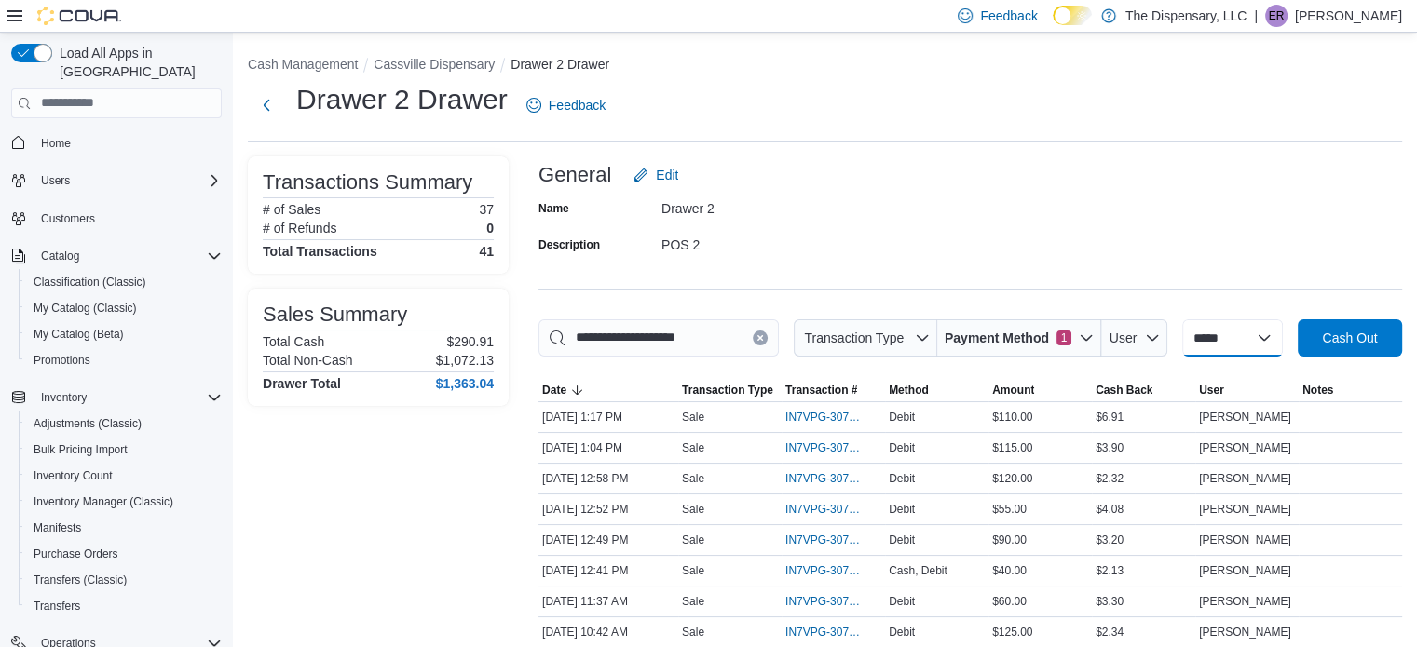
click at [1248, 341] on select "**********" at bounding box center [1232, 337] width 101 height 37
click at [1259, 235] on div "Name Drawer 2 Description POS 2" at bounding box center [969, 226] width 863 height 65
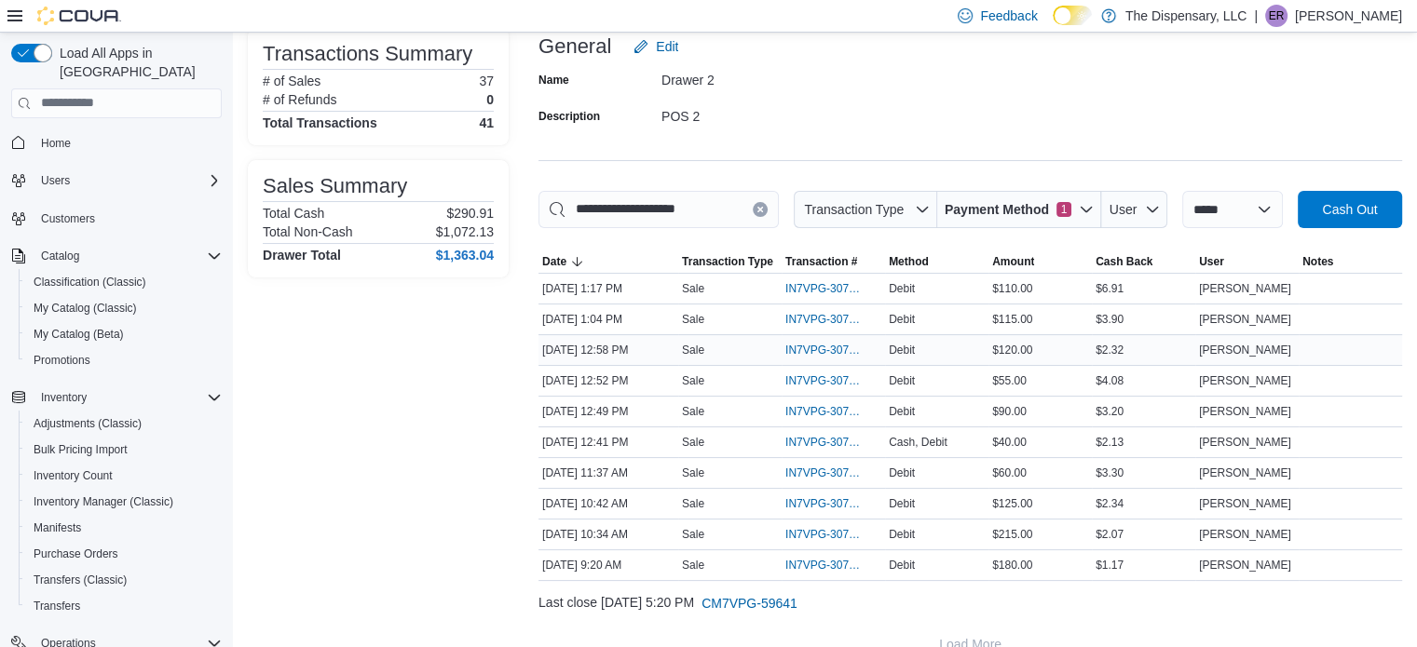
scroll to position [156, 0]
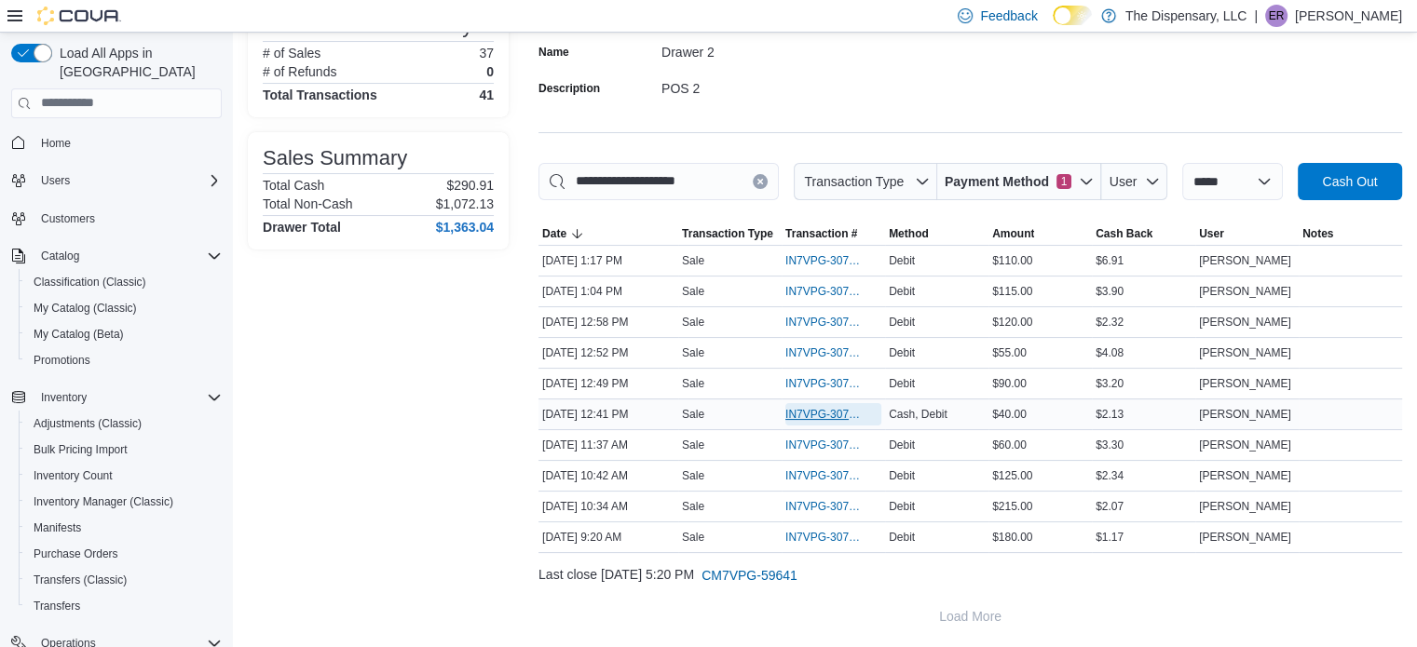
click at [838, 407] on span "IN7VPG-307824" at bounding box center [823, 414] width 77 height 15
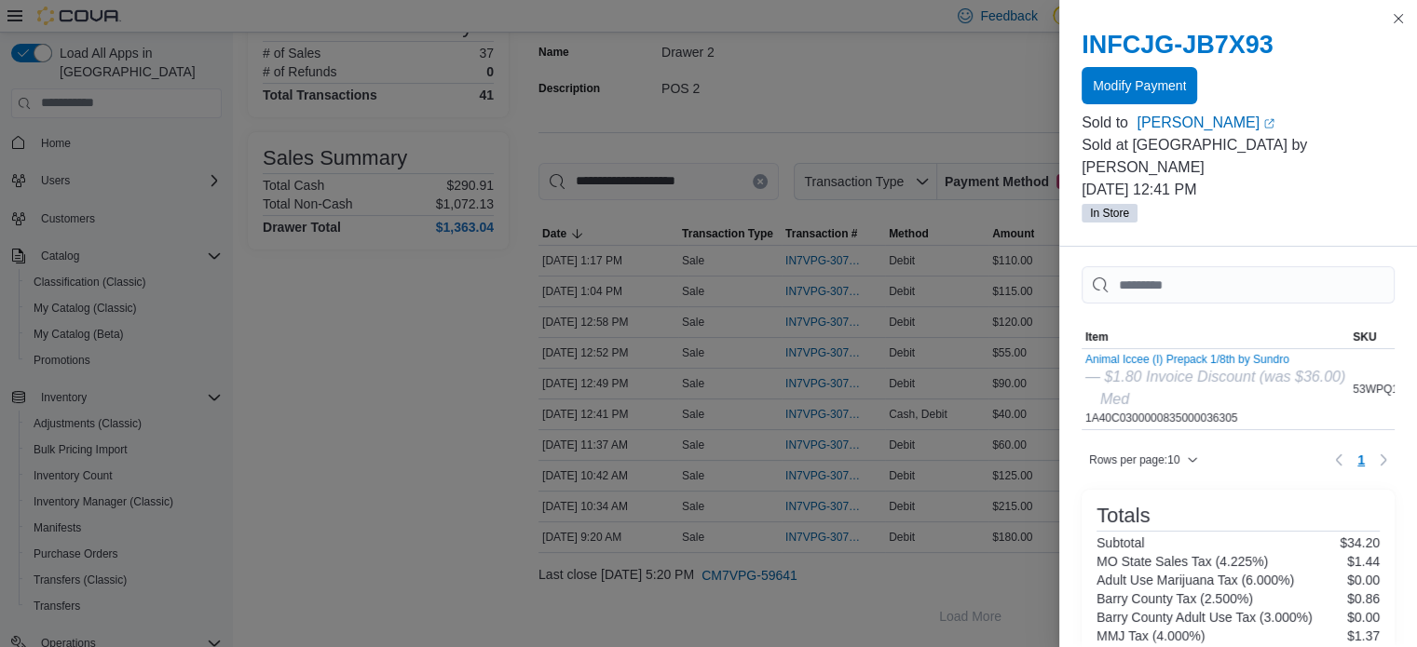
scroll to position [0, 0]
click at [1401, 18] on button "Close this dialog" at bounding box center [1398, 18] width 22 height 22
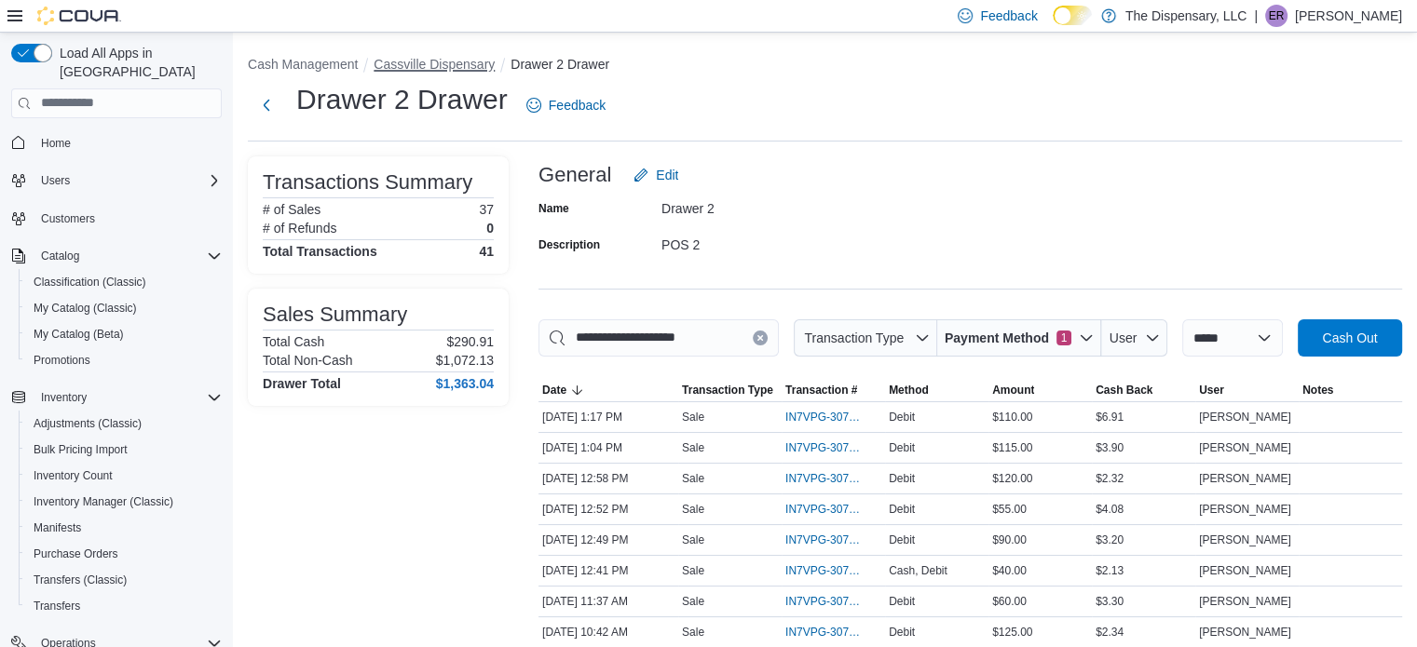
click at [414, 60] on button "Cassville Dispensary" at bounding box center [433, 64] width 121 height 15
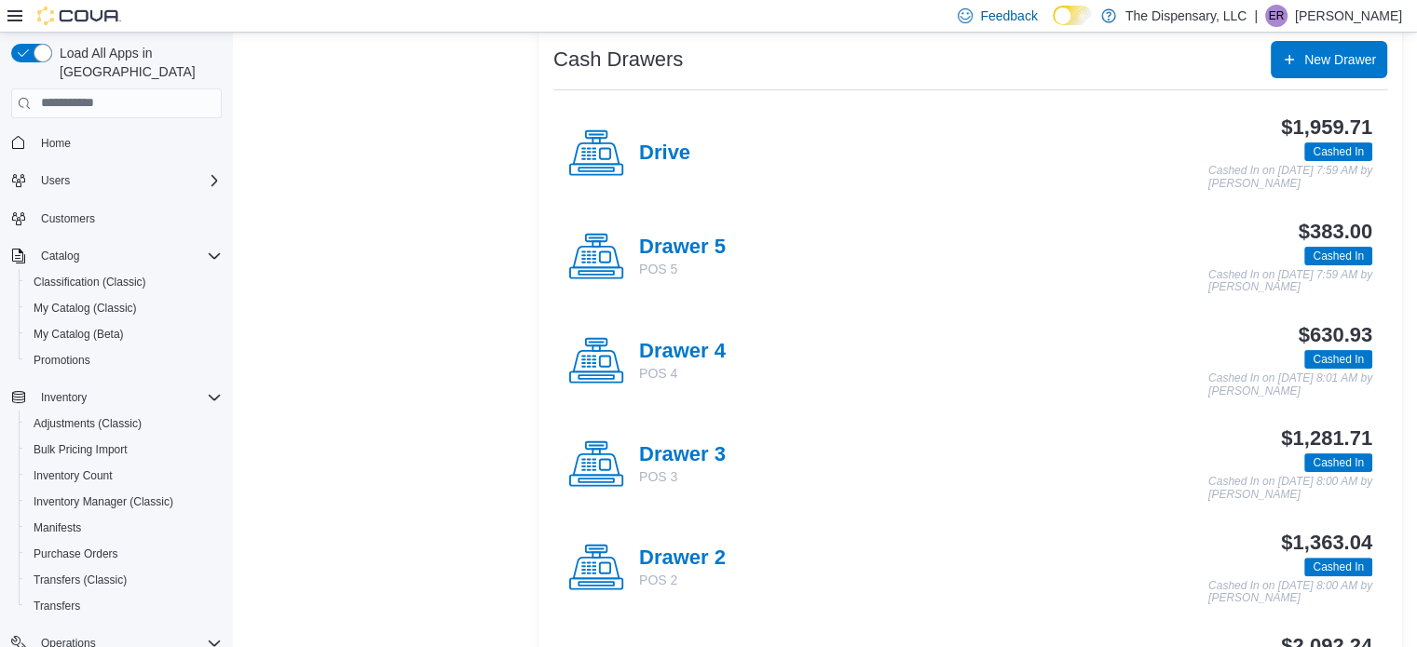
scroll to position [373, 0]
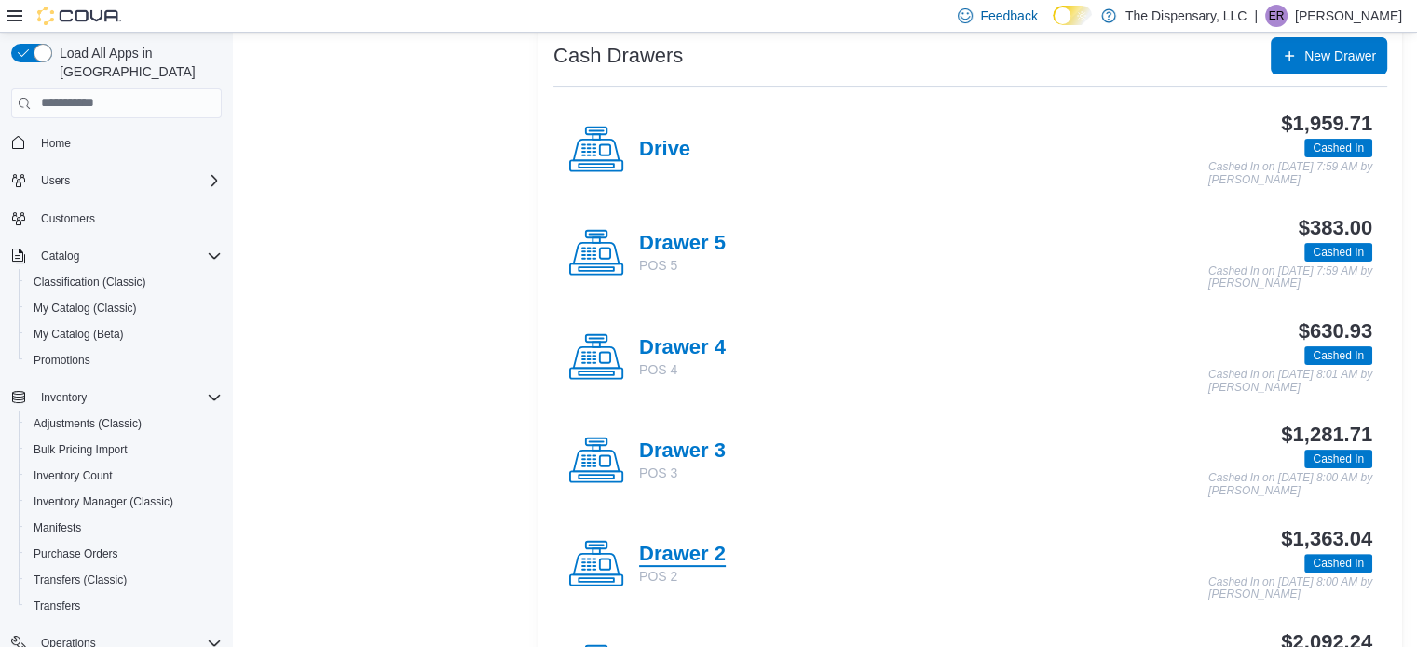
click at [649, 550] on h4 "Drawer 2" at bounding box center [682, 555] width 87 height 24
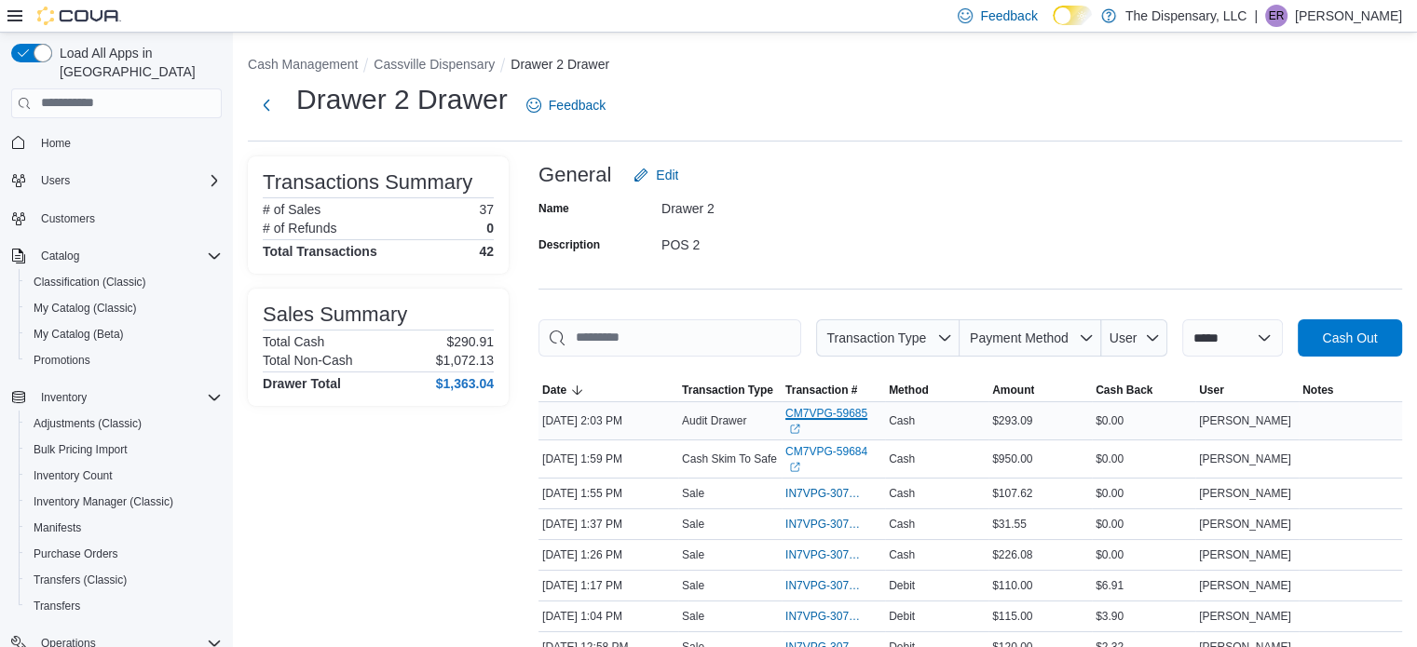
click at [816, 416] on link "CM7VPG-59685 (opens in a new tab or window)" at bounding box center [833, 421] width 96 height 30
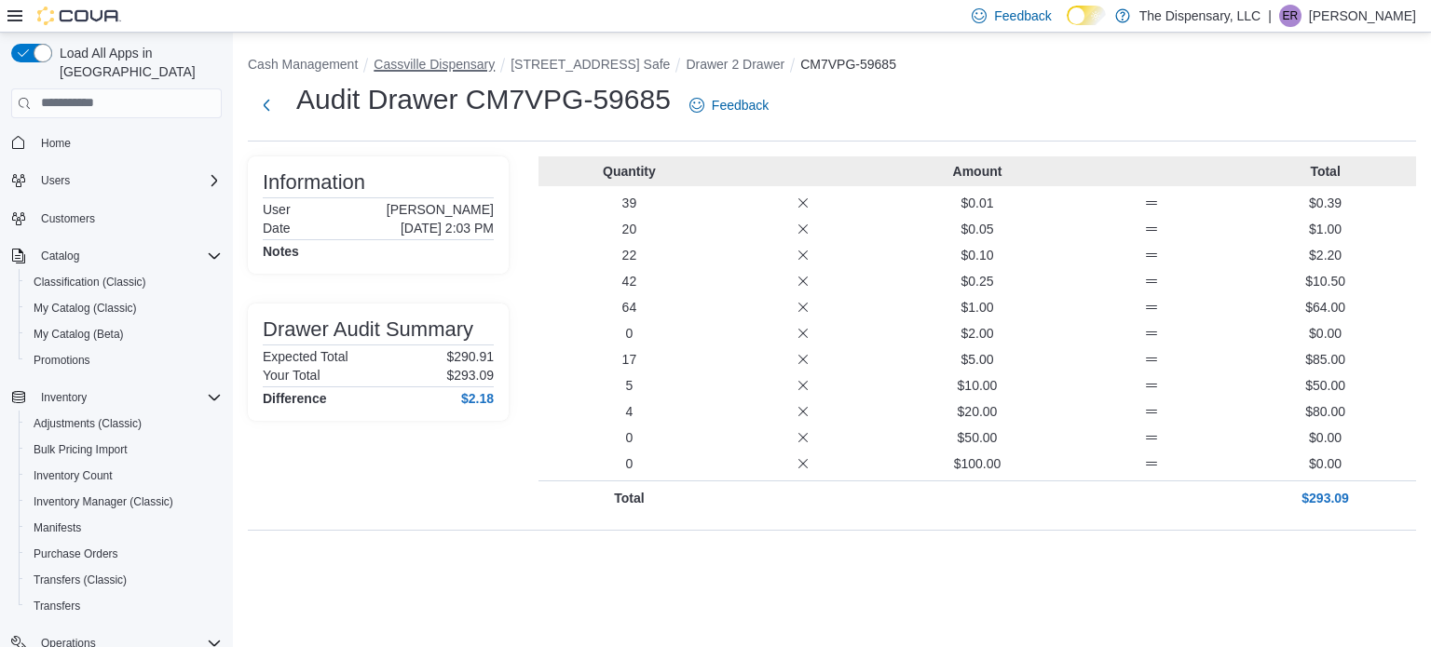
click at [436, 66] on button "Cassville Dispensary" at bounding box center [433, 64] width 121 height 15
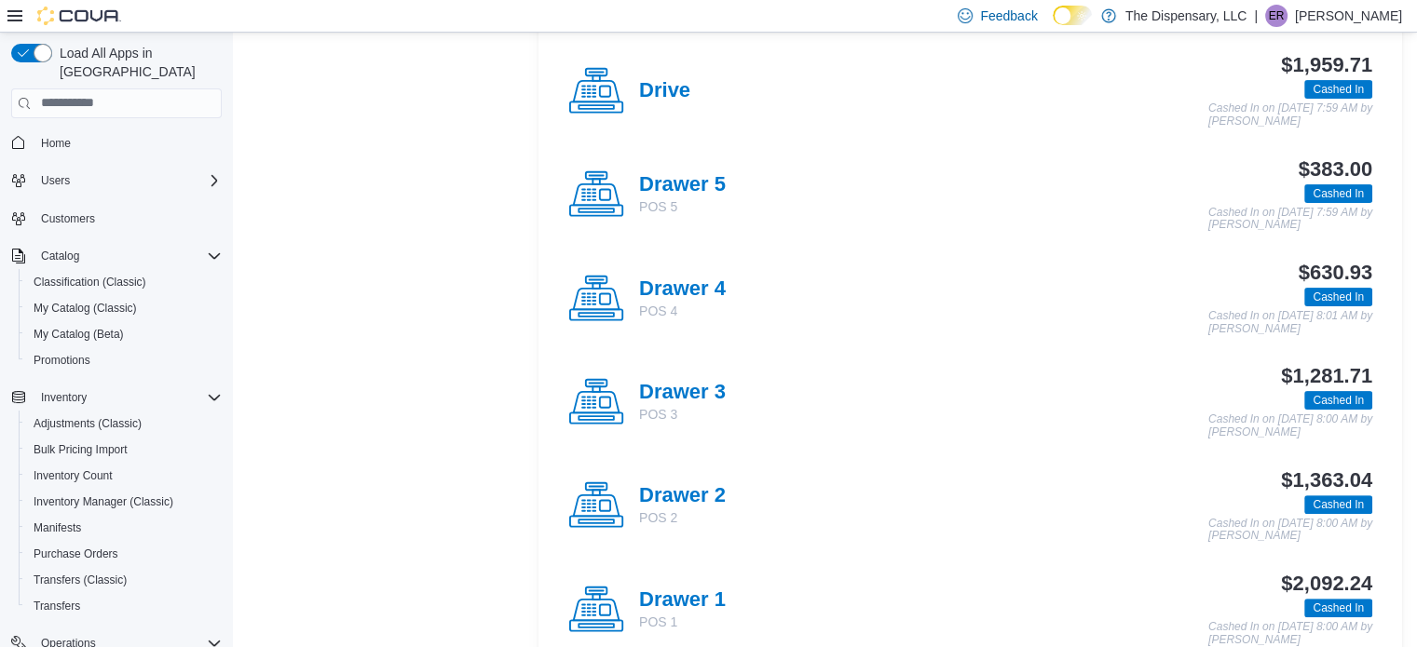
scroll to position [466, 0]
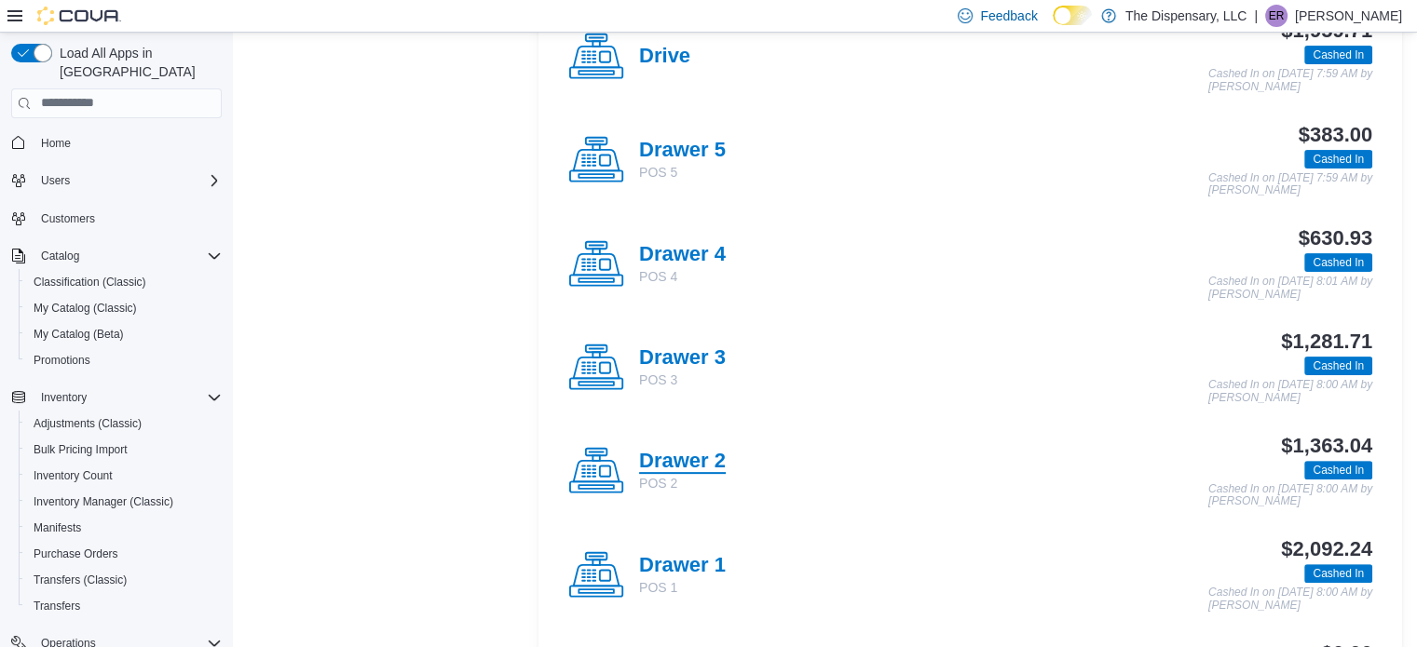
click at [713, 455] on h4 "Drawer 2" at bounding box center [682, 462] width 87 height 24
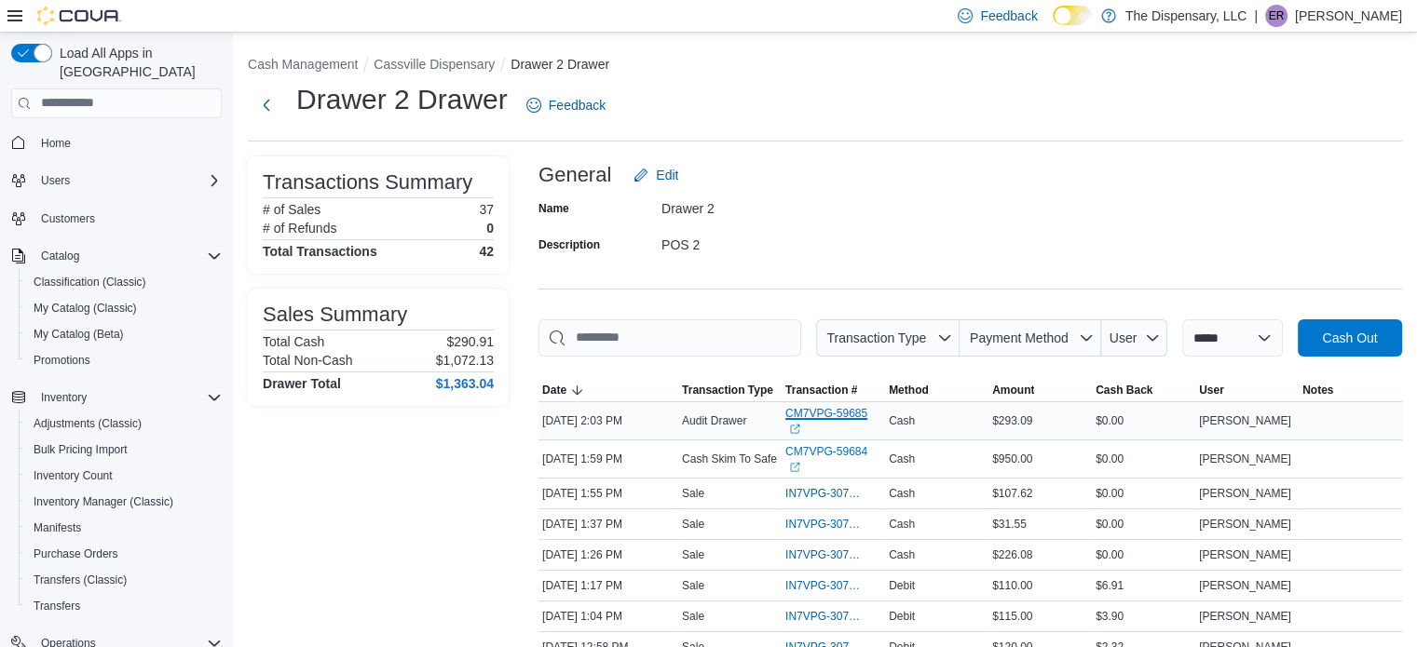
click at [843, 406] on link "CM7VPG-59685 (opens in a new tab or window)" at bounding box center [833, 421] width 96 height 30
click at [427, 62] on button "Cassville Dispensary" at bounding box center [433, 64] width 121 height 15
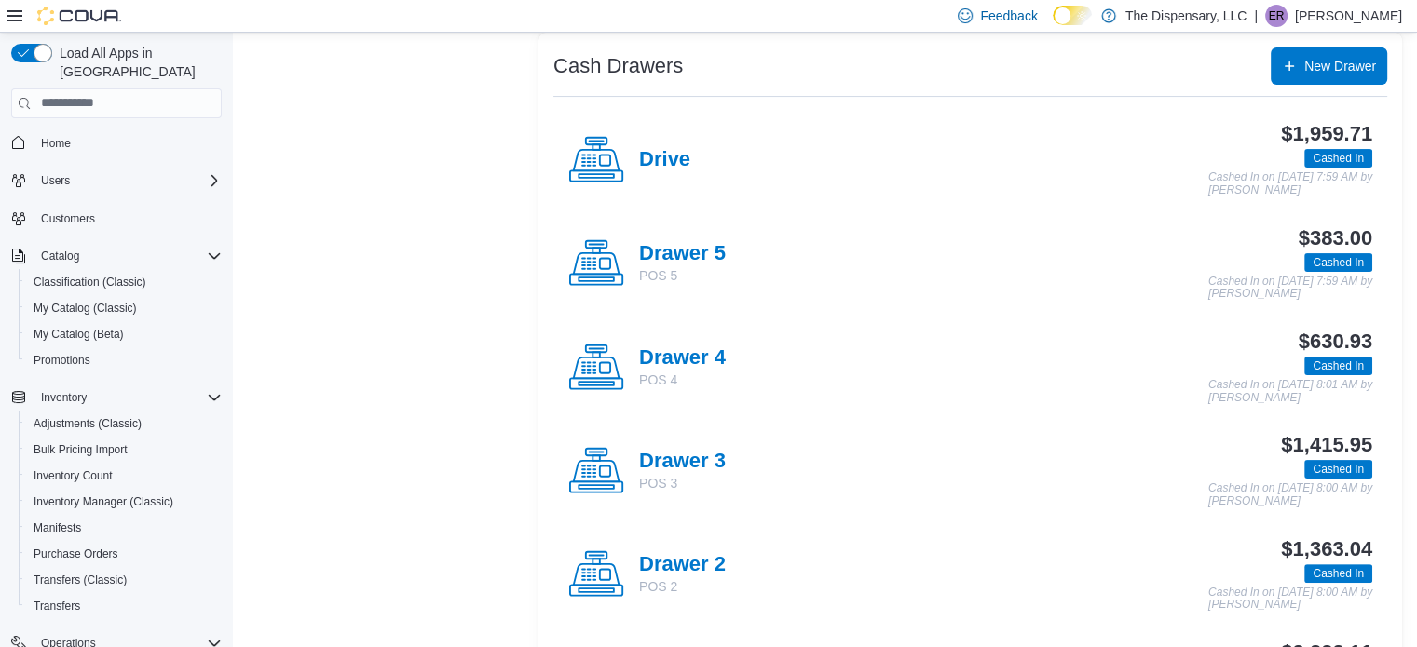
scroll to position [373, 0]
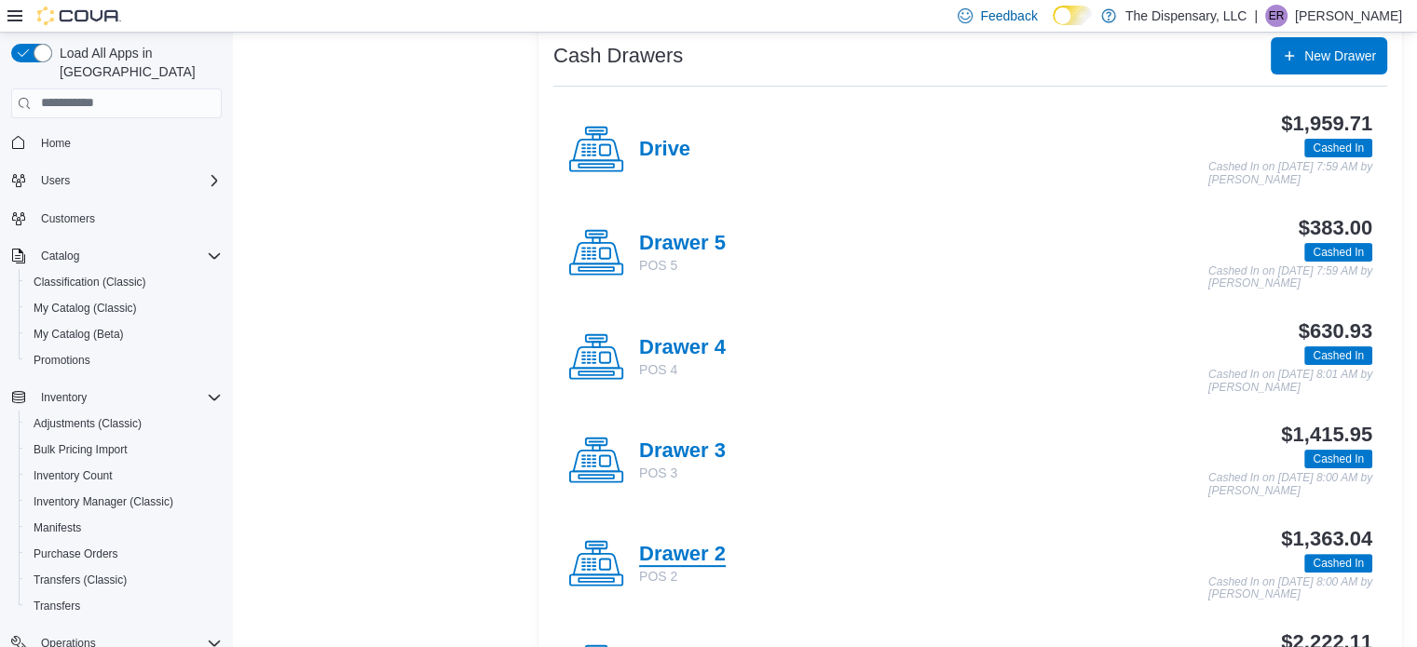
click at [654, 555] on h4 "Drawer 2" at bounding box center [682, 555] width 87 height 24
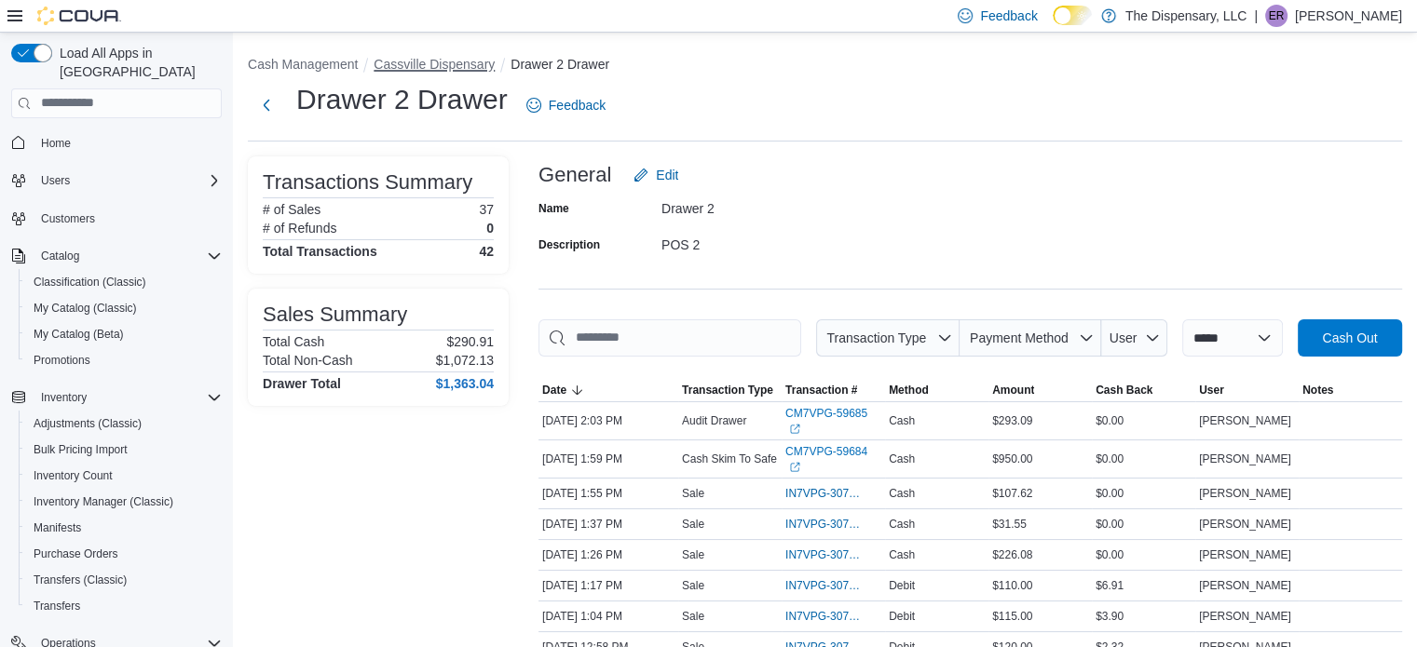
click at [439, 61] on button "Cassville Dispensary" at bounding box center [433, 64] width 121 height 15
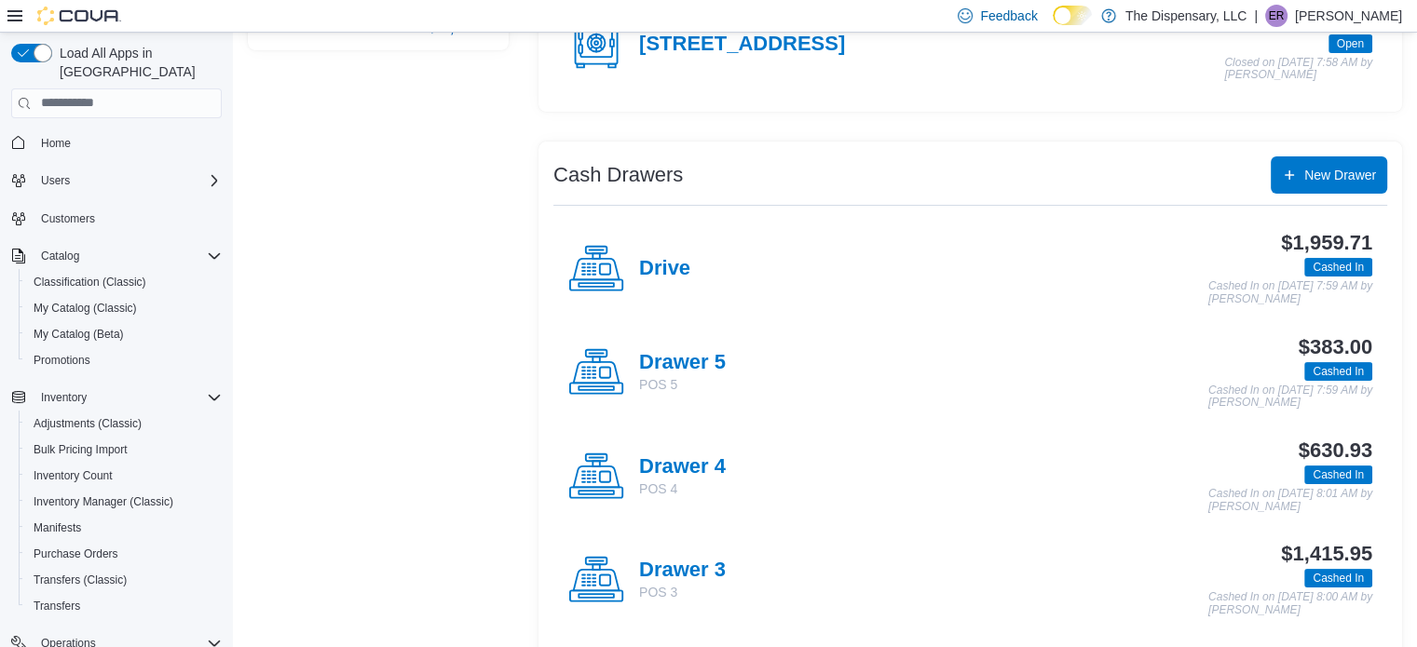
scroll to position [279, 0]
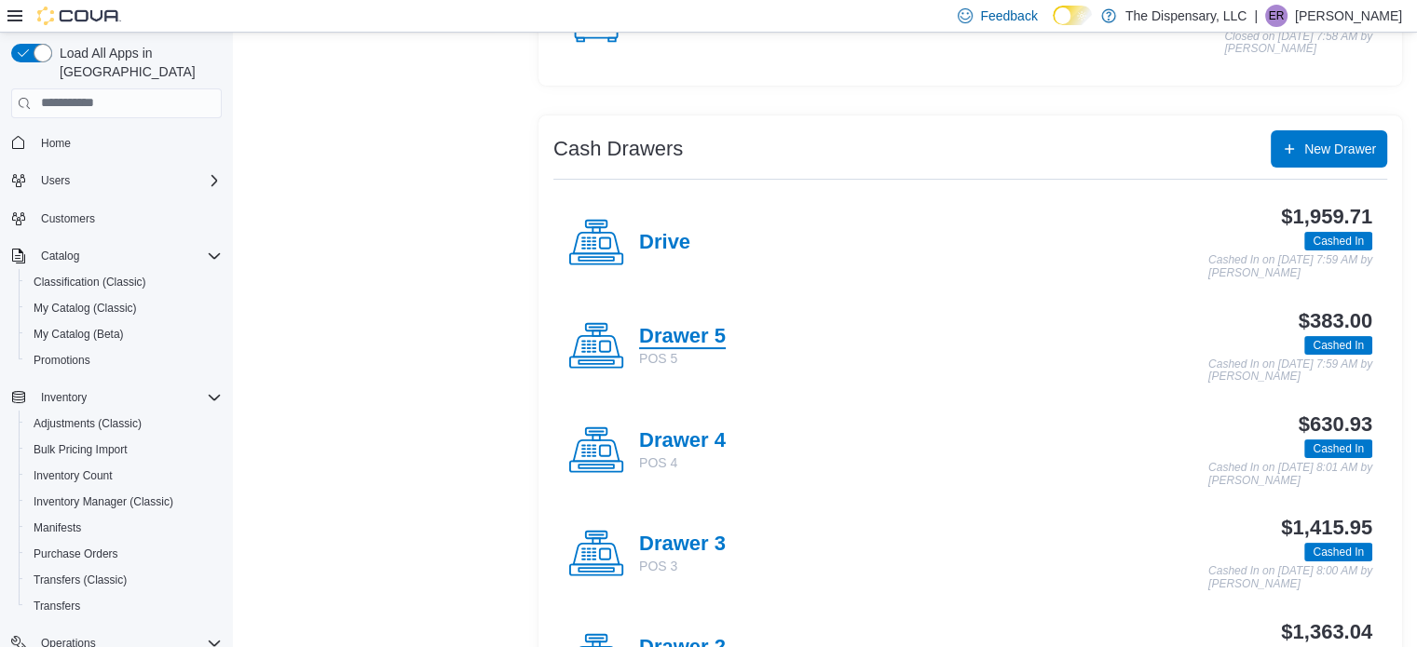
click at [675, 334] on h4 "Drawer 5" at bounding box center [682, 337] width 87 height 24
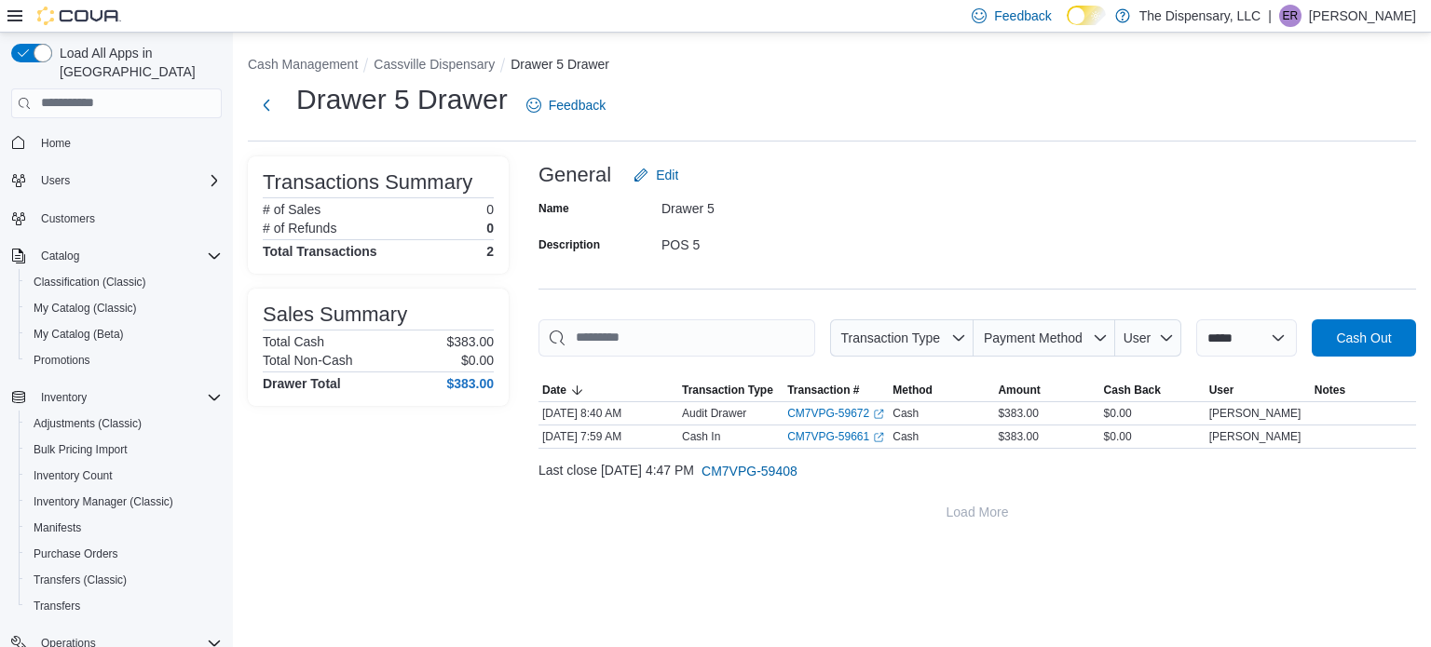
click at [420, 52] on div "**********" at bounding box center [832, 289] width 1198 height 513
click at [421, 57] on button "Cassville Dispensary" at bounding box center [433, 64] width 121 height 15
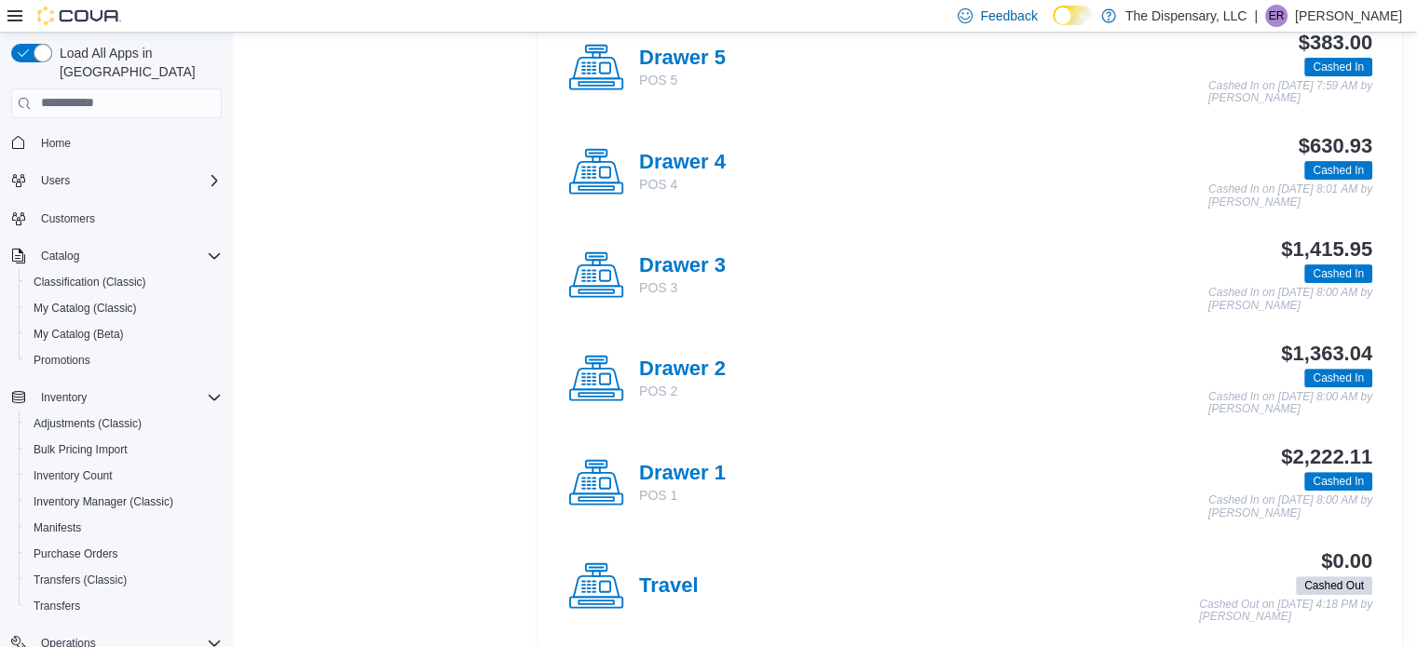
scroll to position [576, 0]
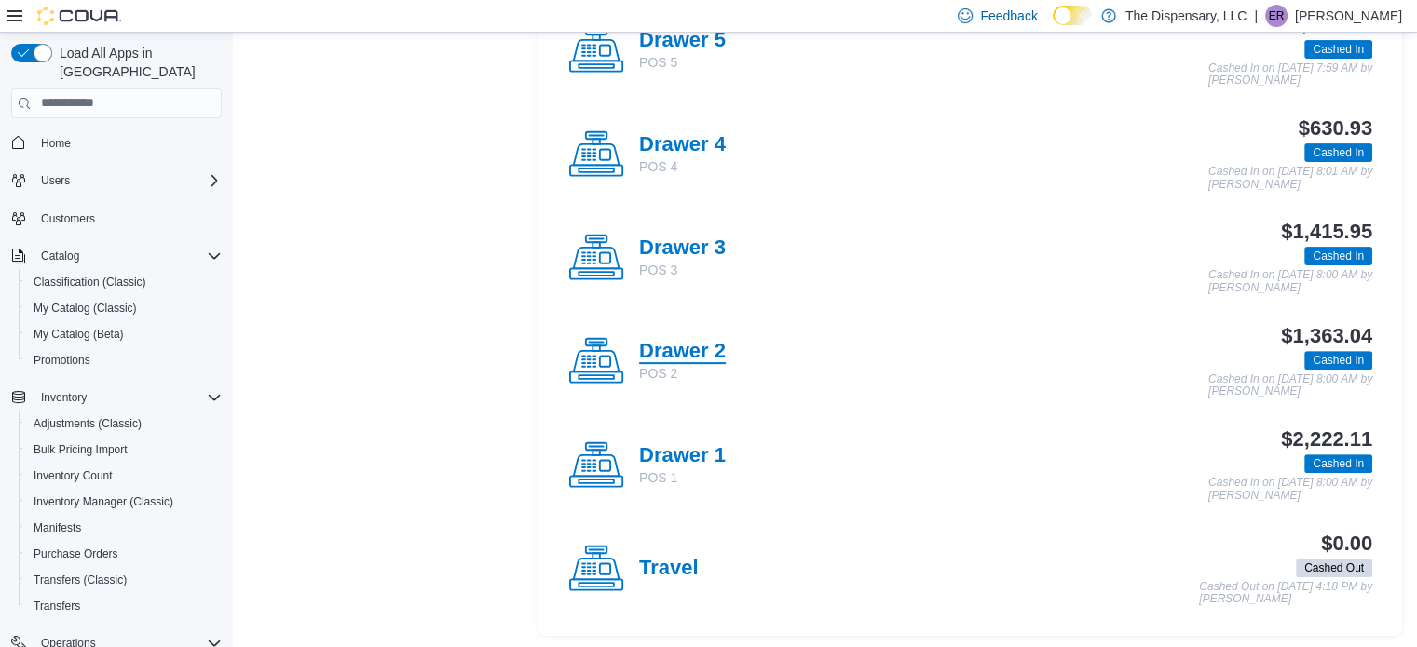
click at [712, 345] on h4 "Drawer 2" at bounding box center [682, 352] width 87 height 24
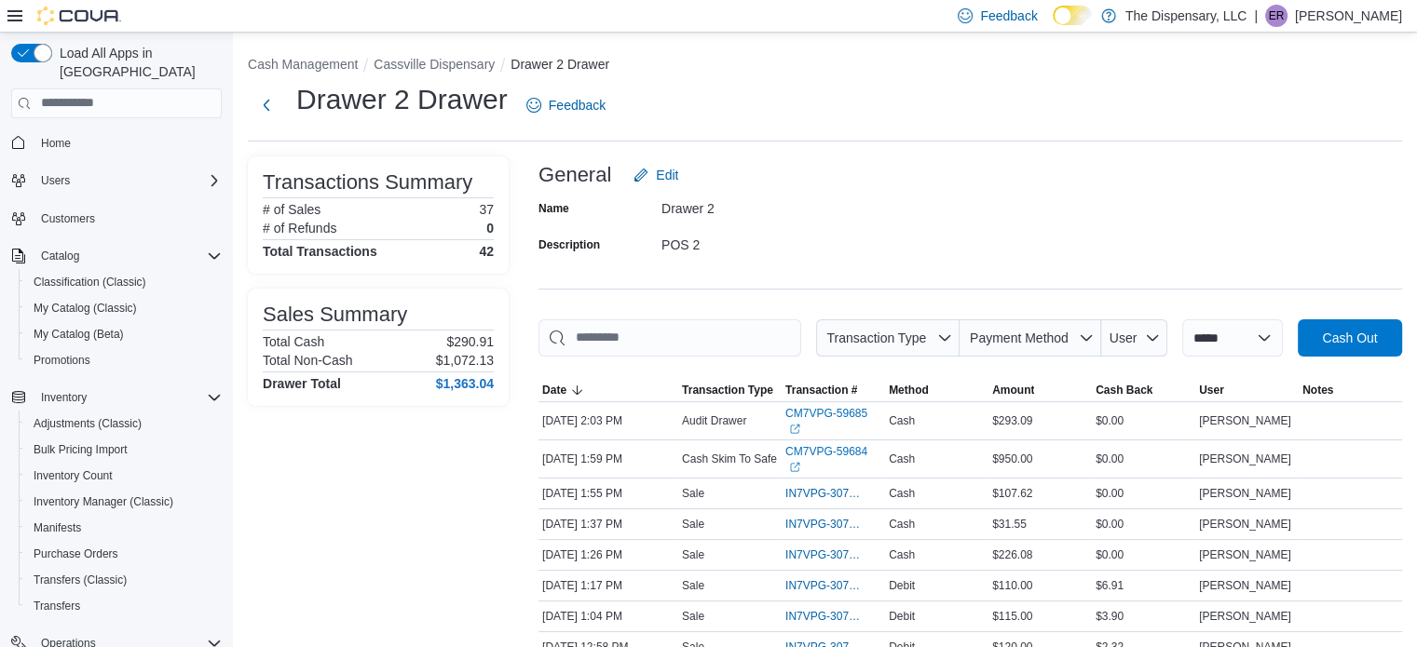
click at [464, 387] on h4 "$1,363.04" at bounding box center [465, 383] width 58 height 15
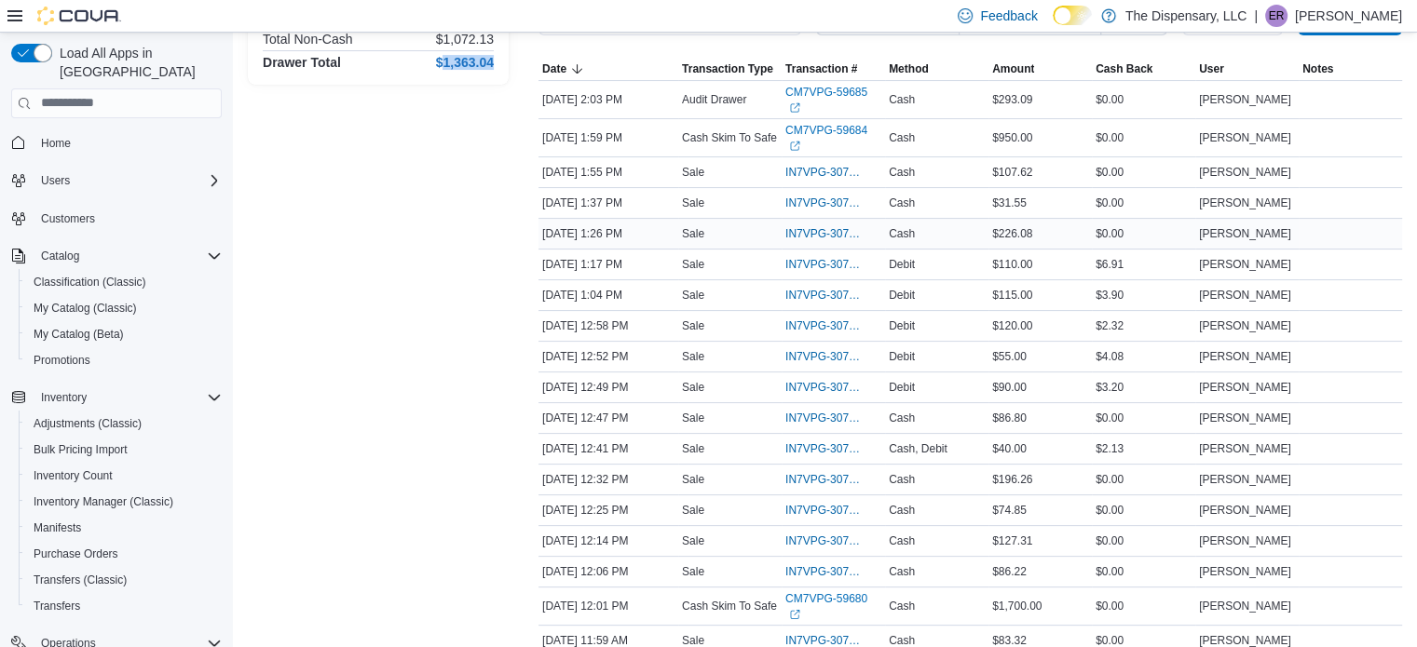
scroll to position [93, 0]
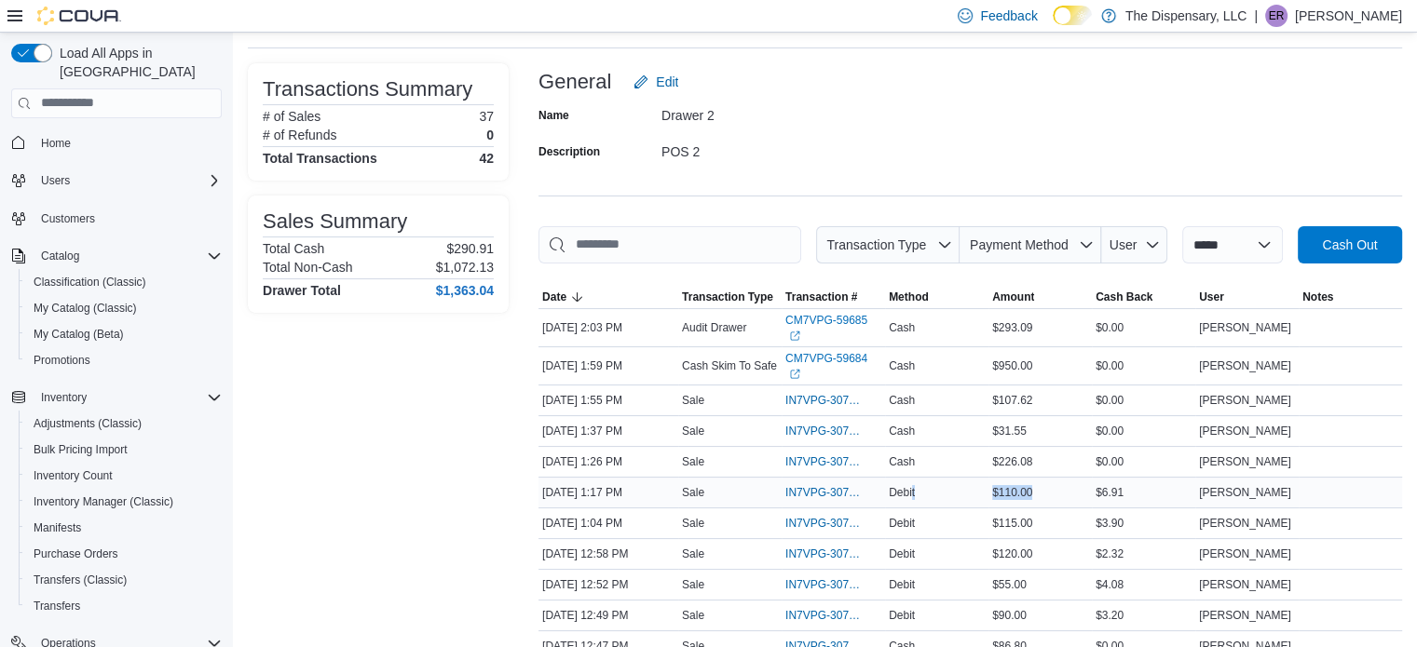
drag, startPoint x: 915, startPoint y: 462, endPoint x: 1079, endPoint y: 463, distance: 164.9
click at [1079, 477] on tr "Date [DATE] 1:17 PM Transaction Type Sale Transaction # IN7VPG-307840 Method De…" at bounding box center [969, 492] width 863 height 31
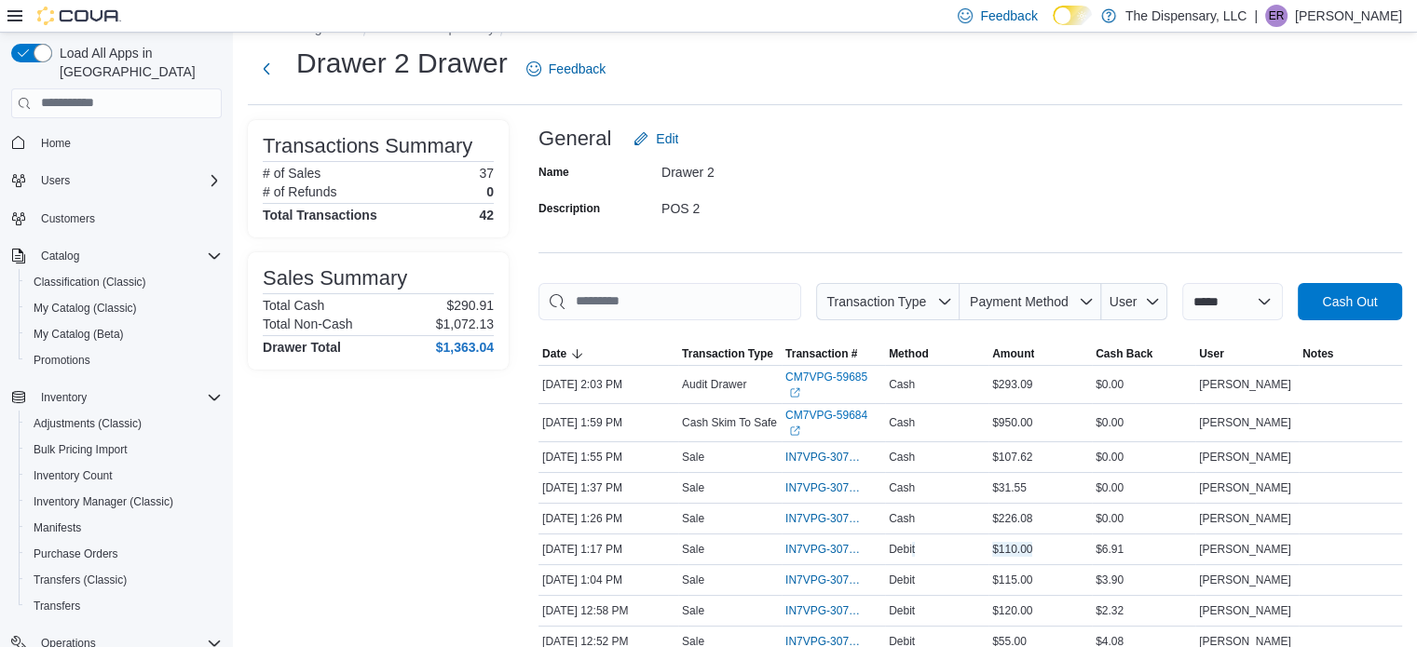
scroll to position [0, 0]
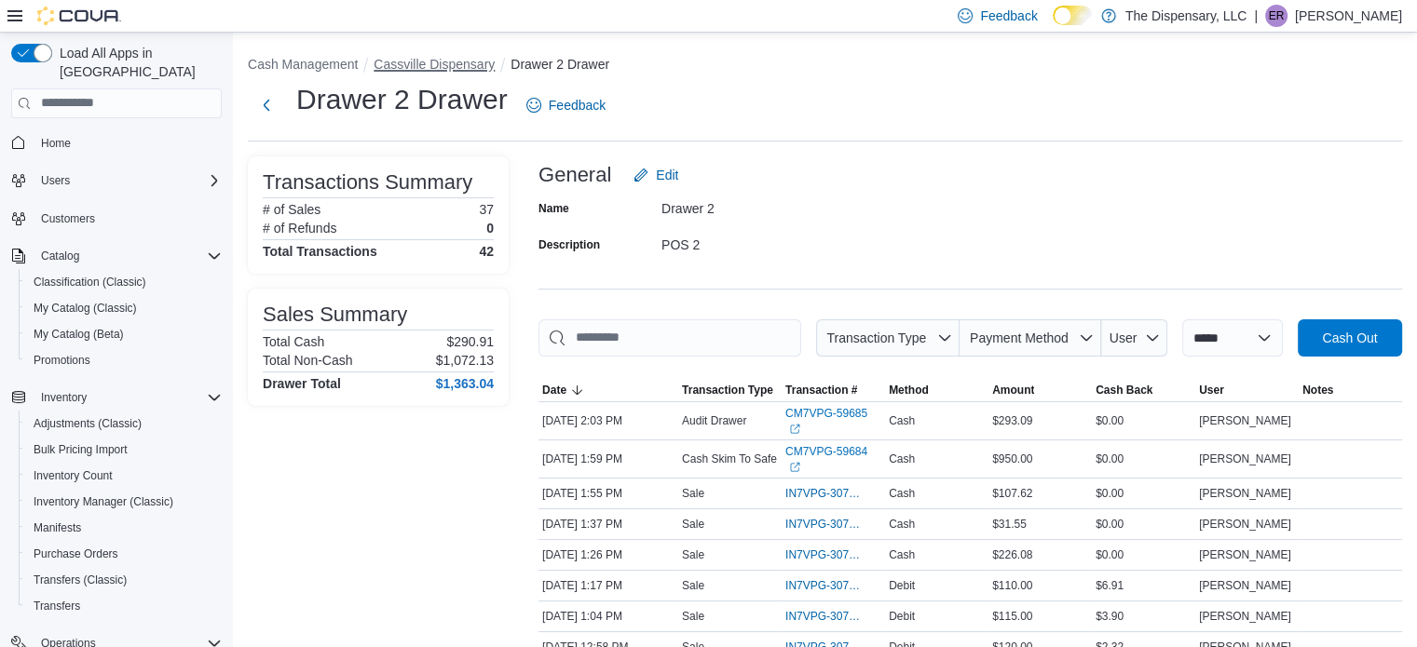
drag, startPoint x: 405, startPoint y: 61, endPoint x: 414, endPoint y: 74, distance: 15.3
click at [405, 61] on button "Cassville Dispensary" at bounding box center [433, 64] width 121 height 15
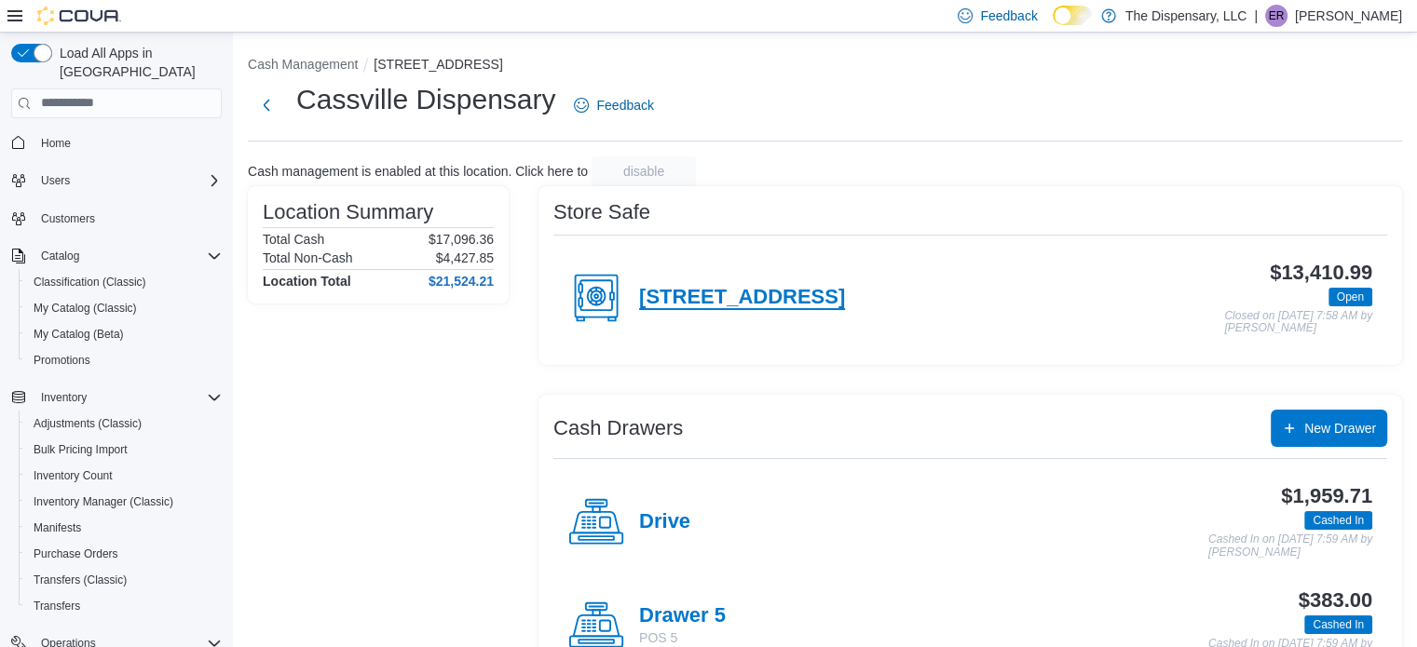
click at [689, 300] on h4 "[STREET_ADDRESS]" at bounding box center [742, 298] width 206 height 24
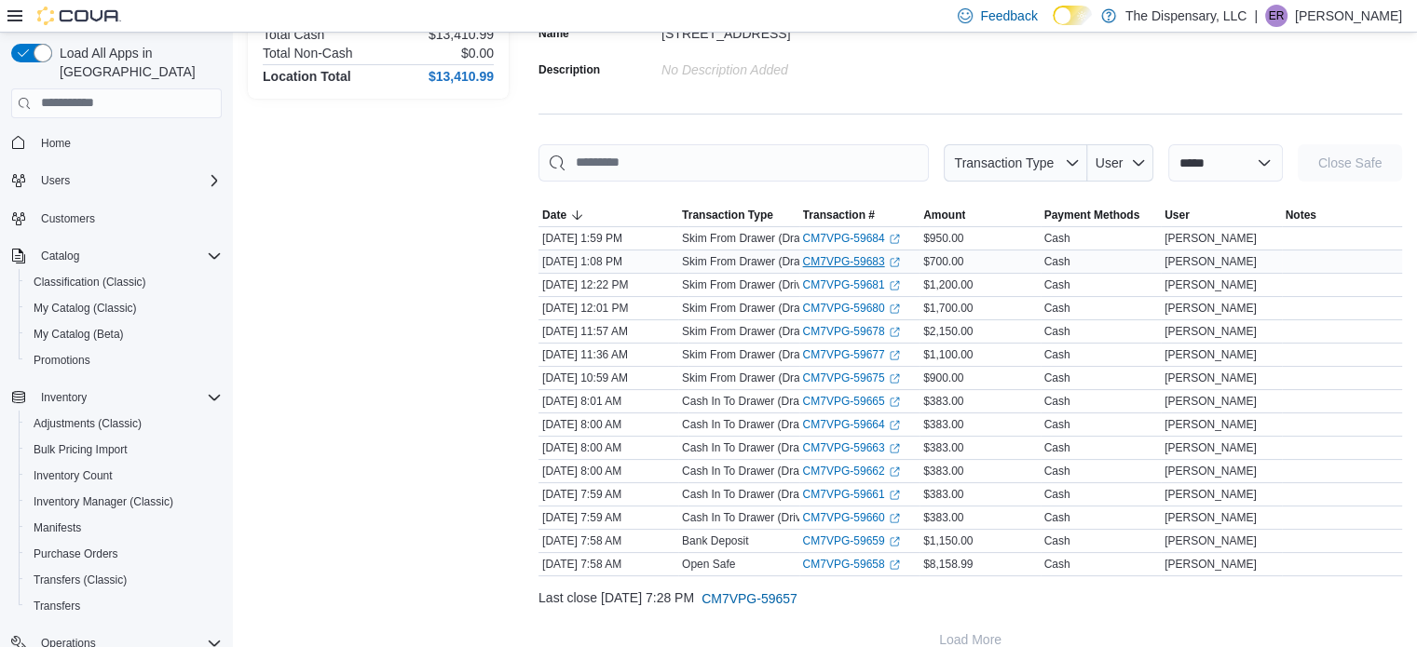
scroll to position [186, 0]
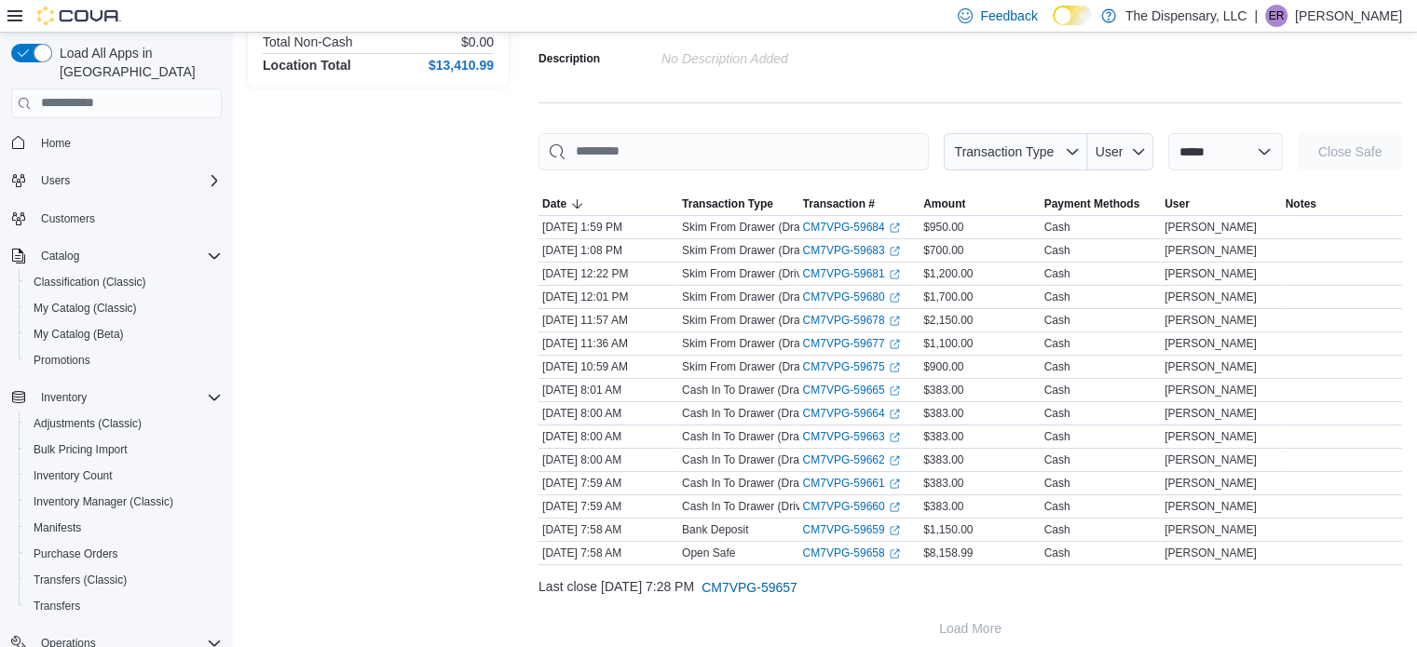
click at [318, 190] on div "Location Summary Total Cash $13,410.99 Total Non-Cash $0.00 Location Total $13,…" at bounding box center [378, 308] width 261 height 677
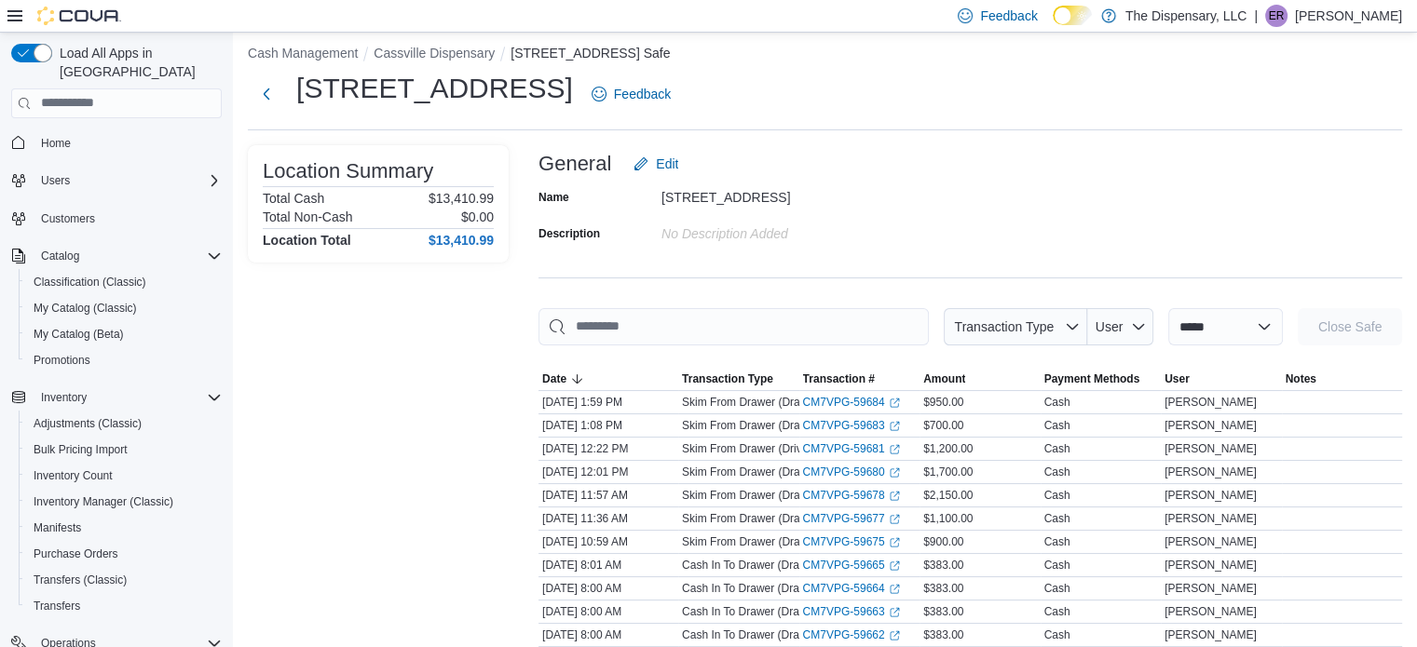
scroll to position [0, 0]
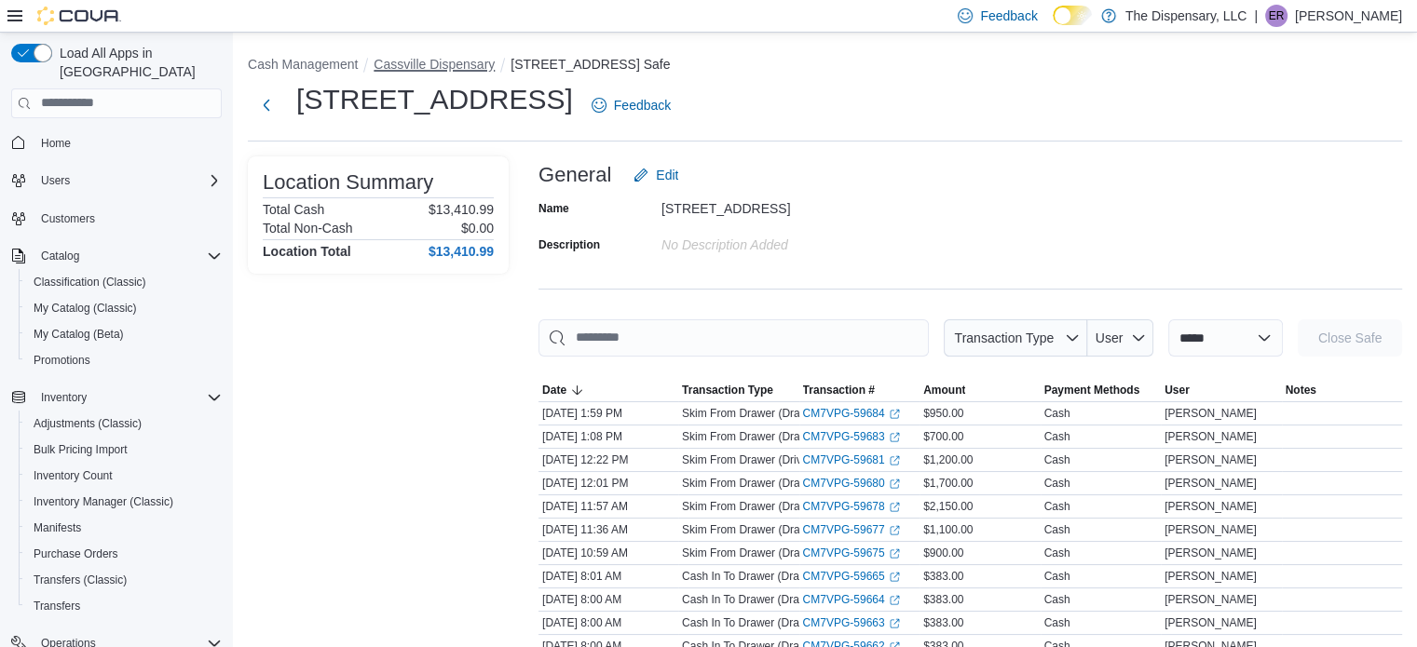
click at [442, 62] on button "Cassville Dispensary" at bounding box center [433, 64] width 121 height 15
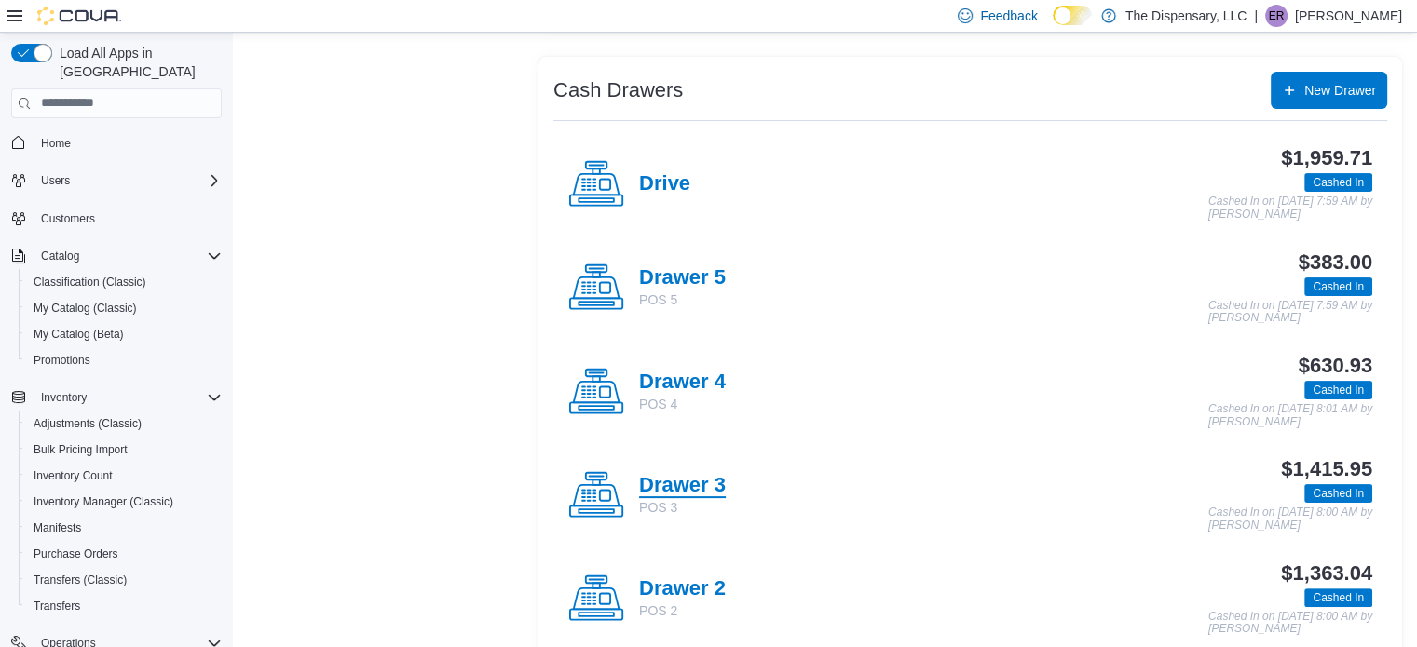
scroll to position [466, 0]
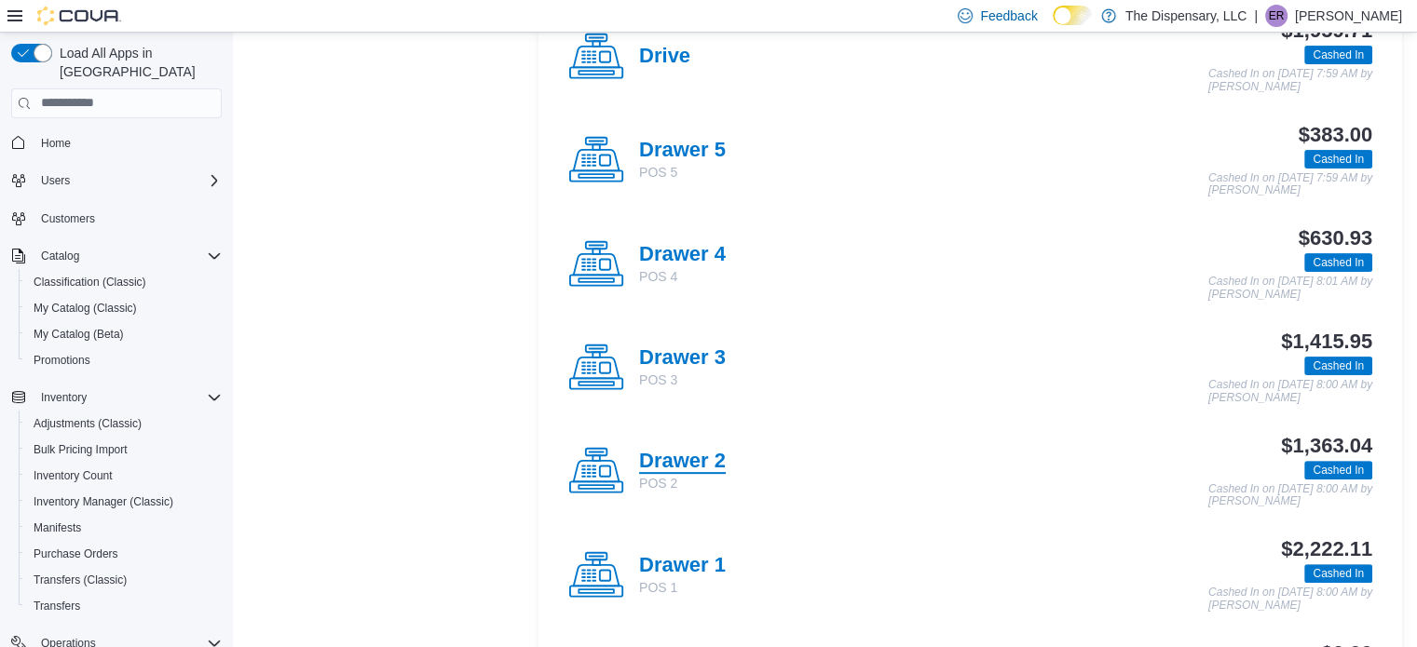
click at [673, 457] on h4 "Drawer 2" at bounding box center [682, 462] width 87 height 24
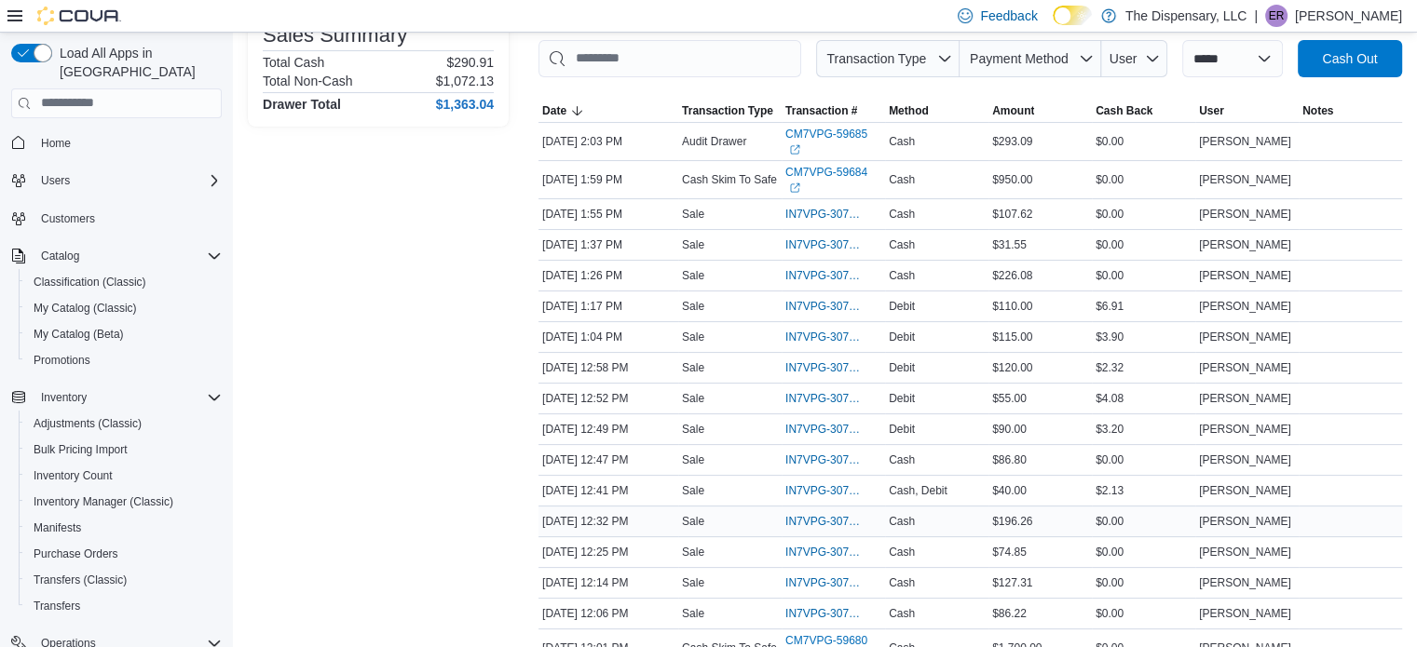
scroll to position [373, 0]
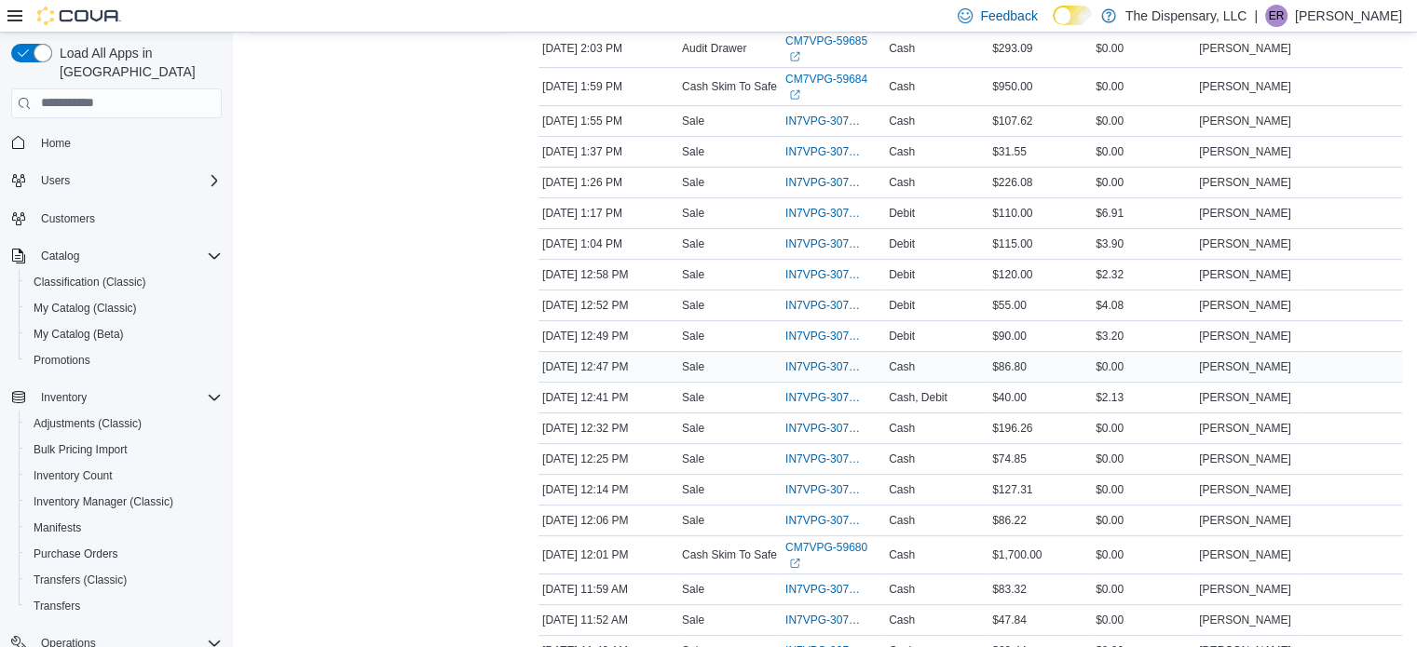
drag, startPoint x: 1178, startPoint y: 333, endPoint x: 1189, endPoint y: 333, distance: 11.2
click at [1189, 356] on div "$0.00" at bounding box center [1143, 367] width 103 height 22
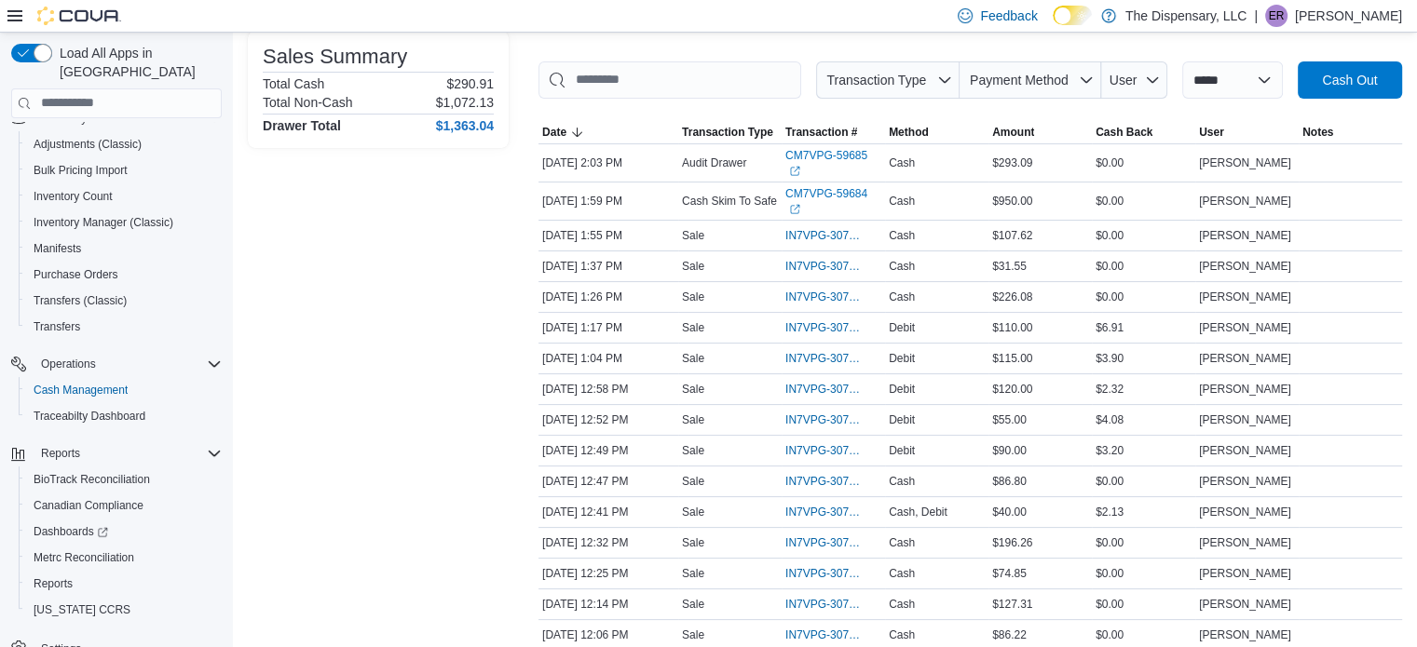
scroll to position [0, 0]
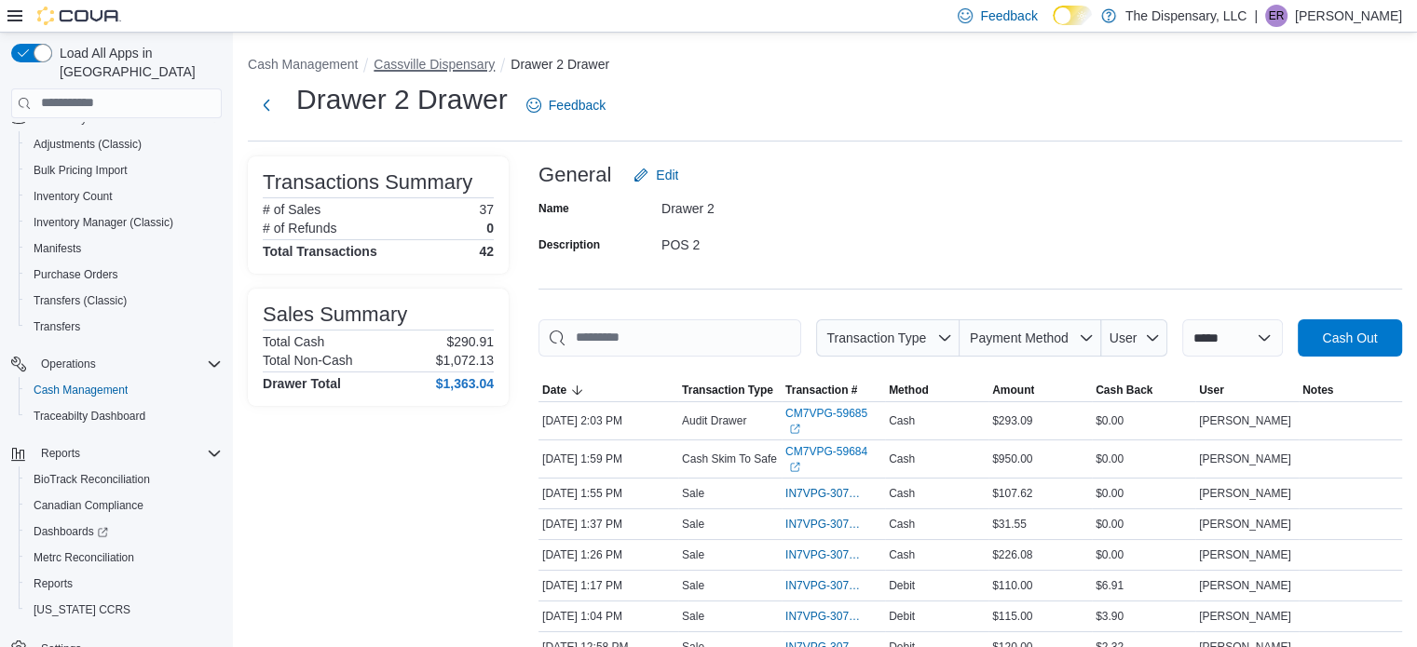
click at [442, 66] on button "Cassville Dispensary" at bounding box center [433, 64] width 121 height 15
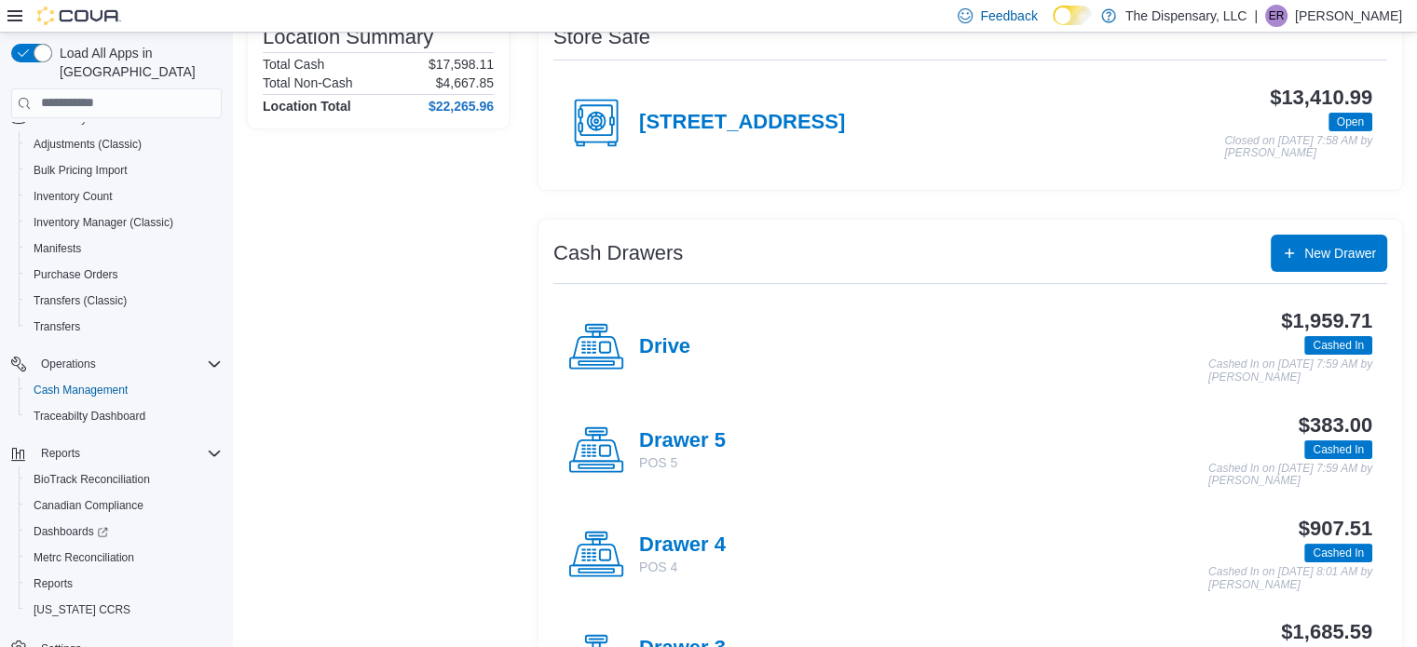
scroll to position [186, 0]
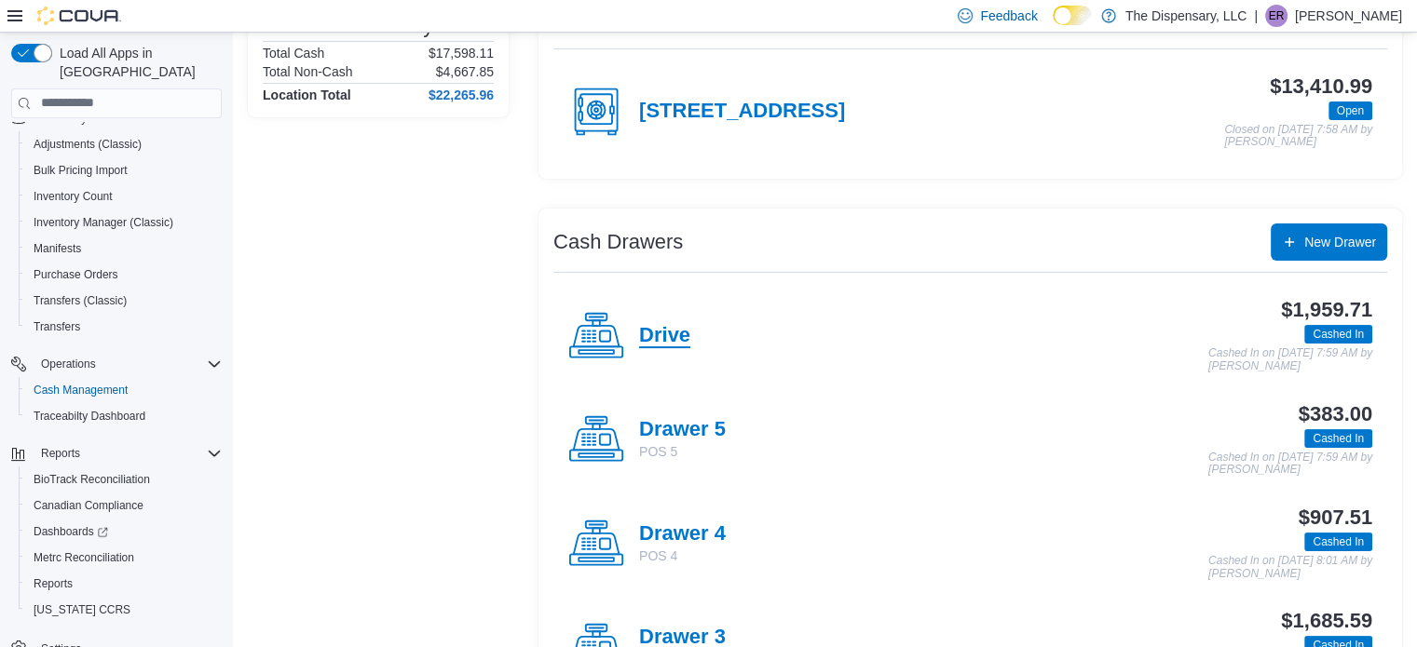
click at [683, 328] on h4 "Drive" at bounding box center [664, 336] width 51 height 24
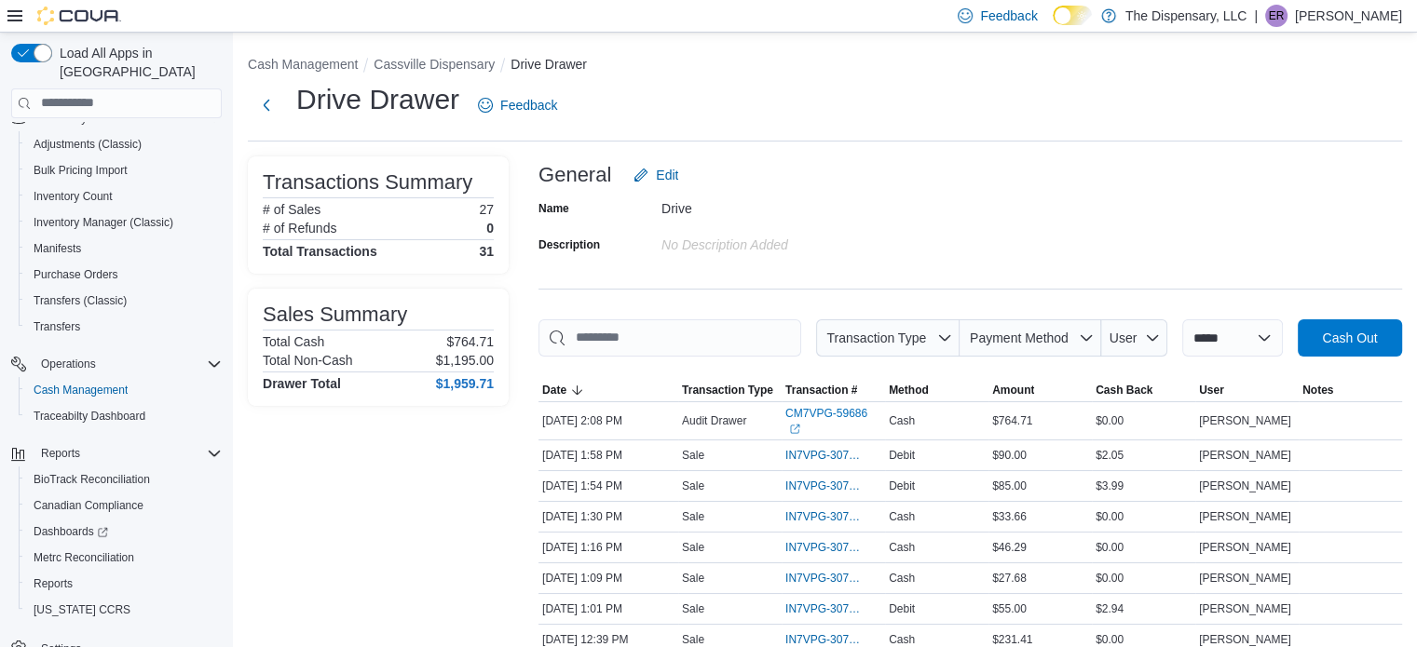
click at [441, 58] on button "Cassville Dispensary" at bounding box center [433, 64] width 121 height 15
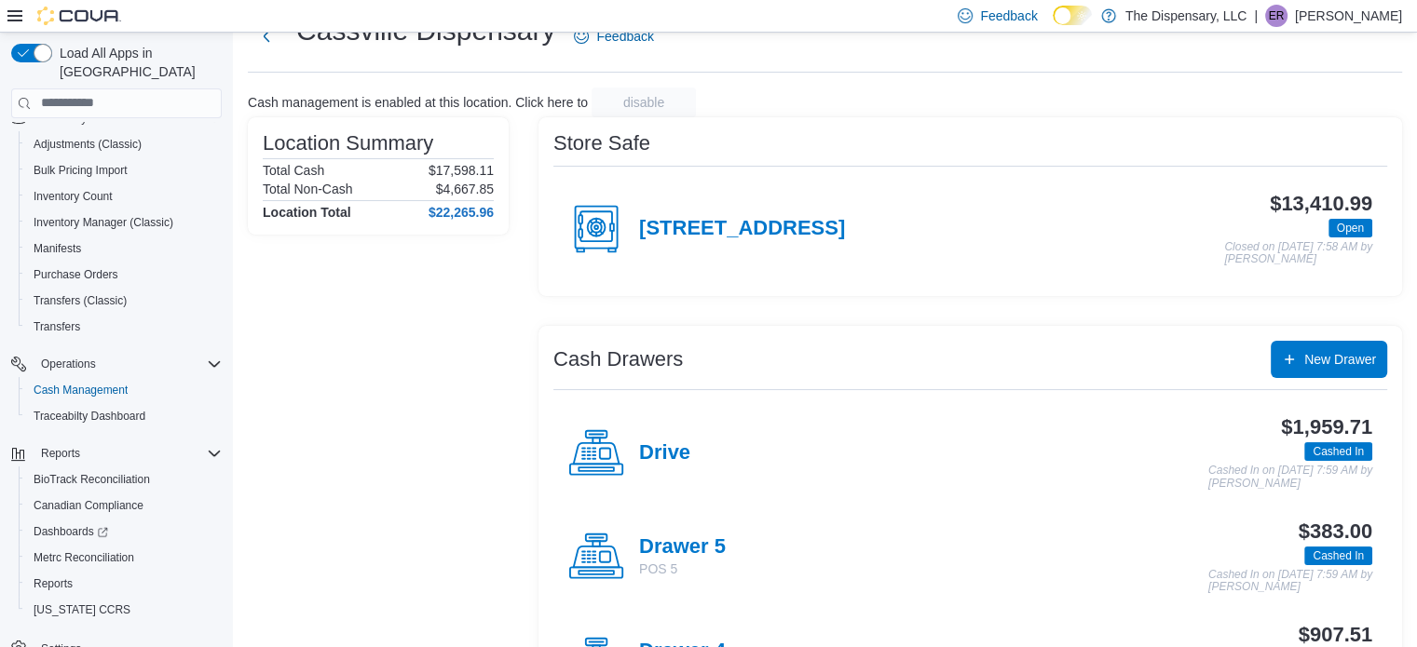
scroll to position [279, 0]
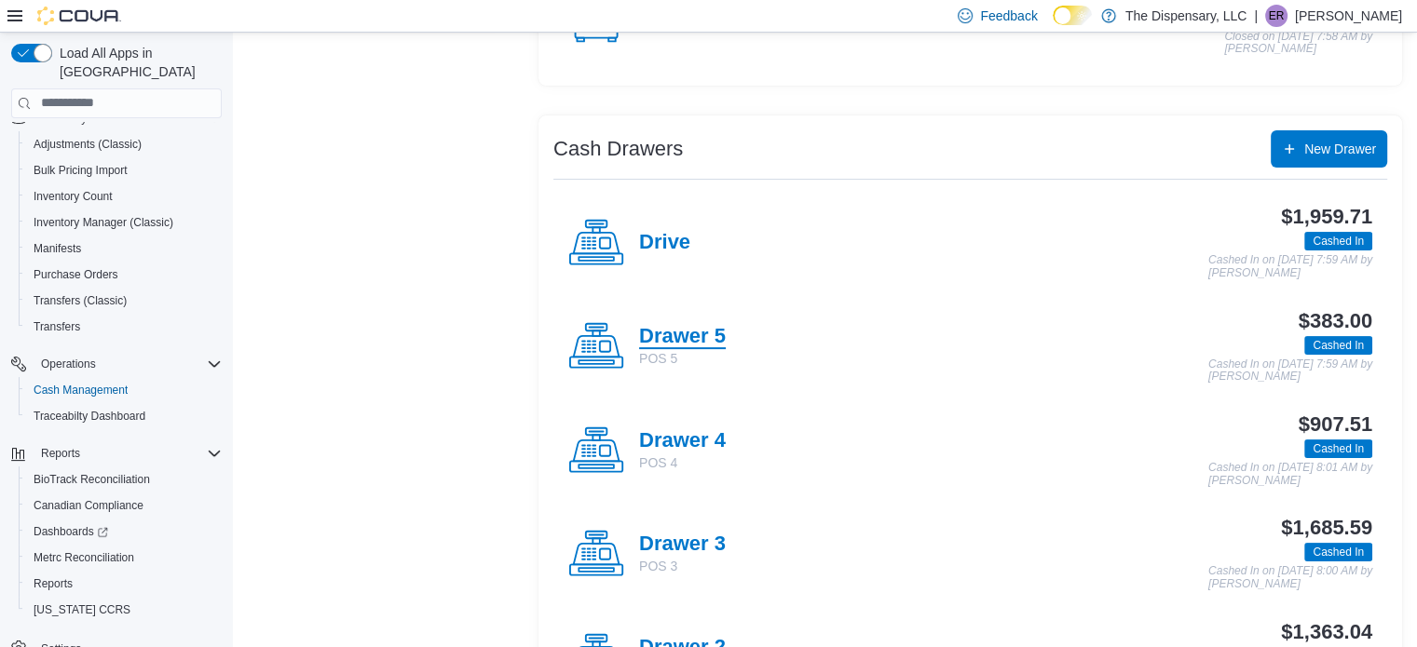
click at [667, 325] on h4 "Drawer 5" at bounding box center [682, 337] width 87 height 24
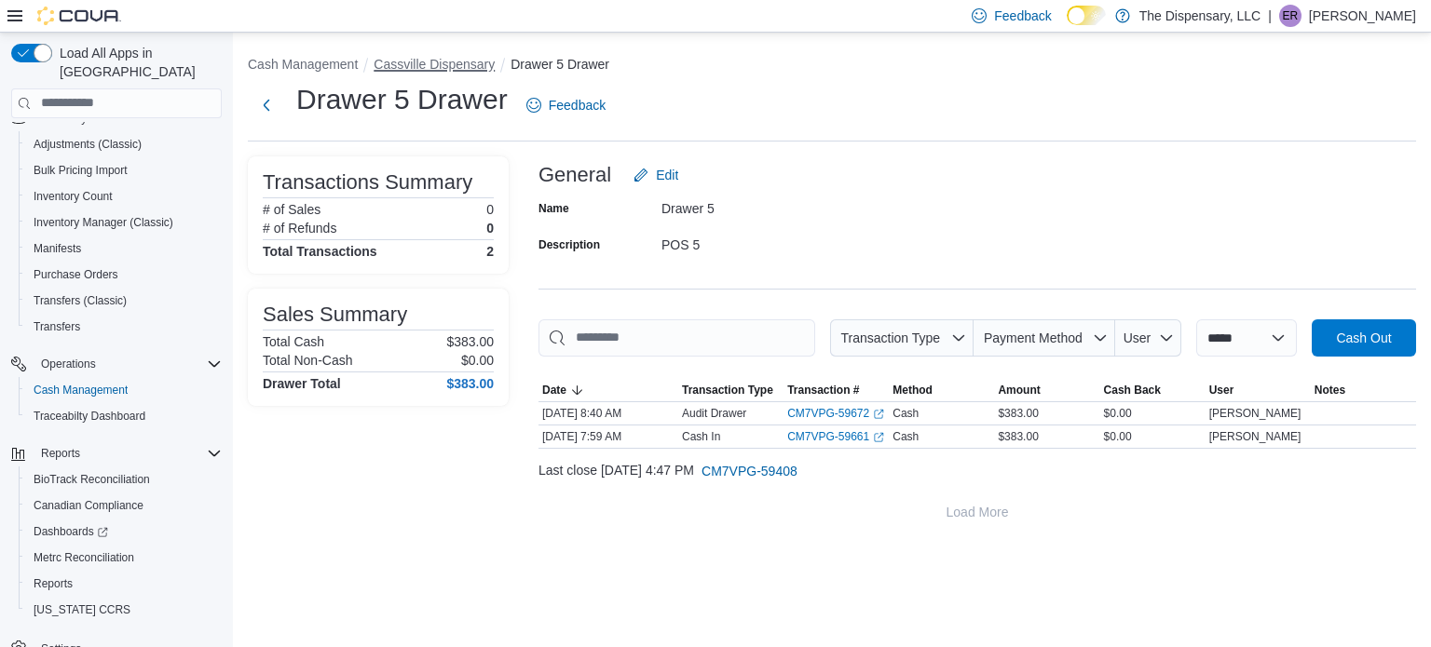
click at [425, 59] on button "Cassville Dispensary" at bounding box center [433, 64] width 121 height 15
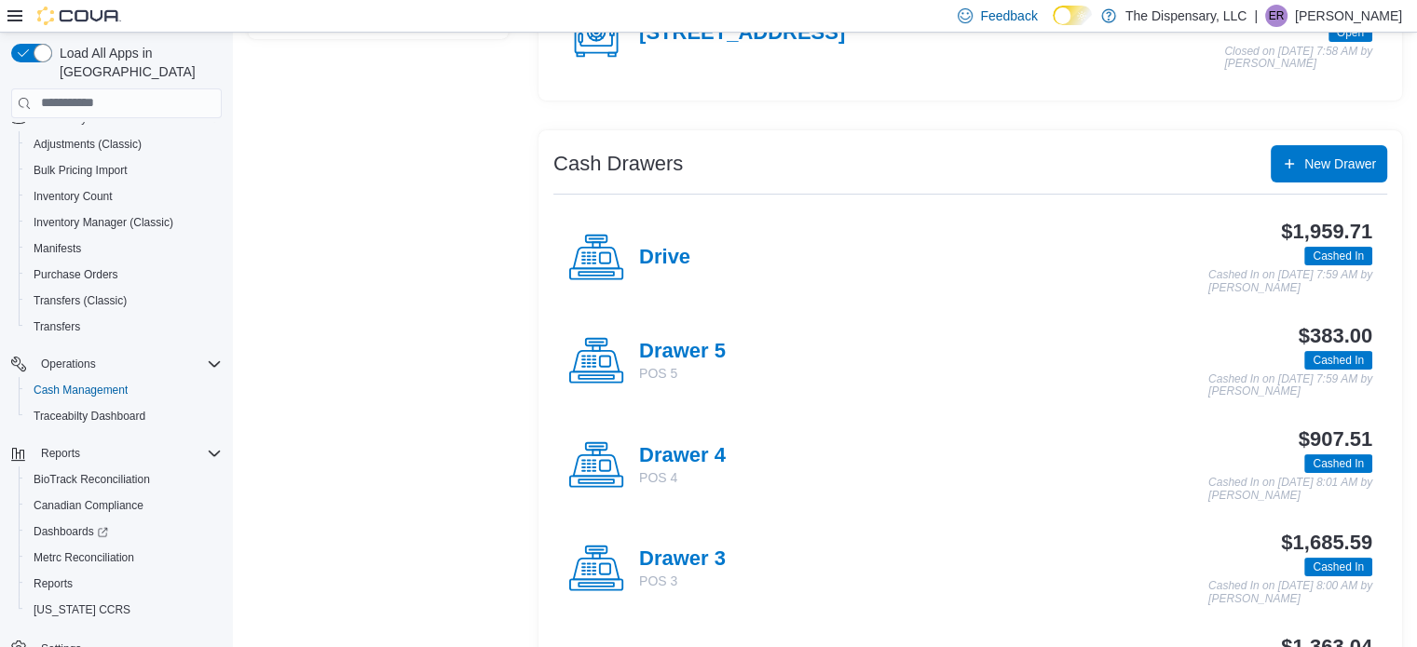
scroll to position [279, 0]
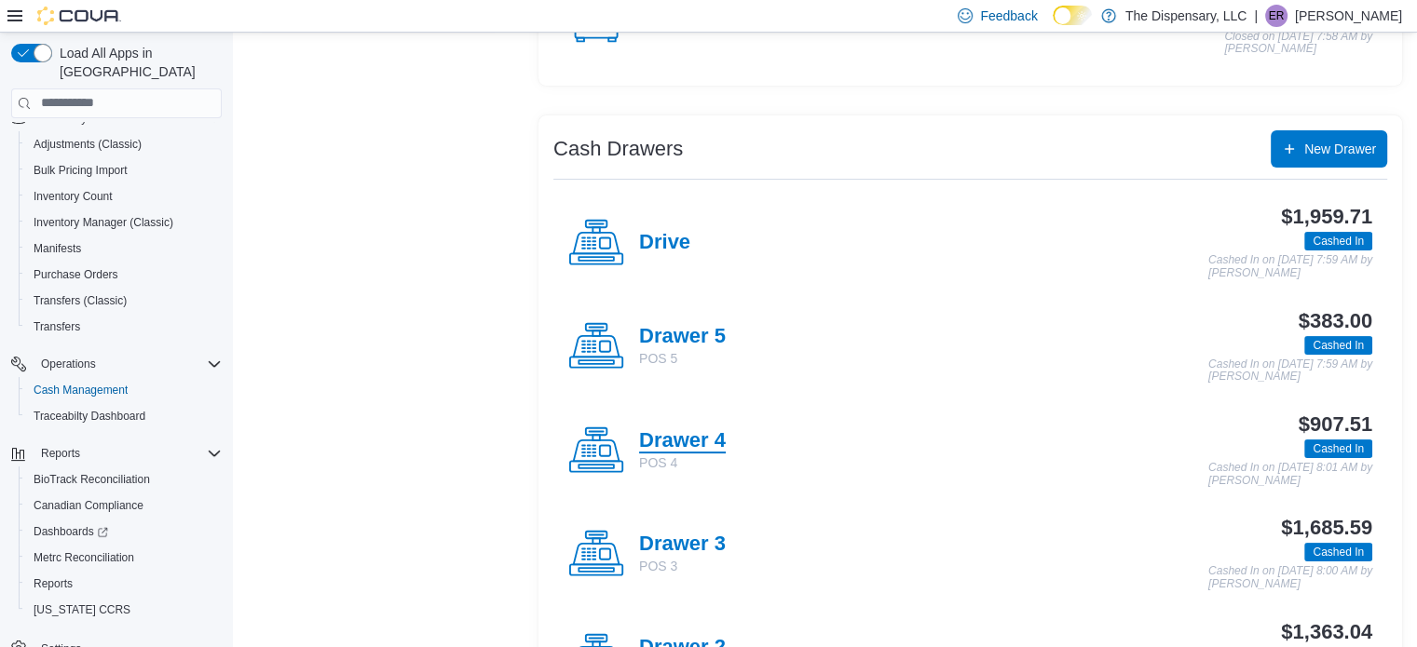
click at [663, 445] on h4 "Drawer 4" at bounding box center [682, 441] width 87 height 24
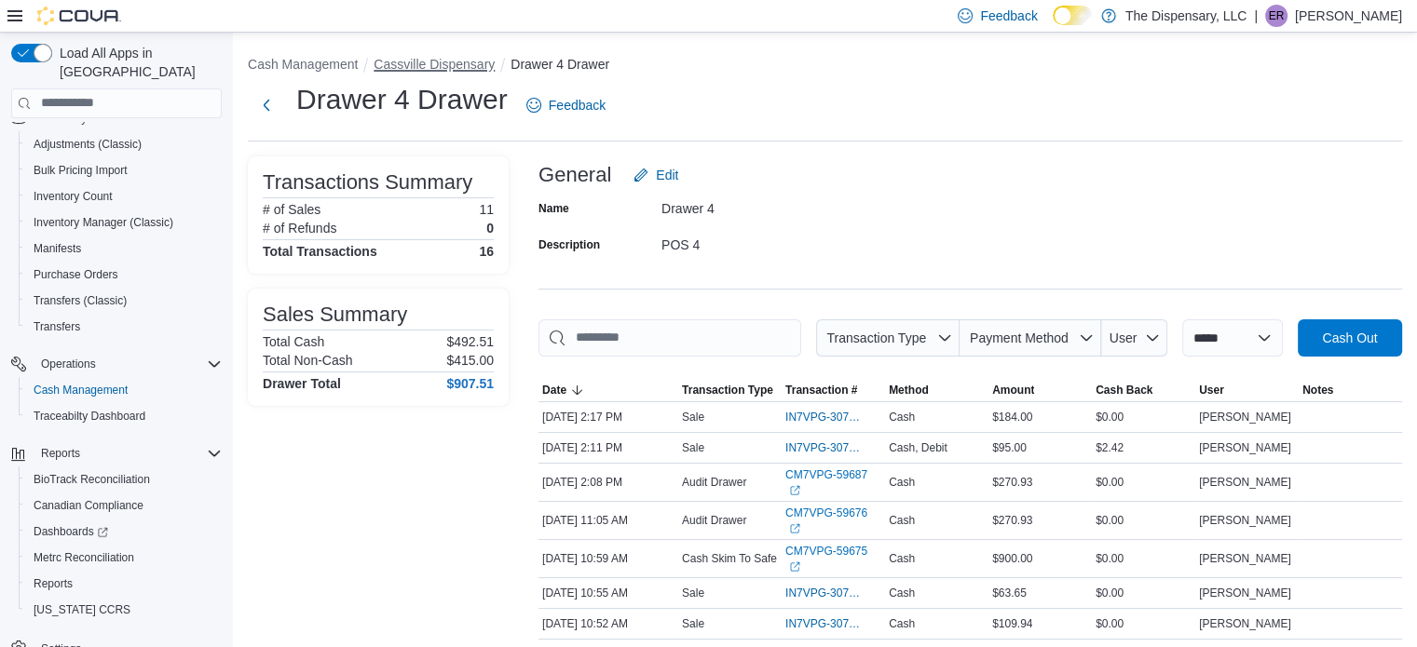
click at [458, 62] on button "Cassville Dispensary" at bounding box center [433, 64] width 121 height 15
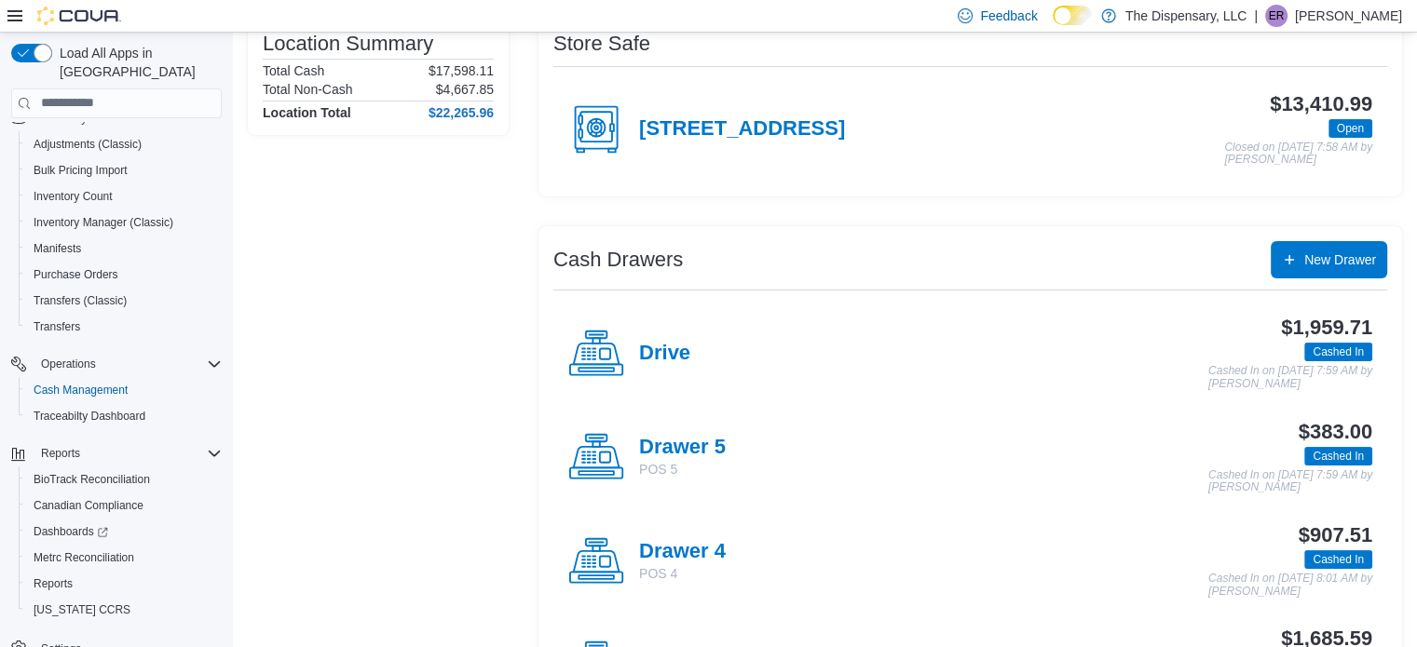
scroll to position [186, 0]
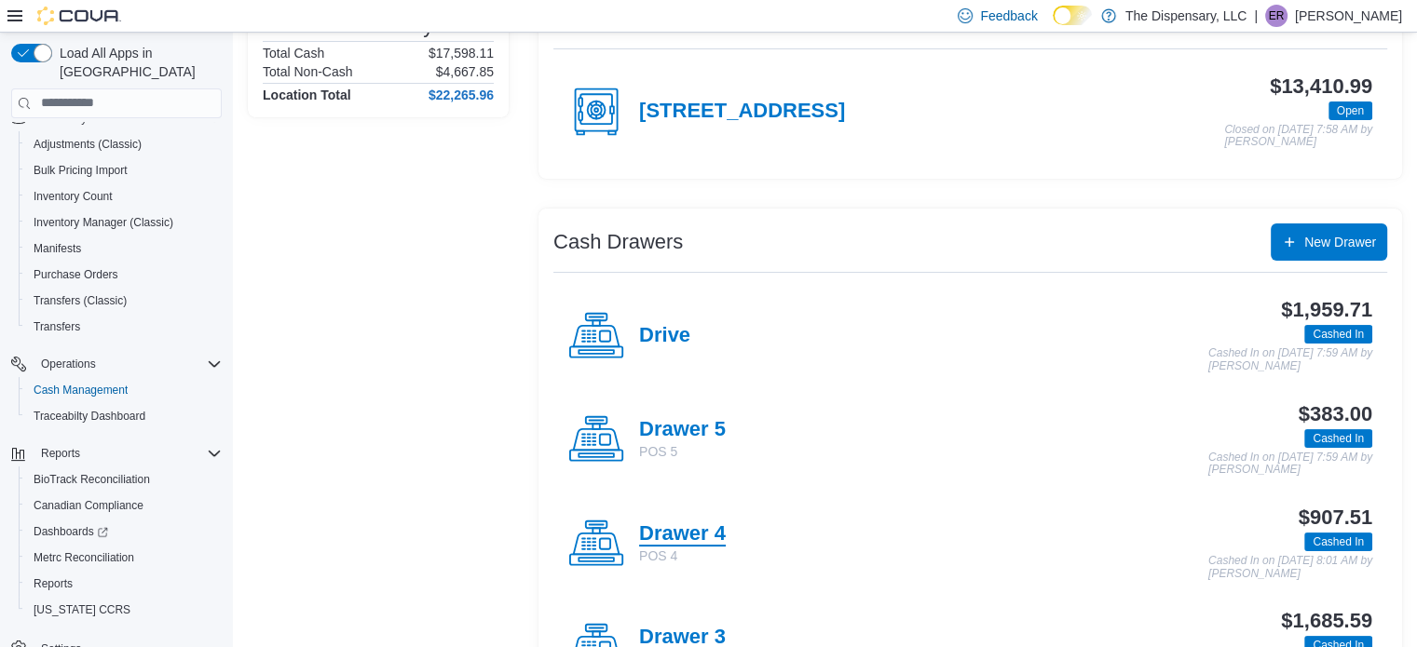
click at [665, 528] on h4 "Drawer 4" at bounding box center [682, 534] width 87 height 24
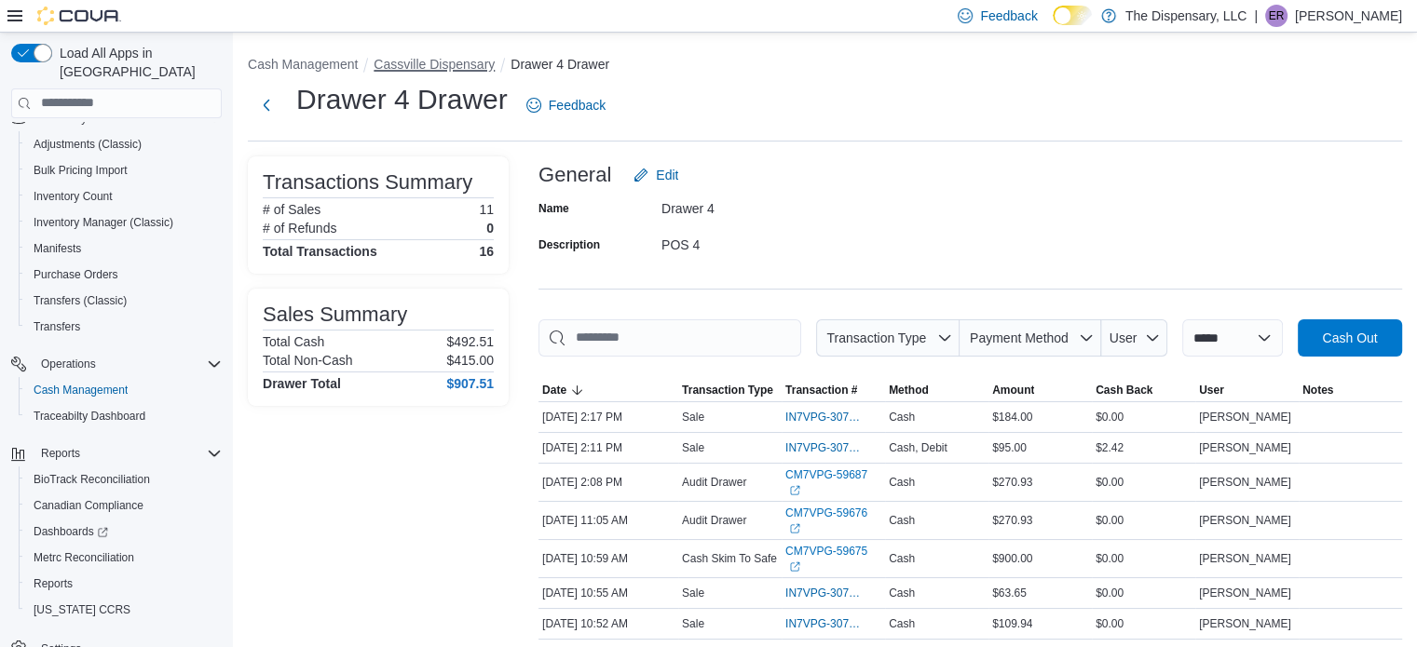
click at [423, 66] on button "Cassville Dispensary" at bounding box center [433, 64] width 121 height 15
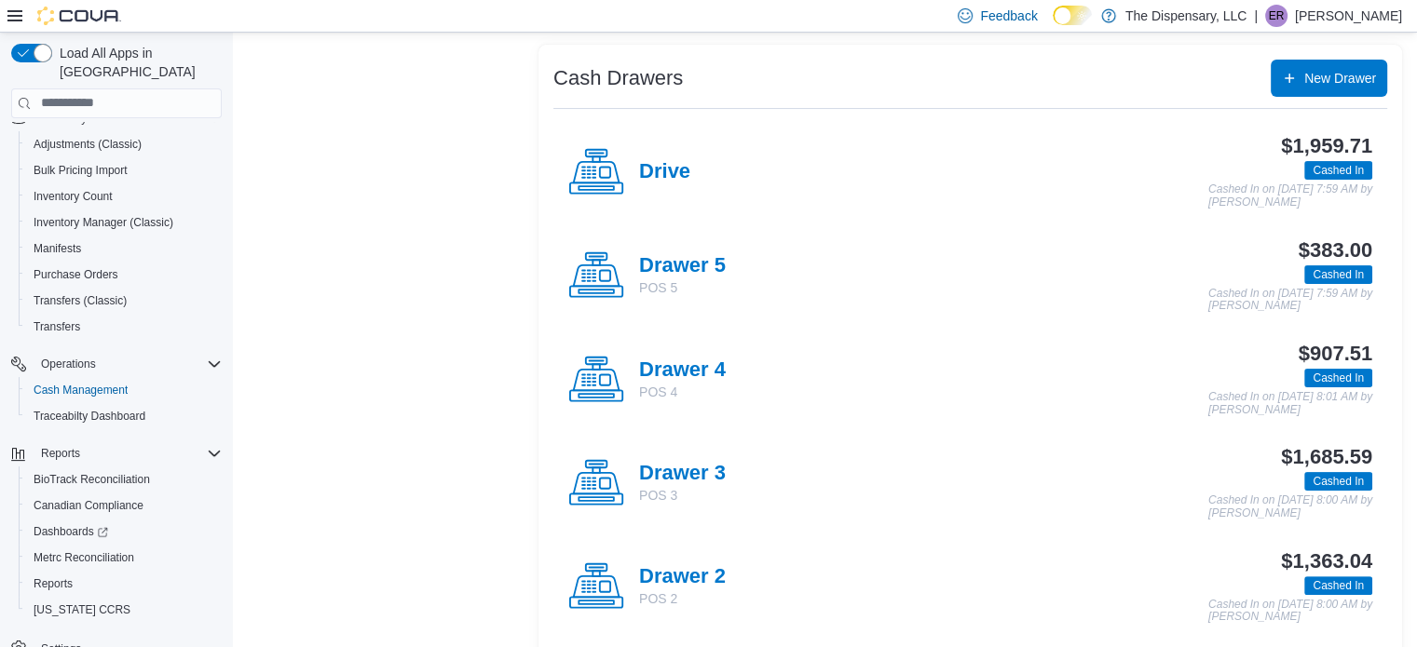
scroll to position [373, 0]
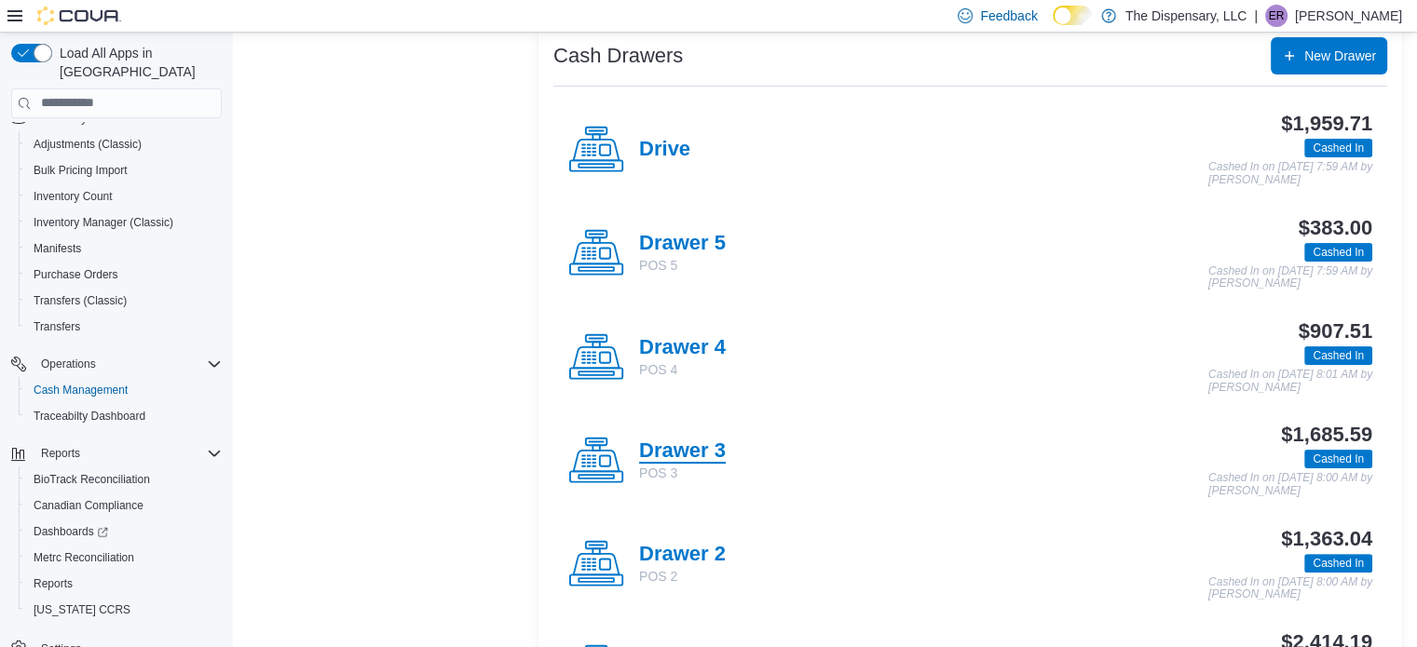
click at [696, 456] on h4 "Drawer 3" at bounding box center [682, 452] width 87 height 24
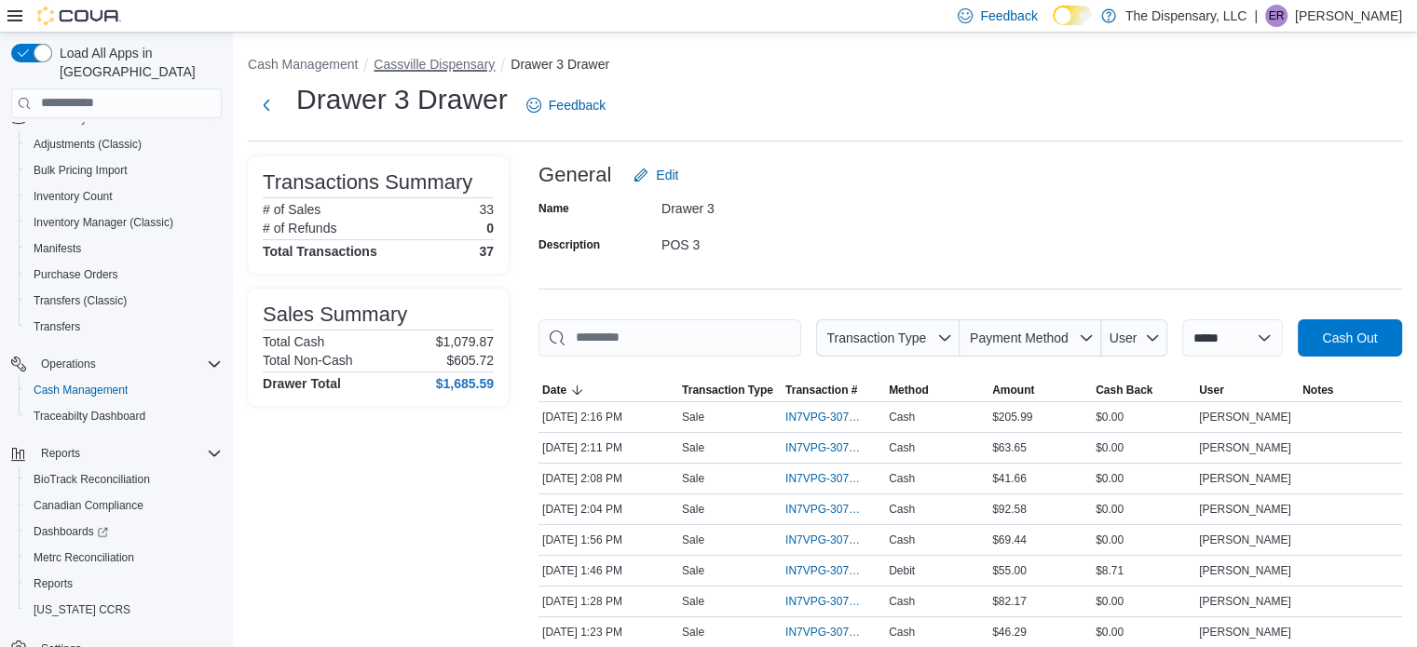
click at [444, 61] on button "Cassville Dispensary" at bounding box center [433, 64] width 121 height 15
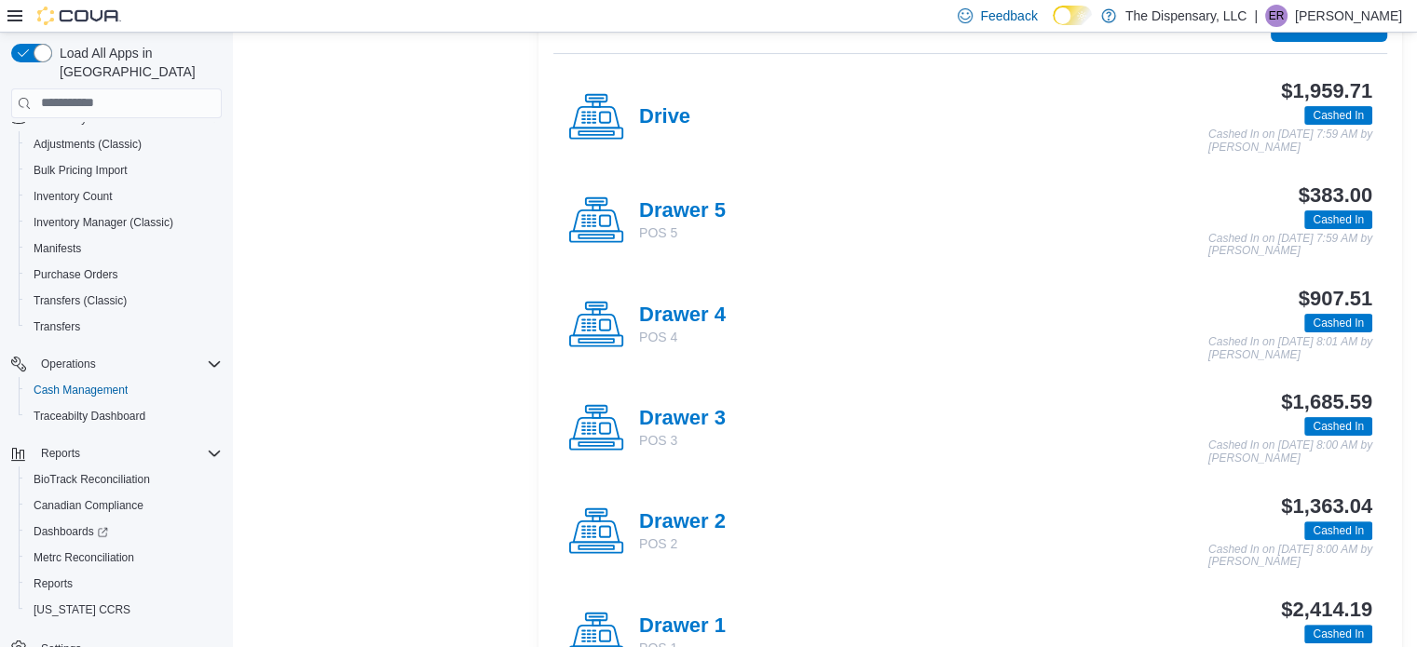
scroll to position [559, 0]
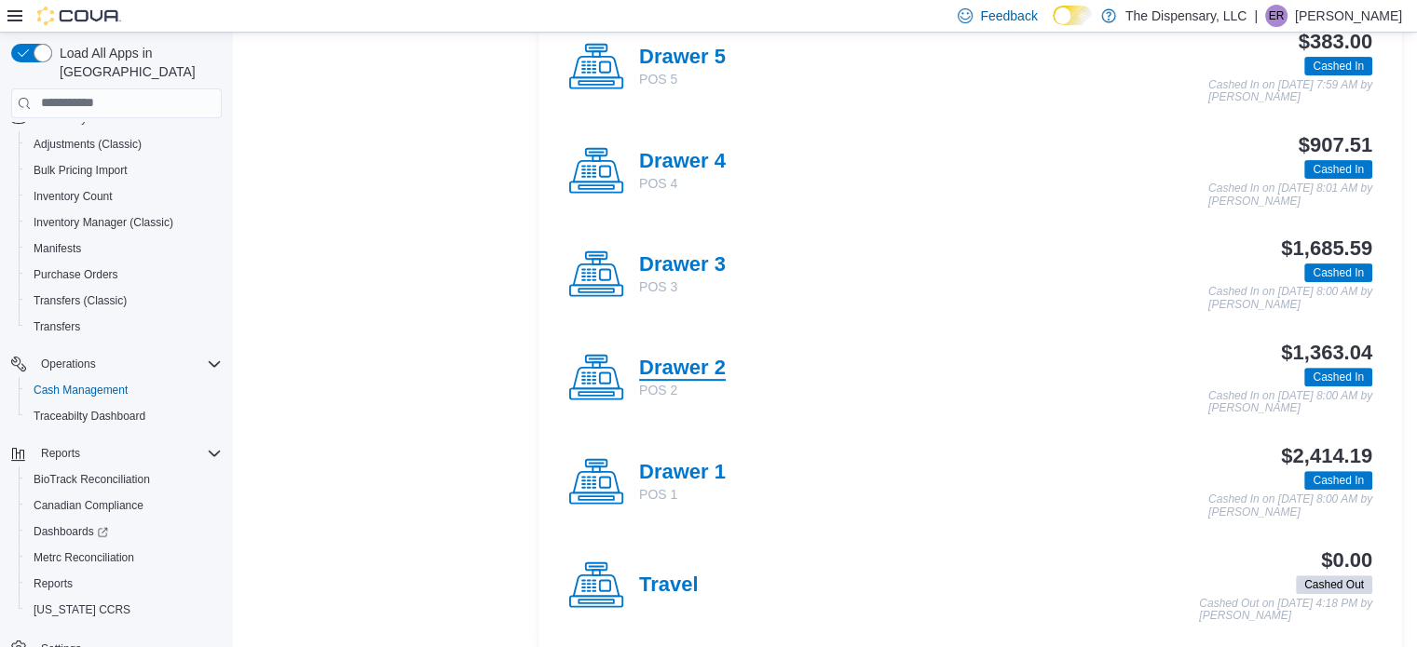
click at [699, 359] on h4 "Drawer 2" at bounding box center [682, 369] width 87 height 24
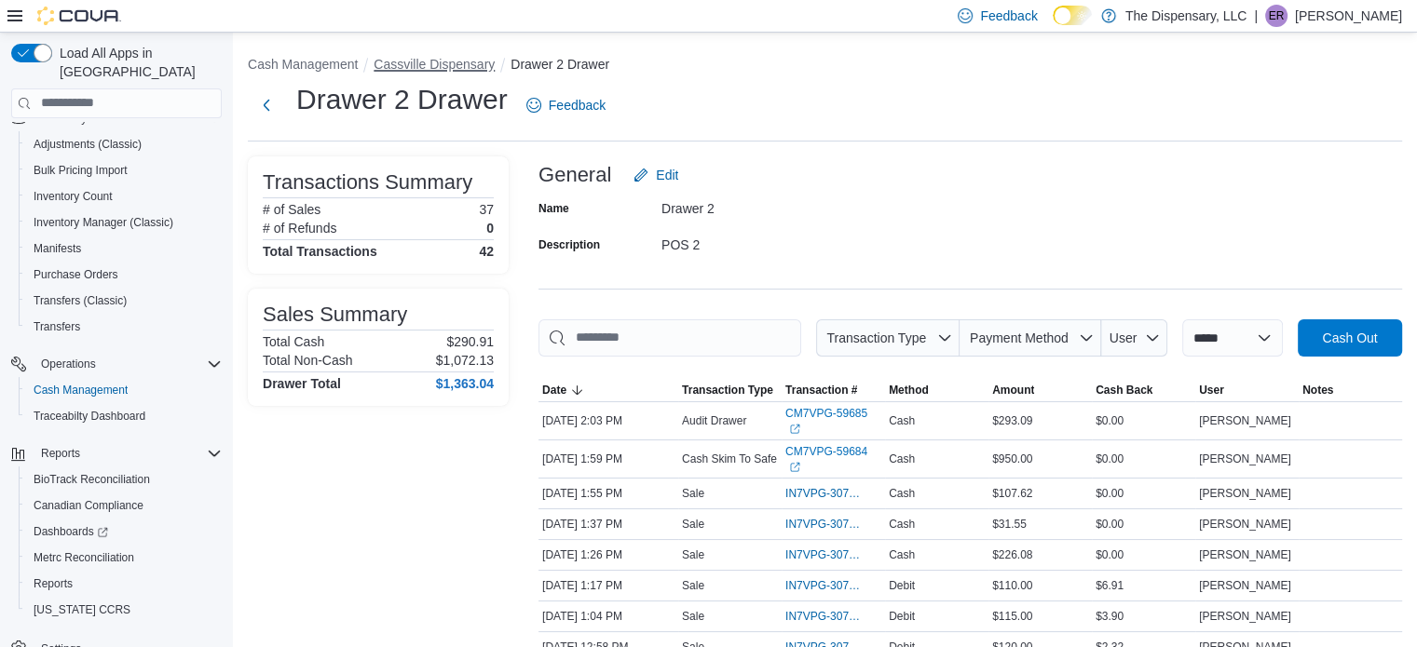
click at [416, 63] on button "Cassville Dispensary" at bounding box center [433, 64] width 121 height 15
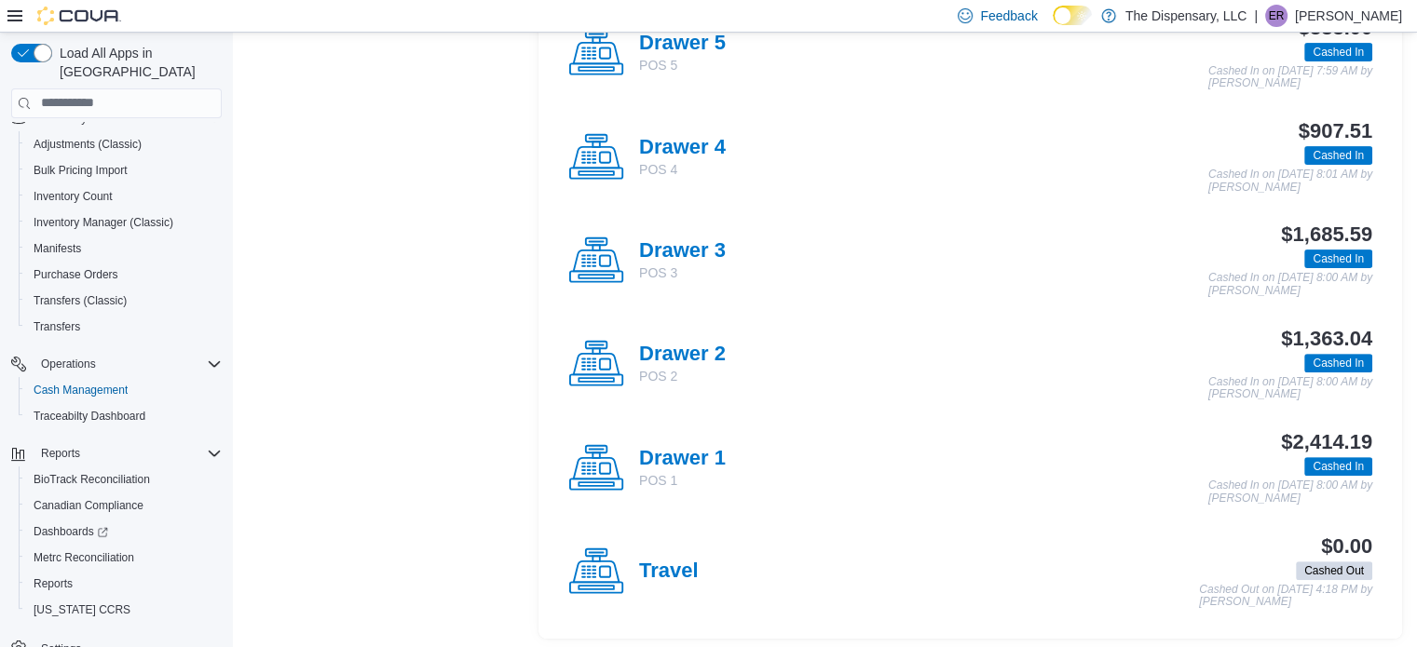
scroll to position [576, 0]
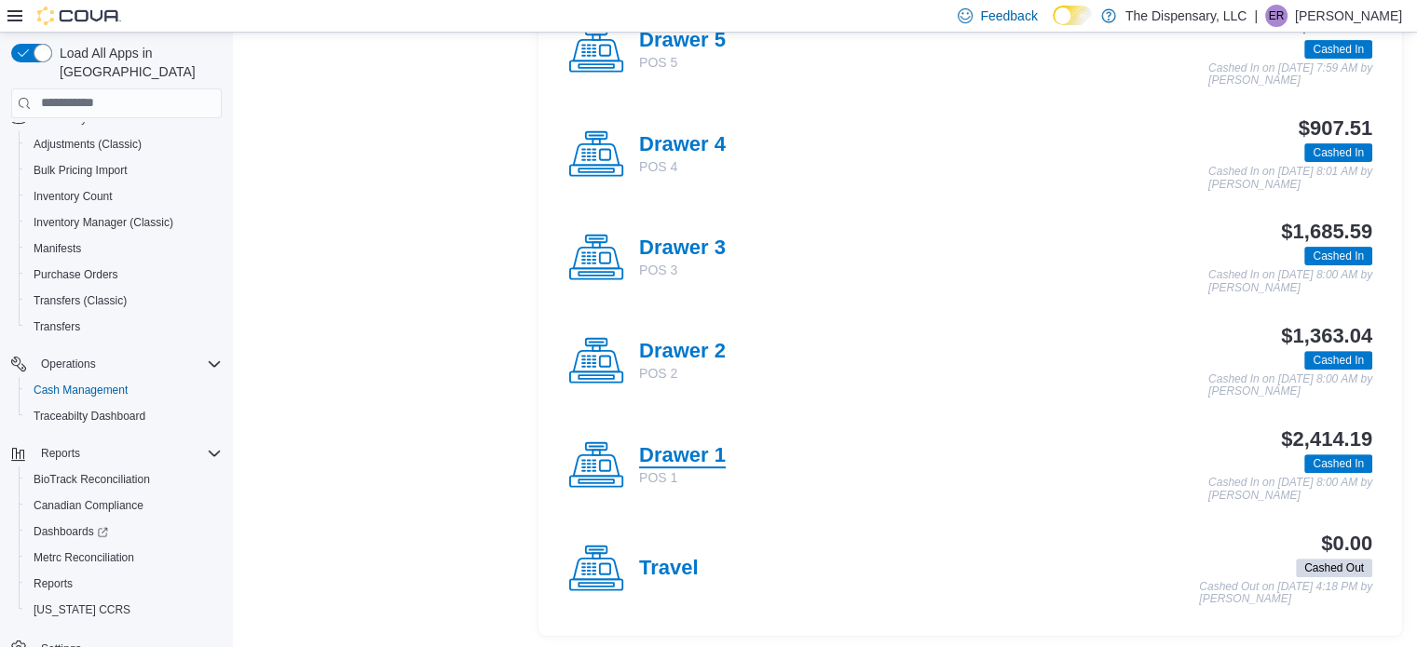
click at [685, 450] on h4 "Drawer 1" at bounding box center [682, 456] width 87 height 24
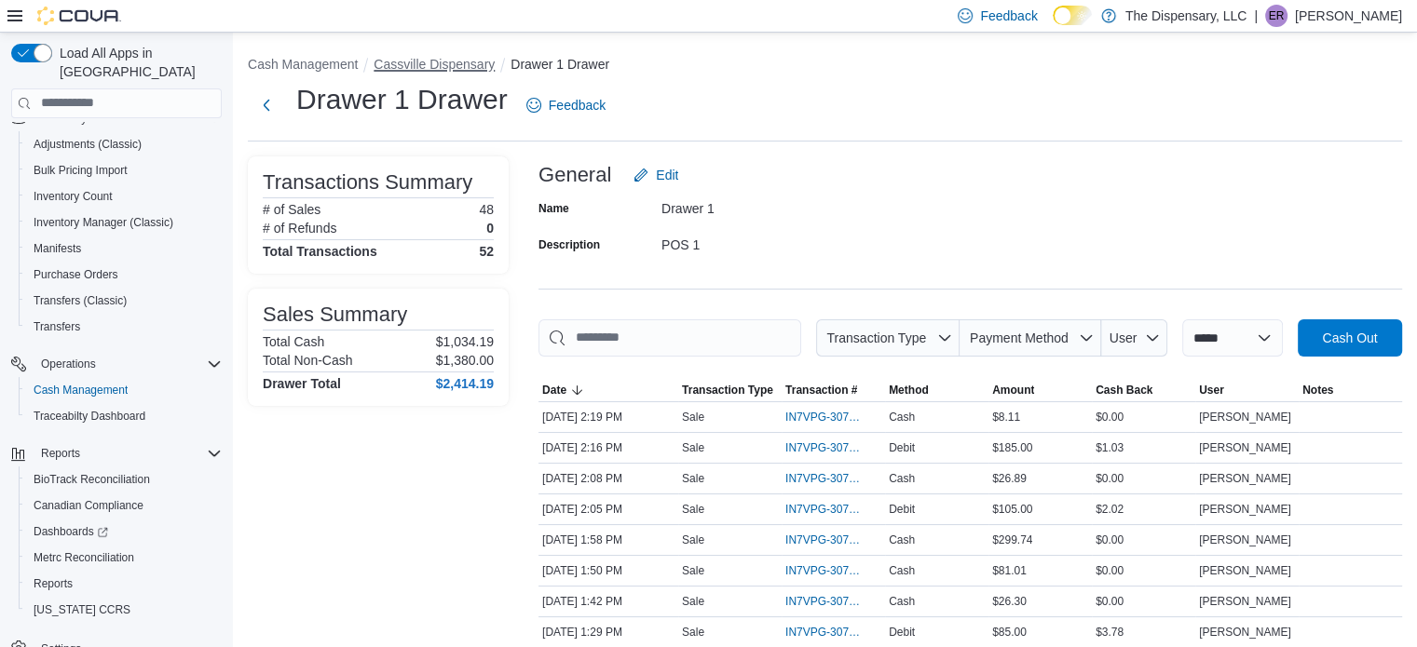
click at [429, 62] on button "Cassville Dispensary" at bounding box center [433, 64] width 121 height 15
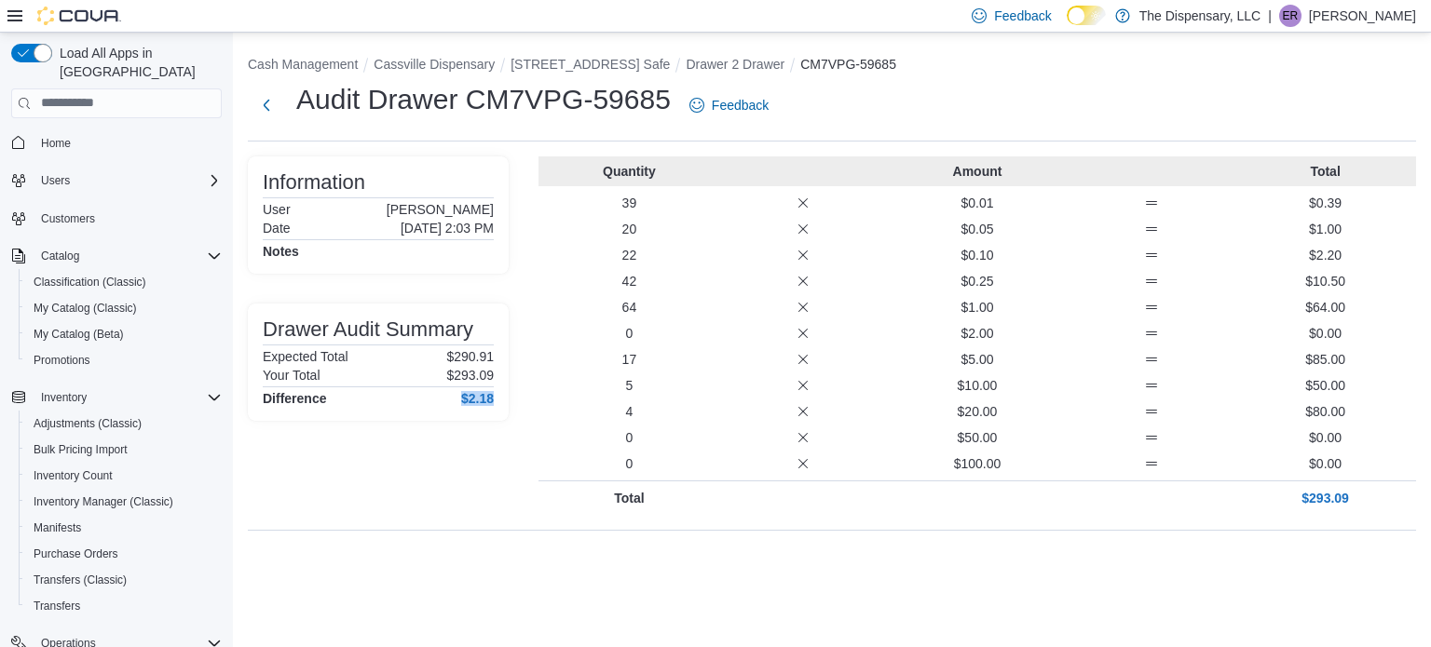
drag, startPoint x: 443, startPoint y: 402, endPoint x: 499, endPoint y: 405, distance: 56.0
click at [499, 405] on div "Drawer Audit Summary Expected Total $290.91 Your Total $293.09 Difference $2.18" at bounding box center [378, 362] width 261 height 117
click at [423, 65] on button "Cassville Dispensary" at bounding box center [433, 64] width 121 height 15
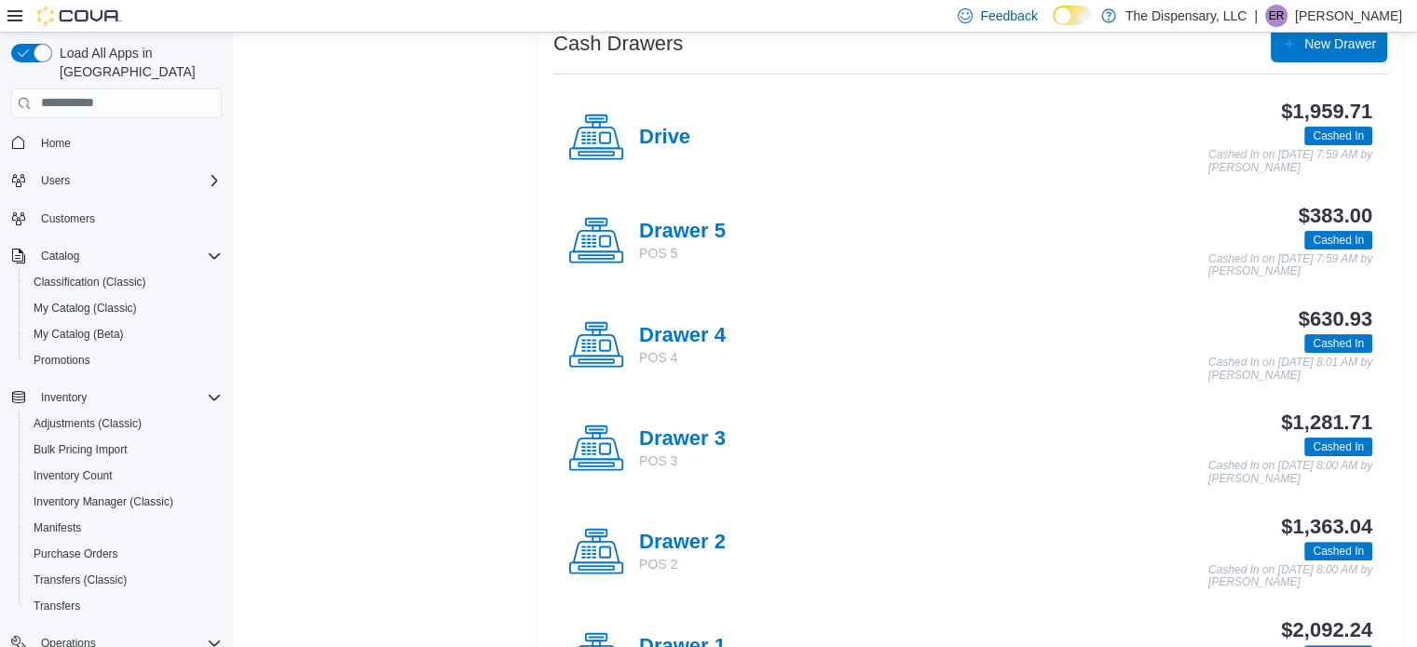
scroll to position [576, 0]
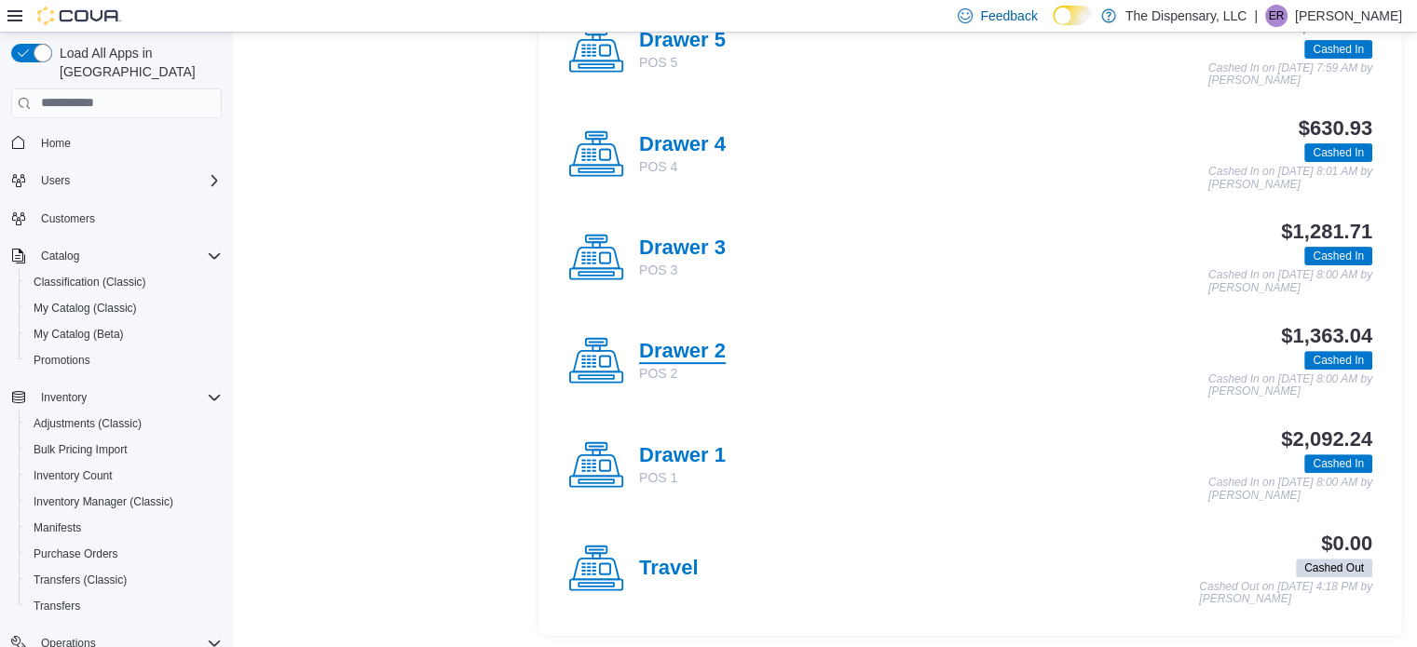
click at [697, 343] on h4 "Drawer 2" at bounding box center [682, 352] width 87 height 24
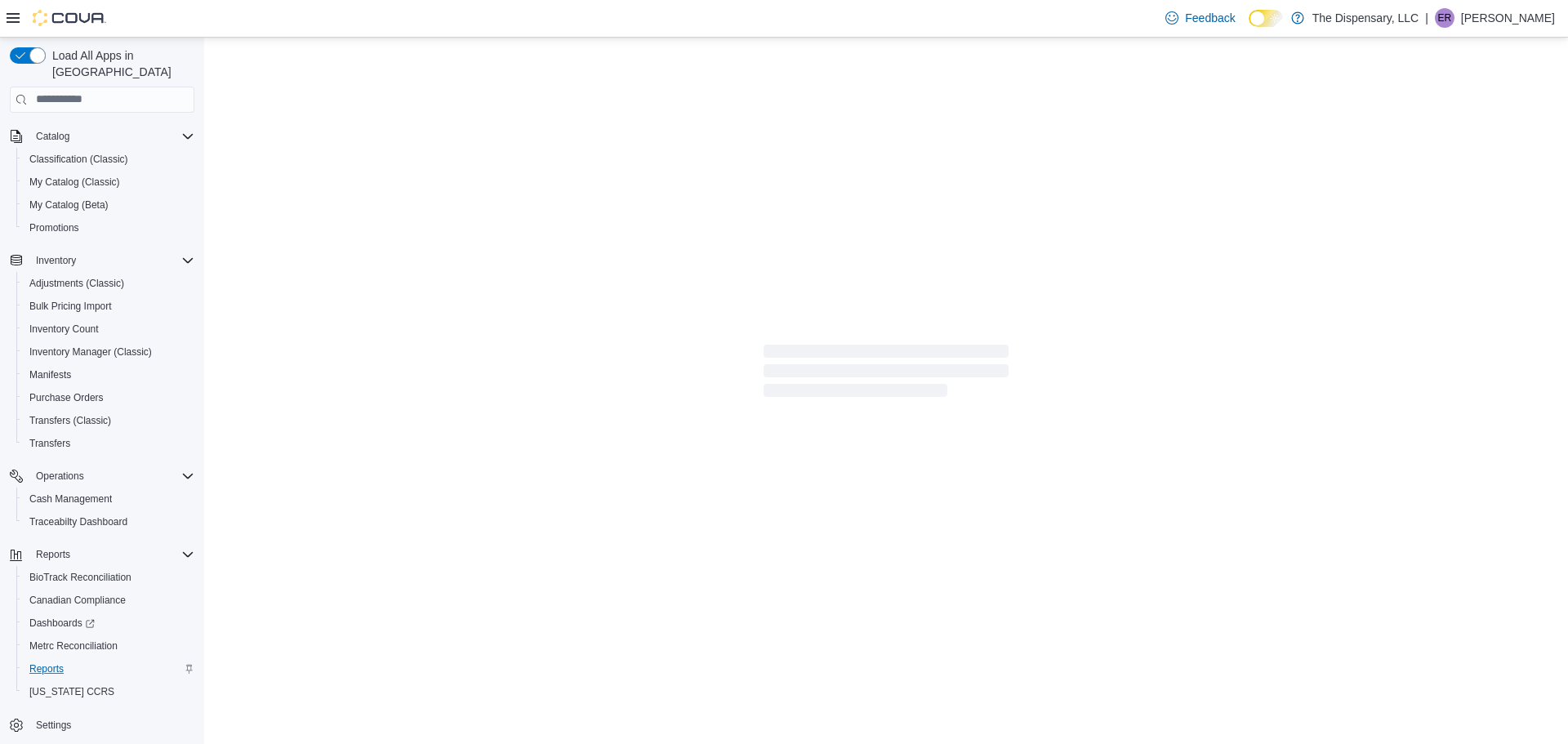
scroll to position [99, 0]
click at [32, 567] on span "Reports" at bounding box center [46, 667] width 34 height 13
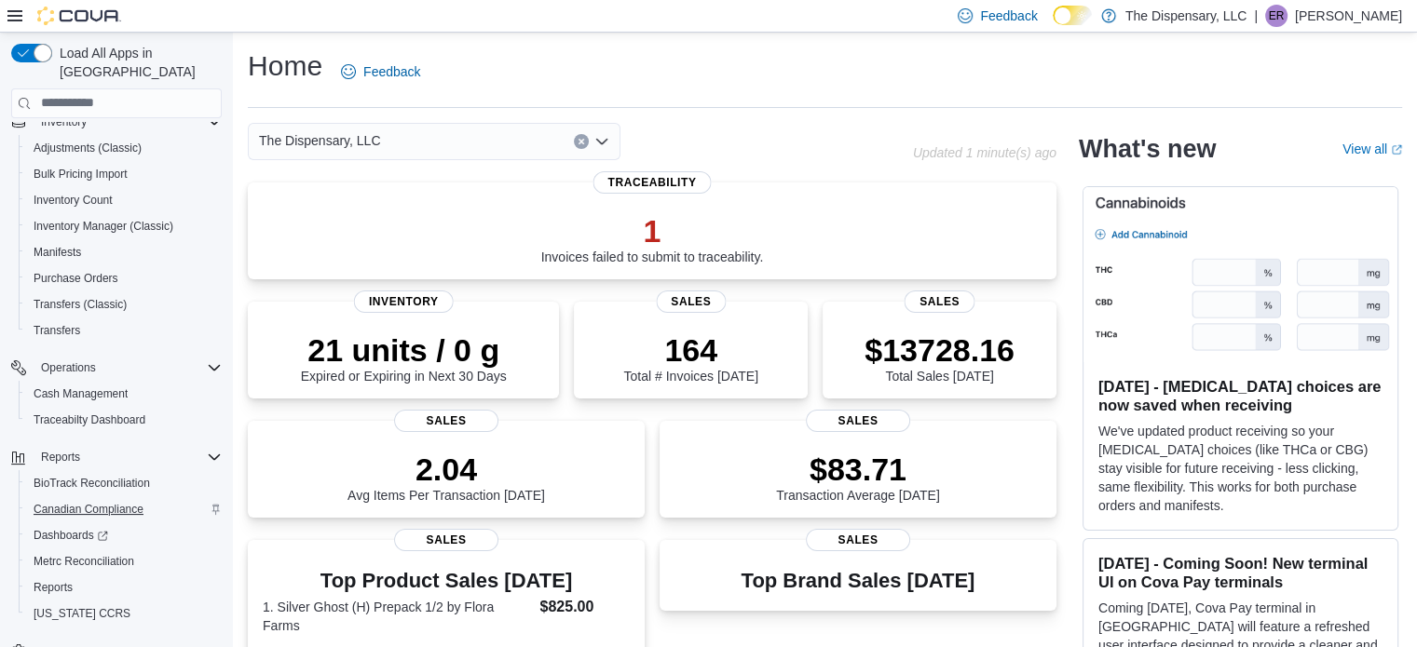
scroll to position [279, 0]
click at [100, 383] on span "Cash Management" at bounding box center [81, 390] width 94 height 15
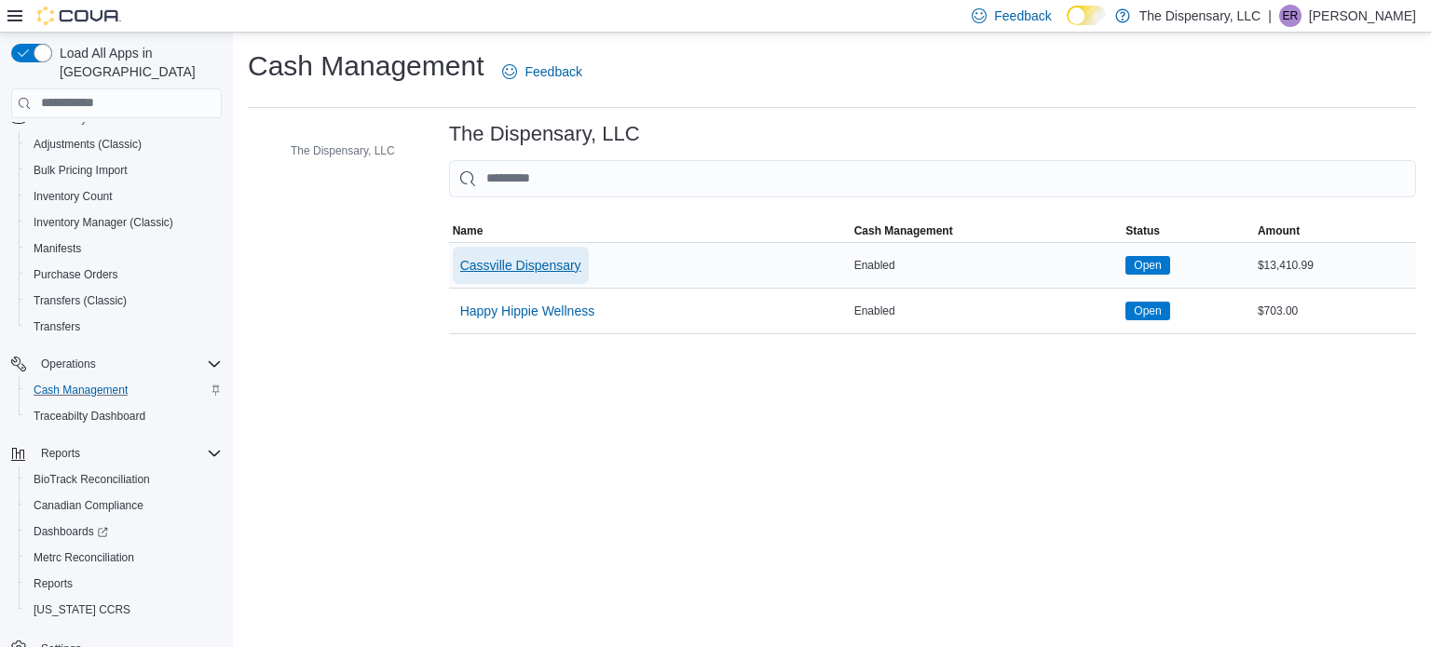
click at [488, 252] on span "Cassville Dispensary" at bounding box center [520, 265] width 121 height 37
